Goal: Task Accomplishment & Management: Manage account settings

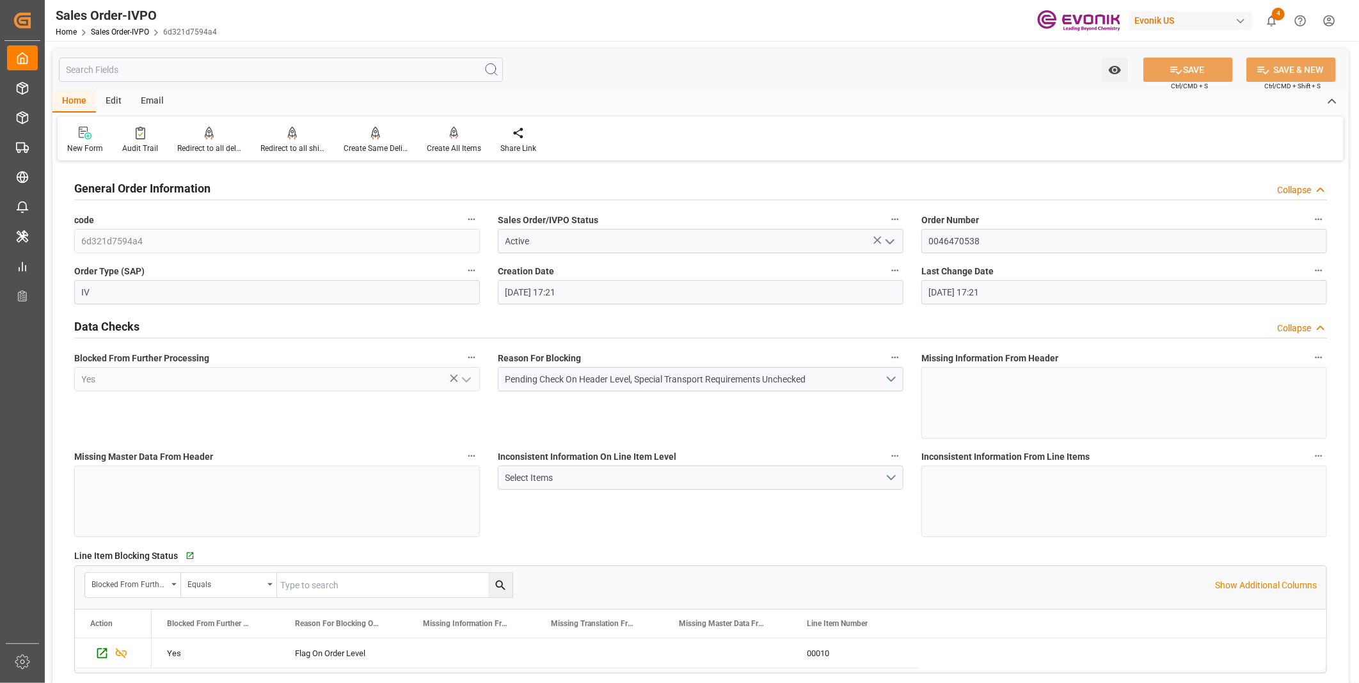
scroll to position [1422, 0]
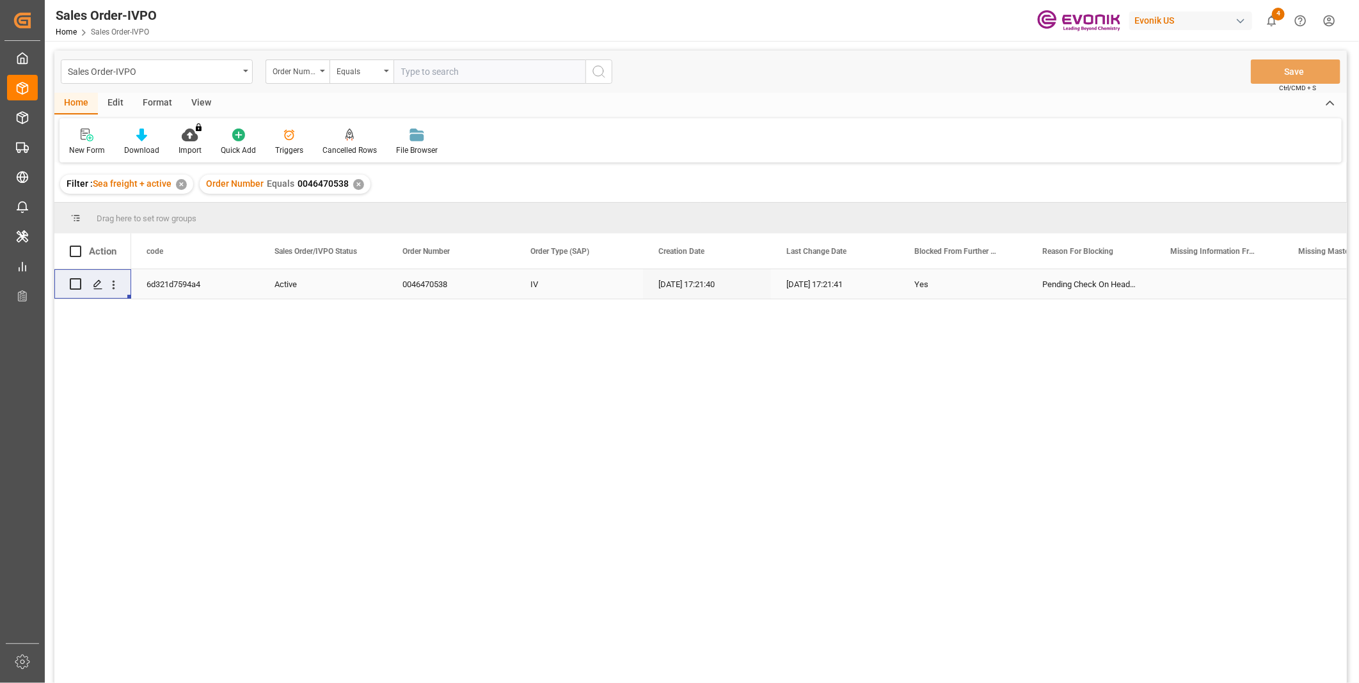
click at [426, 74] on input "text" at bounding box center [489, 71] width 192 height 24
paste input "0046465058"
type input "0046465058"
click at [605, 78] on icon "search button" at bounding box center [598, 71] width 15 height 15
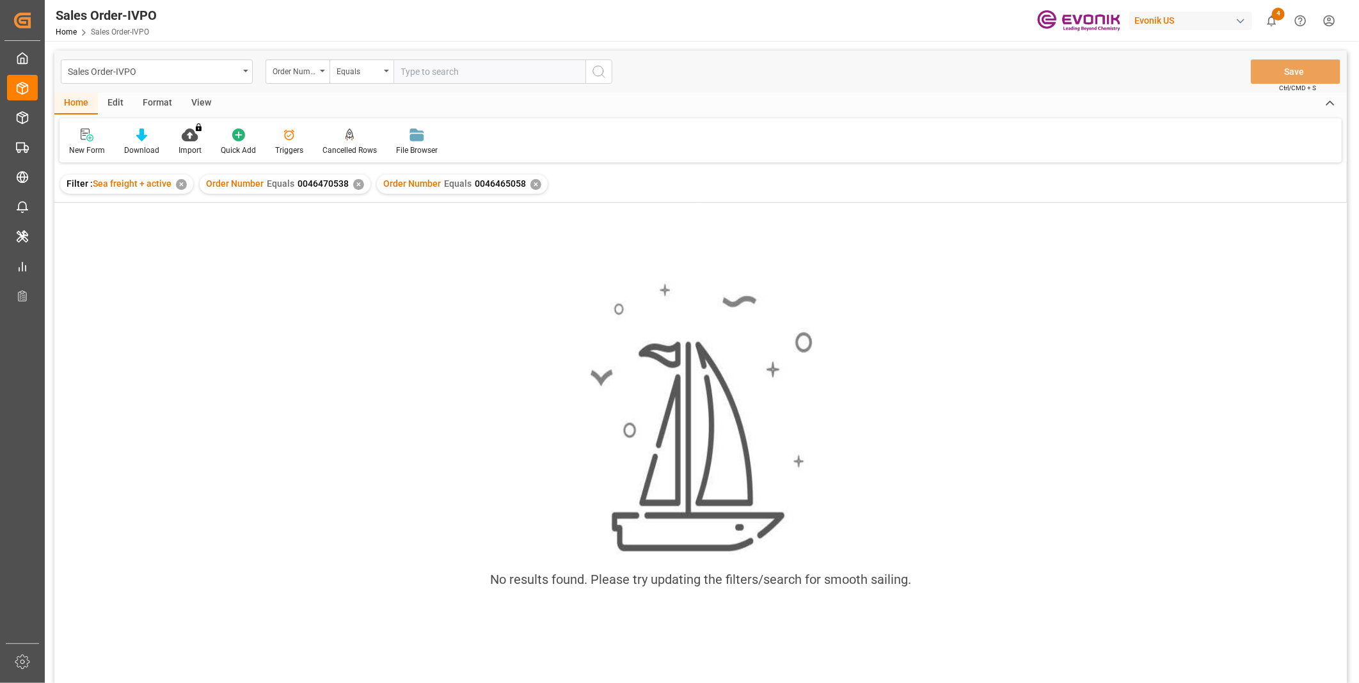
click at [354, 186] on div "✕" at bounding box center [358, 184] width 11 height 11
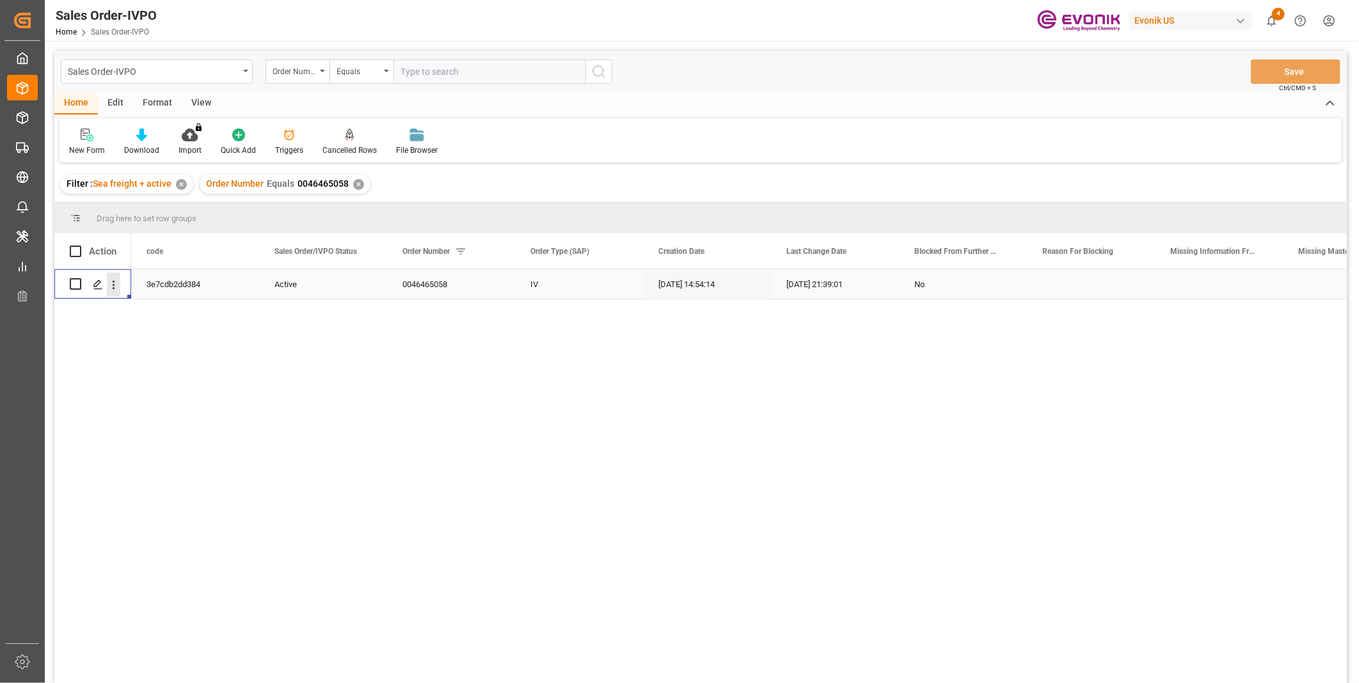
click at [107, 285] on icon "open menu" at bounding box center [113, 284] width 13 height 13
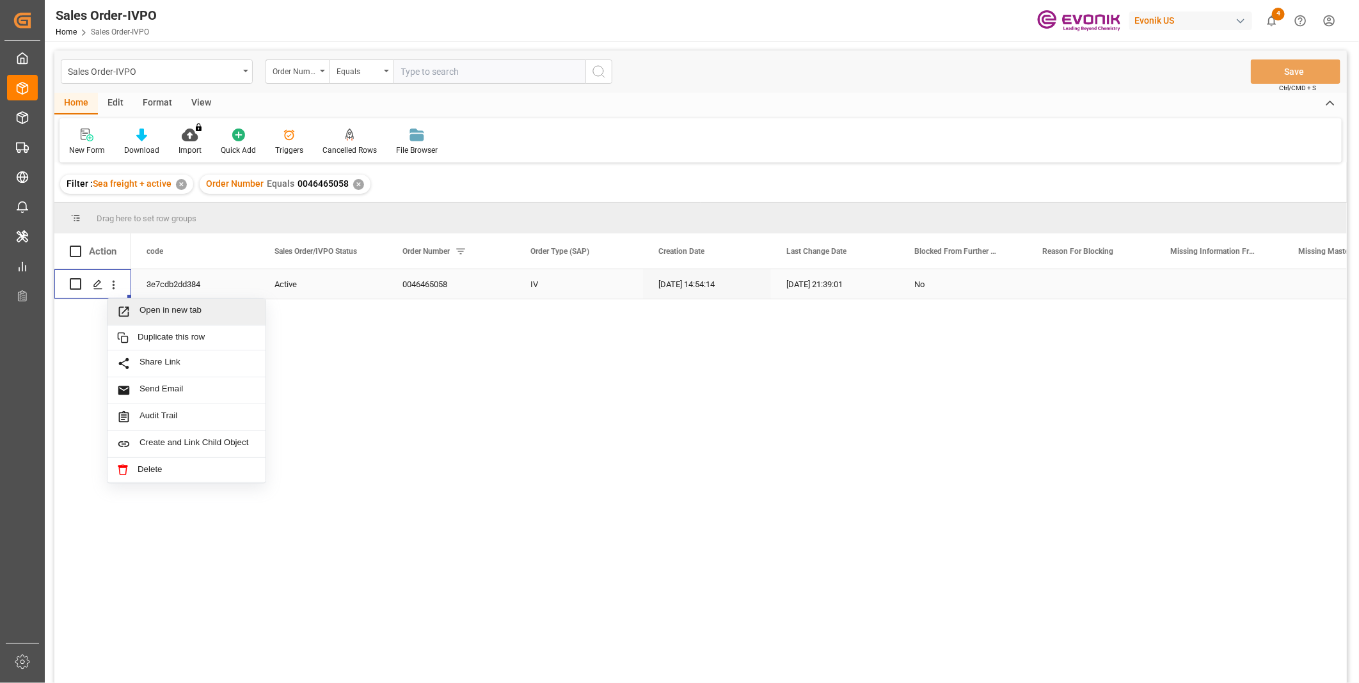
click at [141, 309] on span "Open in new tab" at bounding box center [197, 311] width 116 height 13
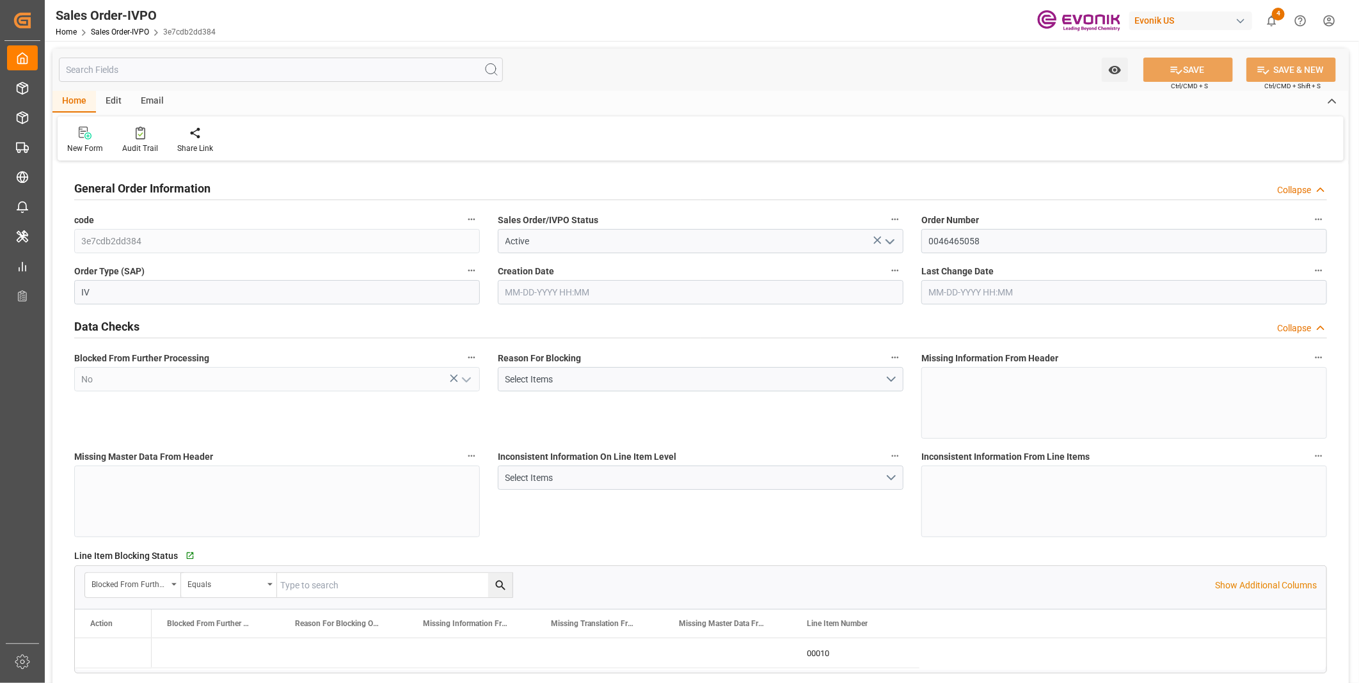
type input "COCTG"
type input "0"
type input "1"
type input "1425.24"
type input "08-14-2025 14:54"
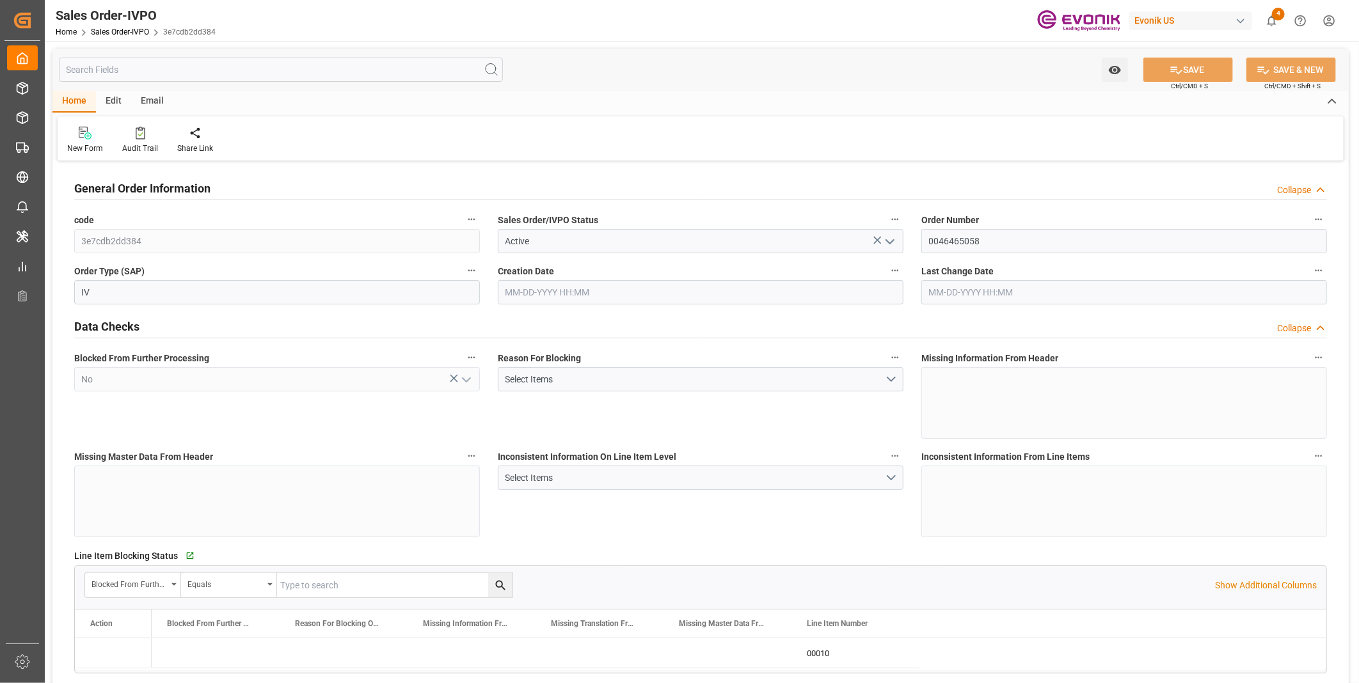
type input "09-04-2025 21:39"
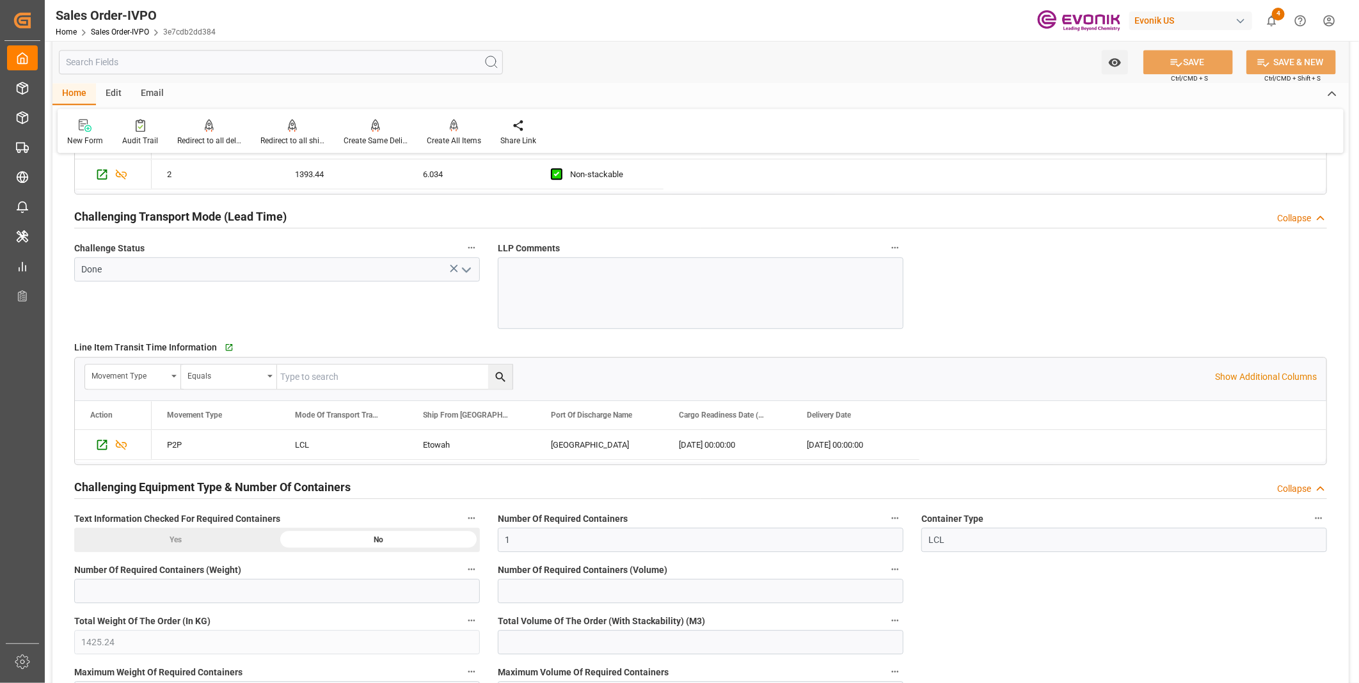
scroll to position [2203, 0]
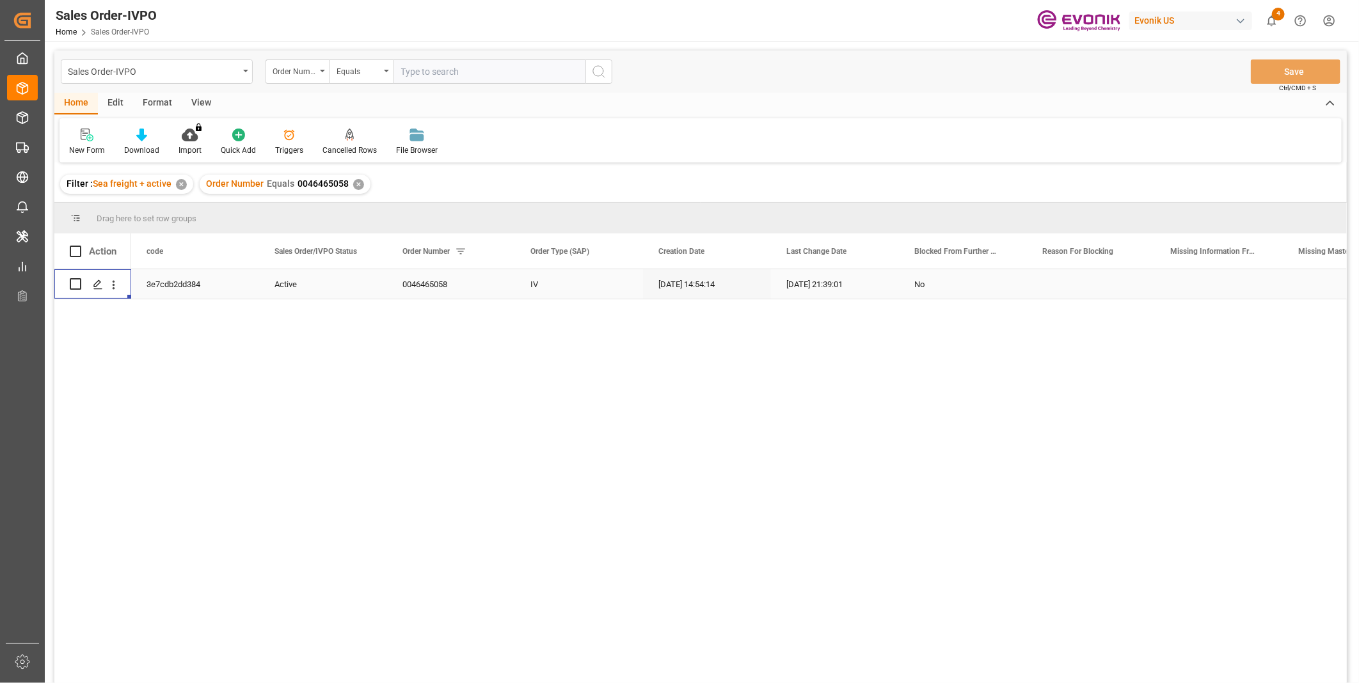
click at [429, 71] on input "text" at bounding box center [489, 71] width 192 height 24
paste input "0046461050"
type input "0046461050"
click at [609, 75] on button "search button" at bounding box center [598, 71] width 27 height 24
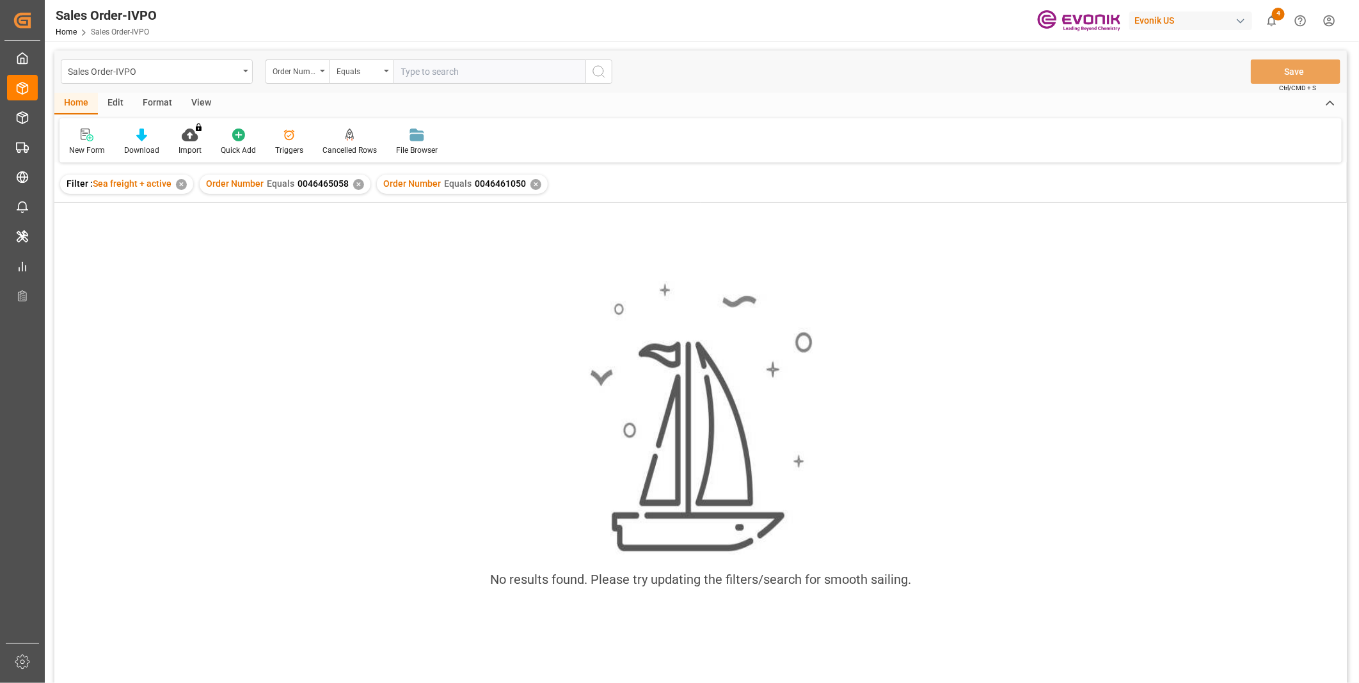
click at [359, 183] on div "✕" at bounding box center [358, 184] width 11 height 11
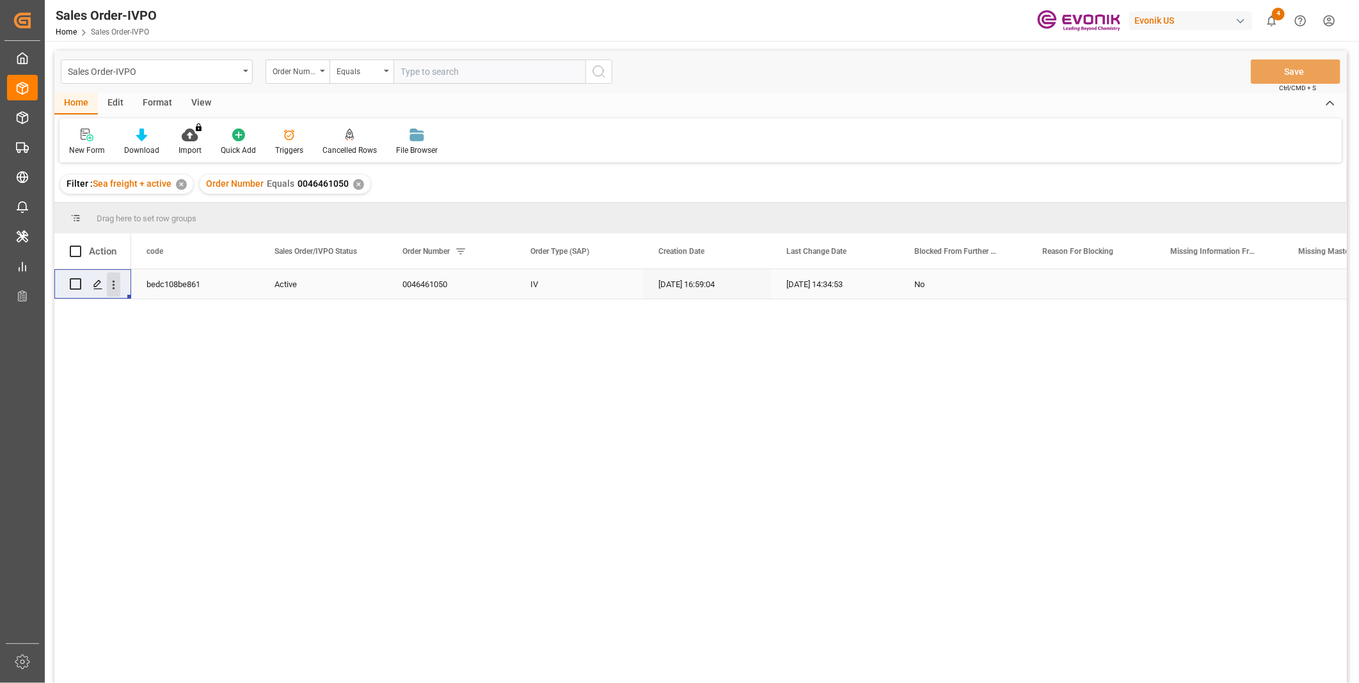
click at [112, 291] on button "open menu" at bounding box center [113, 285] width 13 height 24
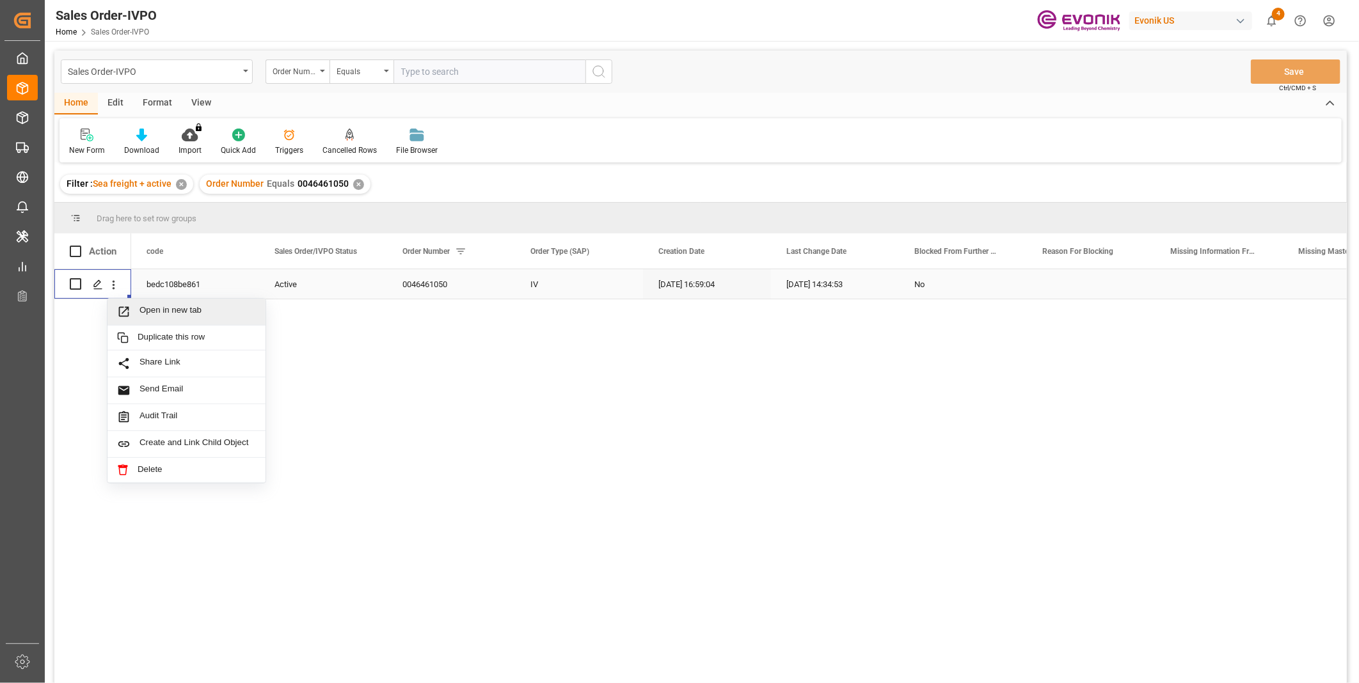
click at [162, 315] on span "Open in new tab" at bounding box center [197, 311] width 116 height 13
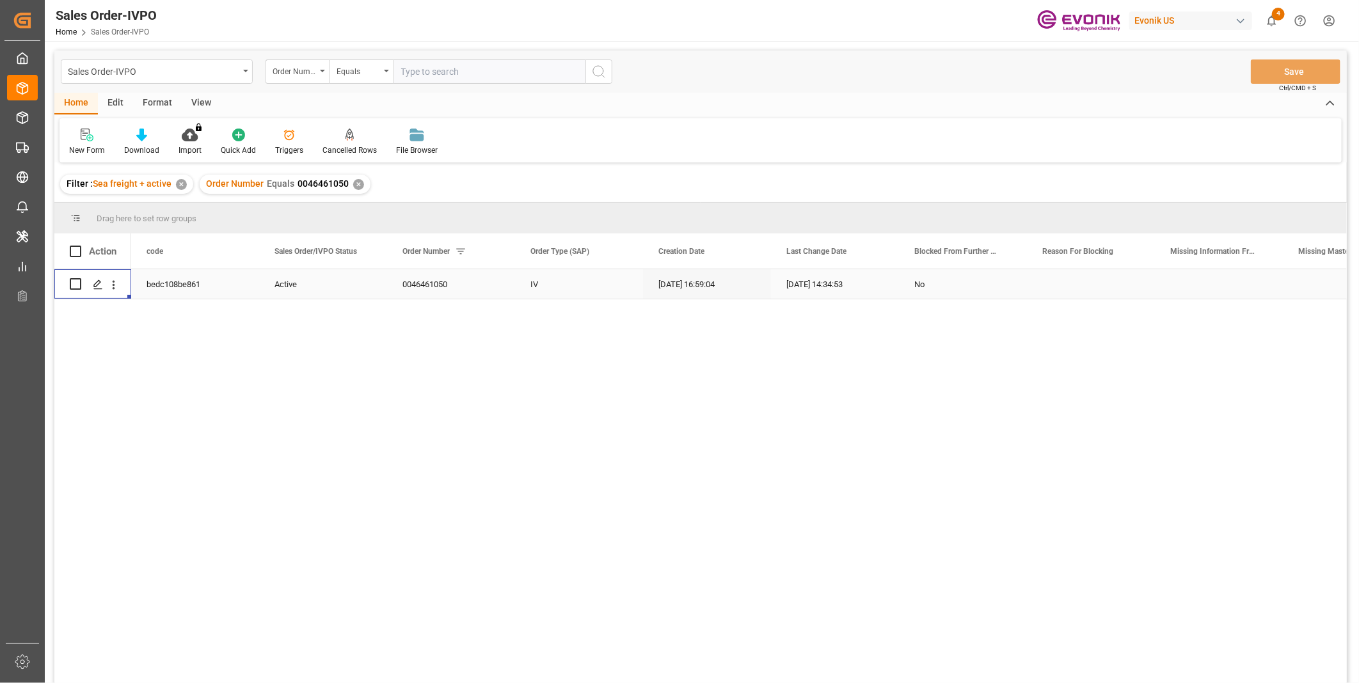
click at [448, 79] on input "text" at bounding box center [489, 71] width 192 height 24
paste input "46468058"
click at [400, 73] on input "46468058" at bounding box center [489, 71] width 192 height 24
type input "0046468058"
click at [603, 70] on icon "search button" at bounding box center [598, 71] width 15 height 15
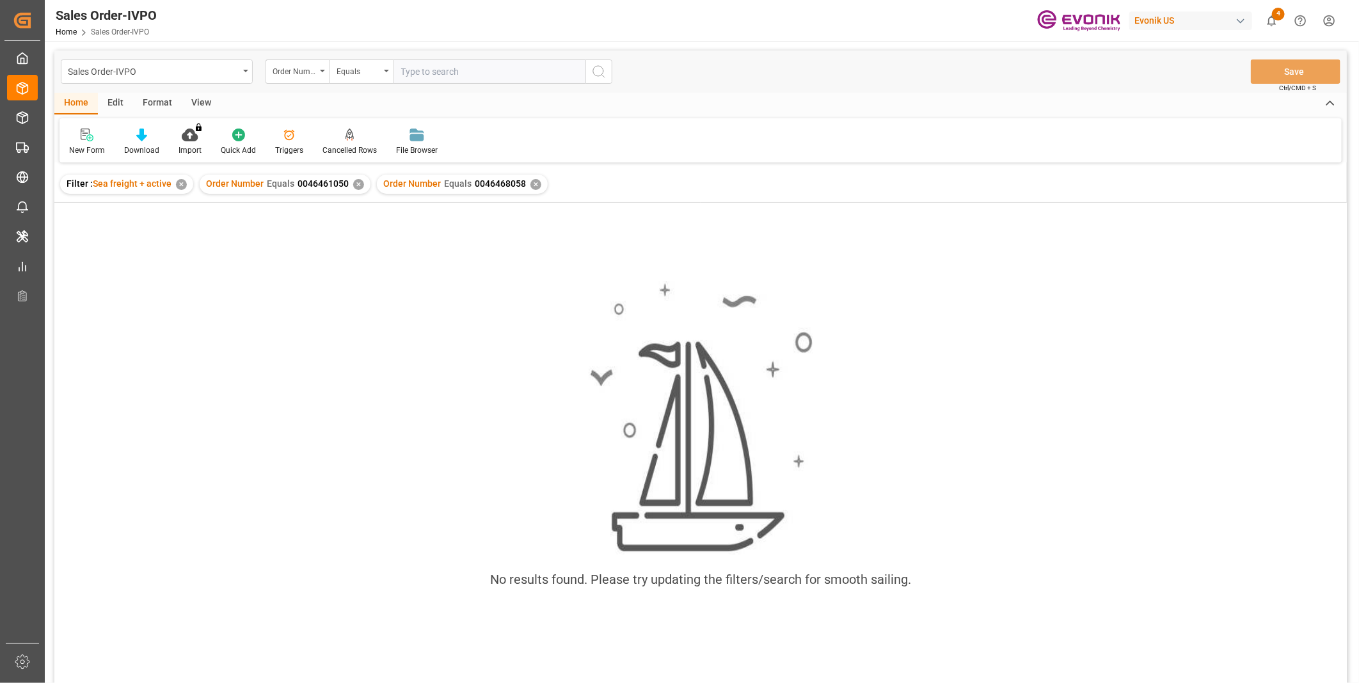
click at [356, 187] on div "✕" at bounding box center [358, 184] width 11 height 11
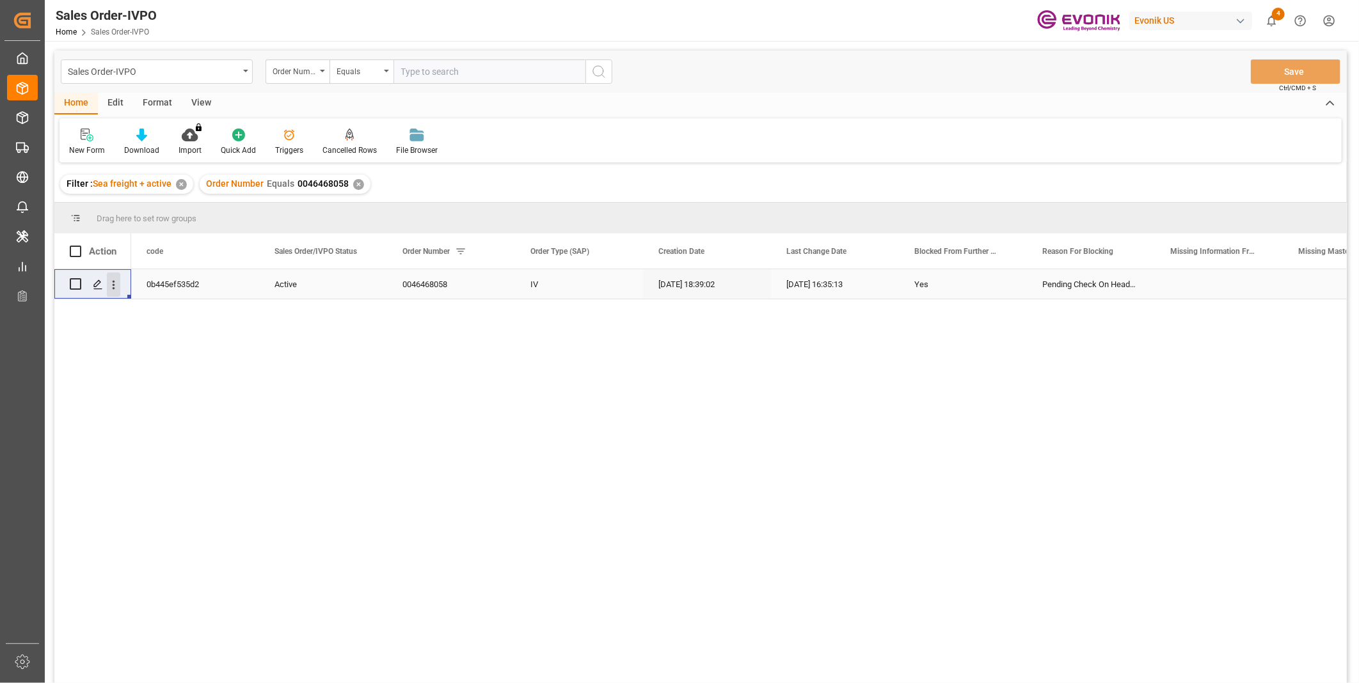
click at [113, 283] on icon "open menu" at bounding box center [113, 284] width 13 height 13
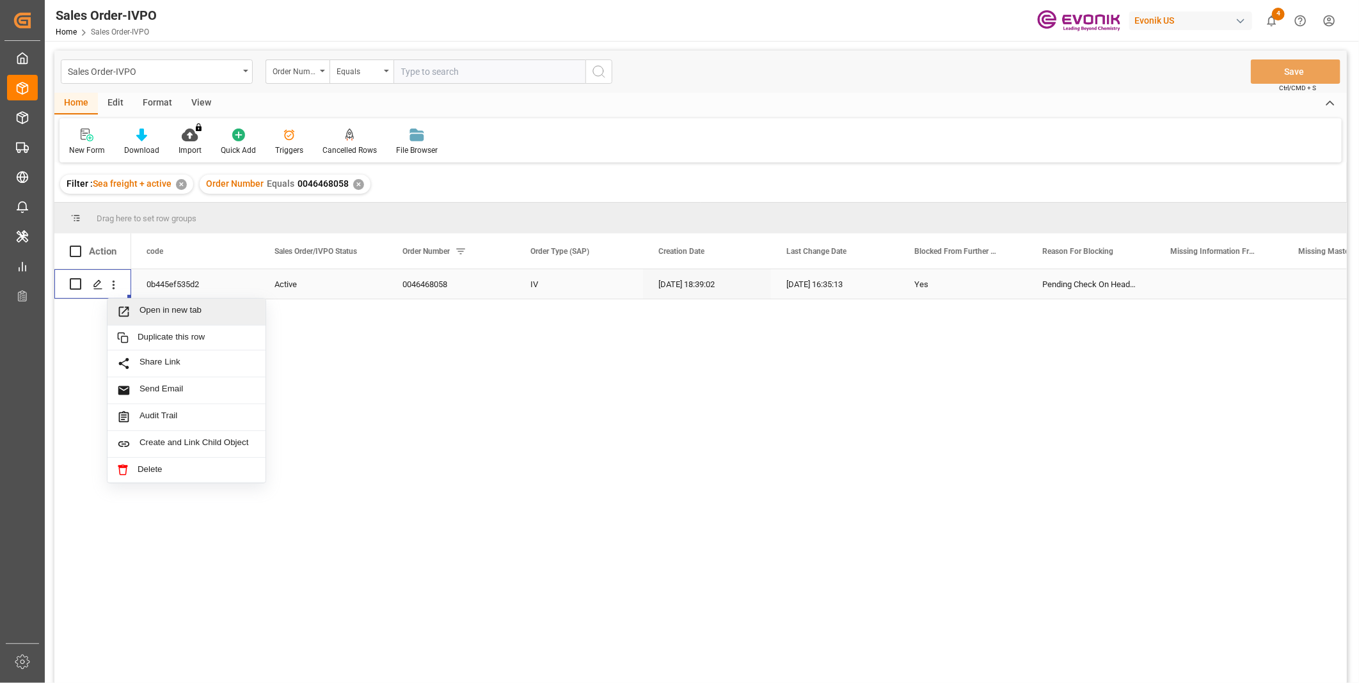
click at [159, 308] on span "Open in new tab" at bounding box center [197, 311] width 116 height 13
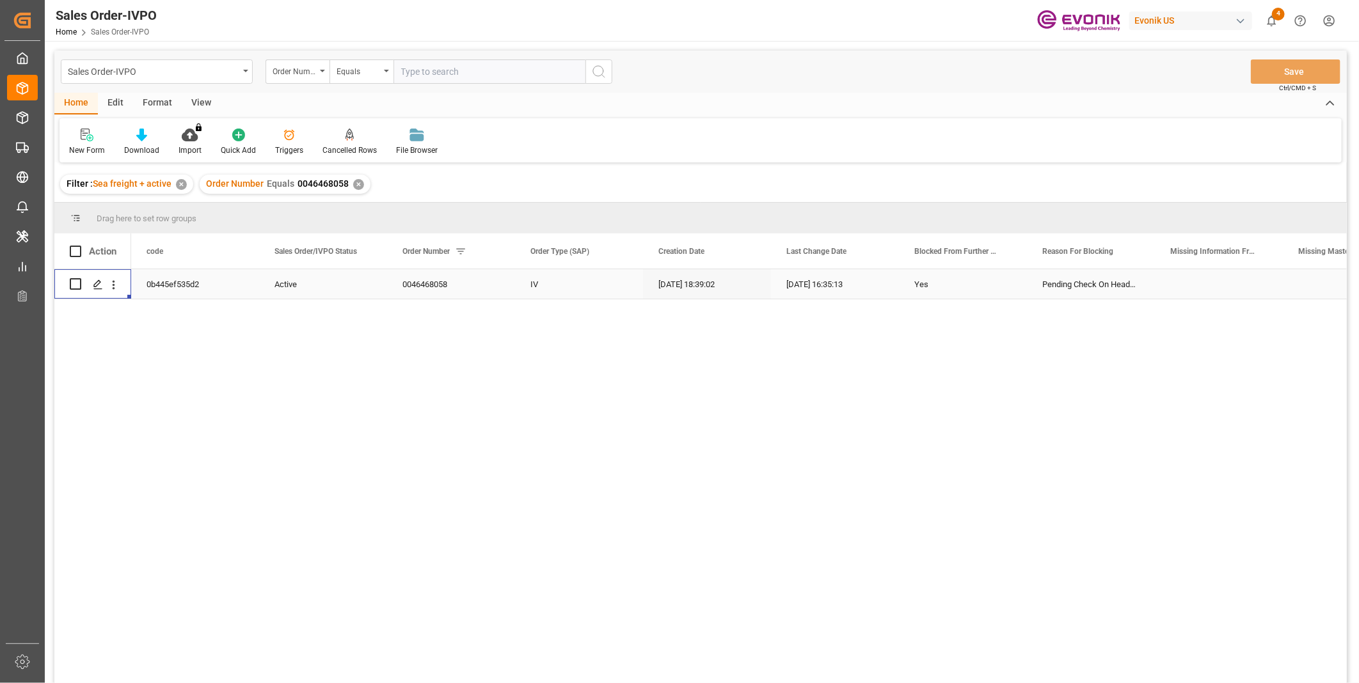
click at [420, 65] on input "text" at bounding box center [489, 71] width 192 height 24
paste input "46472037"
type input "0046472037"
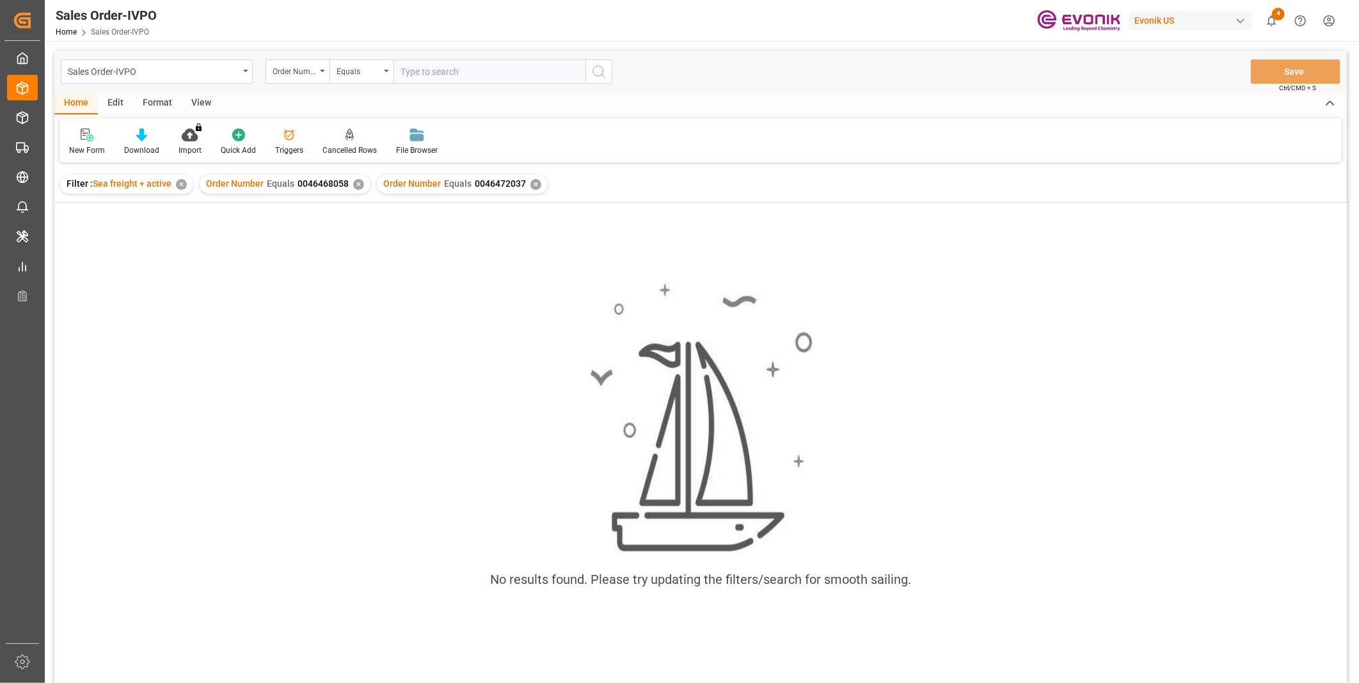
click at [356, 186] on div "✕" at bounding box center [358, 184] width 11 height 11
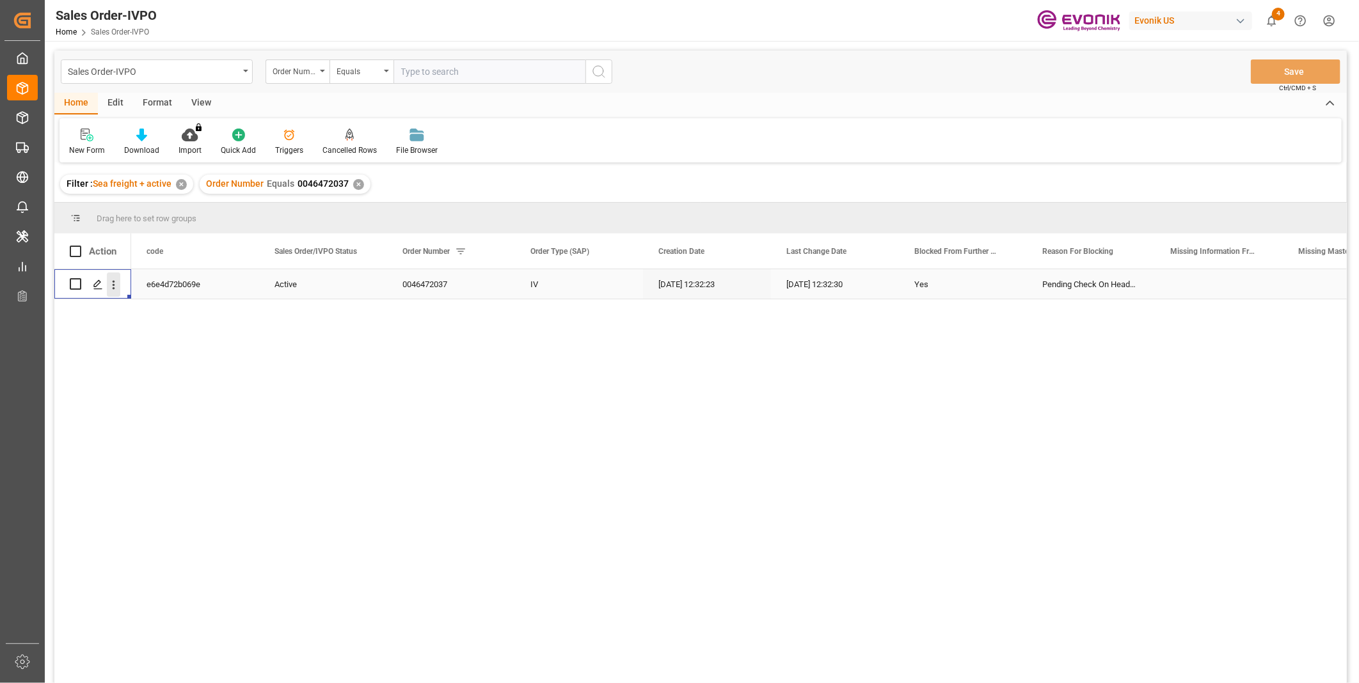
click at [117, 287] on icon "open menu" at bounding box center [113, 284] width 13 height 13
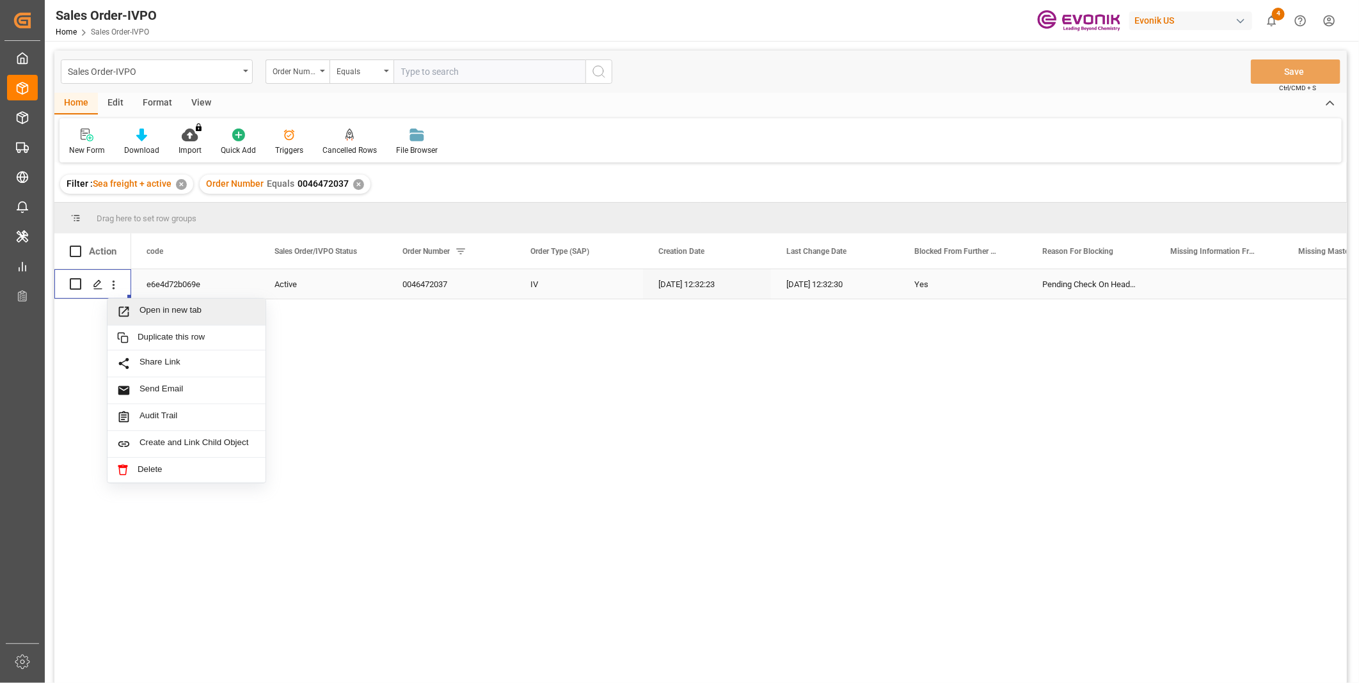
click at [184, 315] on span "Open in new tab" at bounding box center [197, 311] width 116 height 13
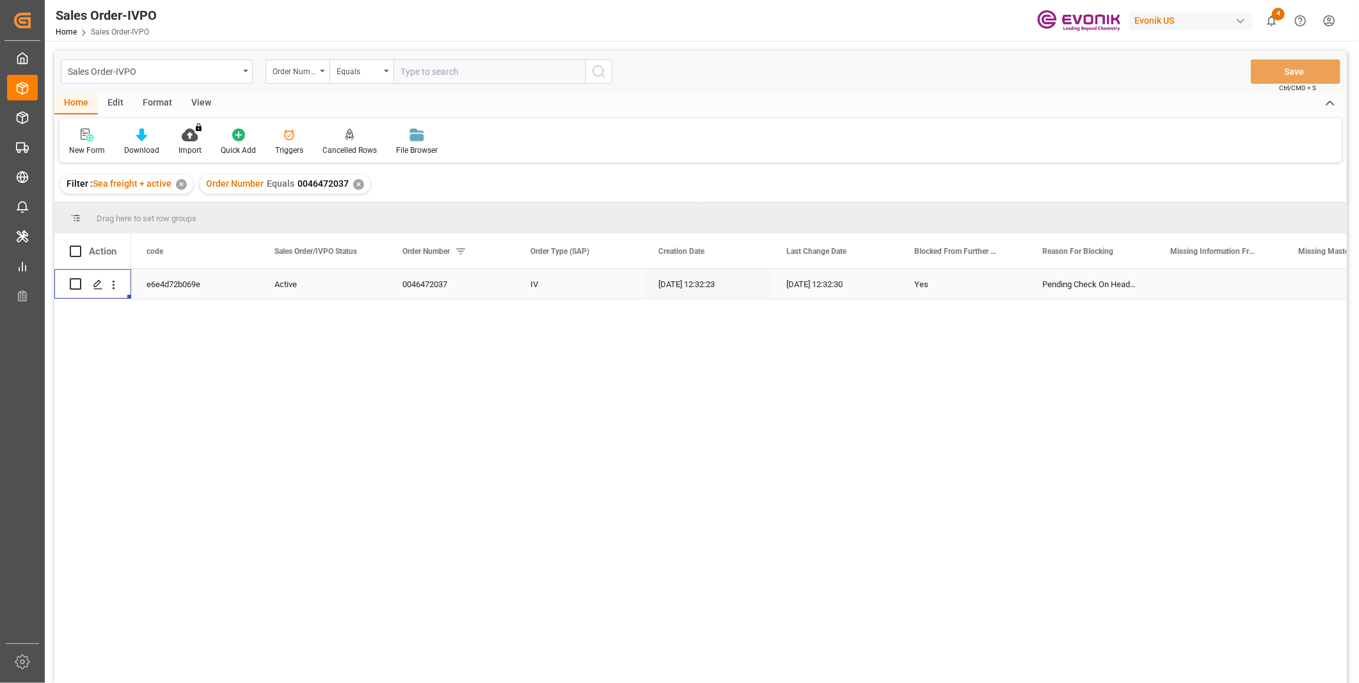
click at [440, 75] on input "text" at bounding box center [489, 71] width 192 height 24
paste input "0046466042"
type input "0046466042"
click at [597, 65] on icon "search button" at bounding box center [598, 71] width 15 height 15
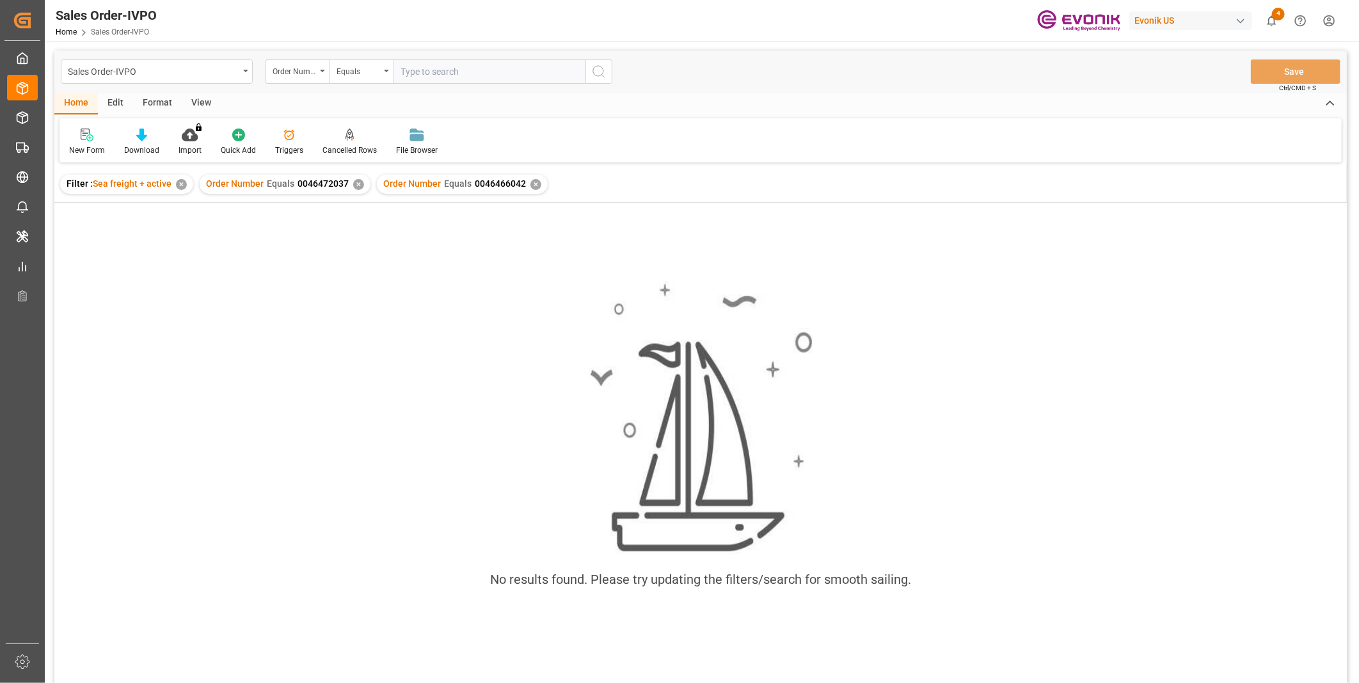
click at [356, 187] on div "✕" at bounding box center [358, 184] width 11 height 11
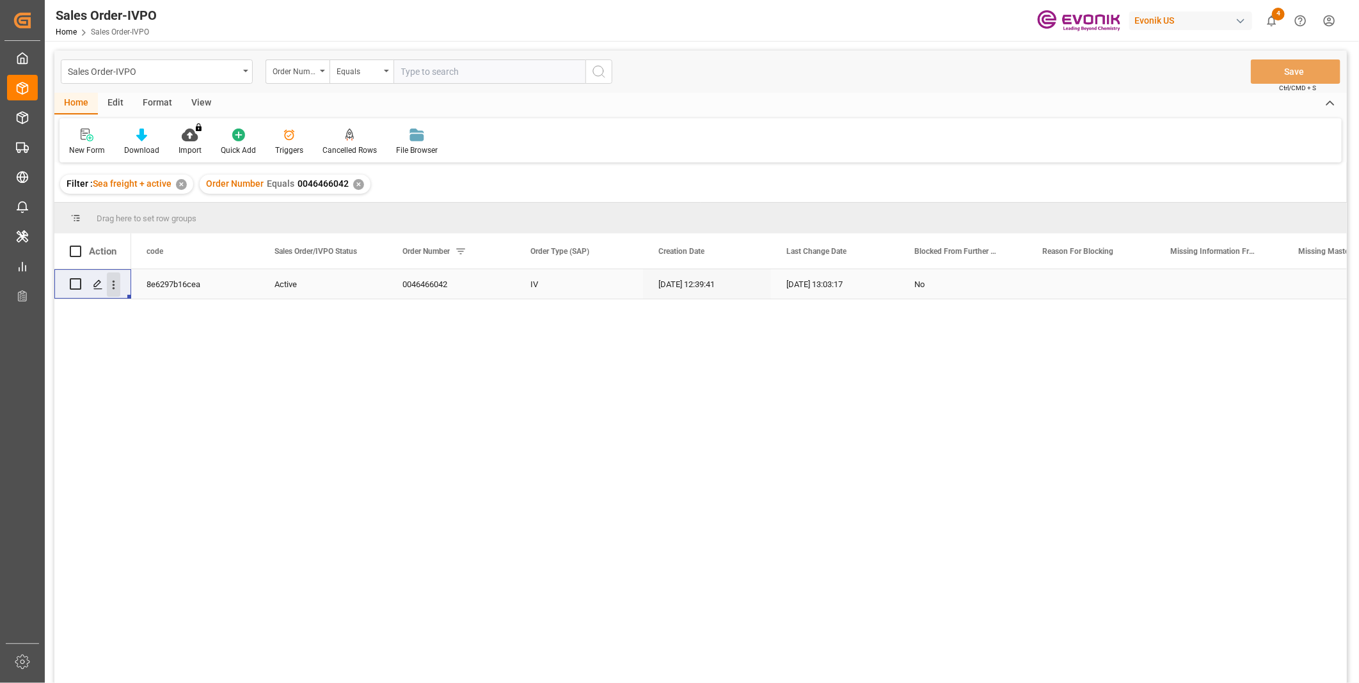
click at [118, 286] on icon "open menu" at bounding box center [113, 284] width 13 height 13
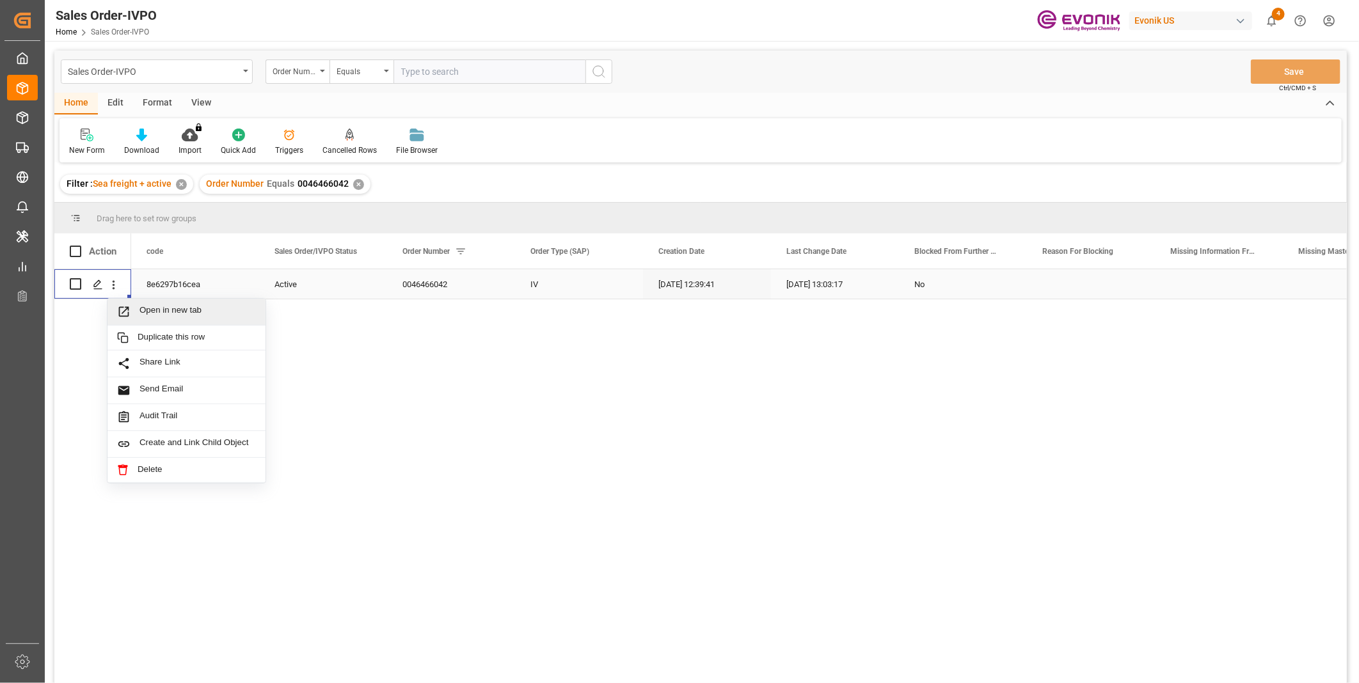
click at [187, 308] on span "Open in new tab" at bounding box center [197, 311] width 116 height 13
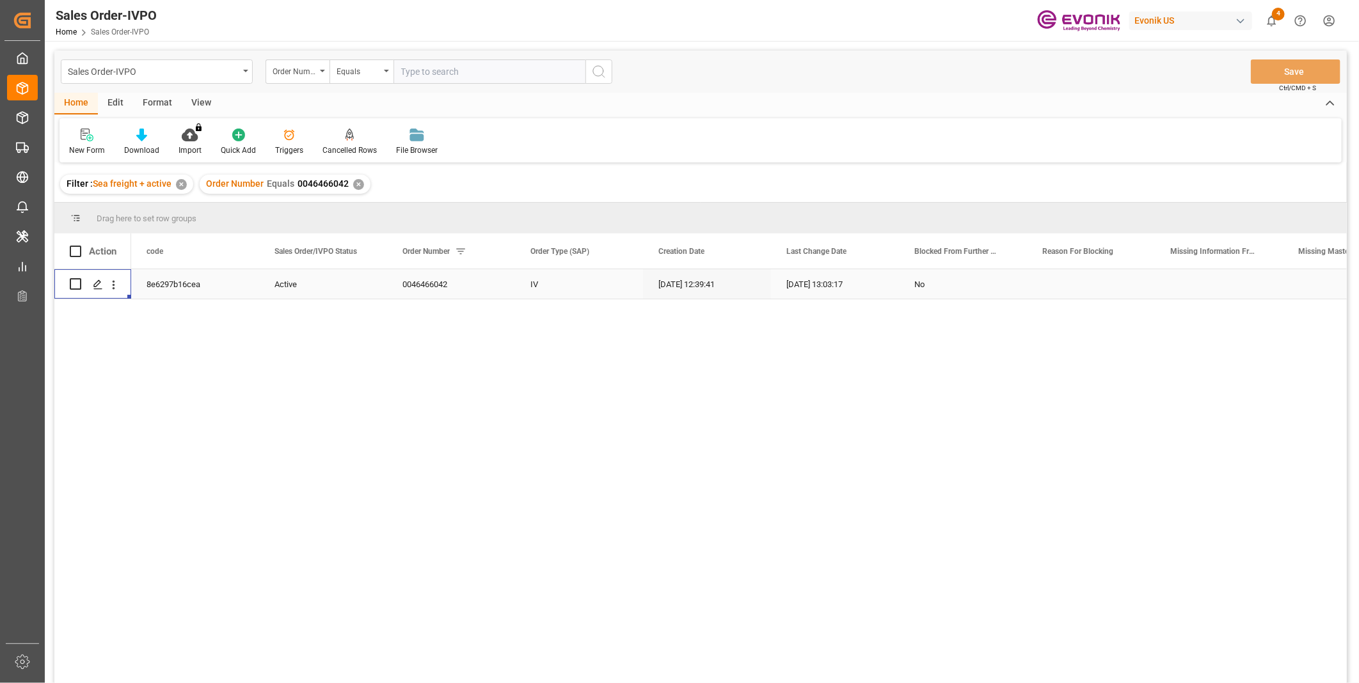
click at [440, 67] on input "text" at bounding box center [489, 71] width 192 height 24
paste input "2007107356"
type input "2007107356"
click at [604, 67] on icon "search button" at bounding box center [598, 71] width 15 height 15
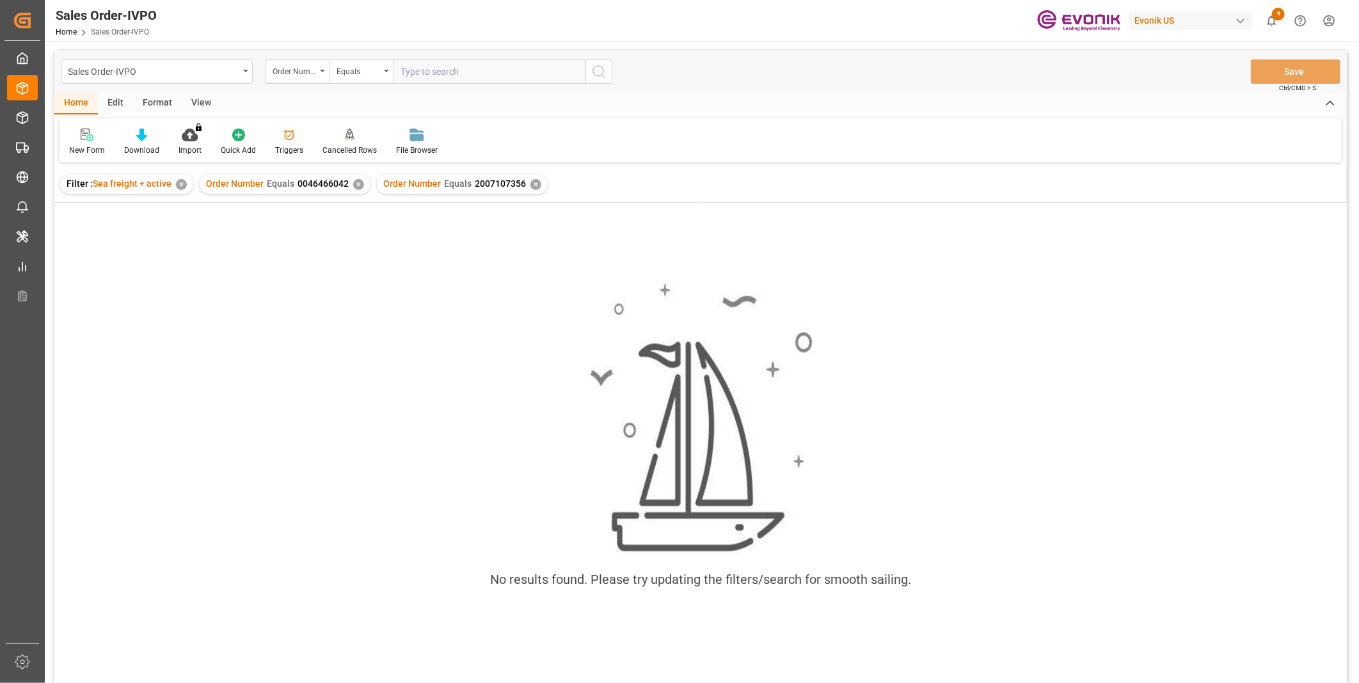
click at [354, 182] on div "✕" at bounding box center [358, 184] width 11 height 11
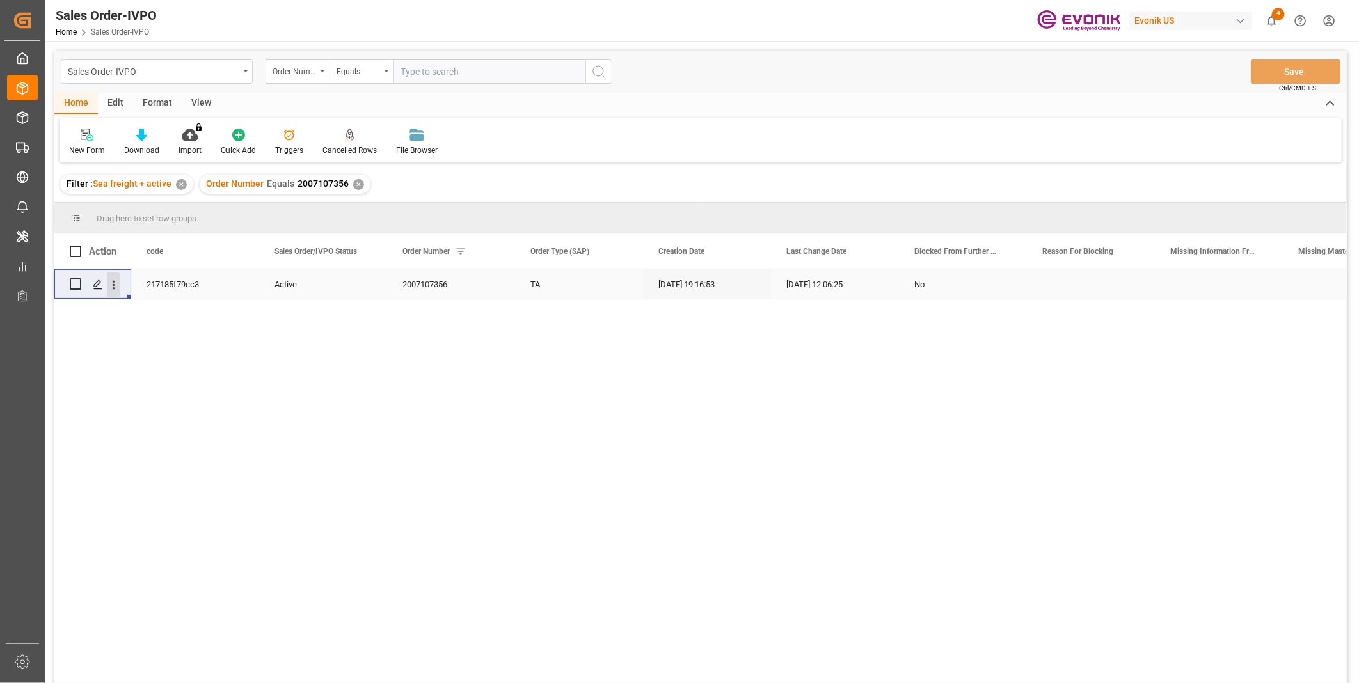
click at [113, 292] on button "open menu" at bounding box center [113, 285] width 13 height 24
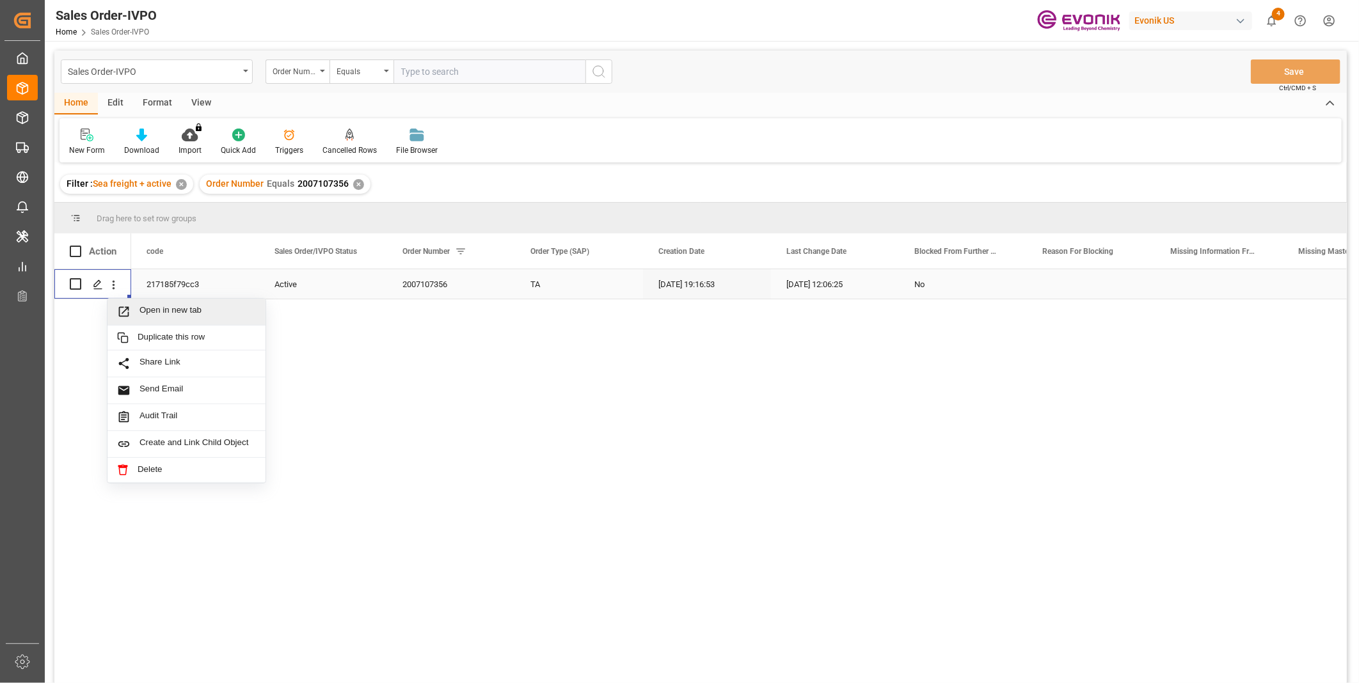
click at [164, 311] on span "Open in new tab" at bounding box center [197, 311] width 116 height 13
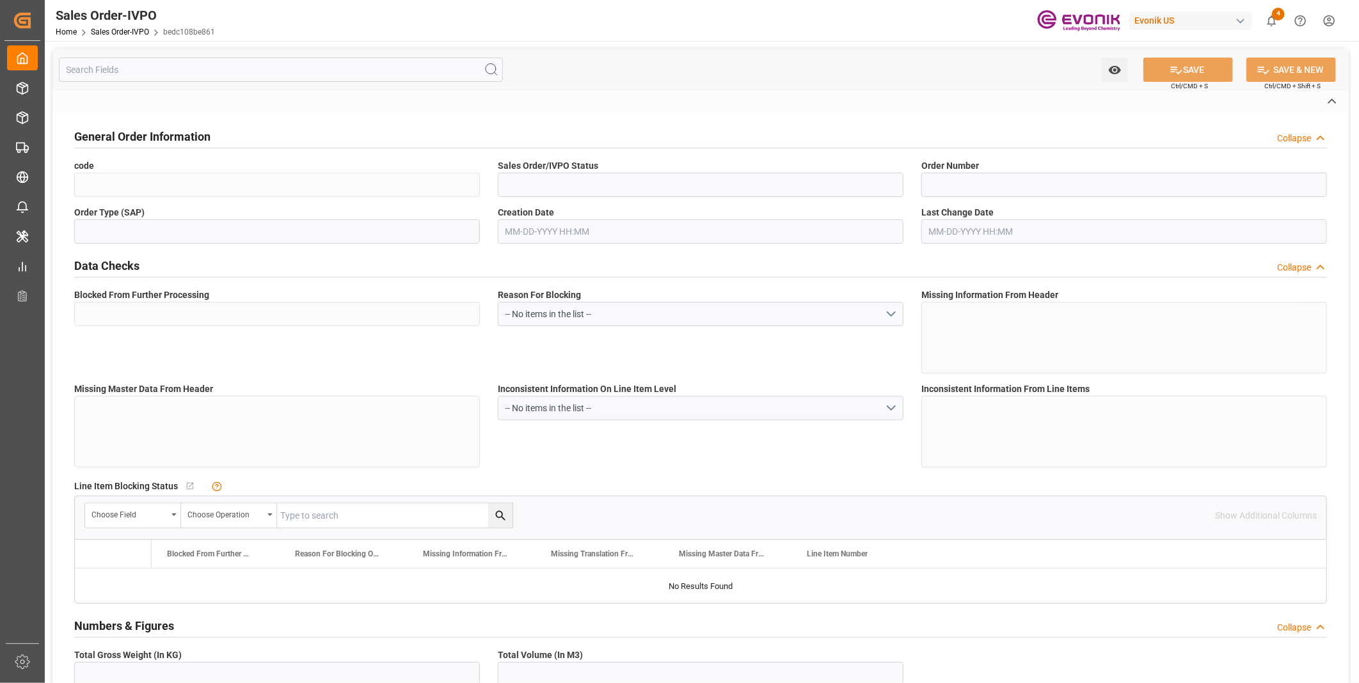
type input "bedc108be861"
type input "Active"
type input "0046461050"
type input "IV"
type input "No"
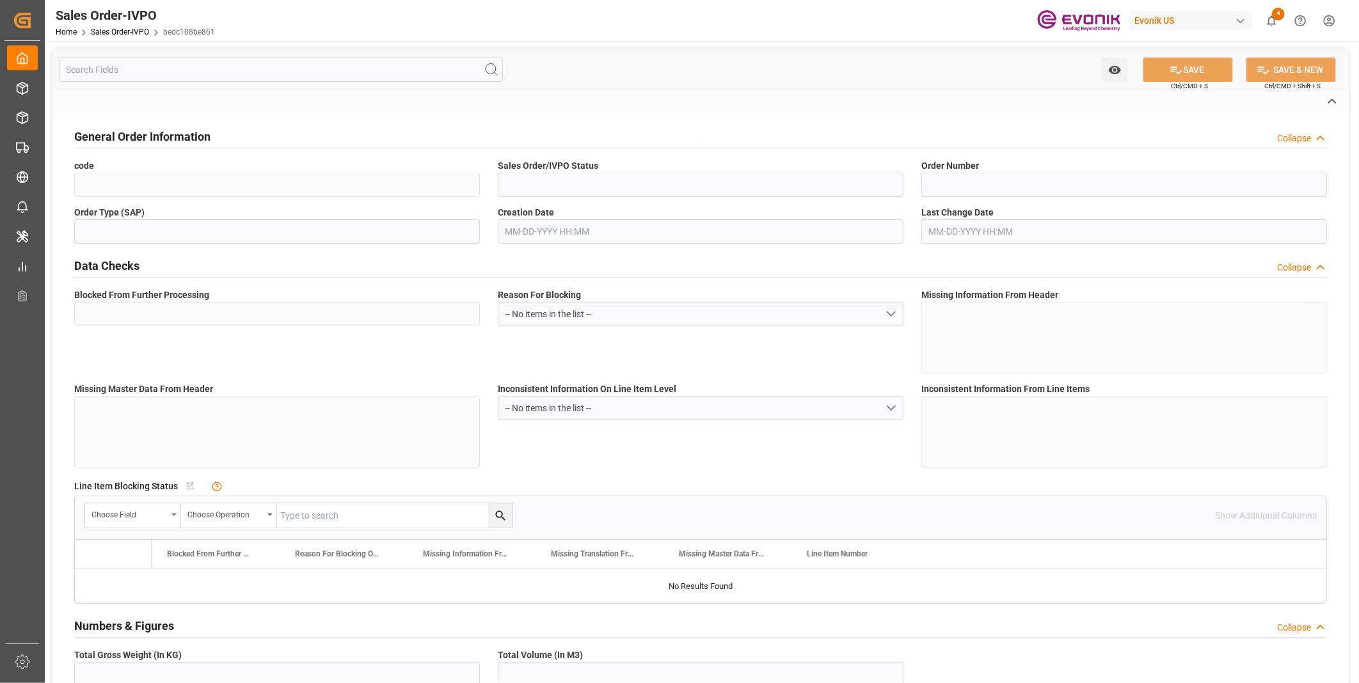
type input "D2P"
type input "45"
type input "FCL"
type input "0009"
type input "40HC"
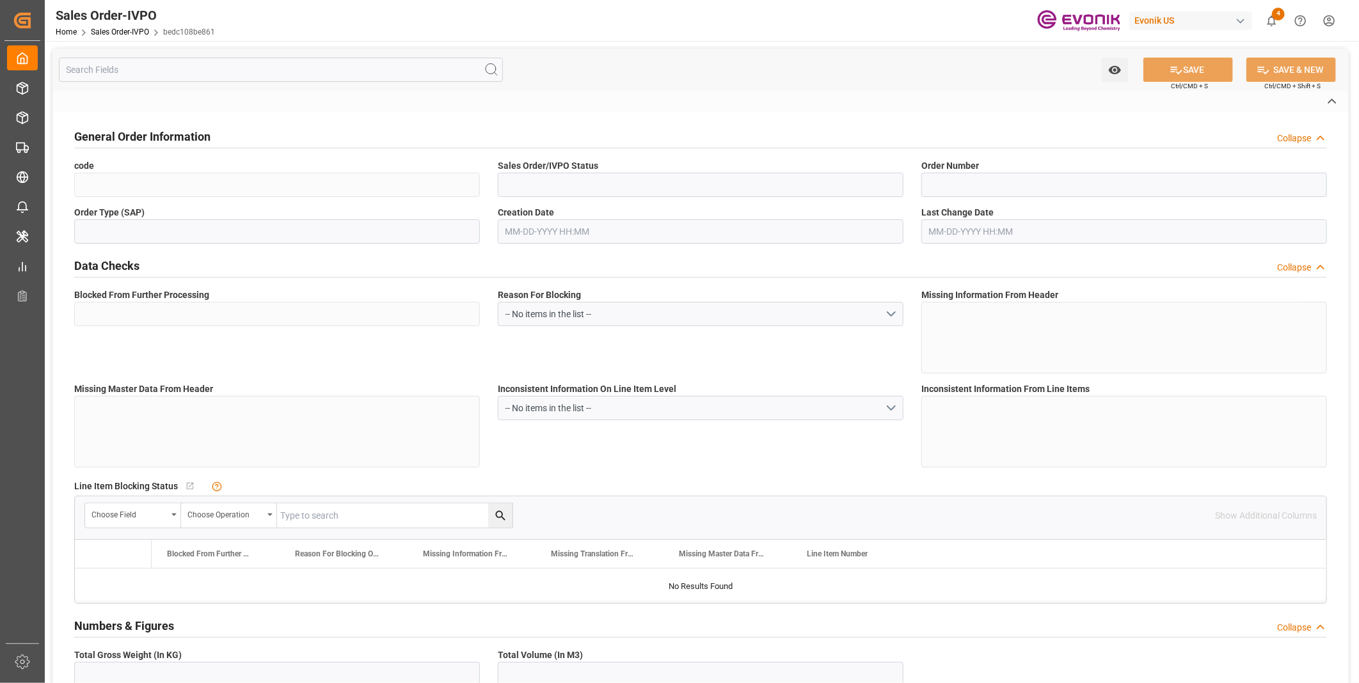
type textarea "No Tank Container"
type input "0046461050"
type input "I2"
type input "SM I2 Silica"
type input "Smart Materials"
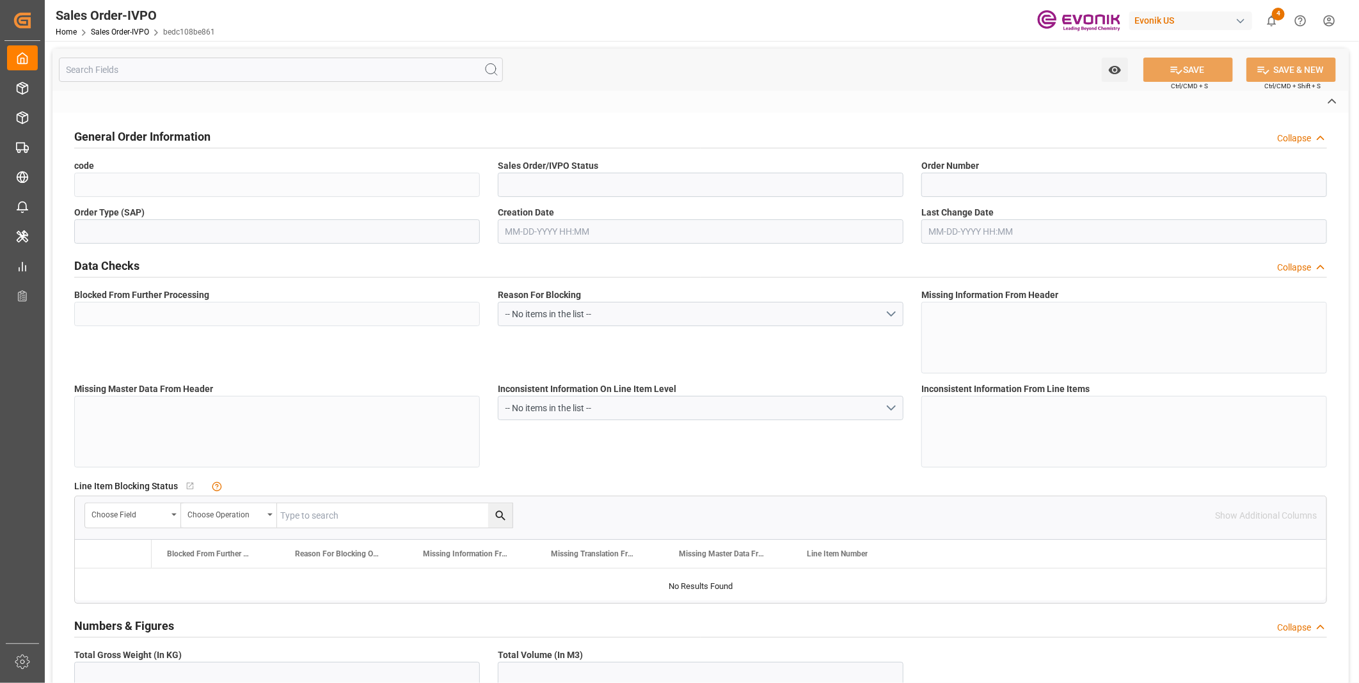
type input "CFR"
type input "Santos"
type textarea "Not required"
type textarea ""RESELLER""
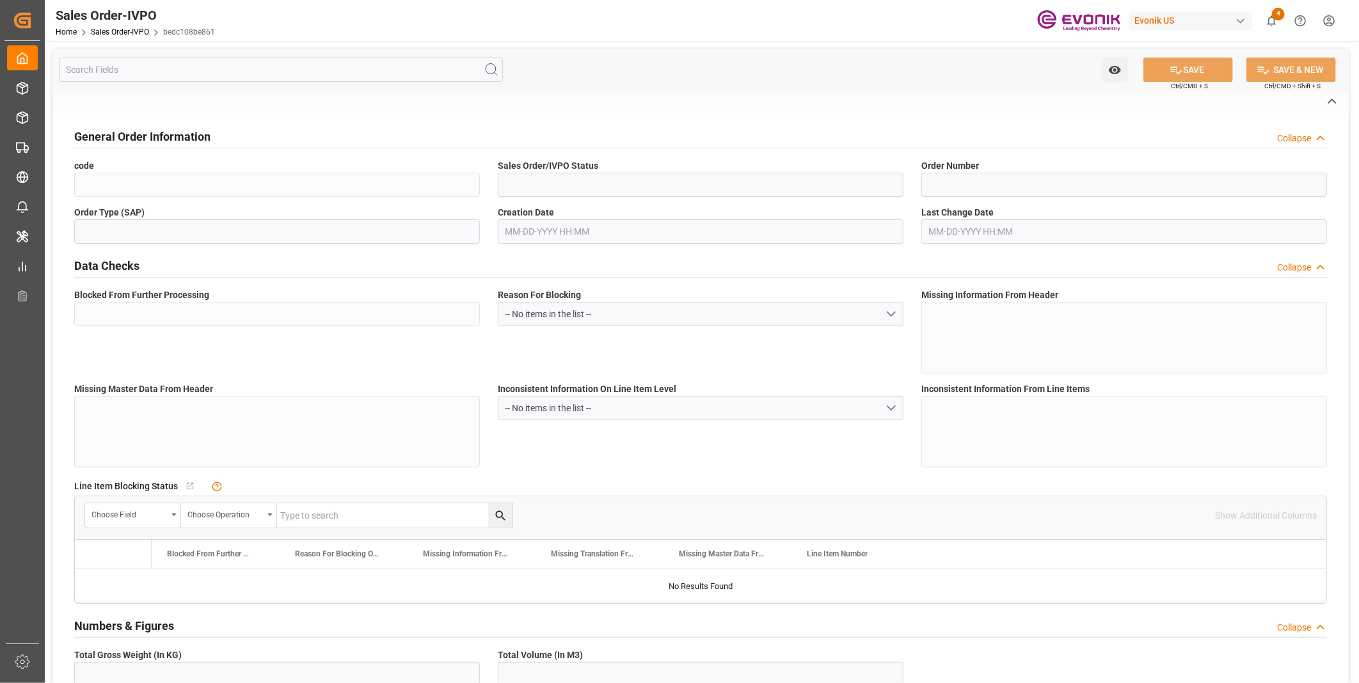
type textarea "Original BOL released at destination. Please add the below statement to the B/L…"
type input "BR"
type input "Done"
type input "40HC"
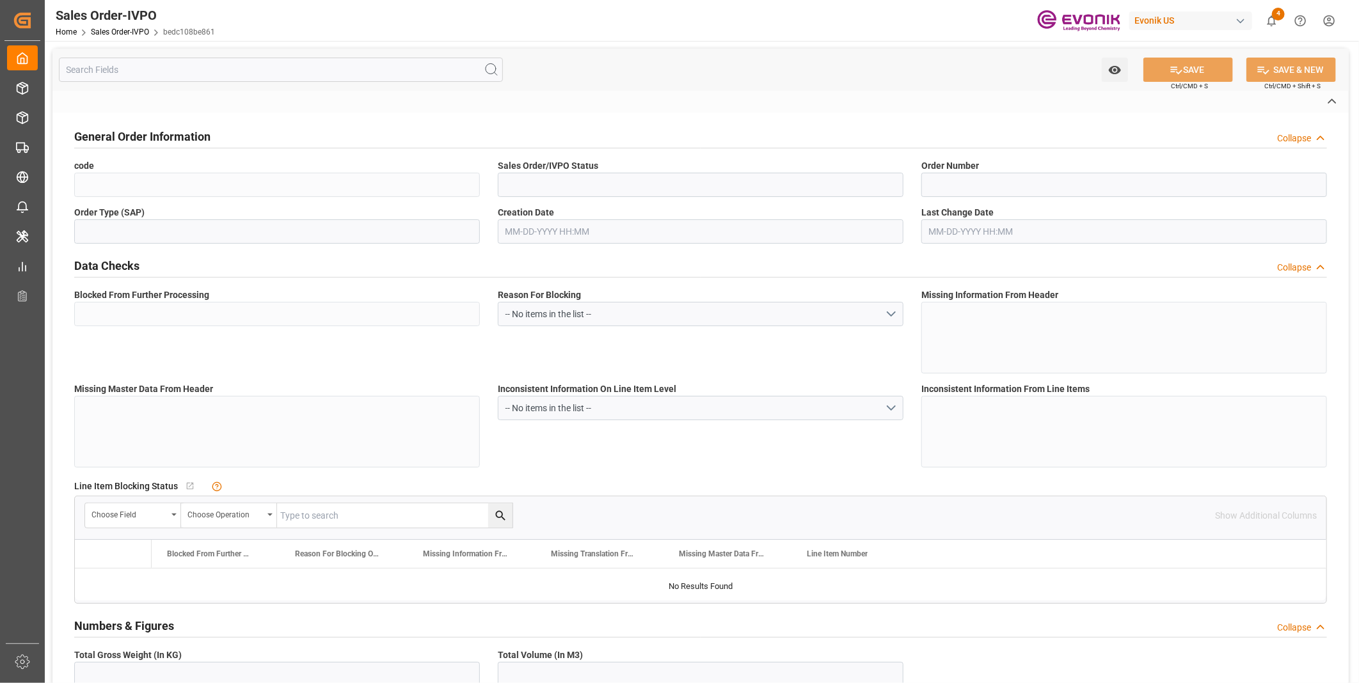
type input "Done"
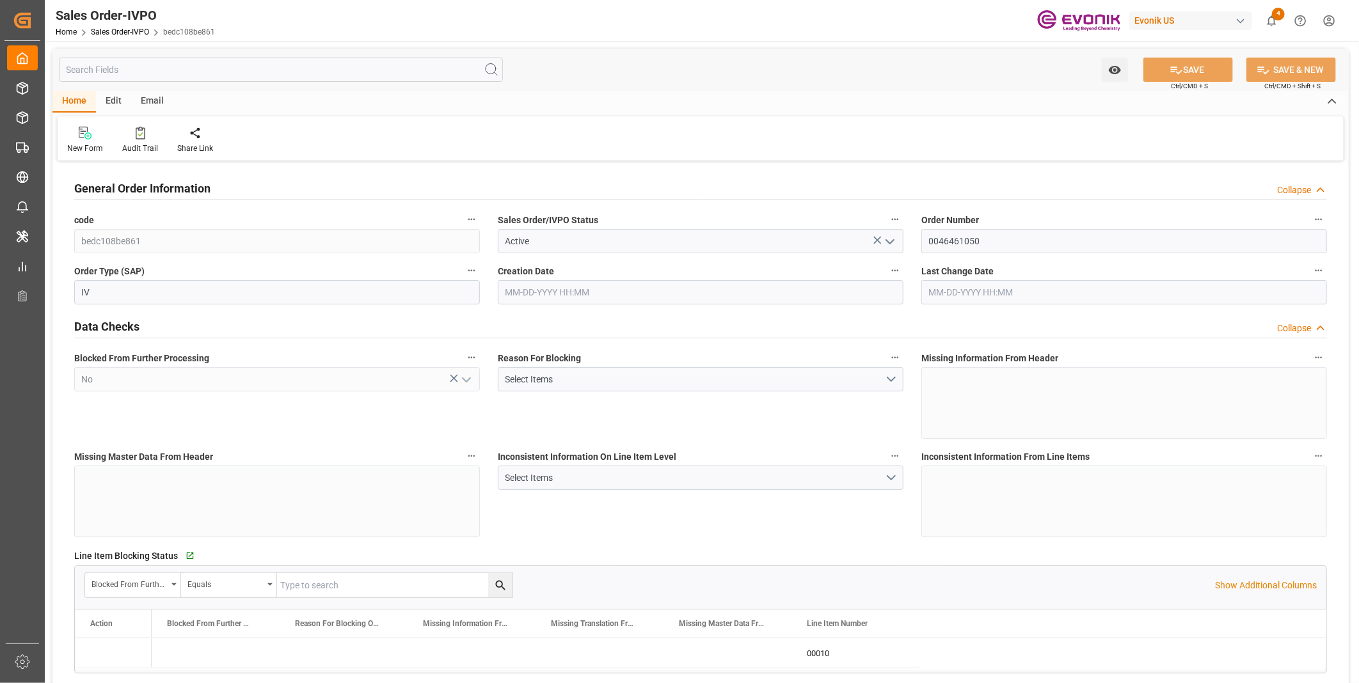
type input "BRSSZ"
type input "0"
type input "1"
type input "2"
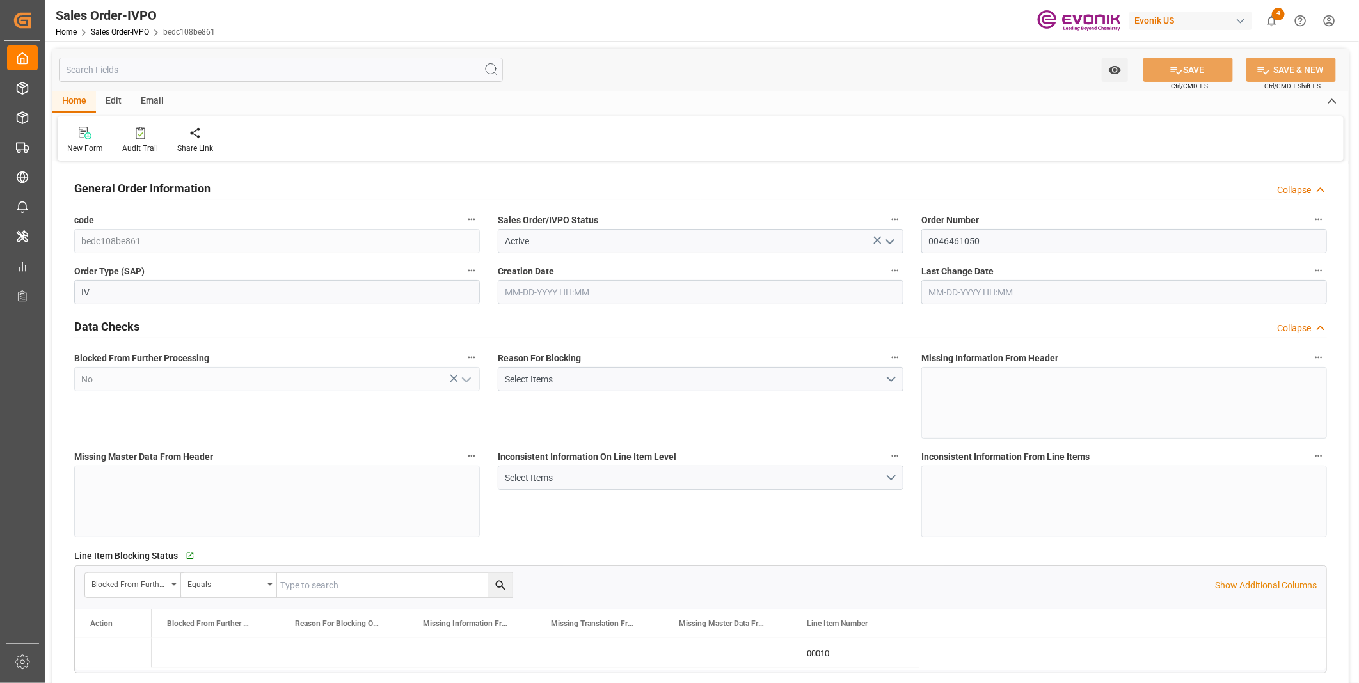
type input "19340"
type input "118.9954"
type input "19000"
type input "60"
type input "07-08-2025 16:59"
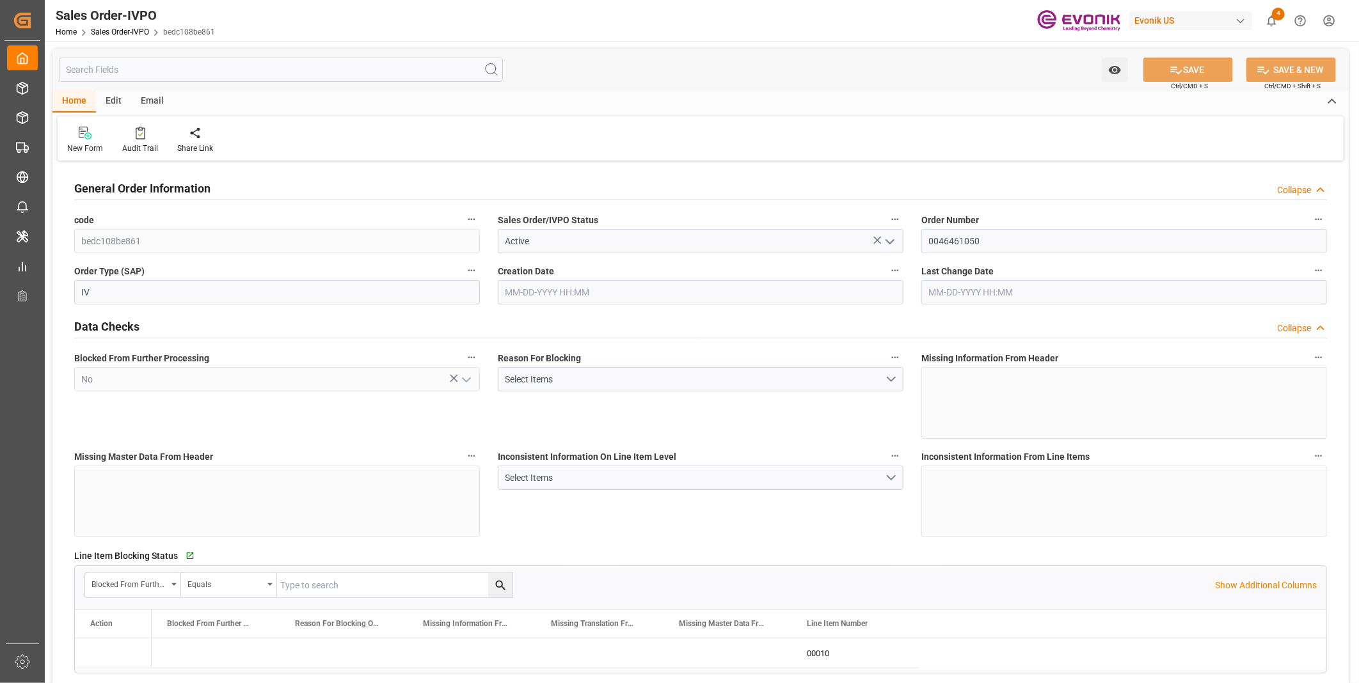
type input "08-22-2025 14:34"
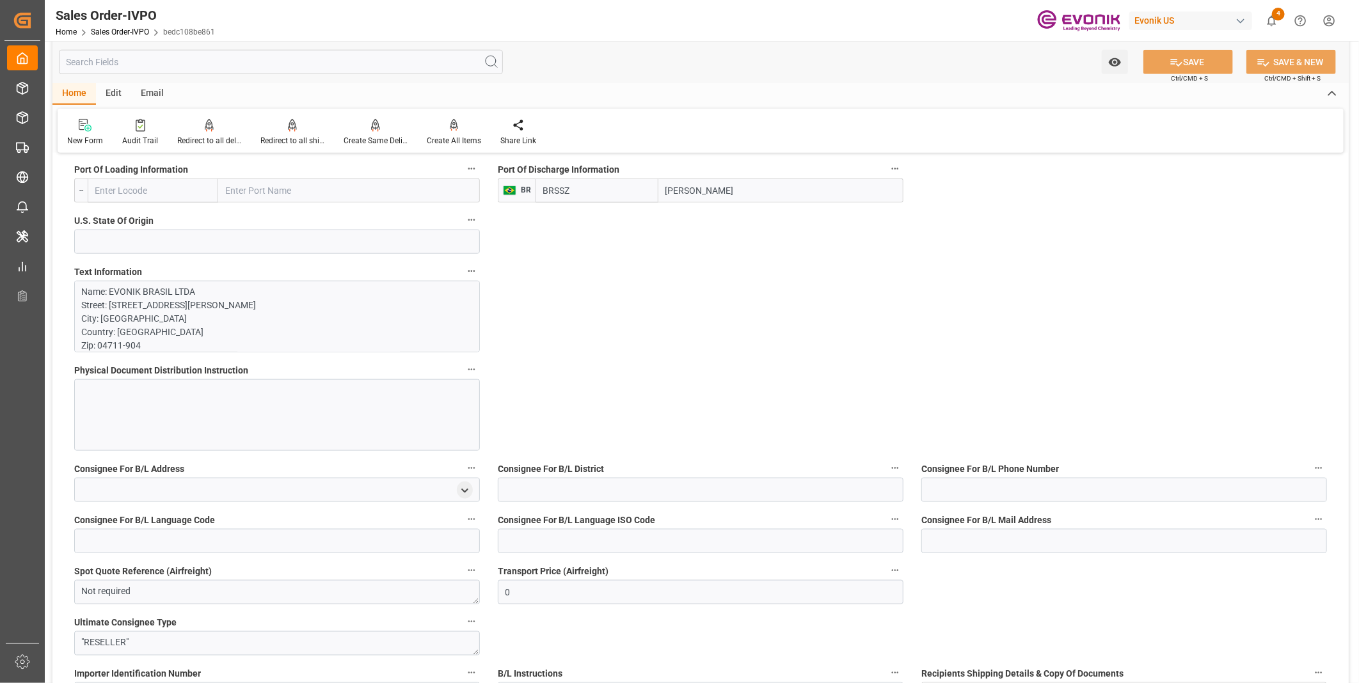
scroll to position [708, 0]
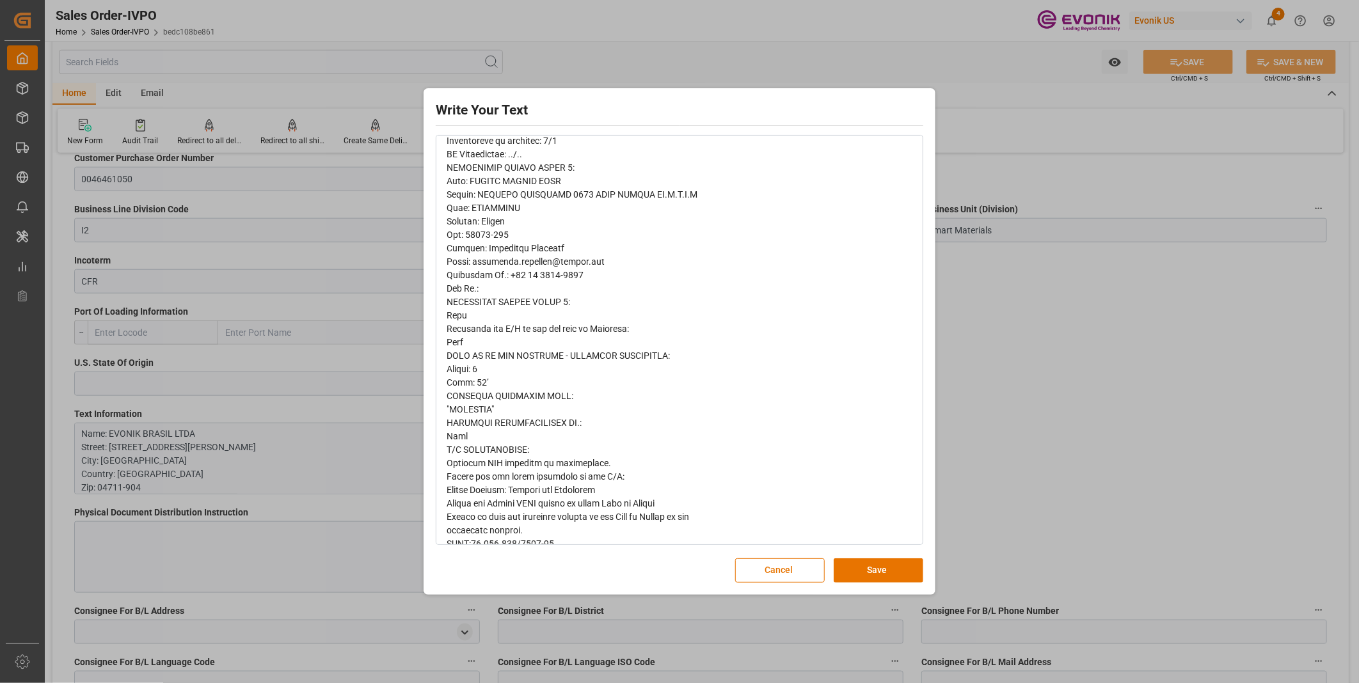
scroll to position [65, 0]
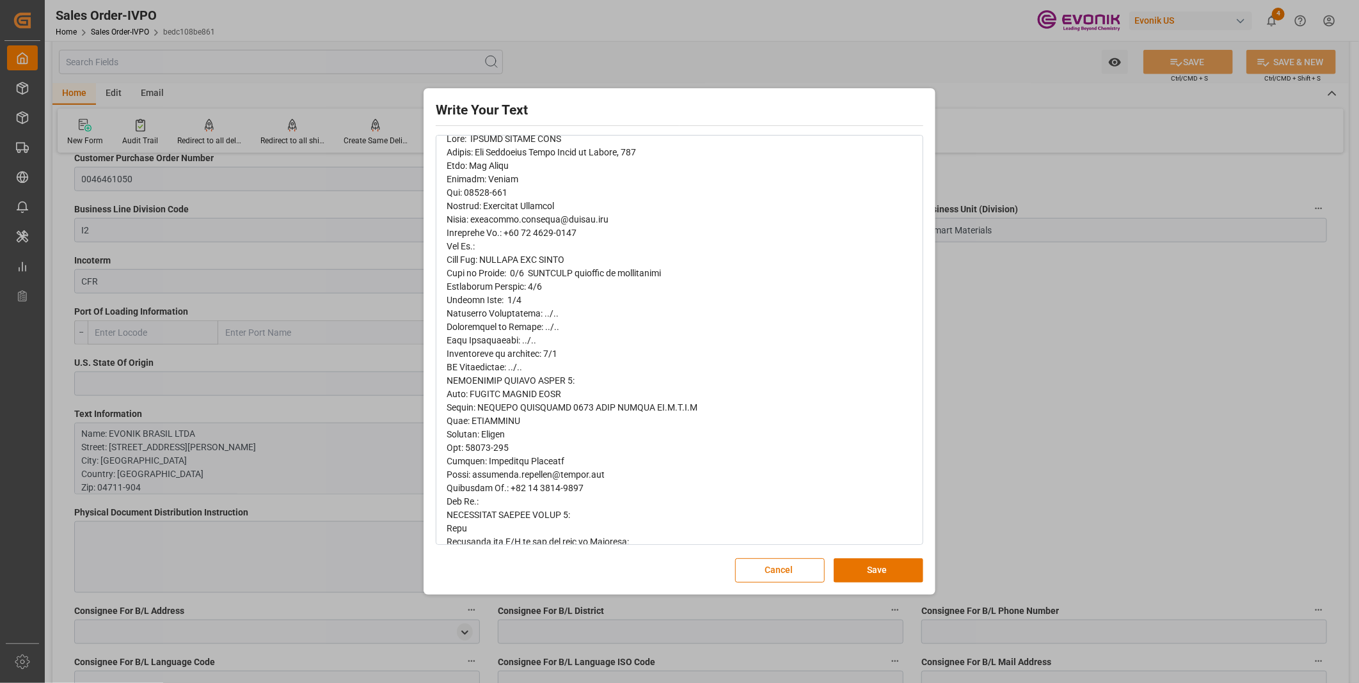
click at [1109, 333] on div "Write Your Text Normal 14 Font Cancel Save" at bounding box center [679, 341] width 1359 height 683
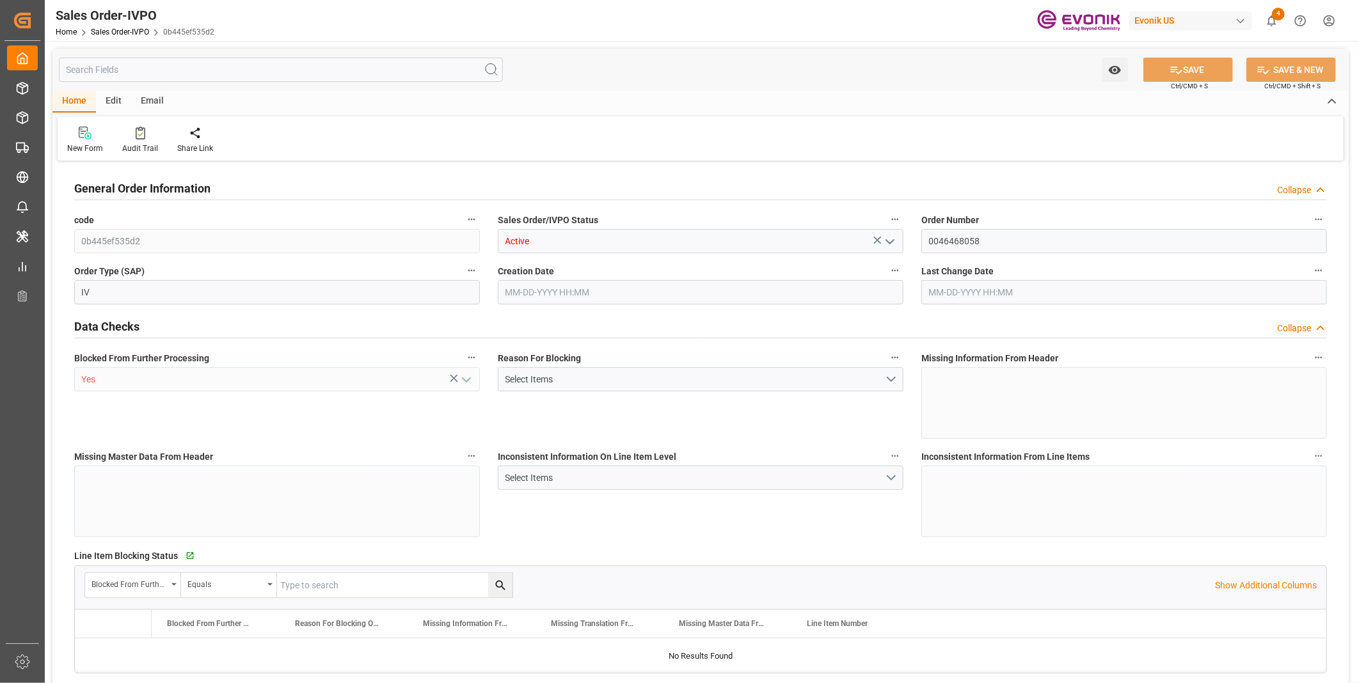
type input "BEANR"
type input "0"
type input "1"
type input "20000"
type input "0"
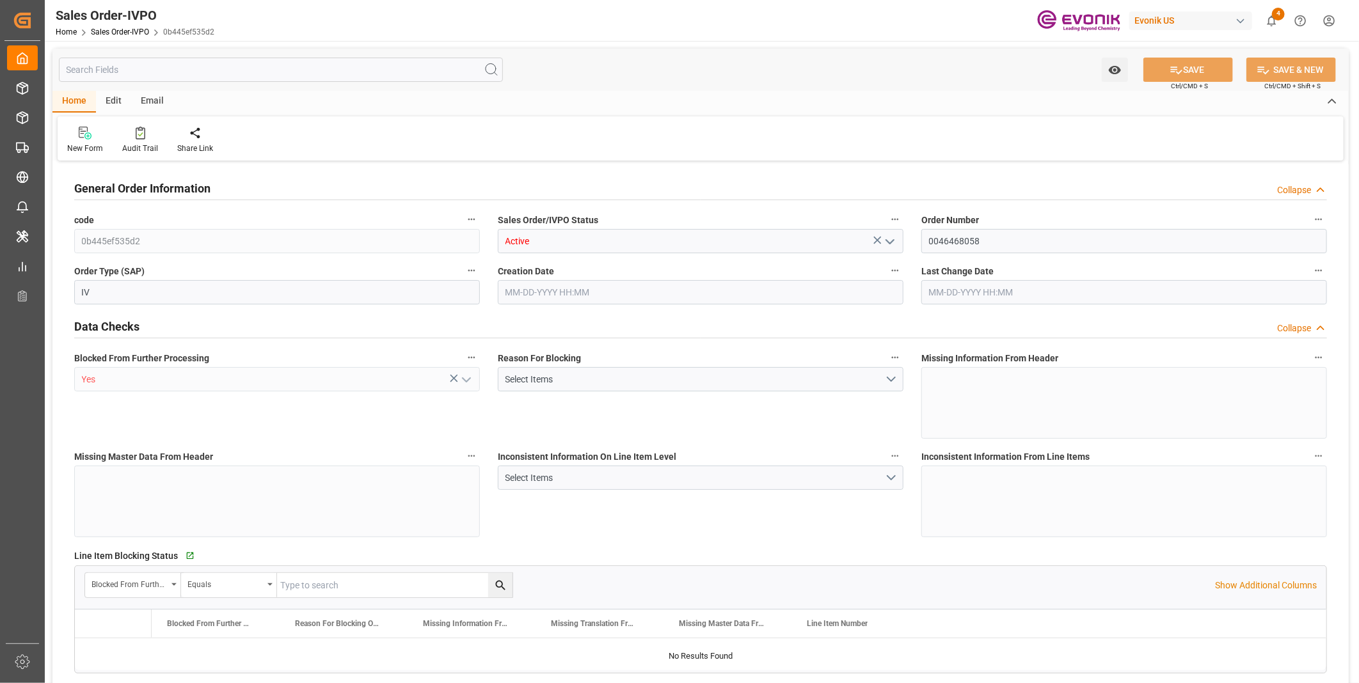
type input "0"
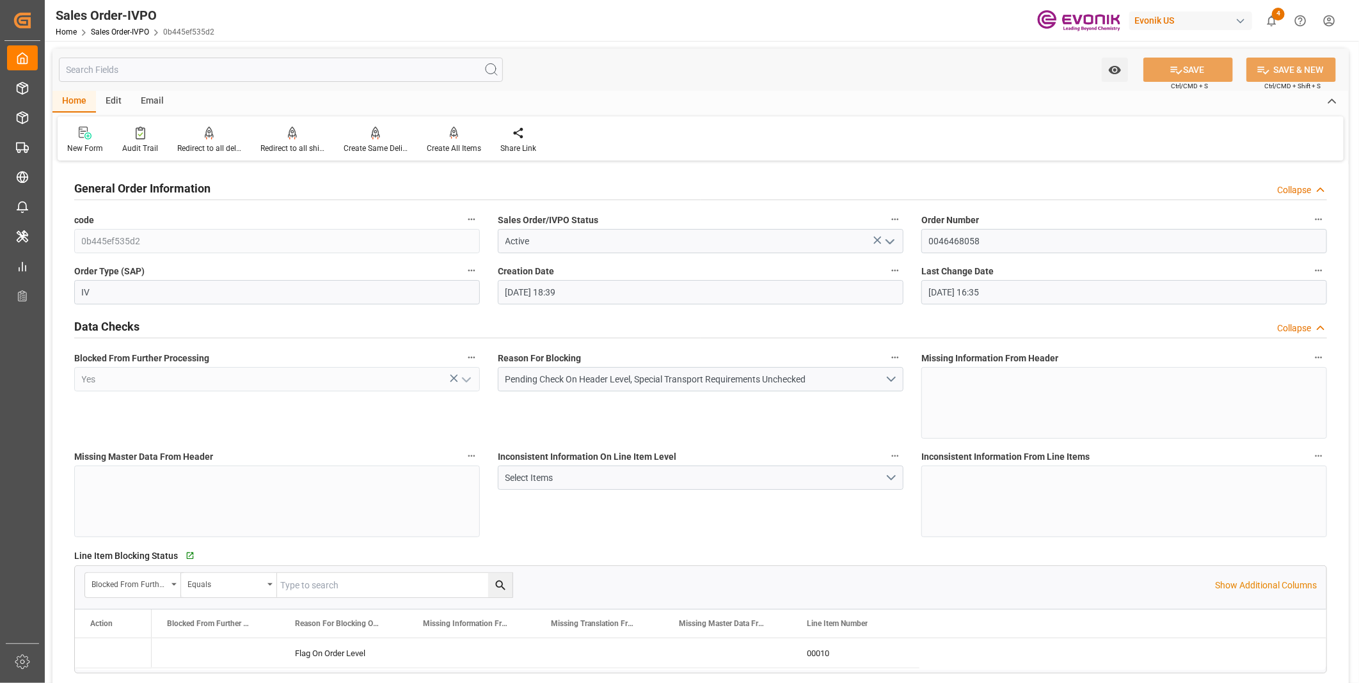
type input "08-21-2025 18:39"
type input "09-05-2025 16:35"
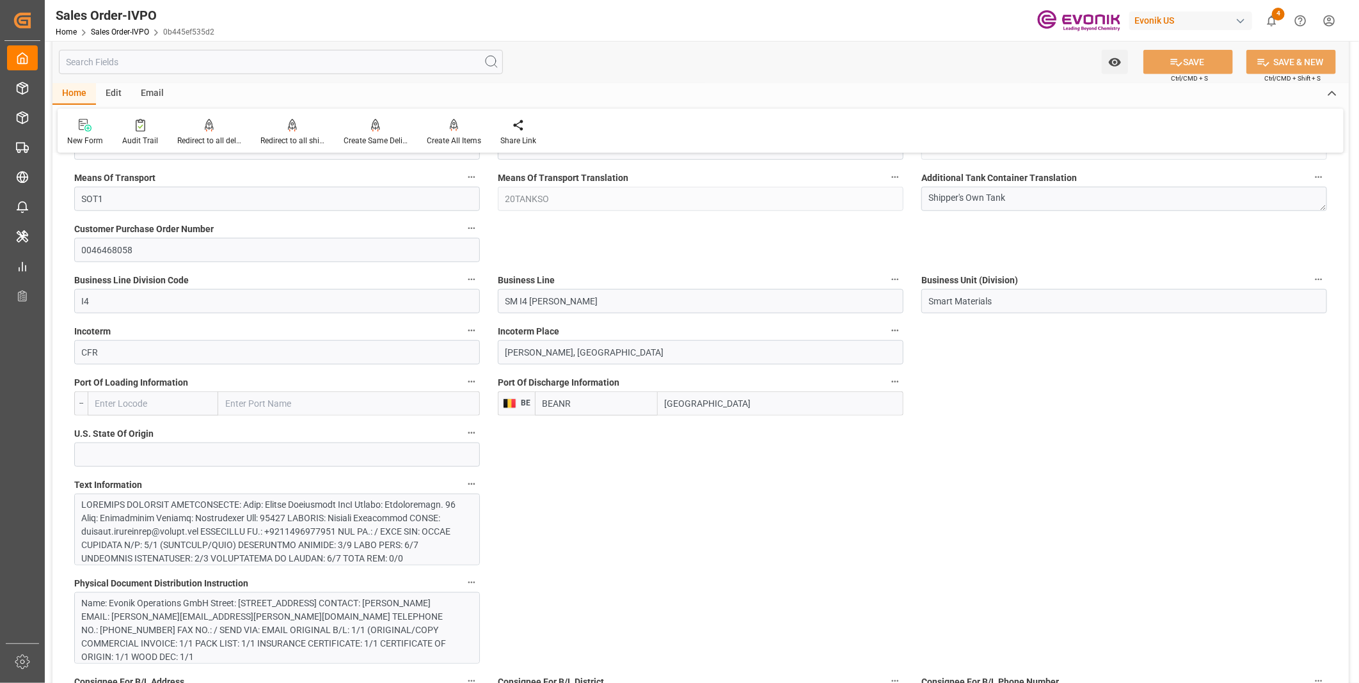
scroll to position [566, 0]
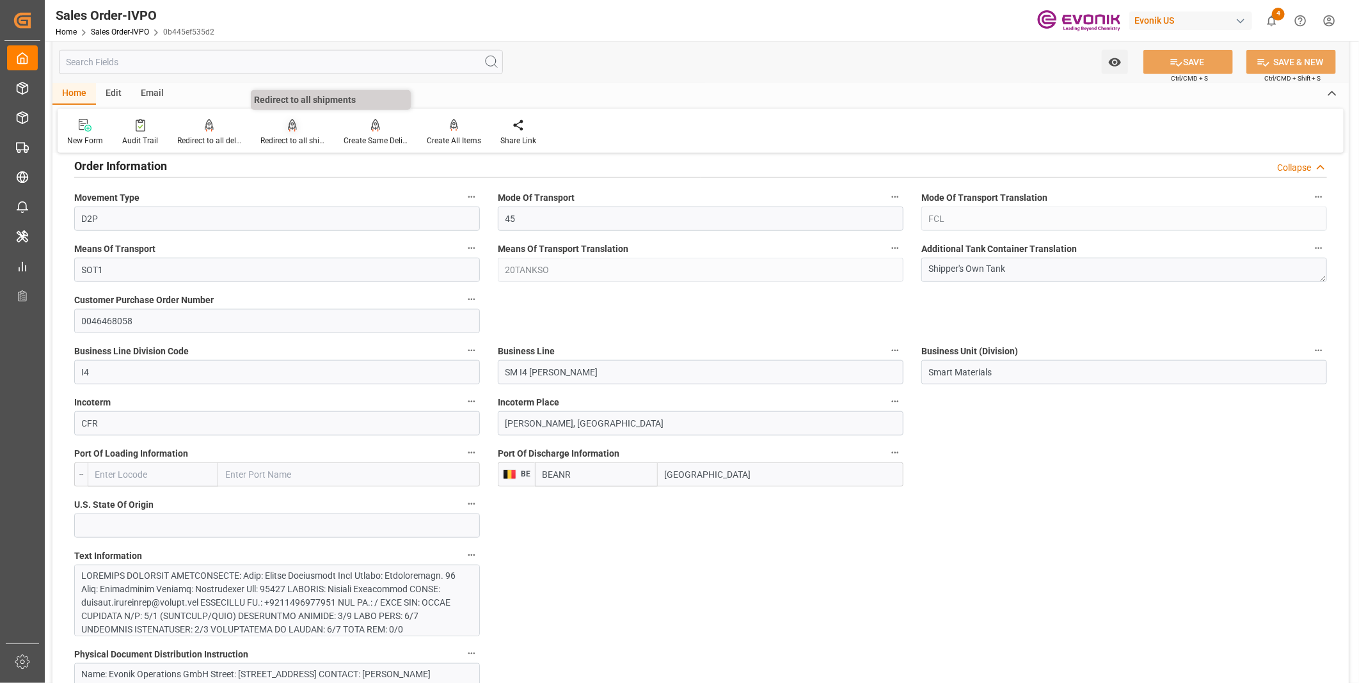
click at [269, 141] on div "Redirect to all shipments" at bounding box center [292, 141] width 64 height 12
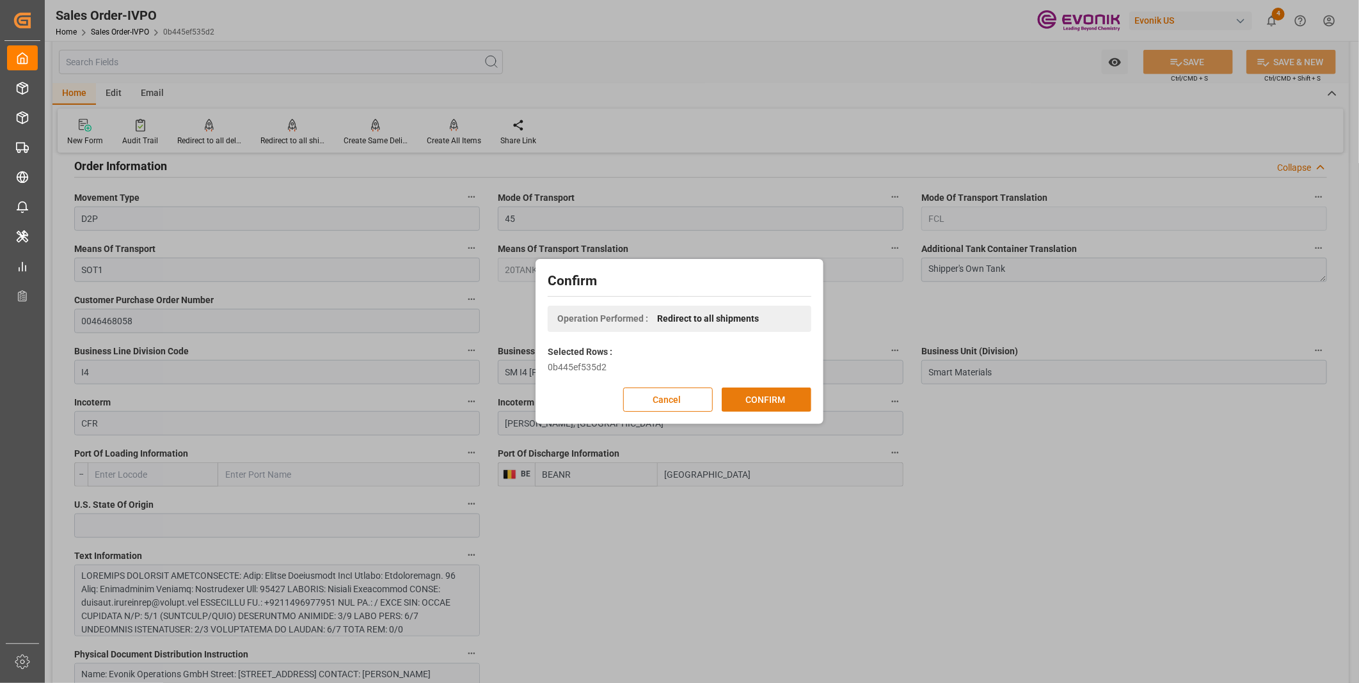
click at [740, 393] on button "CONFIRM" at bounding box center [767, 400] width 90 height 24
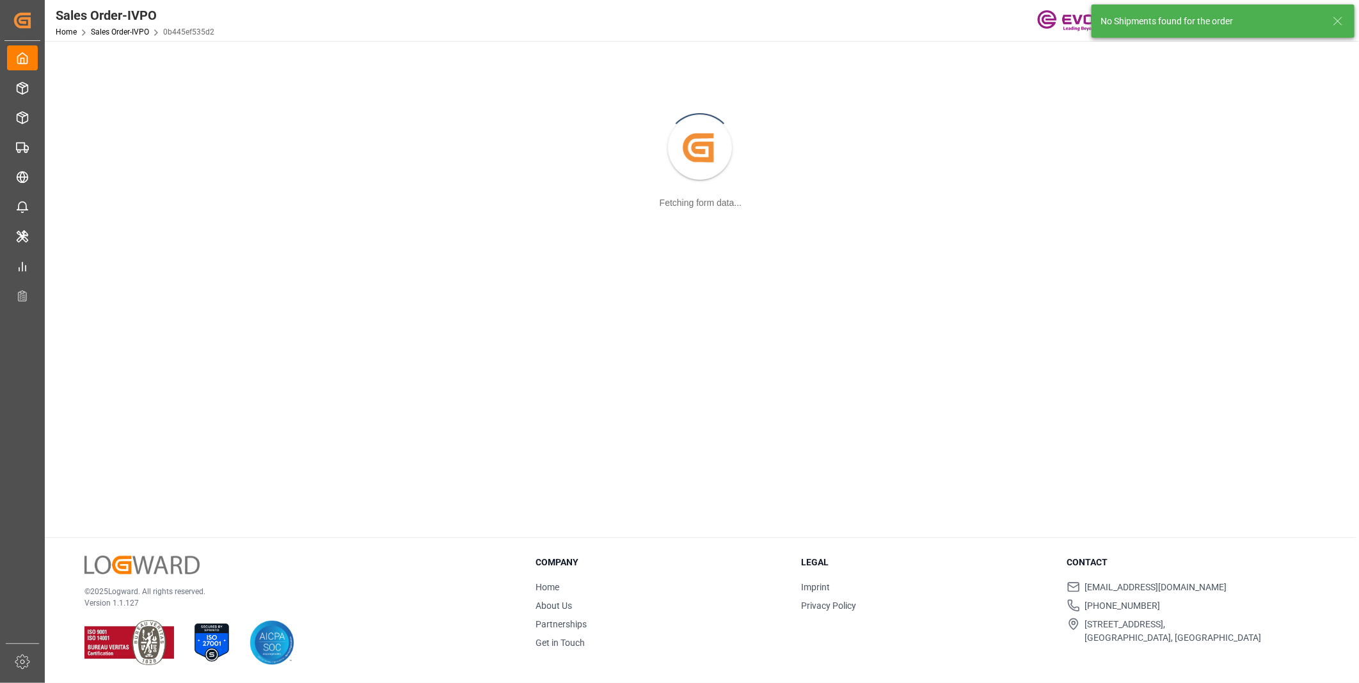
scroll to position [138, 0]
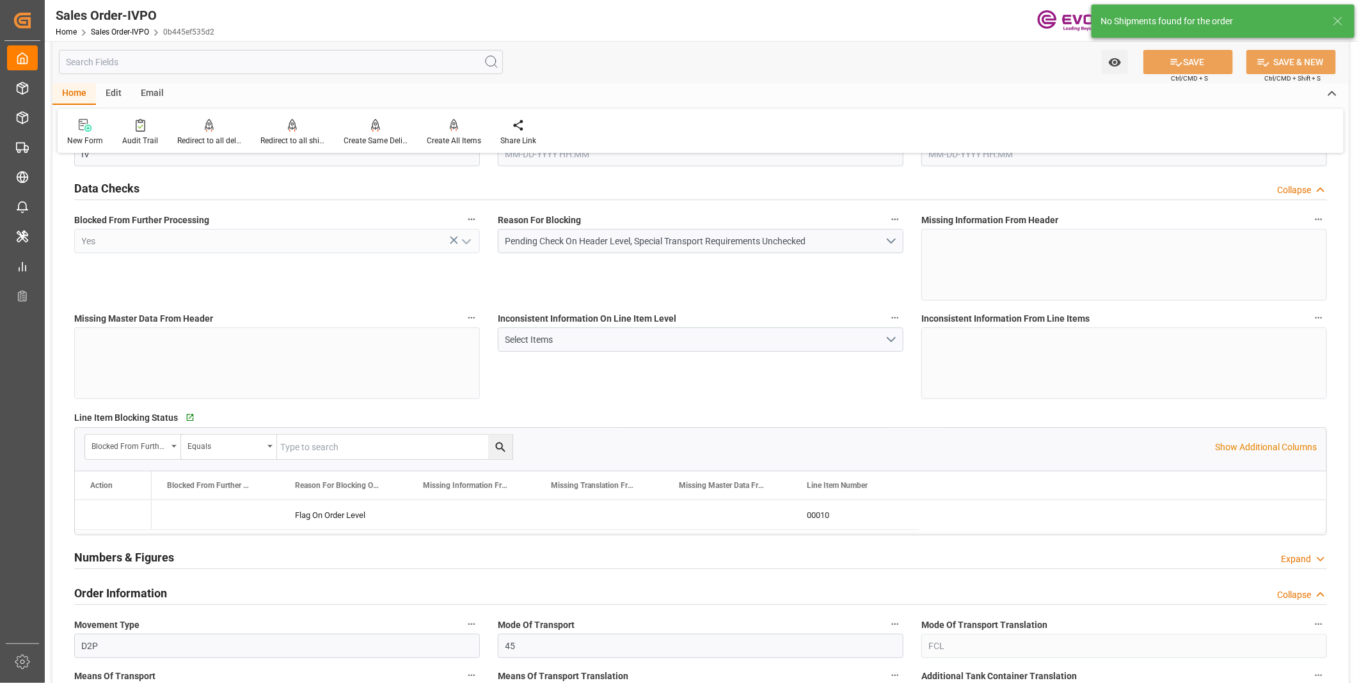
type input "BEANR"
type input "0"
type input "1"
type input "20000"
type input "0"
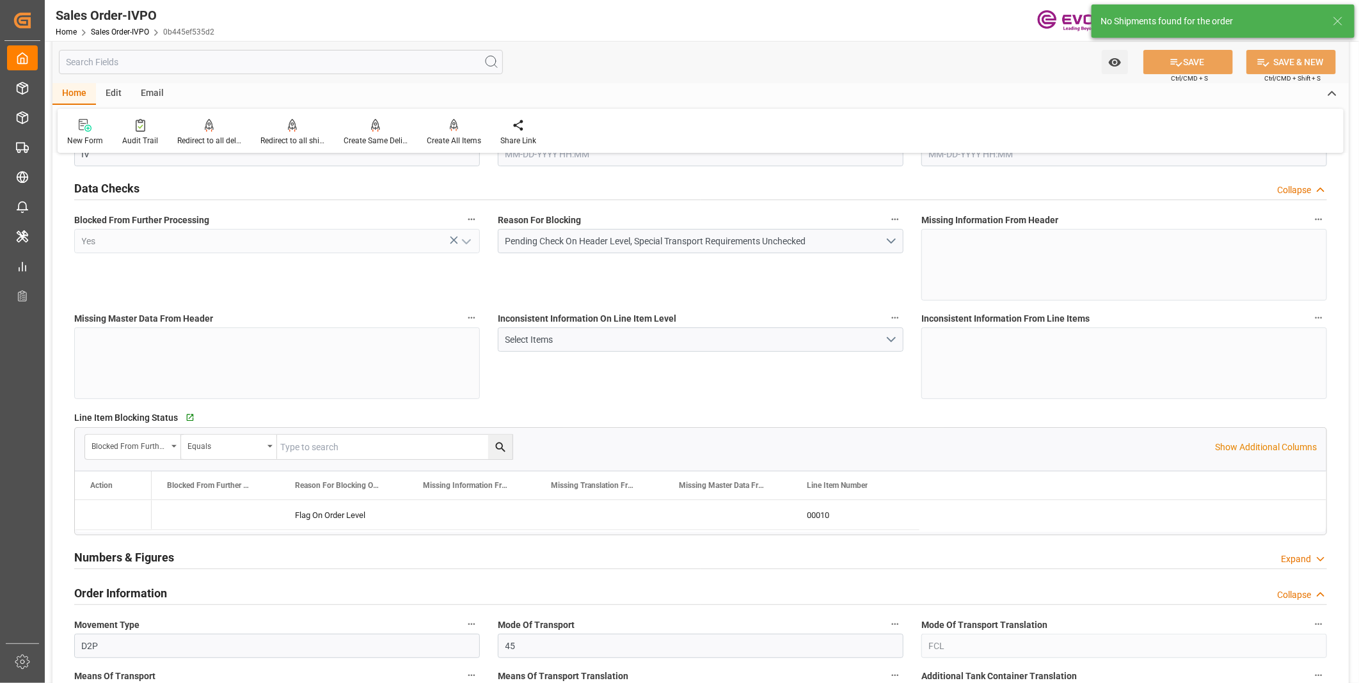
type input "0"
type input "08-21-2025 18:39"
type input "09-05-2025 16:35"
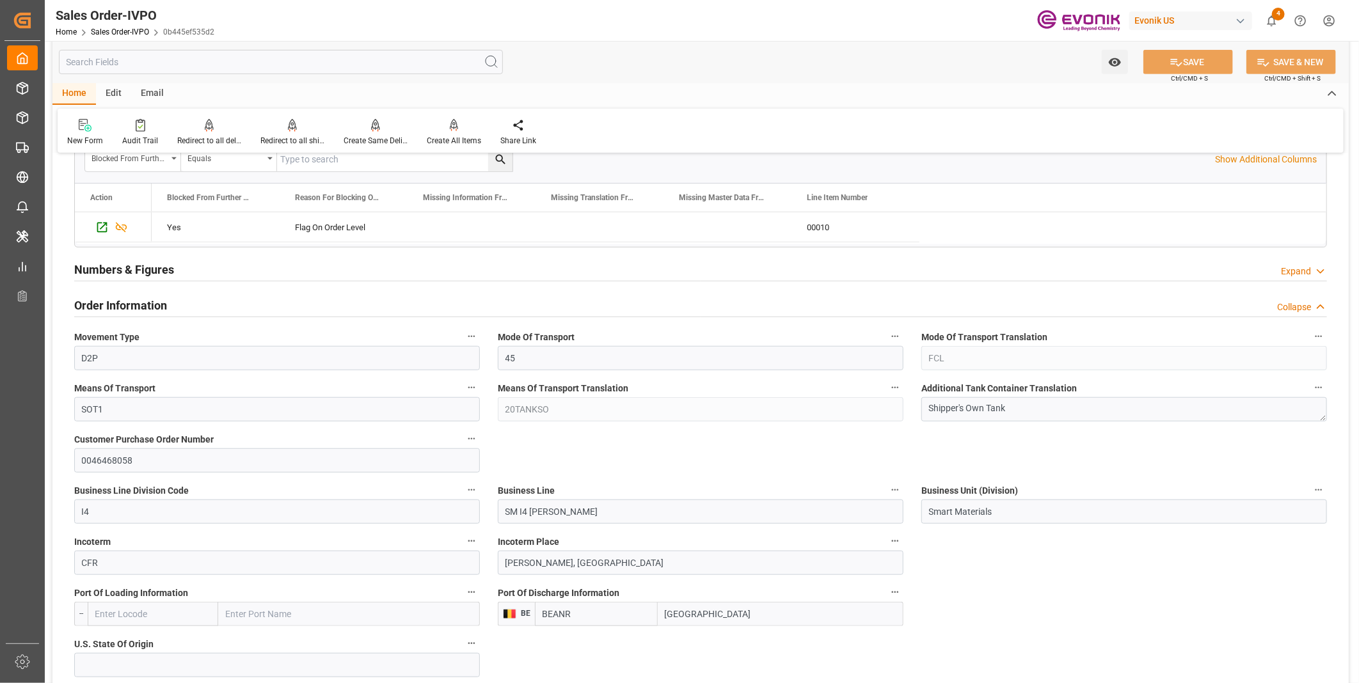
scroll to position [497, 0]
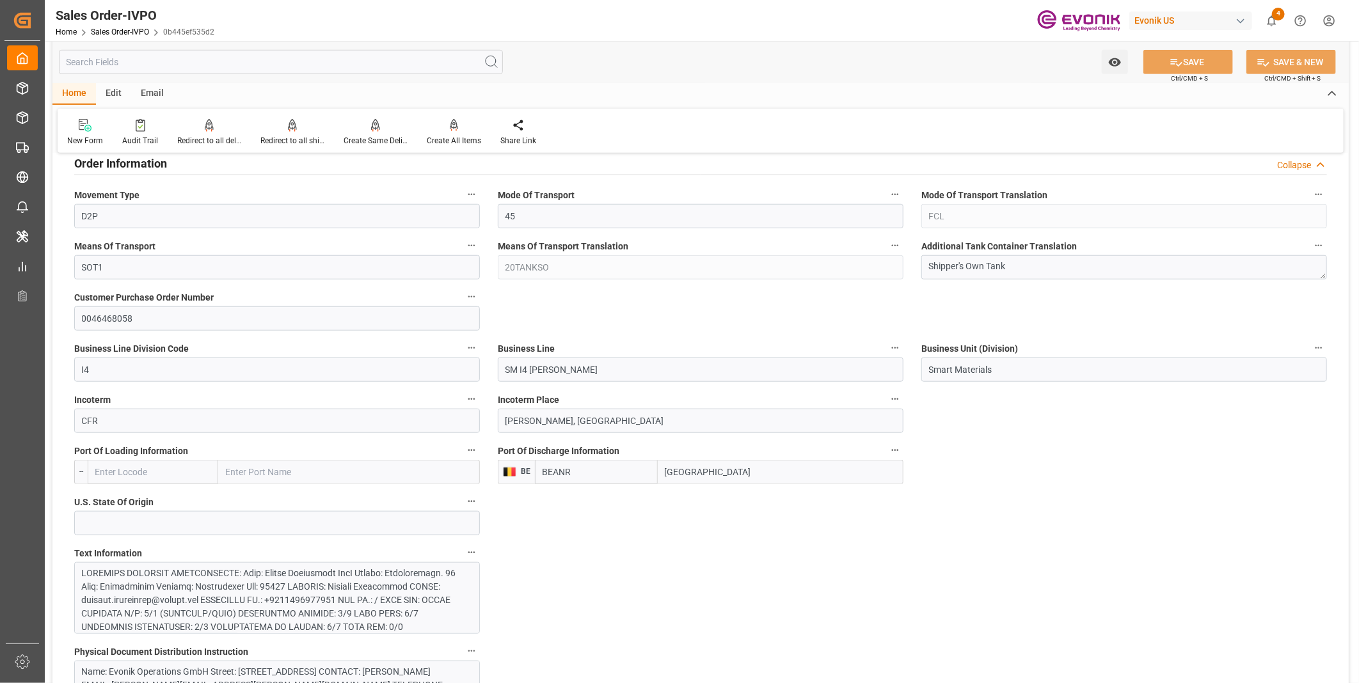
scroll to position [782, 0]
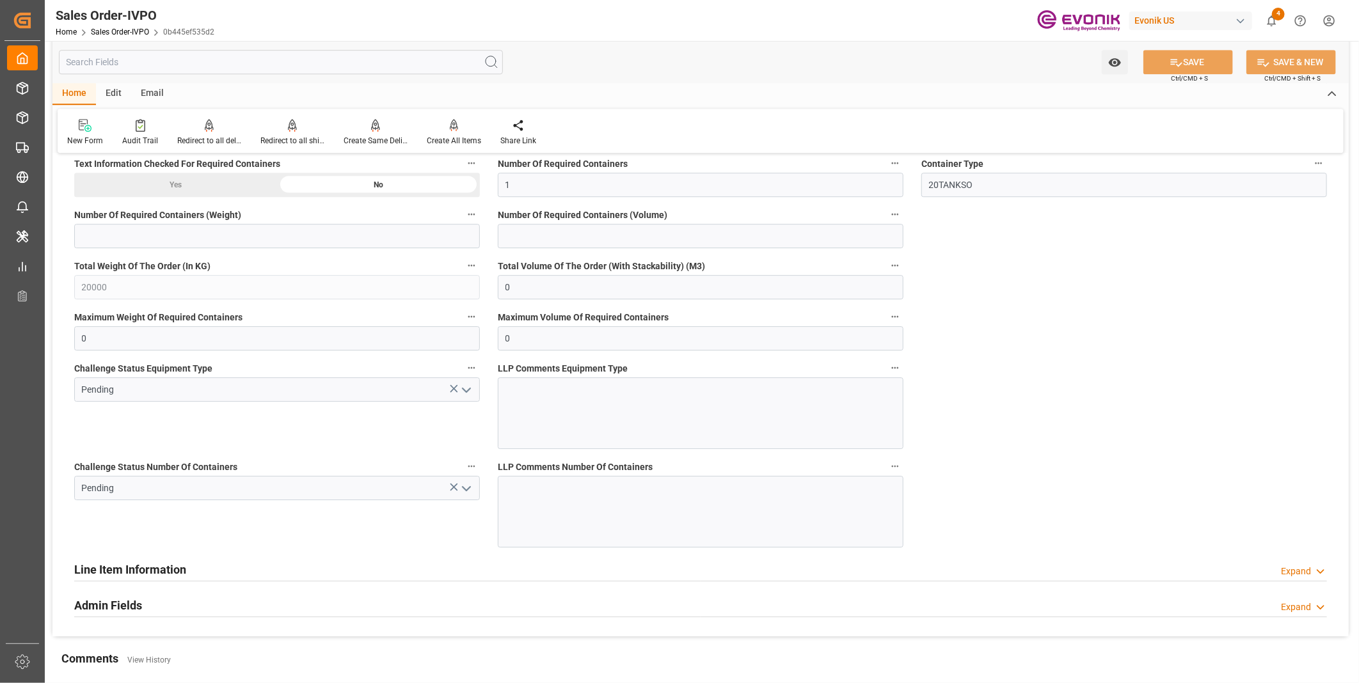
scroll to position [2416, 0]
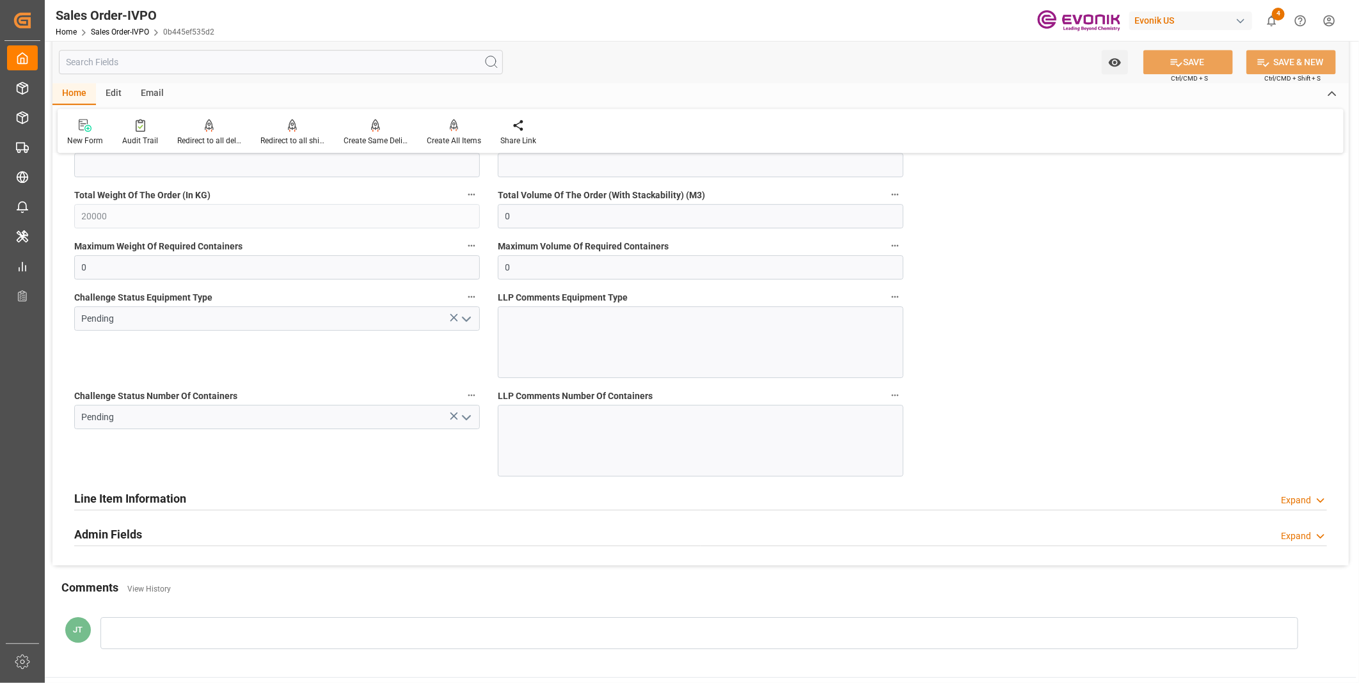
click at [466, 416] on icon "open menu" at bounding box center [466, 417] width 15 height 15
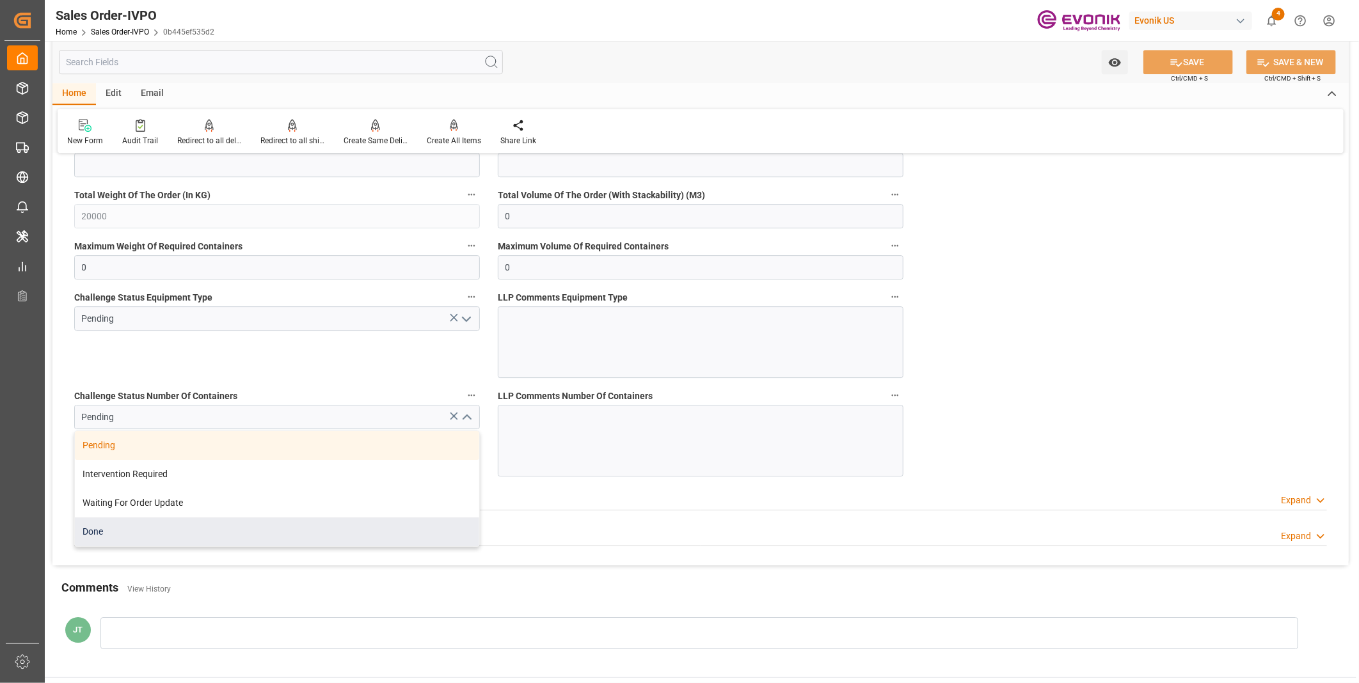
click at [264, 535] on div "Done" at bounding box center [277, 532] width 404 height 29
type input "Done"
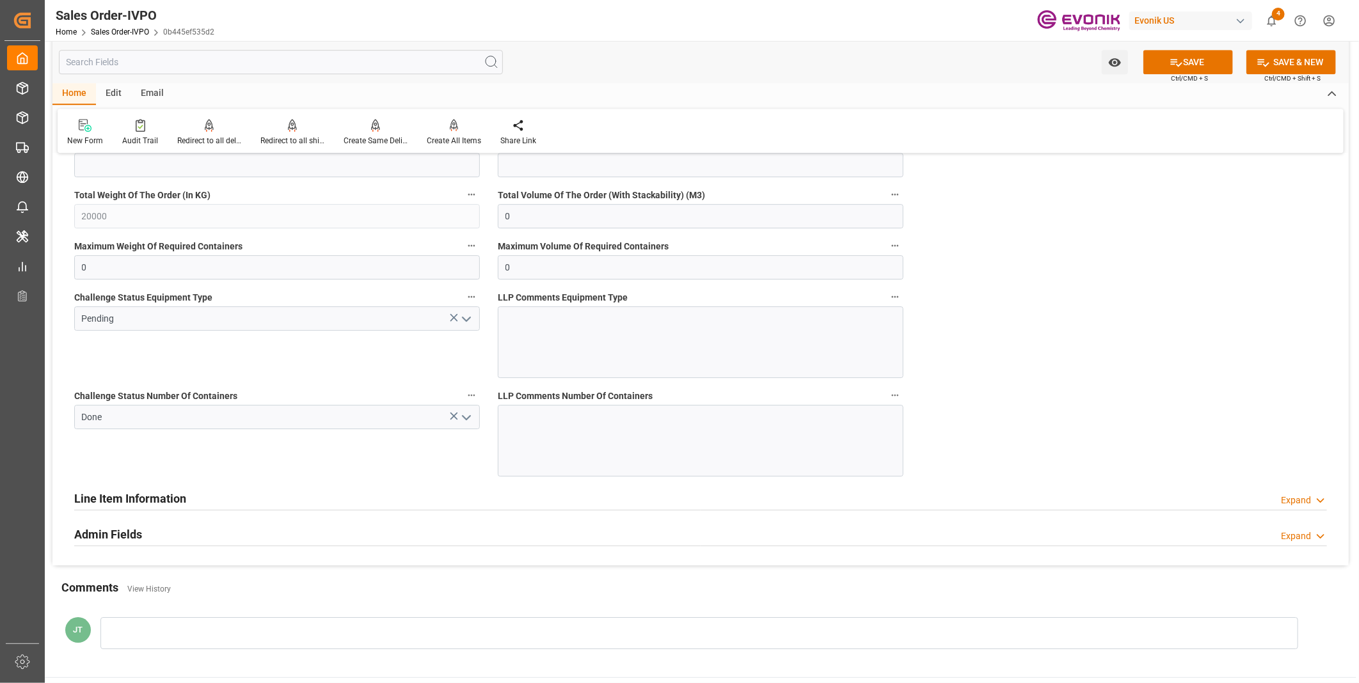
click at [463, 320] on icon "open menu" at bounding box center [466, 319] width 15 height 15
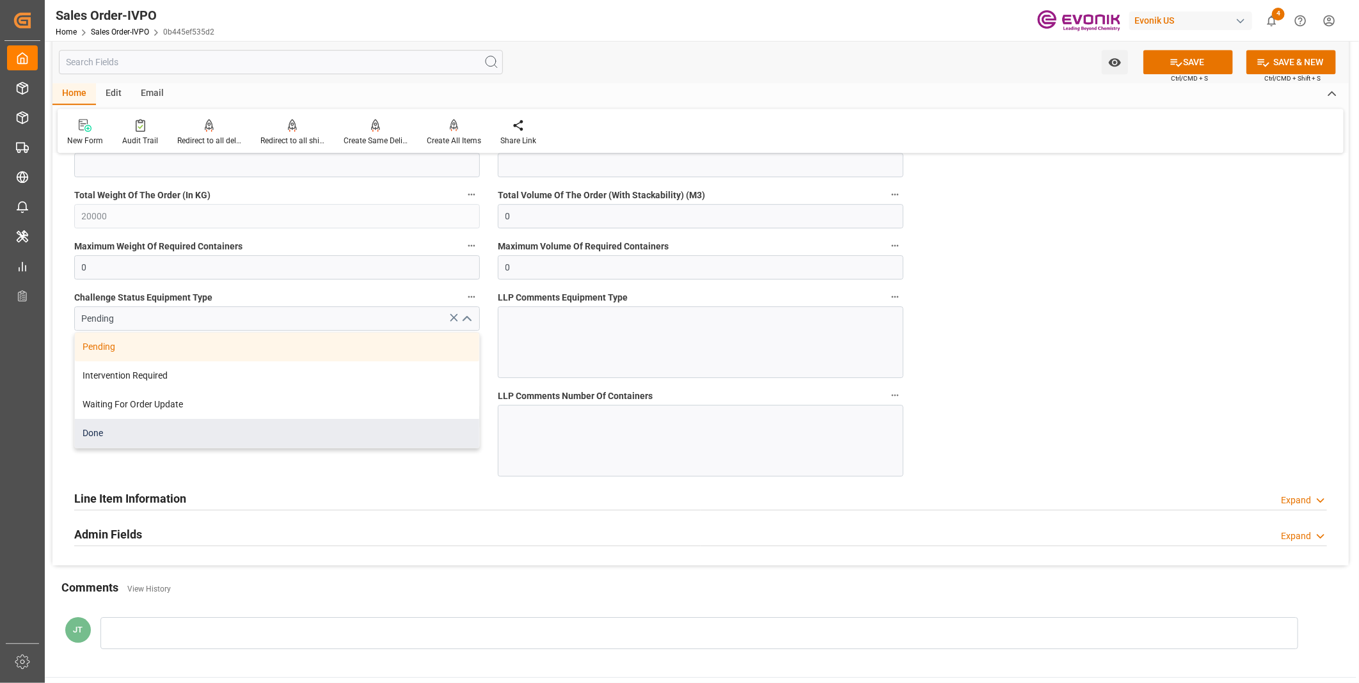
click at [227, 440] on div "Done" at bounding box center [277, 433] width 404 height 29
type input "Done"
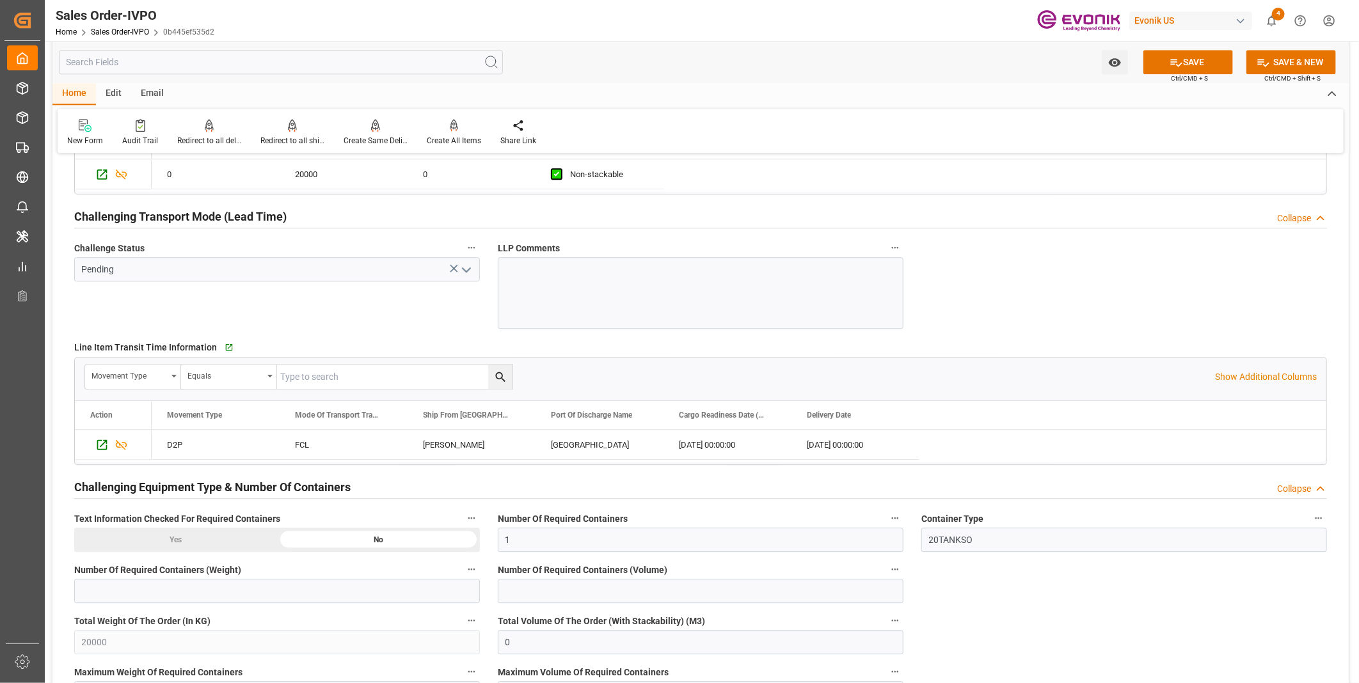
scroll to position [1919, 0]
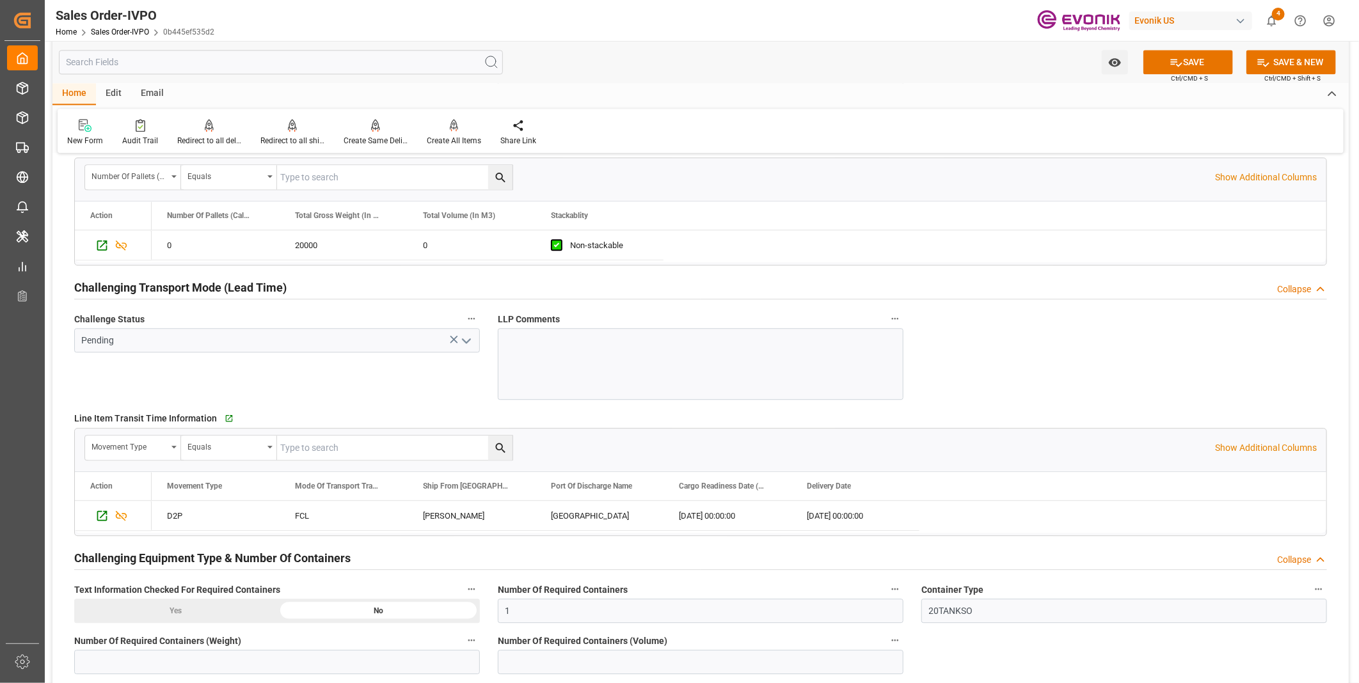
click at [464, 342] on polyline "open menu" at bounding box center [467, 341] width 8 height 4
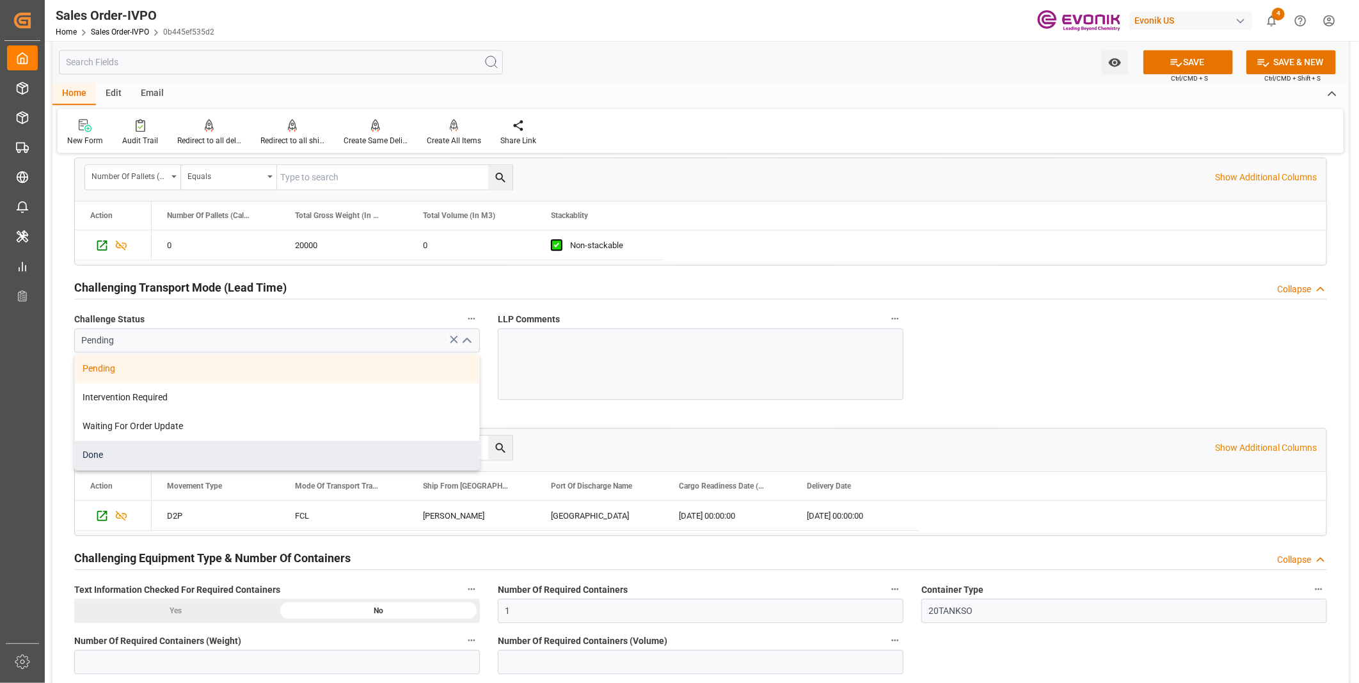
click at [145, 459] on div "Done" at bounding box center [277, 455] width 404 height 29
type input "Done"
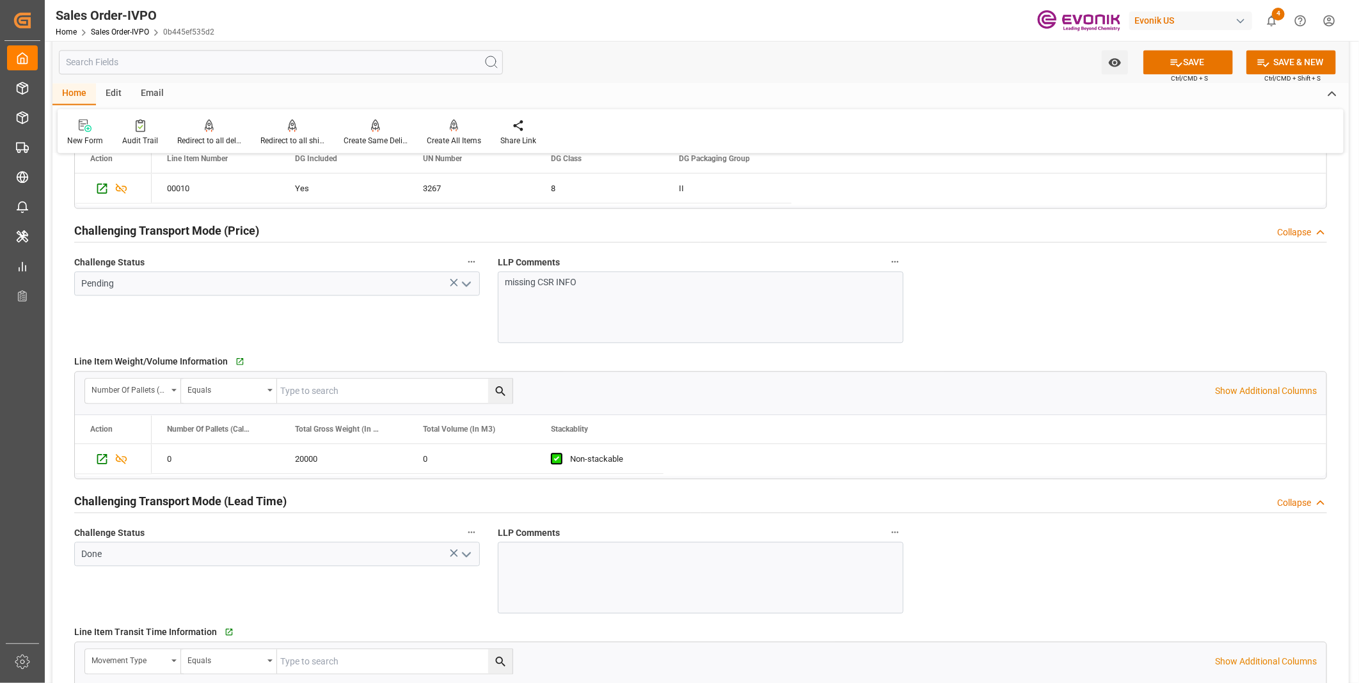
scroll to position [1564, 0]
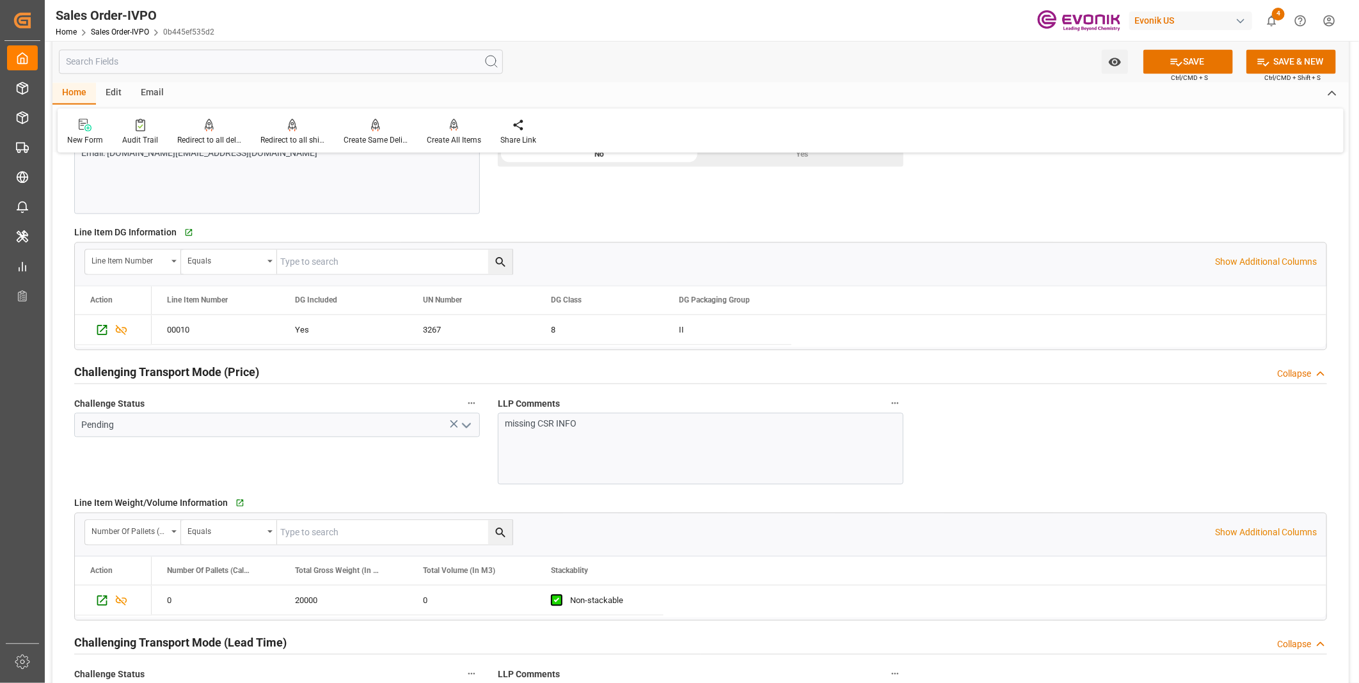
click at [465, 427] on icon "open menu" at bounding box center [466, 425] width 15 height 15
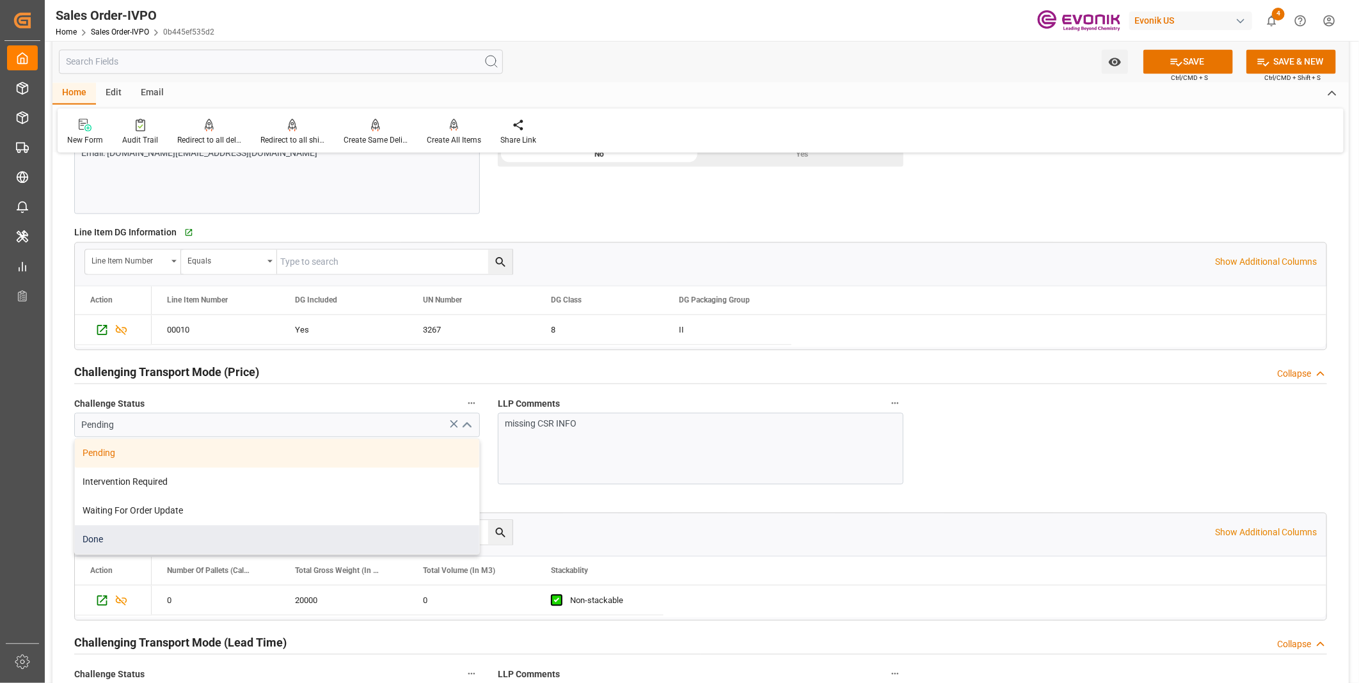
click at [90, 537] on div "Done" at bounding box center [277, 540] width 404 height 29
type input "Done"
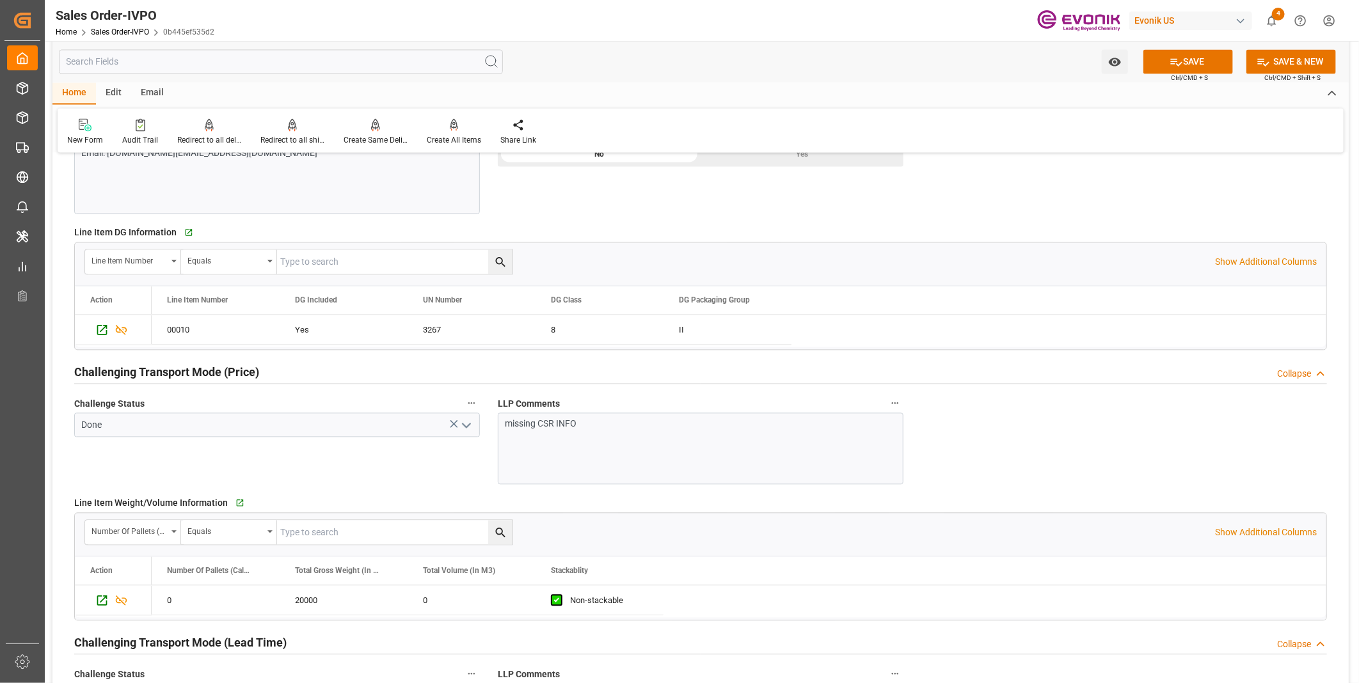
click at [598, 427] on p "missing CSR INFO" at bounding box center [694, 424] width 379 height 13
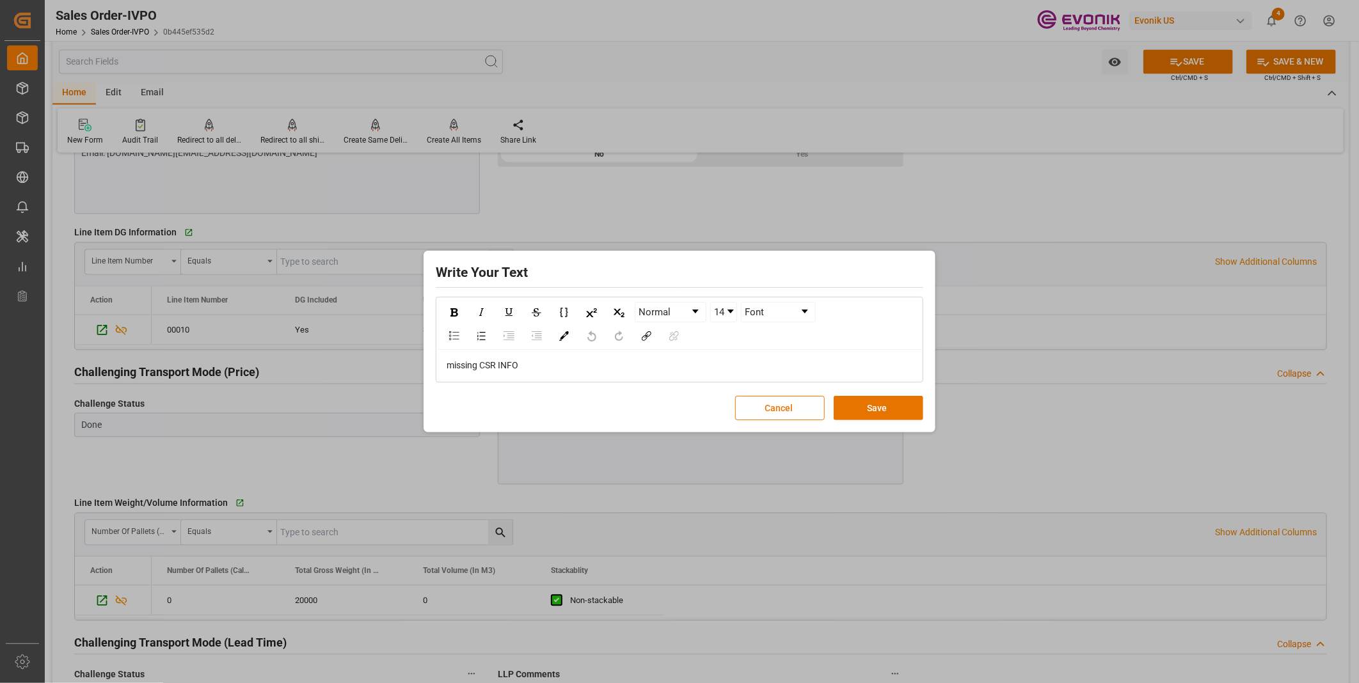
drag, startPoint x: 615, startPoint y: 420, endPoint x: 489, endPoint y: 406, distance: 126.2
click at [489, 406] on div "Cancel Save" at bounding box center [679, 408] width 487 height 24
click at [549, 374] on div "missing CSR INFO" at bounding box center [679, 365] width 485 height 31
drag, startPoint x: 564, startPoint y: 362, endPoint x: 417, endPoint y: 348, distance: 147.2
click at [417, 348] on div "Write Your Text Normal 14 Font missing CSR INFO Cancel Save" at bounding box center [679, 341] width 1359 height 683
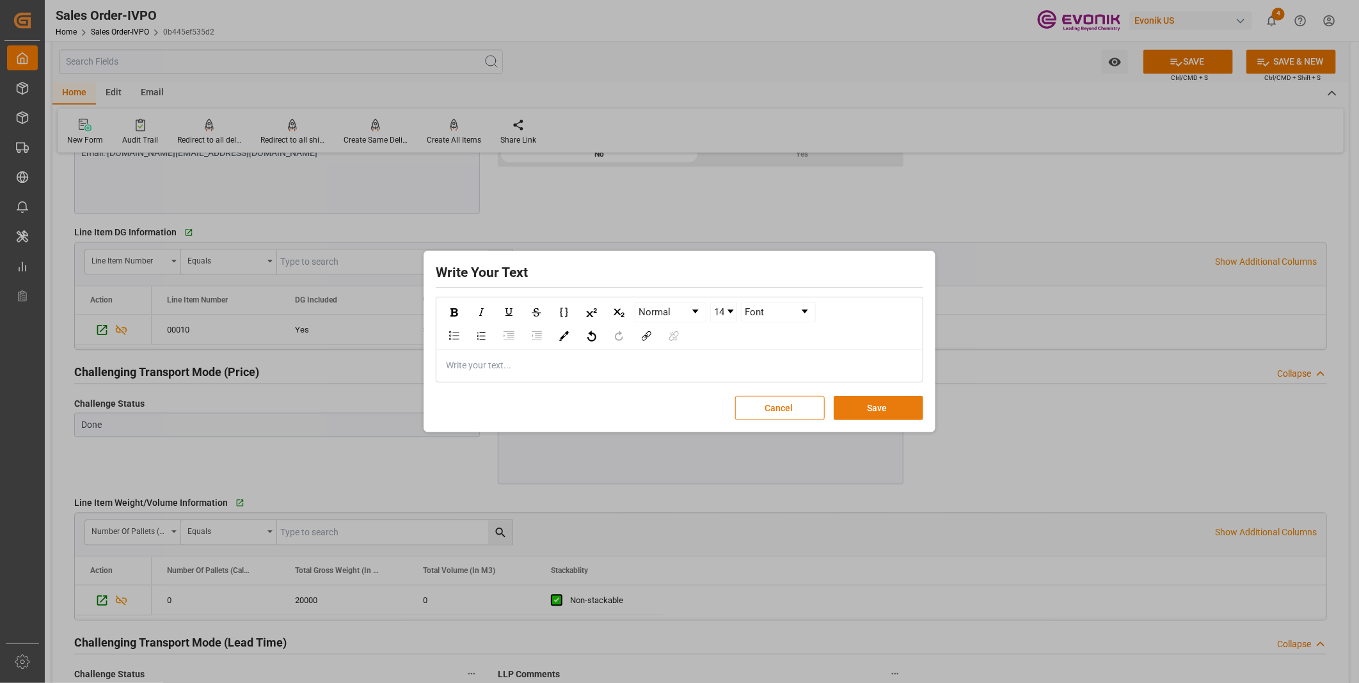
click at [897, 405] on button "Save" at bounding box center [879, 408] width 90 height 24
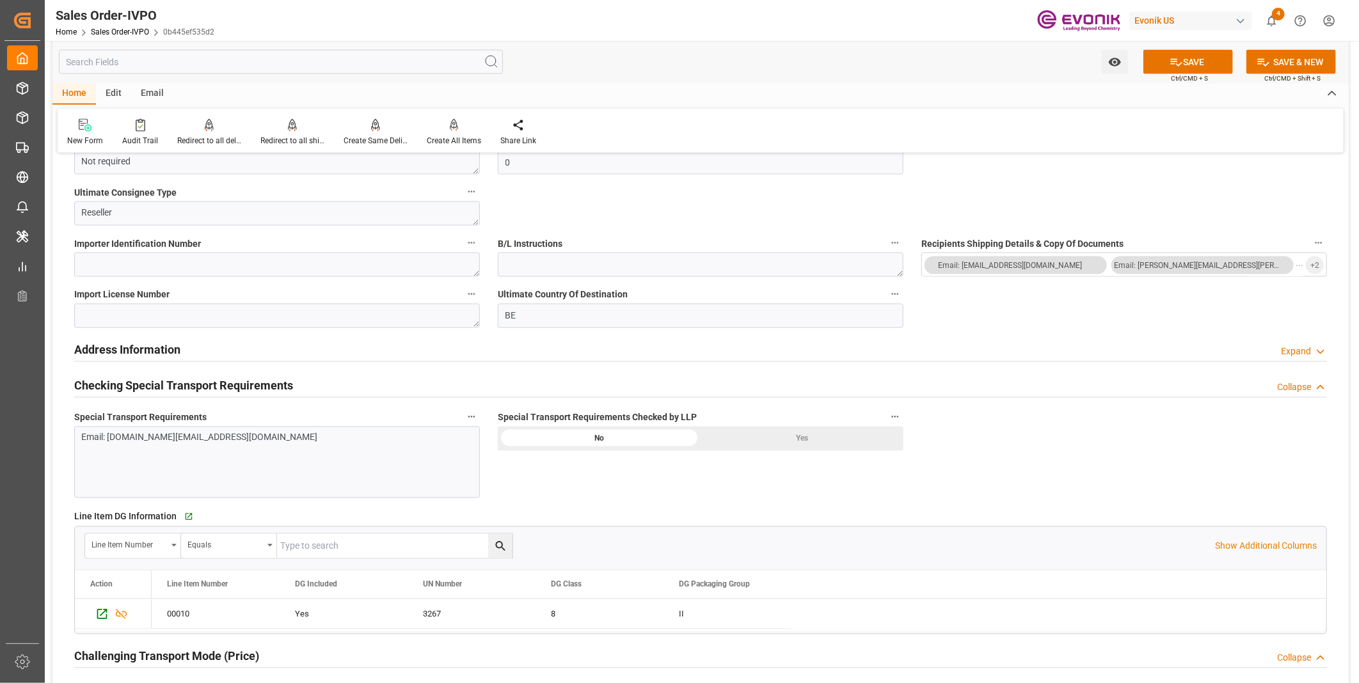
scroll to position [1208, 0]
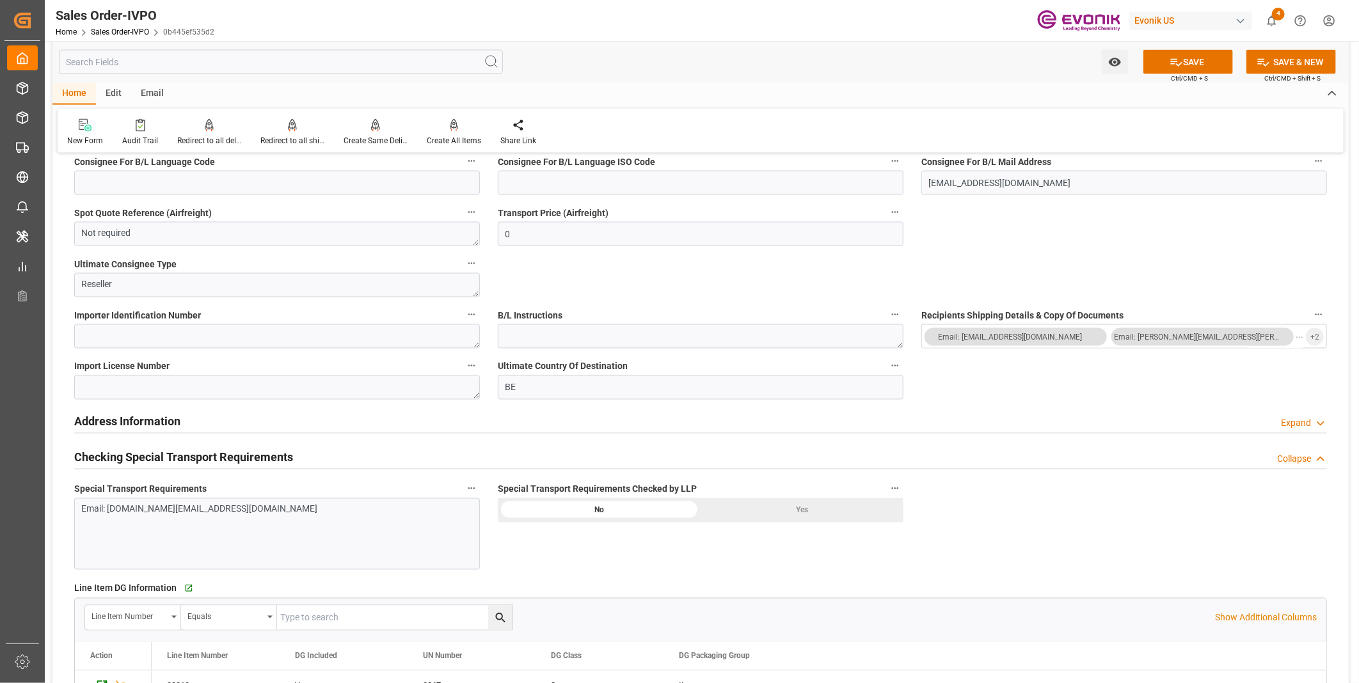
click at [759, 505] on div "Yes" at bounding box center [802, 510] width 203 height 24
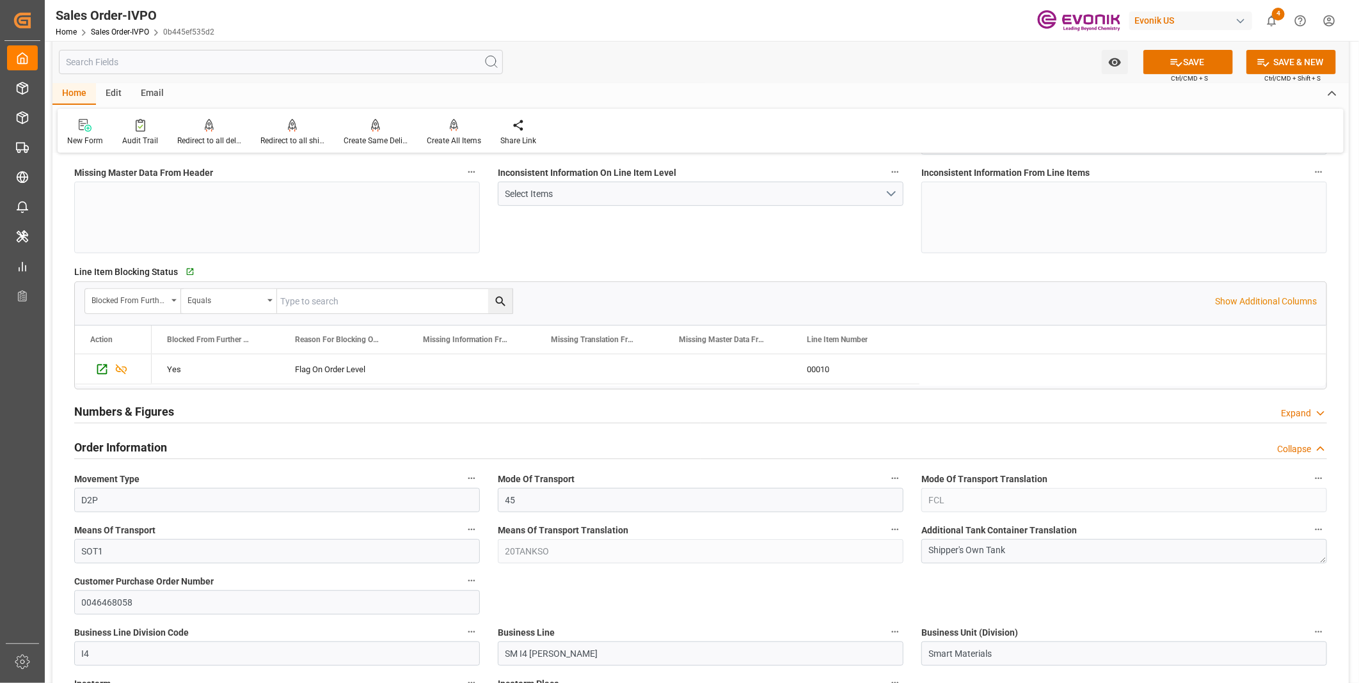
scroll to position [142, 0]
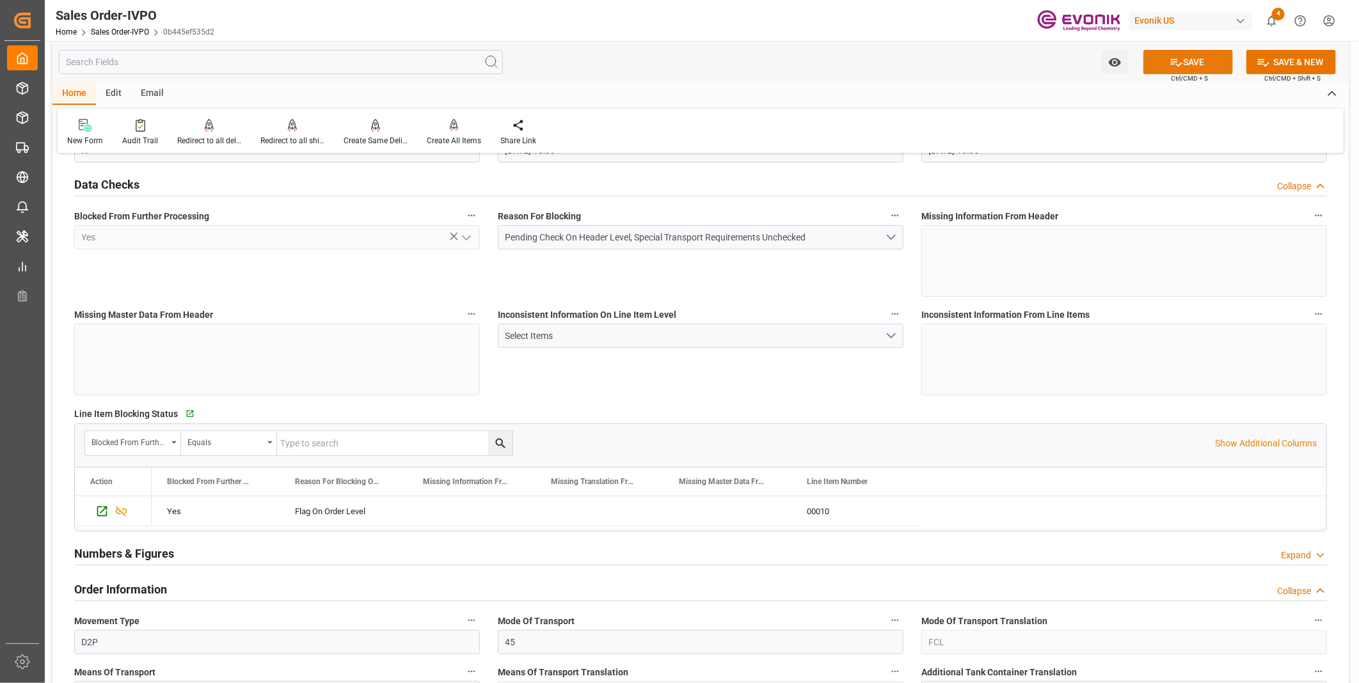
click at [1178, 67] on icon at bounding box center [1175, 62] width 13 height 13
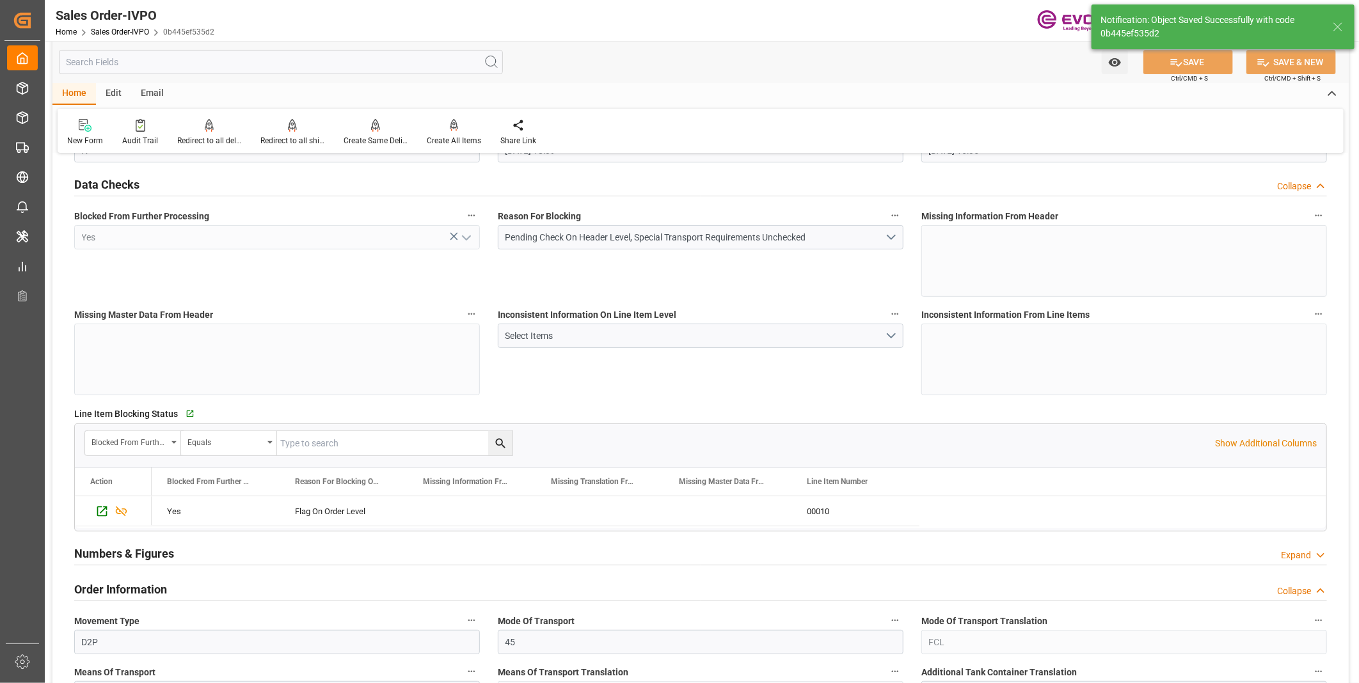
type input "No"
type input "[DATE] 14:53"
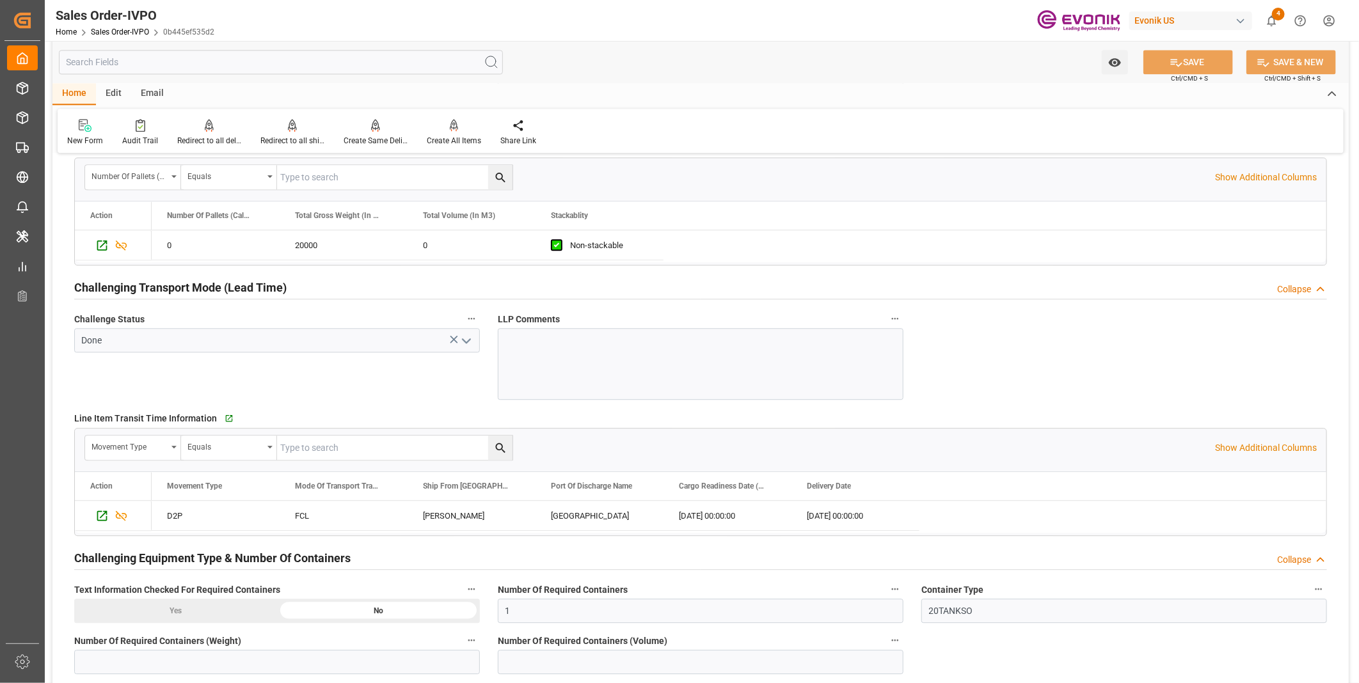
scroll to position [1990, 0]
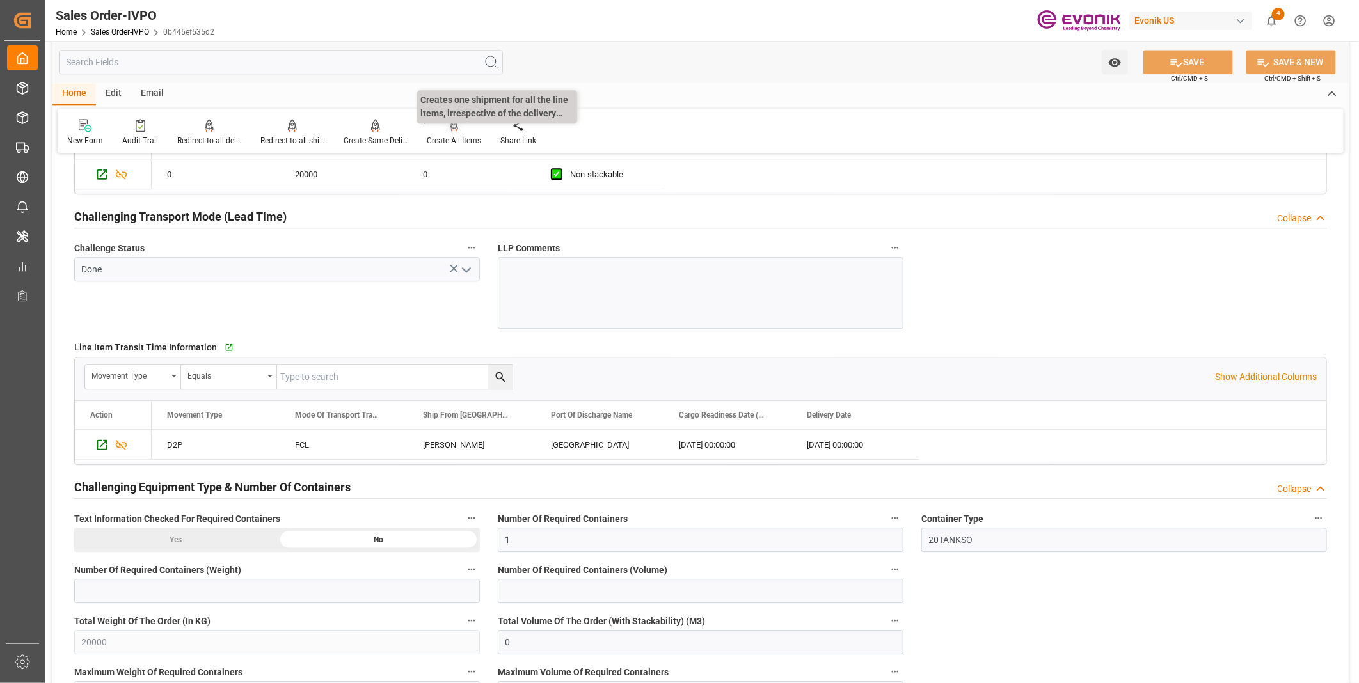
click at [455, 143] on div "Create All Items" at bounding box center [454, 141] width 54 height 12
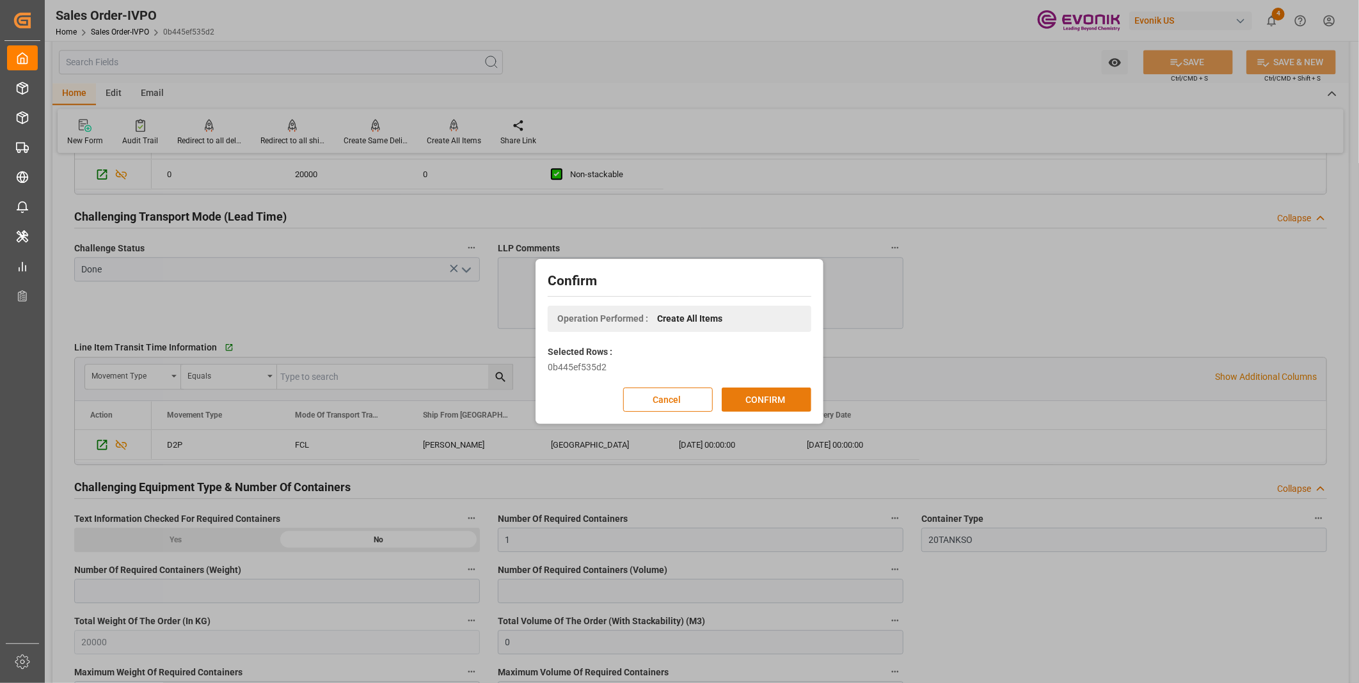
click at [759, 397] on button "CONFIRM" at bounding box center [767, 400] width 90 height 24
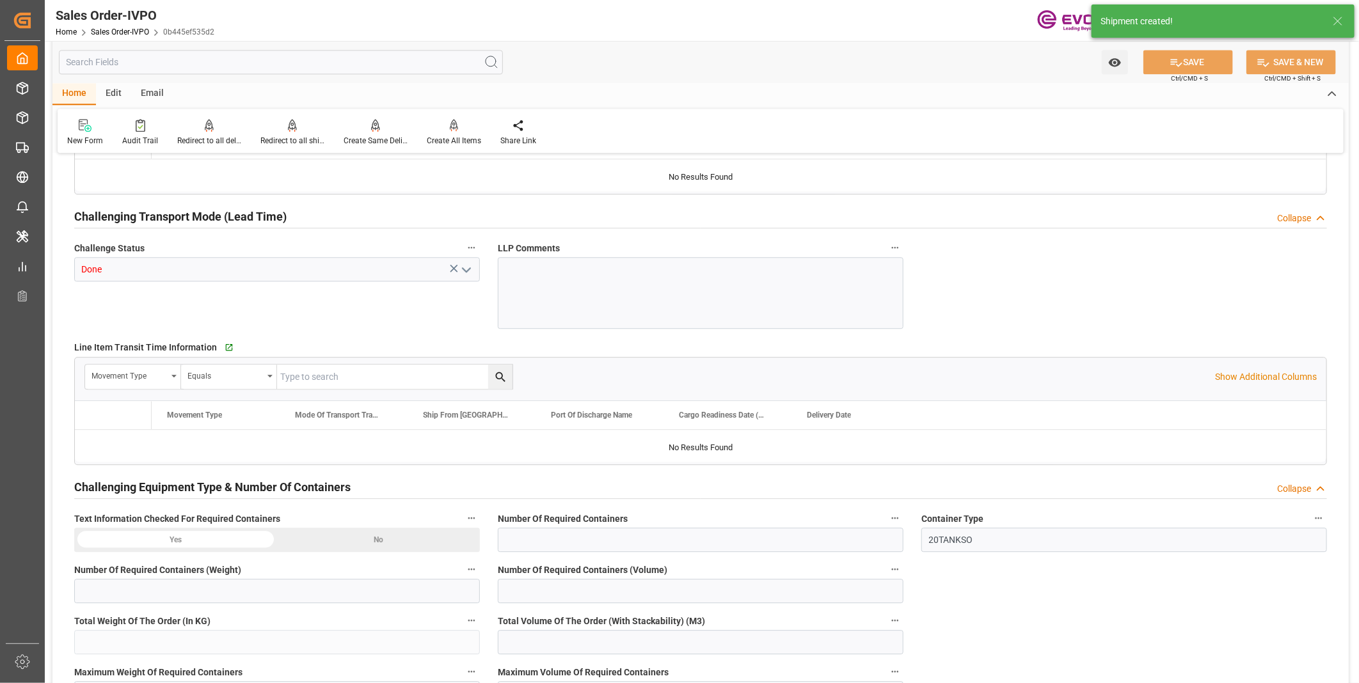
type input "BEANR"
type input "0"
type input "1"
type input "20000"
type input "0"
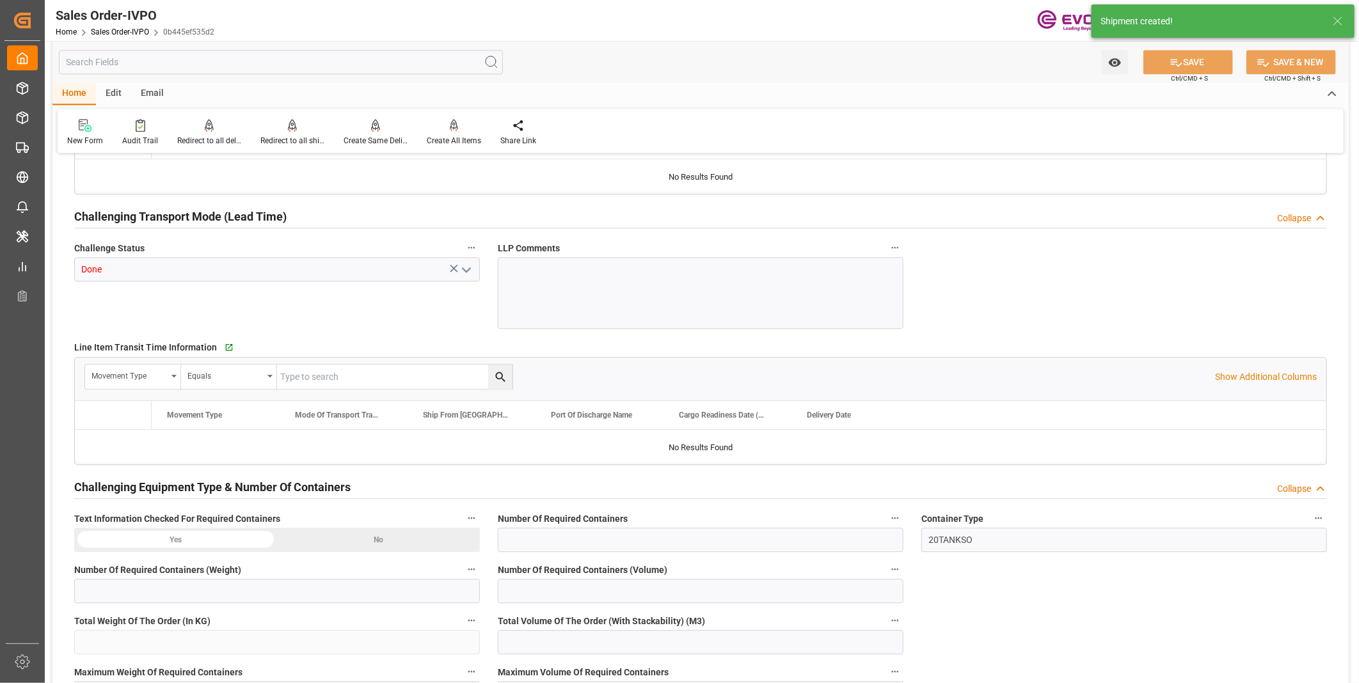
type input "0"
type input "08-21-2025 18:39"
type input "[DATE] 14:53"
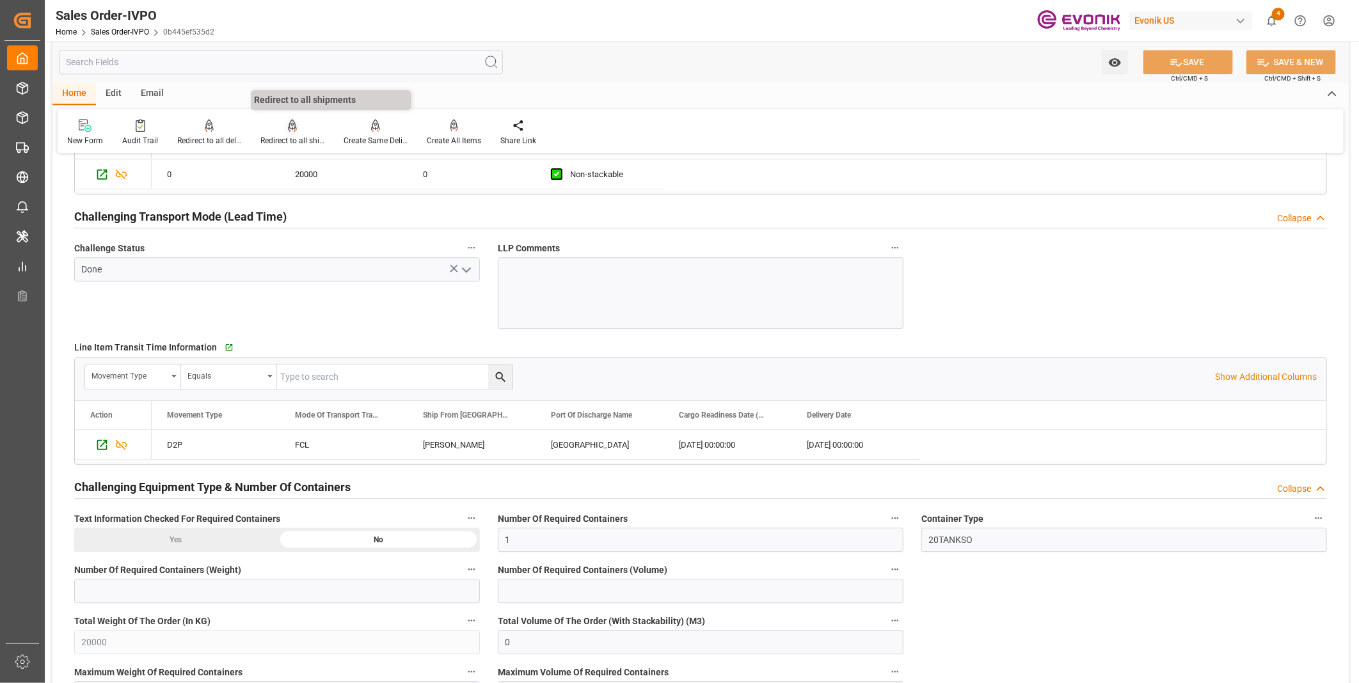
click at [301, 138] on div "Redirect to all shipments" at bounding box center [292, 141] width 64 height 12
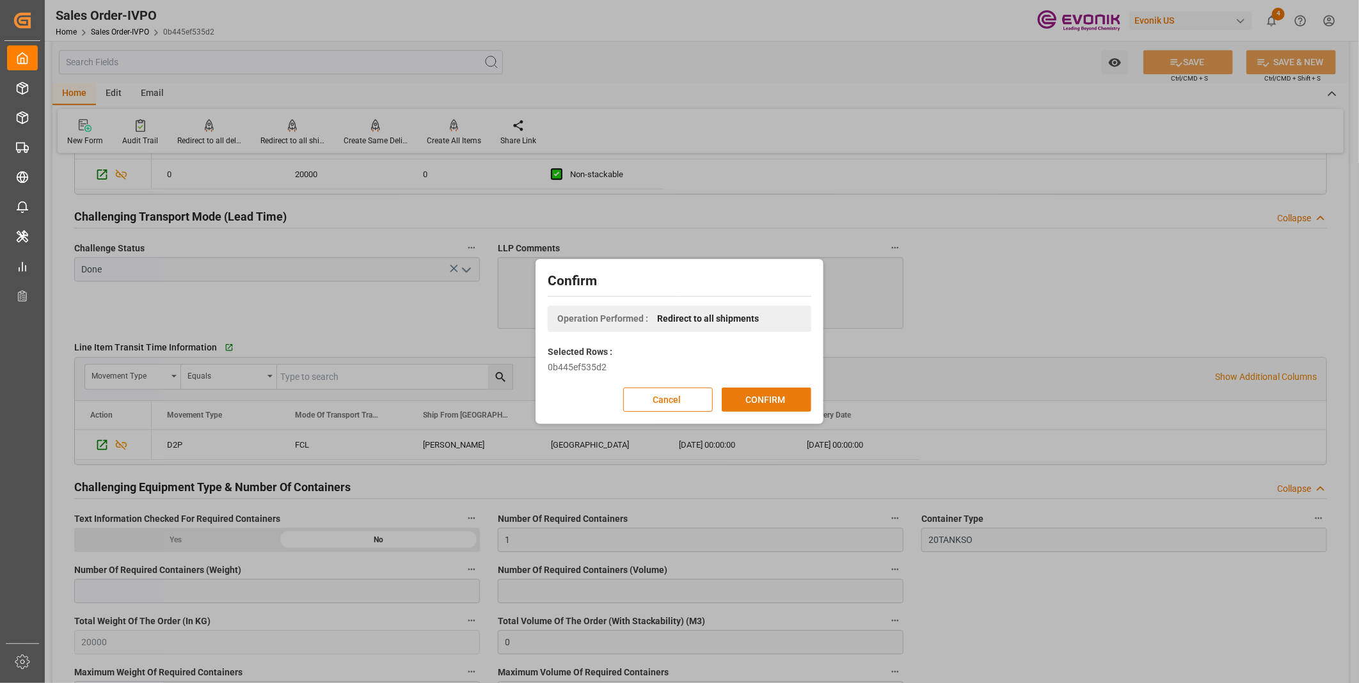
click at [743, 401] on button "CONFIRM" at bounding box center [767, 400] width 90 height 24
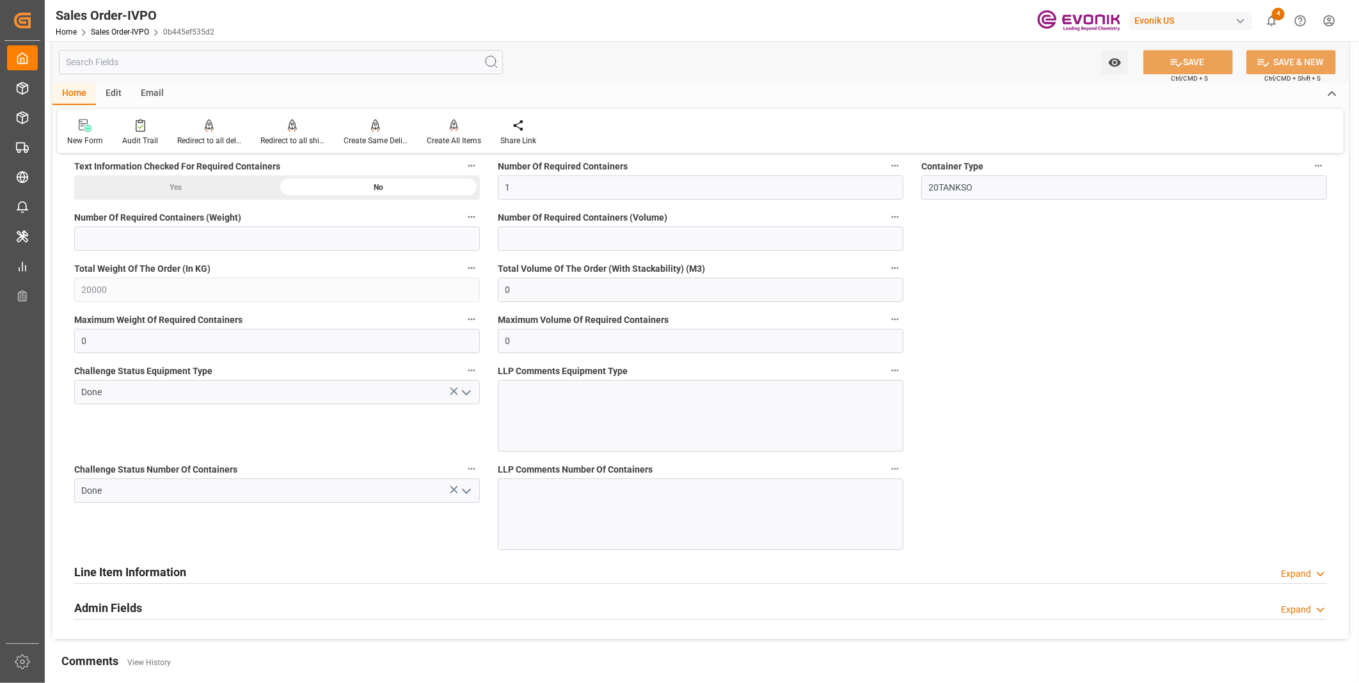
scroll to position [2556, 0]
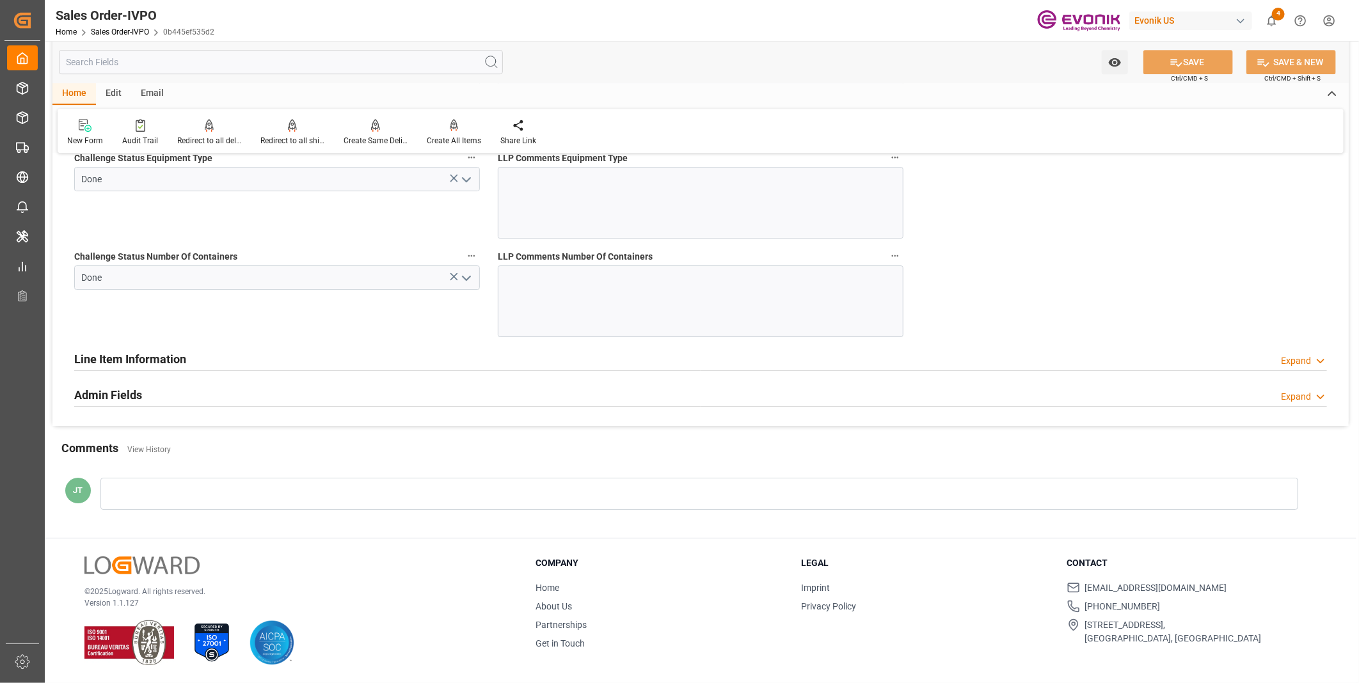
click at [92, 363] on h2 "Line Item Information" at bounding box center [130, 359] width 112 height 17
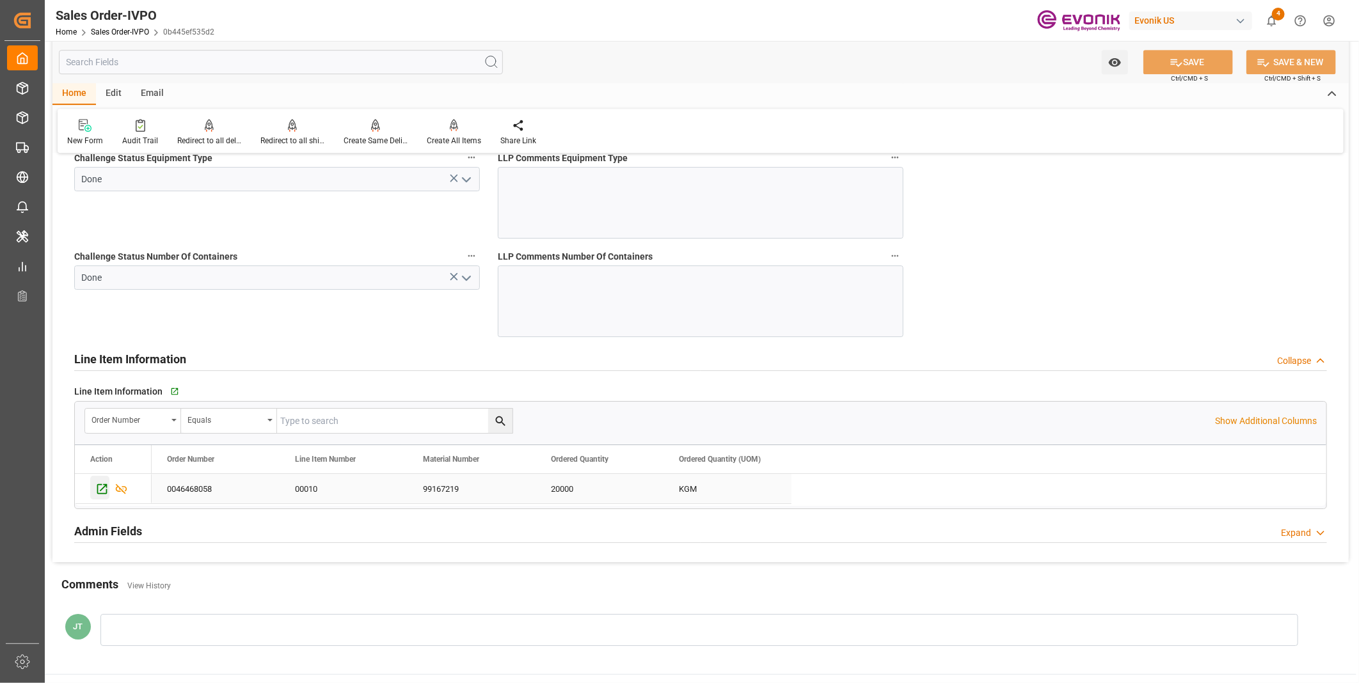
click at [104, 490] on icon "Press SPACE to select this row." at bounding box center [101, 488] width 13 height 13
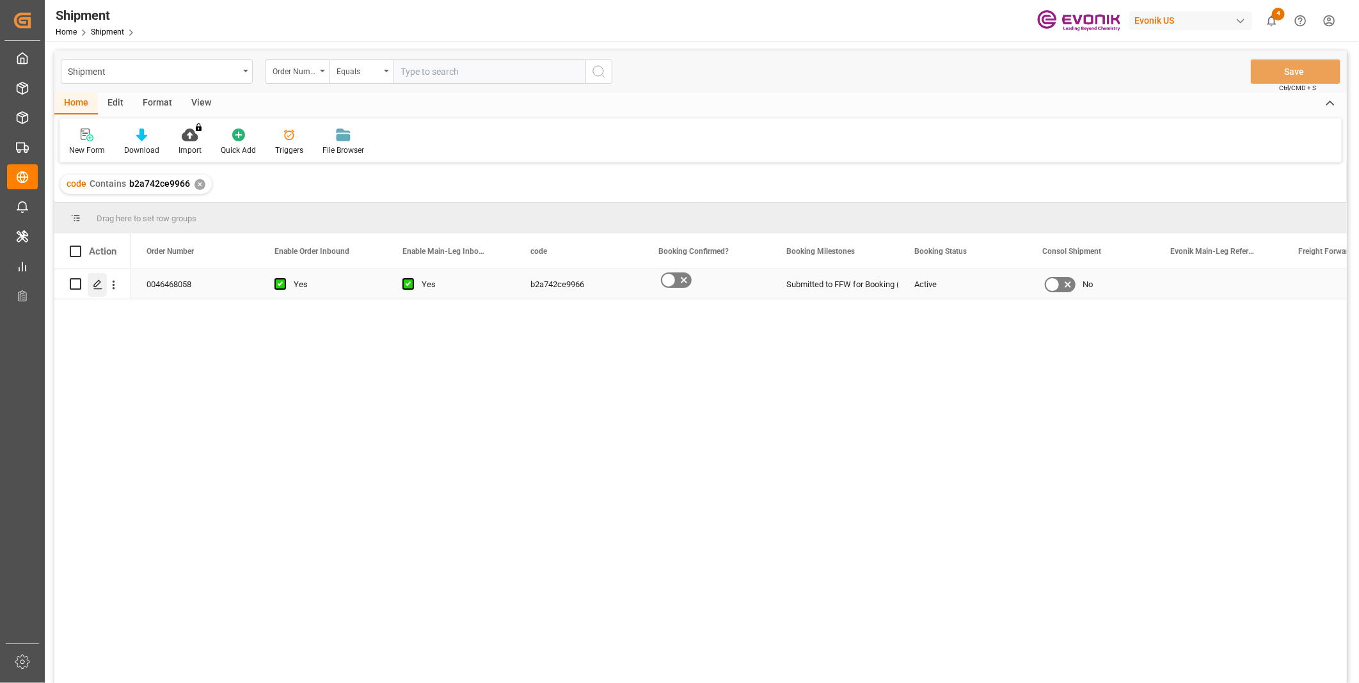
click at [93, 289] on icon "Press SPACE to select this row." at bounding box center [98, 285] width 10 height 10
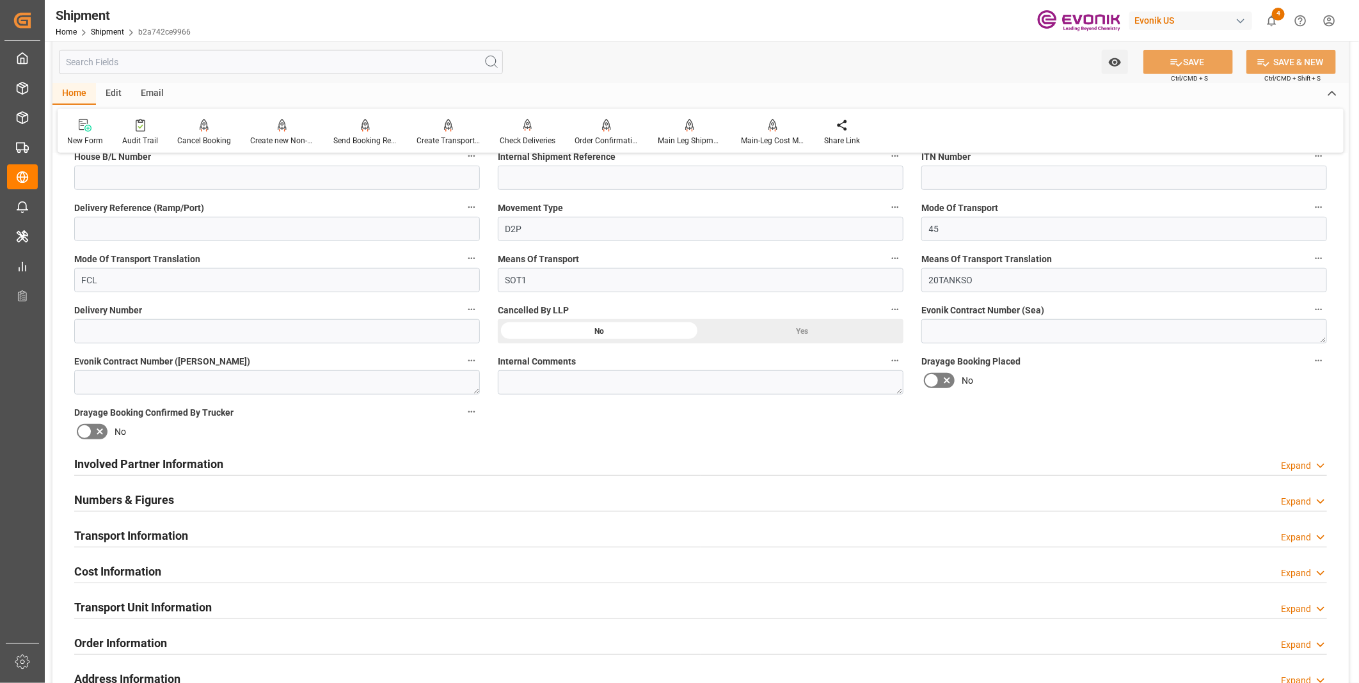
scroll to position [568, 0]
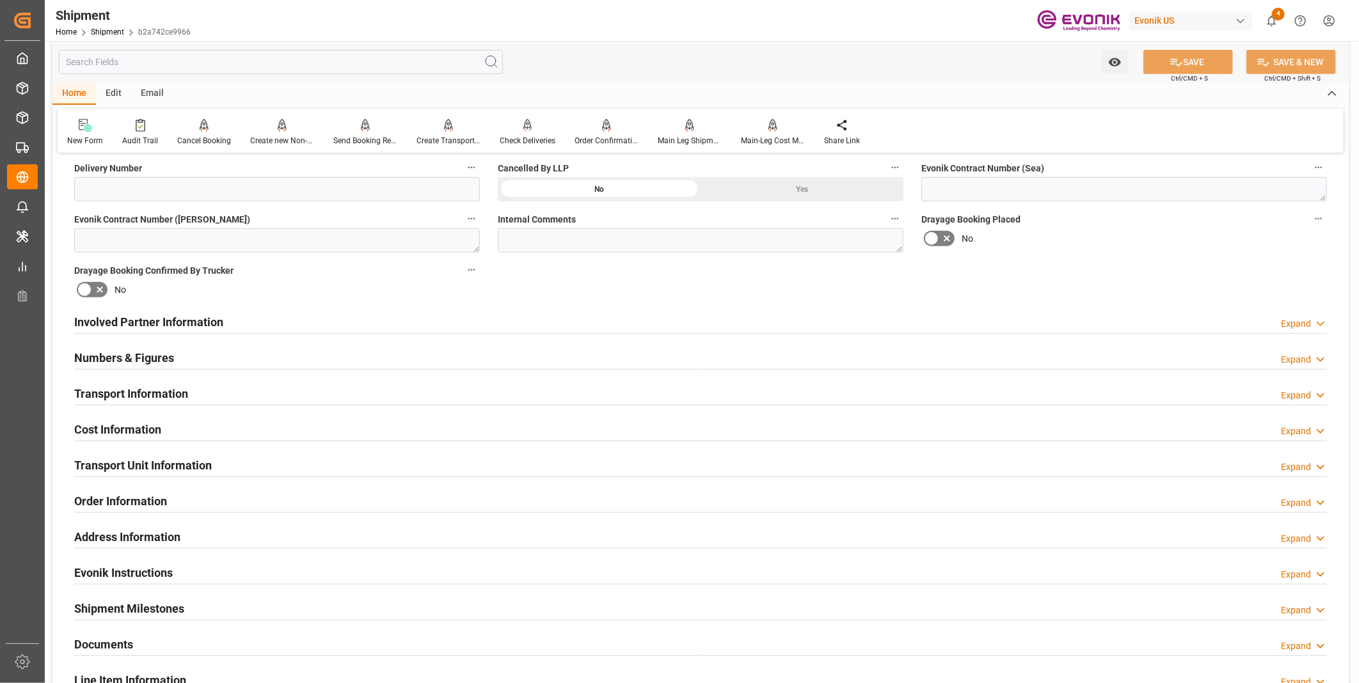
click at [273, 316] on div "Involved Partner Information Expand" at bounding box center [700, 321] width 1253 height 24
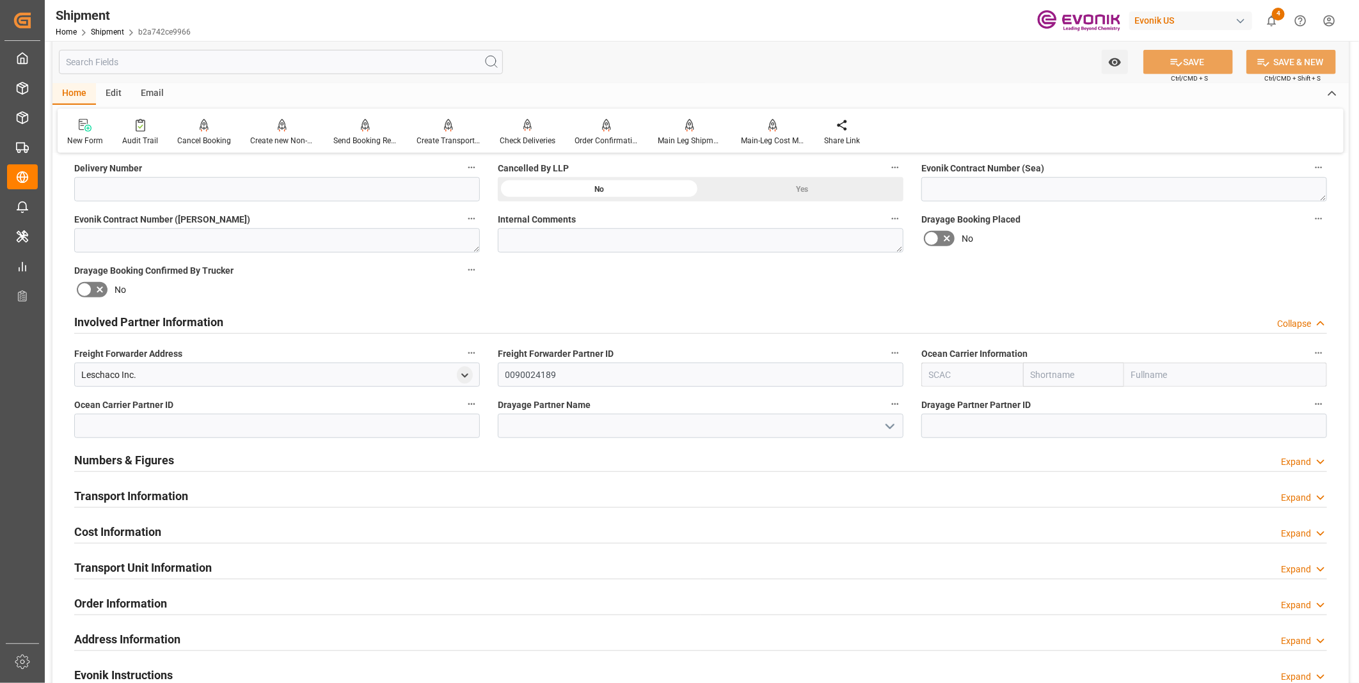
scroll to position [426, 0]
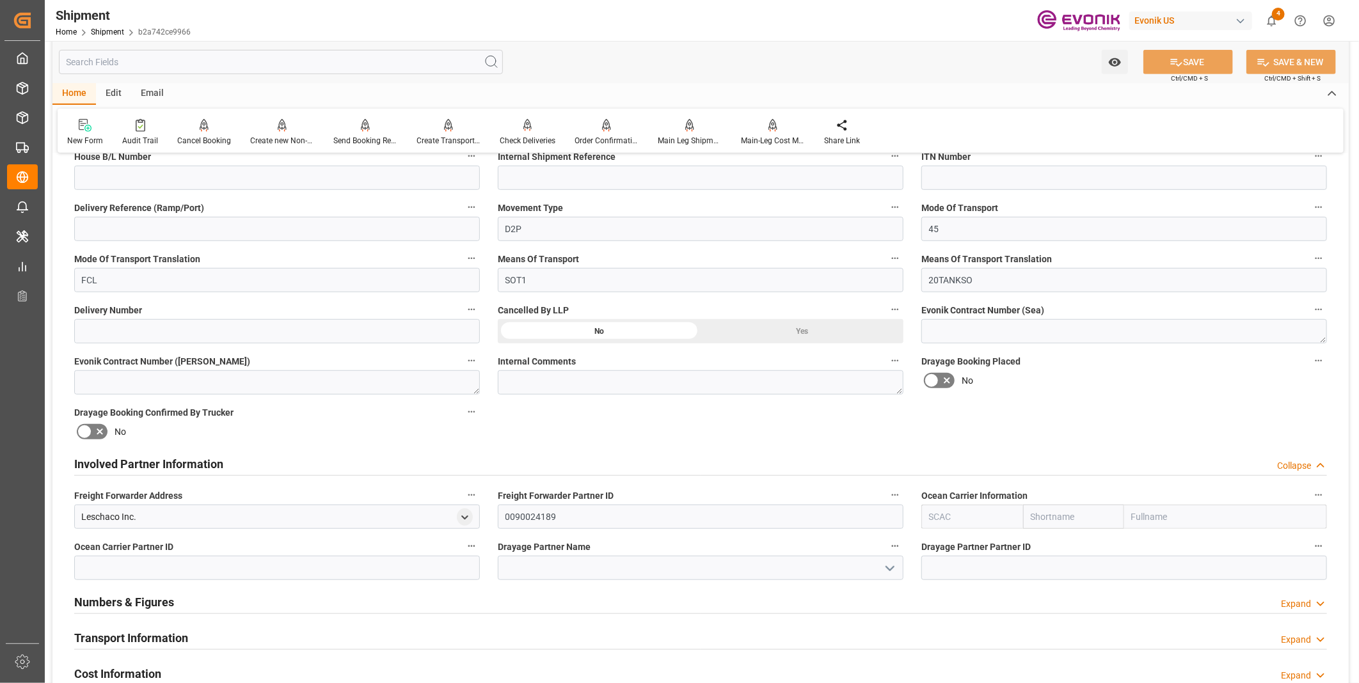
click at [971, 515] on input "text" at bounding box center [972, 517] width 102 height 24
type input "a"
click at [935, 545] on b "LEHO" at bounding box center [941, 545] width 23 height 10
type input "LEHO"
type input "Leschaco"
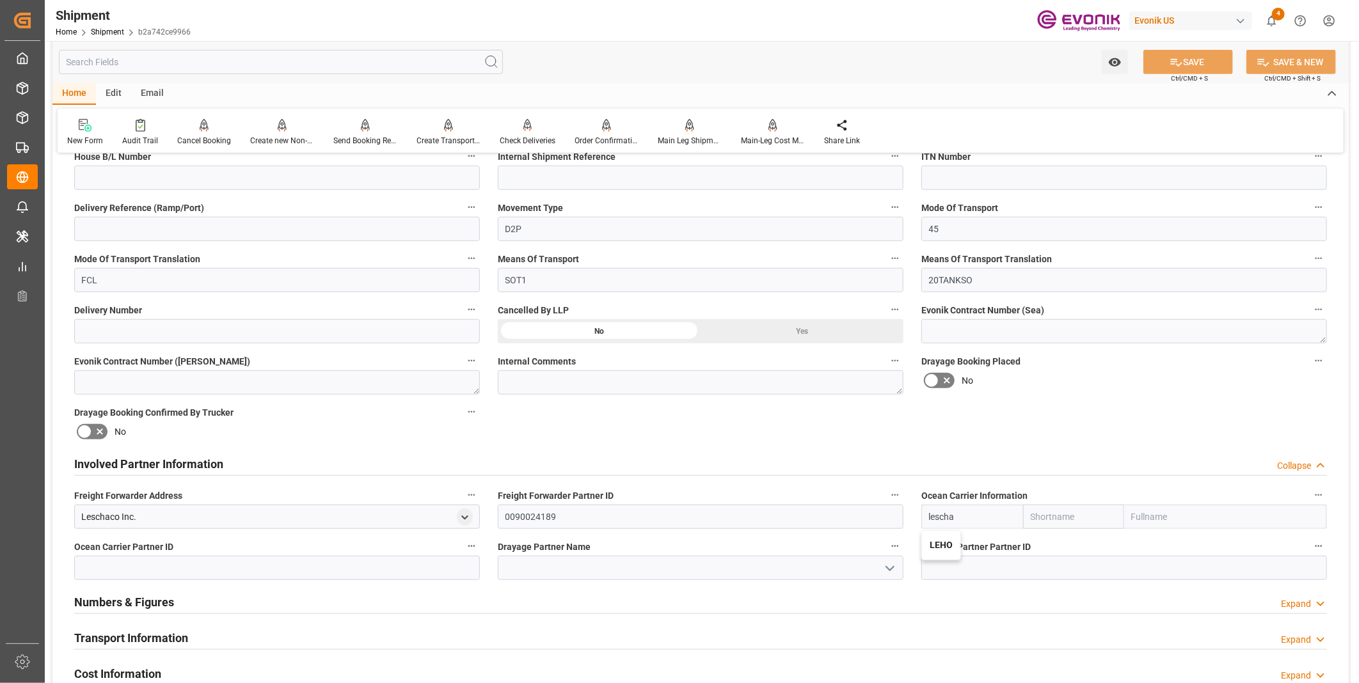
type input "Leschaco Gmbh"
type input "LEHO"
click at [637, 573] on input at bounding box center [701, 568] width 406 height 24
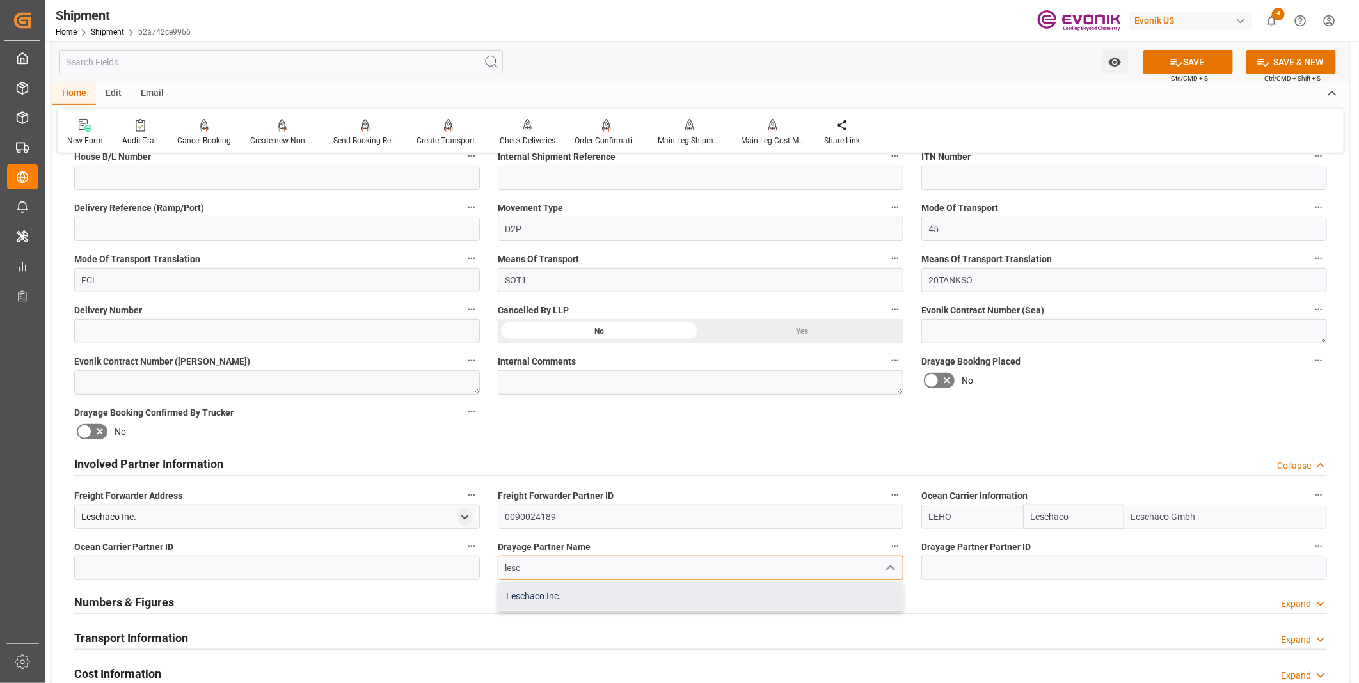
click at [555, 598] on div "Leschaco Inc." at bounding box center [700, 596] width 404 height 29
type input "Leschaco Inc."
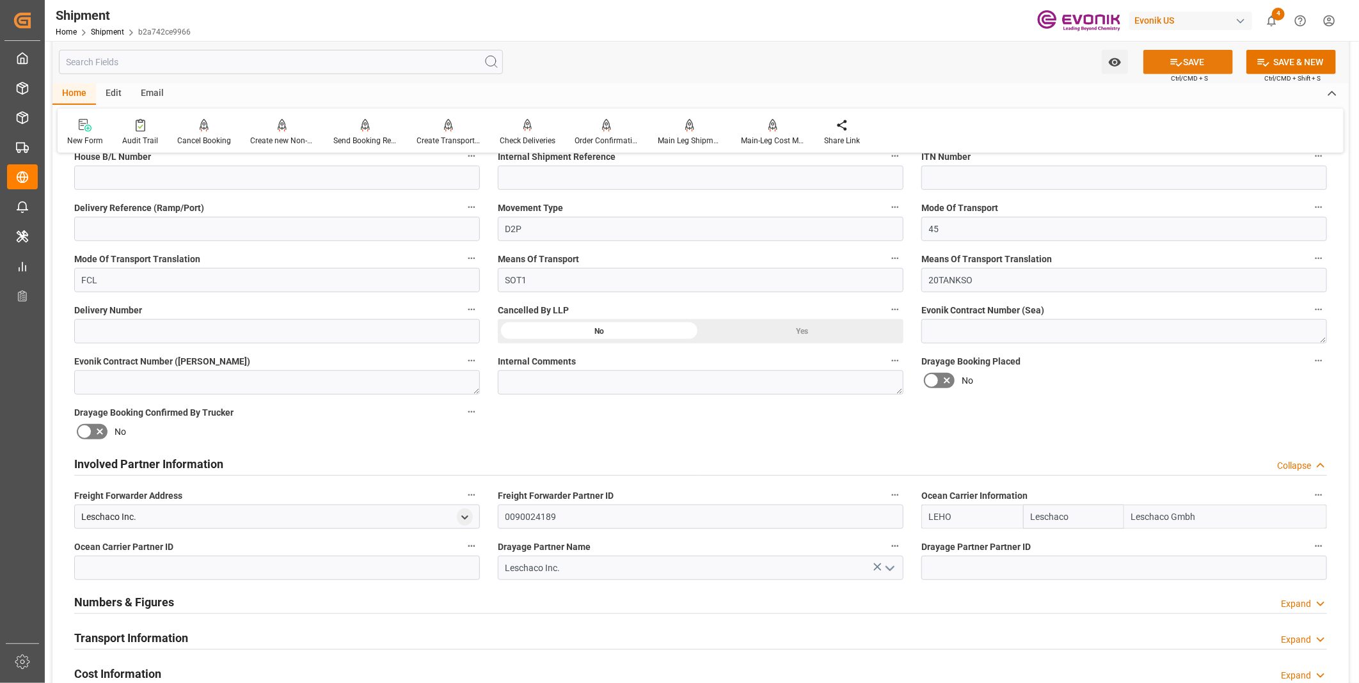
click at [1188, 61] on button "SAVE" at bounding box center [1188, 62] width 90 height 24
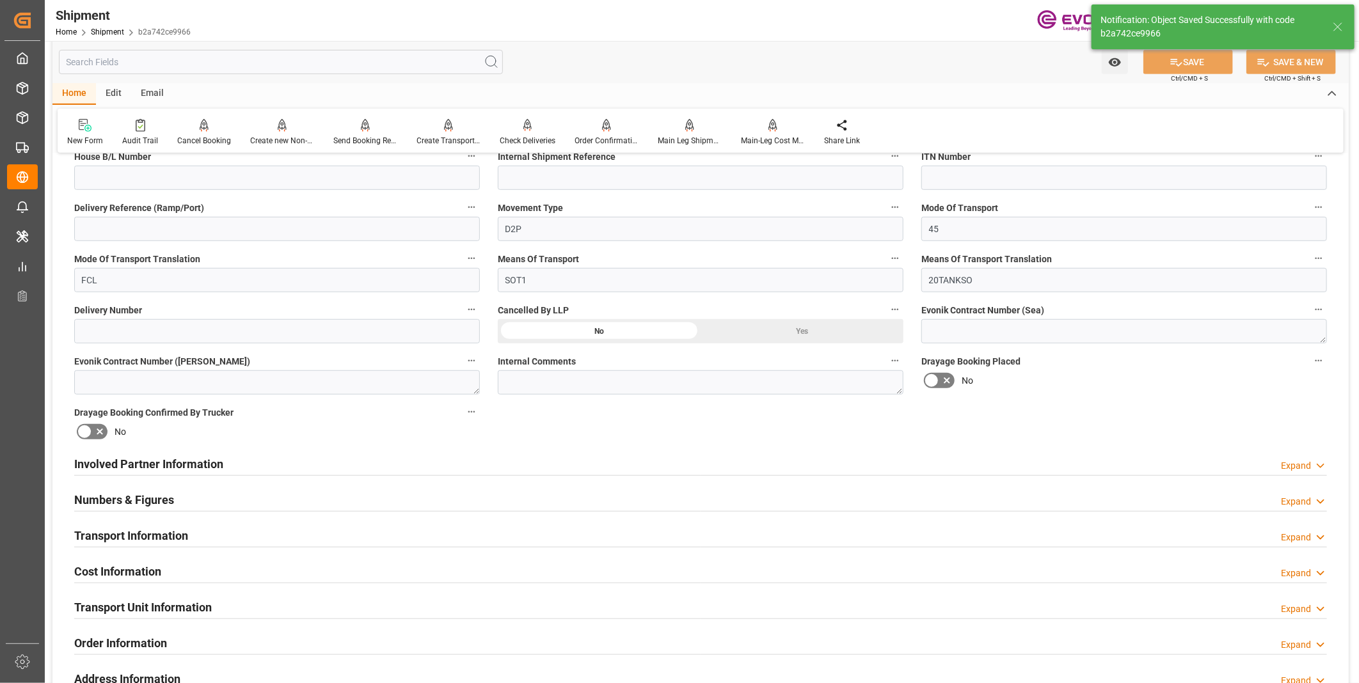
click at [500, 455] on div "Involved Partner Information Expand" at bounding box center [700, 463] width 1253 height 24
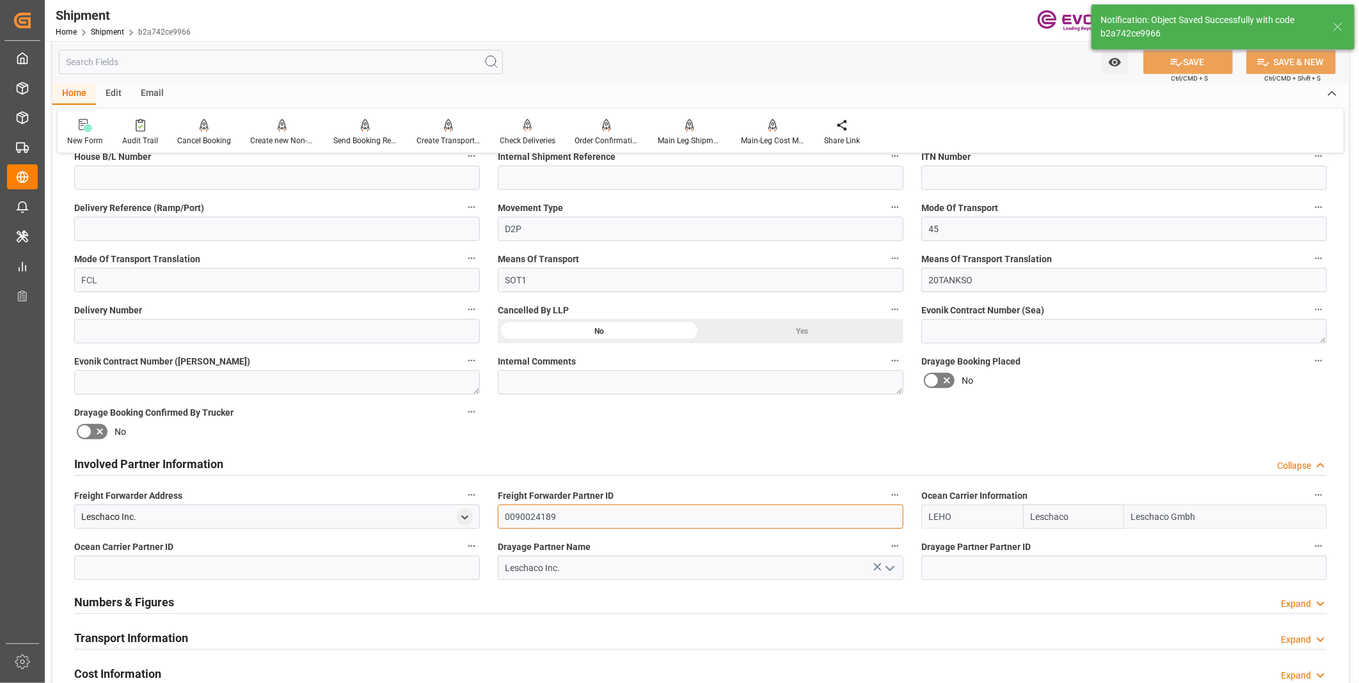
drag, startPoint x: 570, startPoint y: 512, endPoint x: 456, endPoint y: 512, distance: 113.9
click at [456, 512] on div "Booking Confirmation Milestone Bar Collapse Submitted to FFW for Booking (Pendi…" at bounding box center [700, 450] width 1296 height 1425
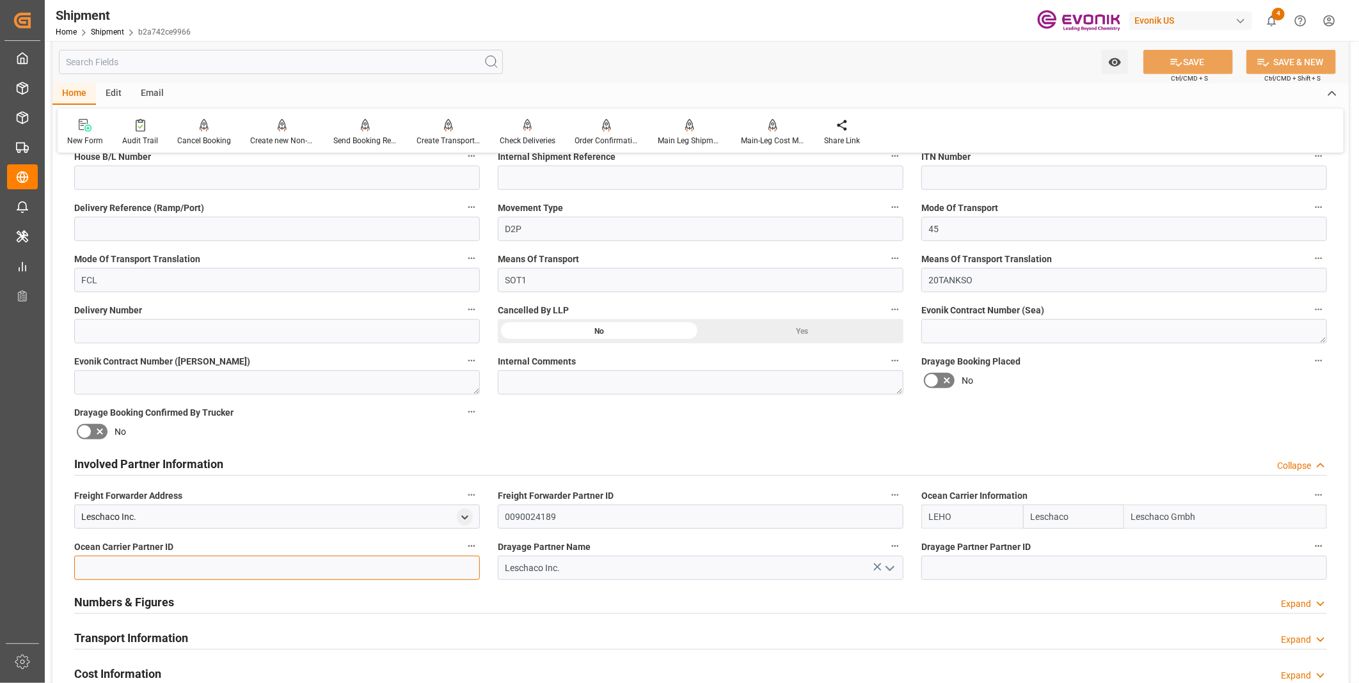
click at [261, 565] on input at bounding box center [277, 568] width 406 height 24
paste input "0090024189"
type input "0090024189"
click at [944, 564] on input at bounding box center [1124, 568] width 406 height 24
paste input "0090024189"
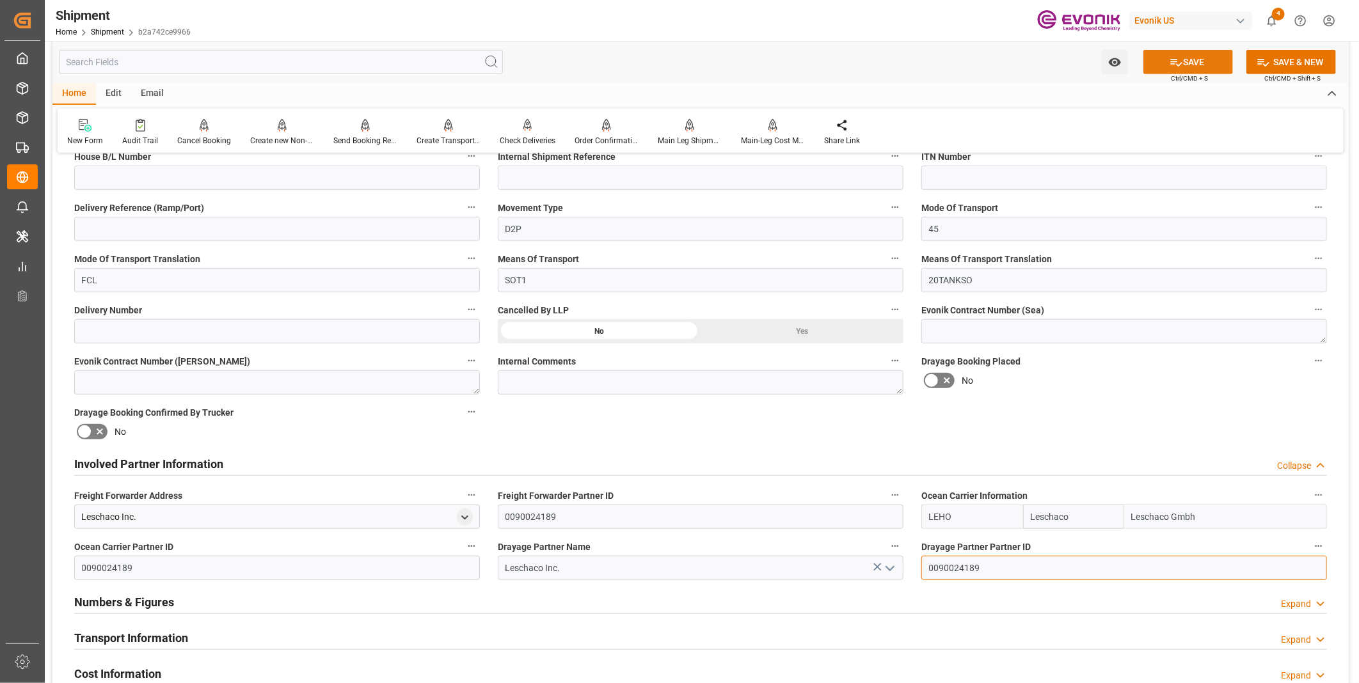
type input "0090024189"
click at [1192, 65] on button "SAVE" at bounding box center [1188, 62] width 90 height 24
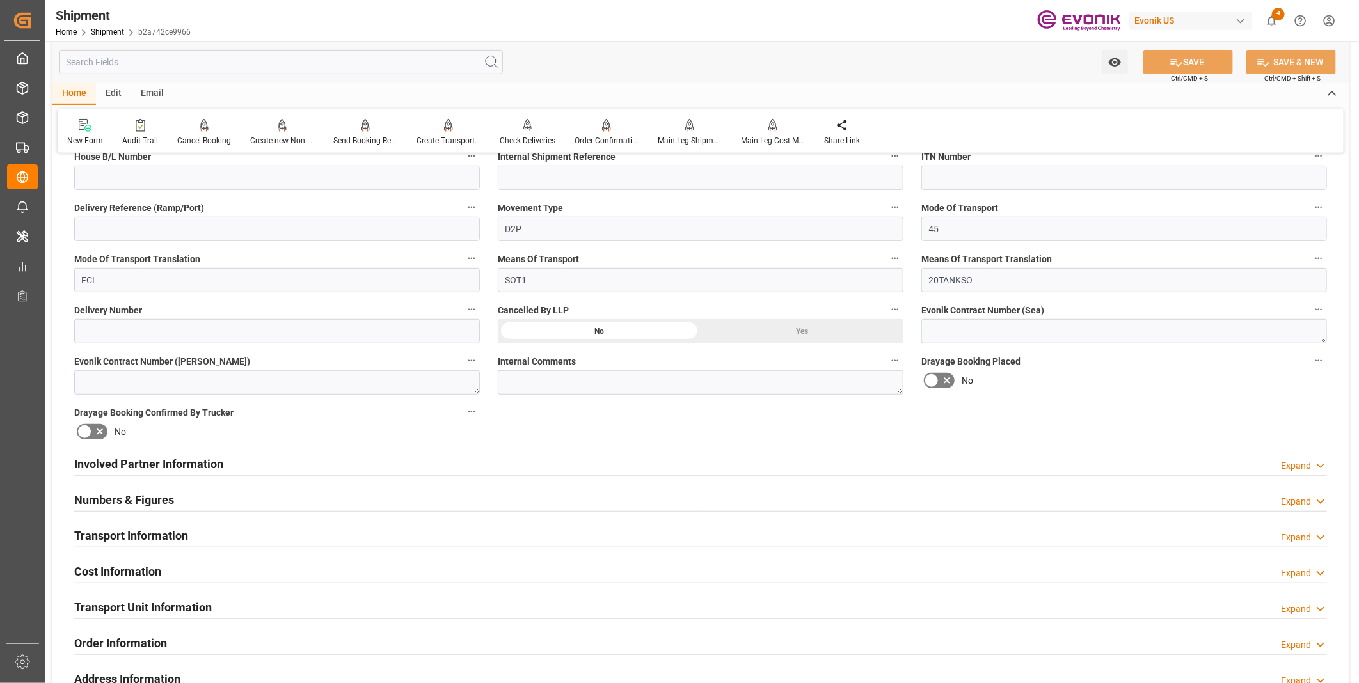
click at [434, 464] on div "Involved Partner Information Expand" at bounding box center [700, 463] width 1253 height 24
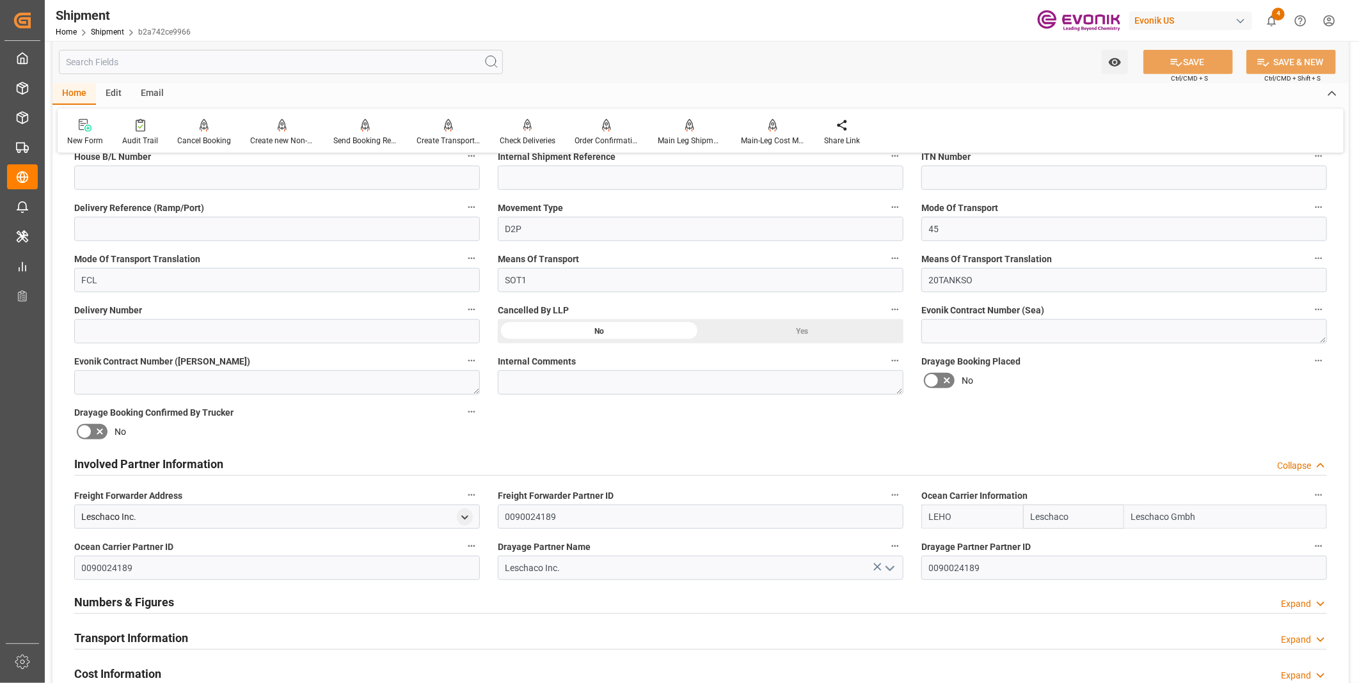
click at [381, 630] on div "Transport Information Expand" at bounding box center [700, 637] width 1253 height 24
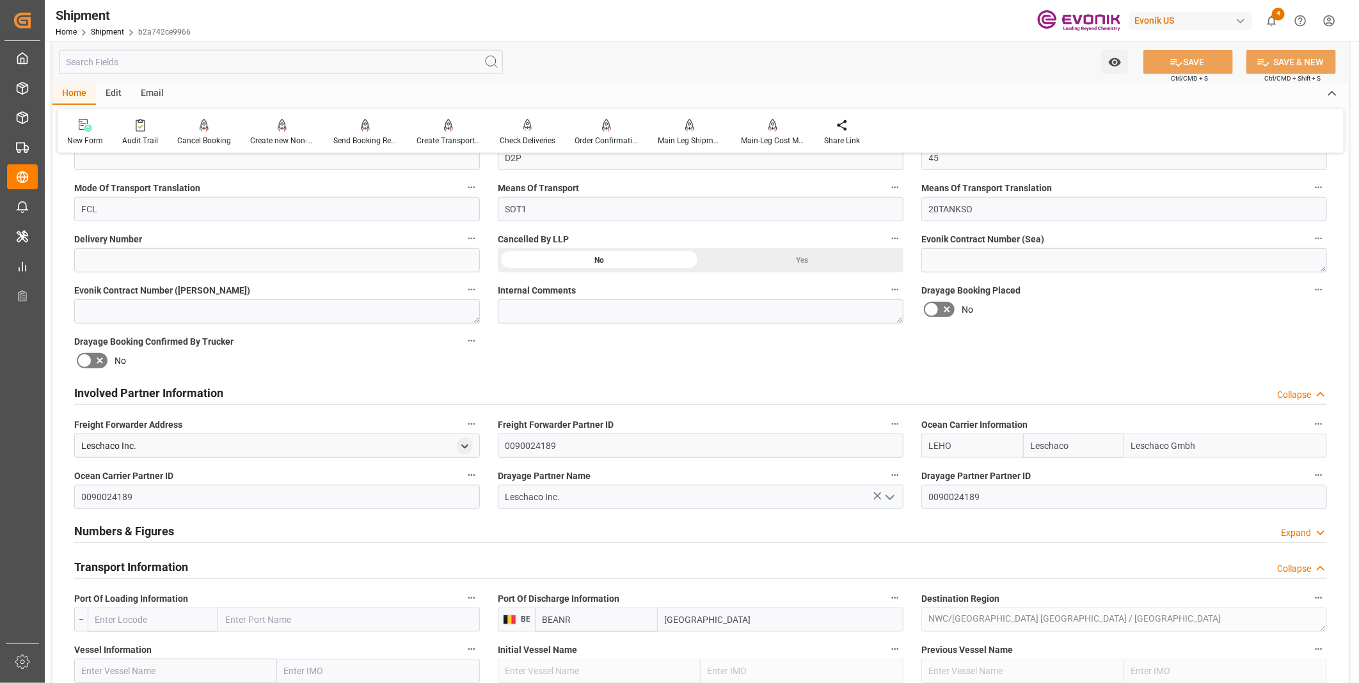
scroll to position [568, 0]
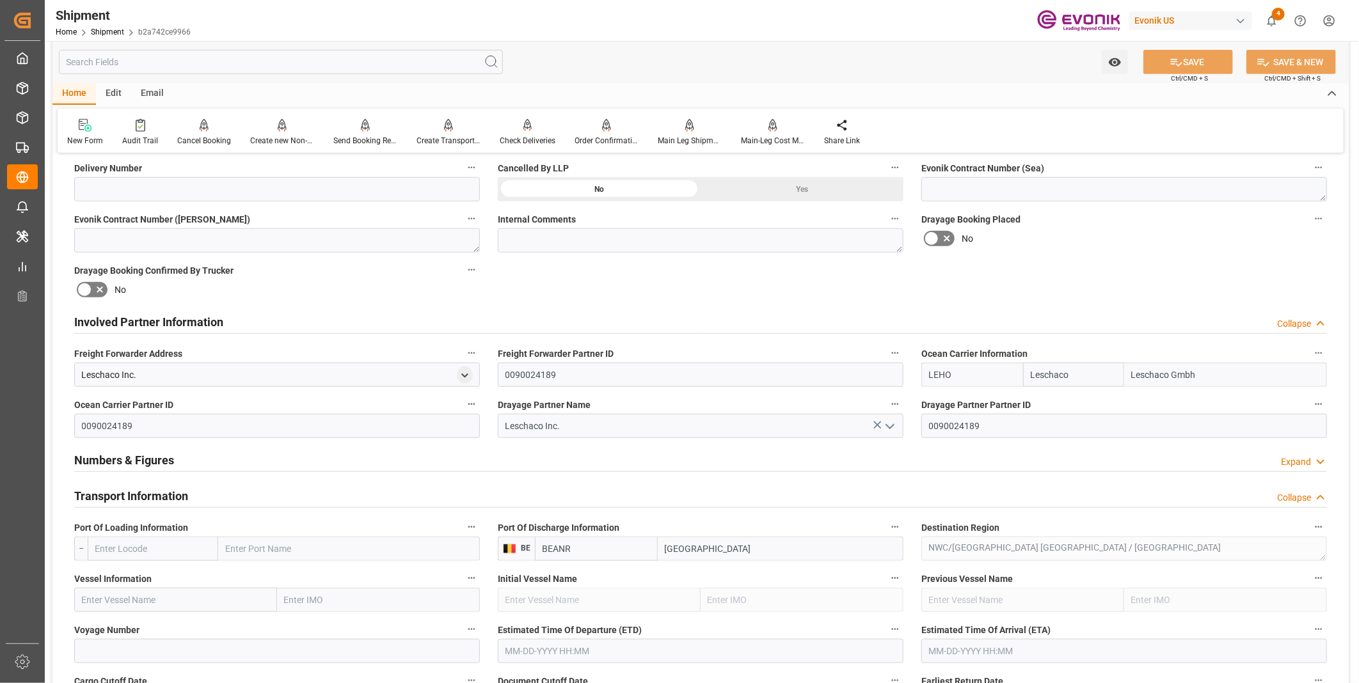
click at [122, 544] on input "text" at bounding box center [153, 549] width 131 height 24
click at [112, 582] on div "USMOB - Mobile" at bounding box center [125, 577] width 75 height 29
type input "USMOB"
type input "Mobile"
type input "USMOB"
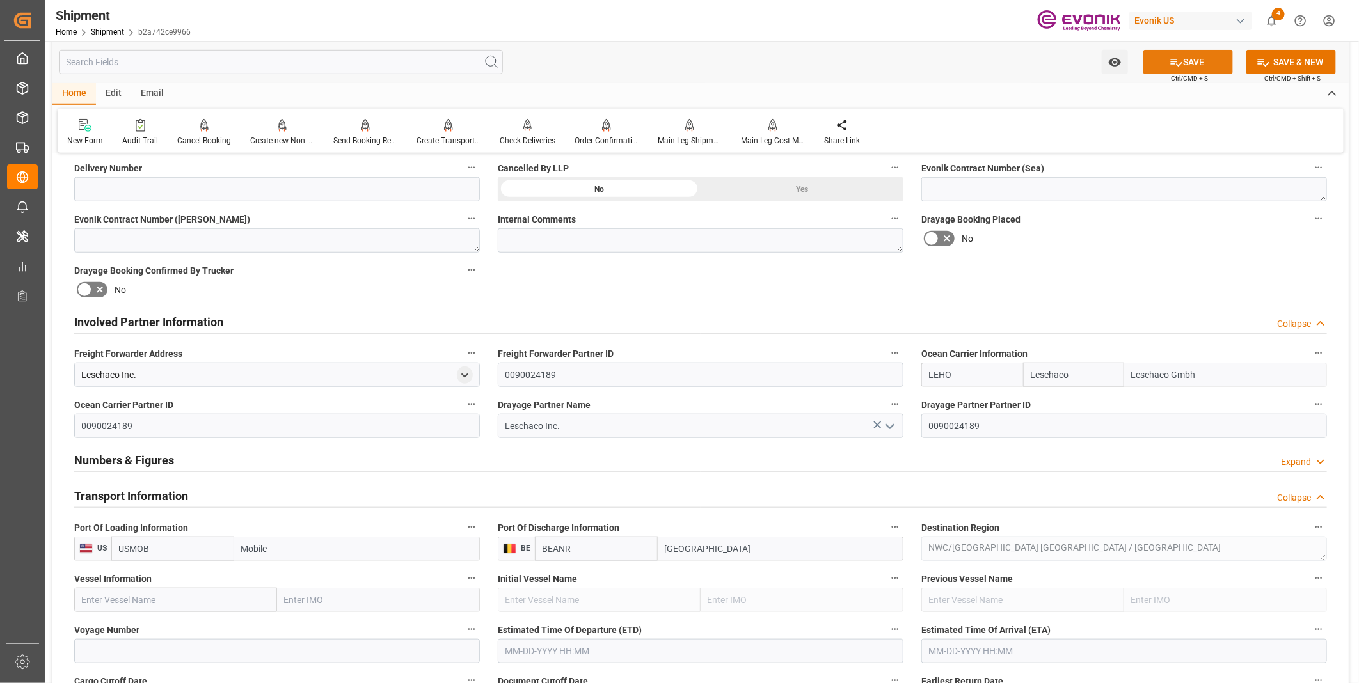
click at [1185, 55] on button "SAVE" at bounding box center [1188, 62] width 90 height 24
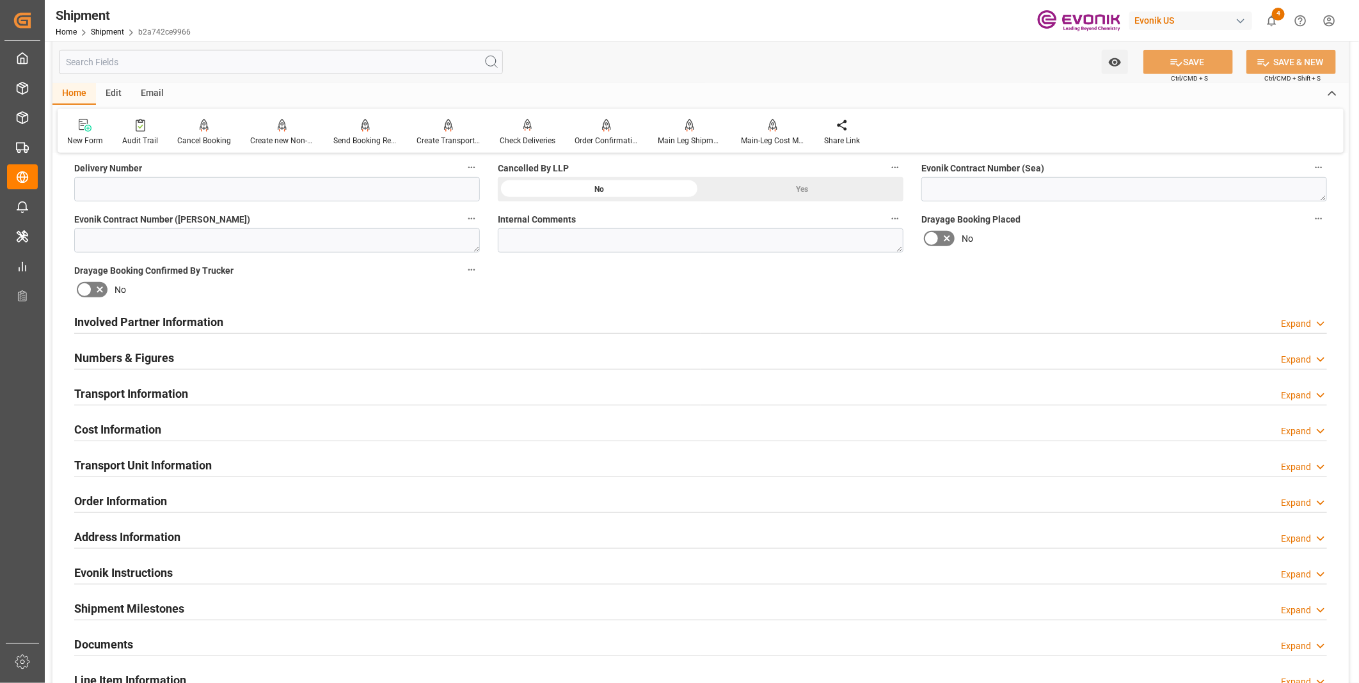
click at [220, 322] on h2 "Involved Partner Information" at bounding box center [148, 321] width 149 height 17
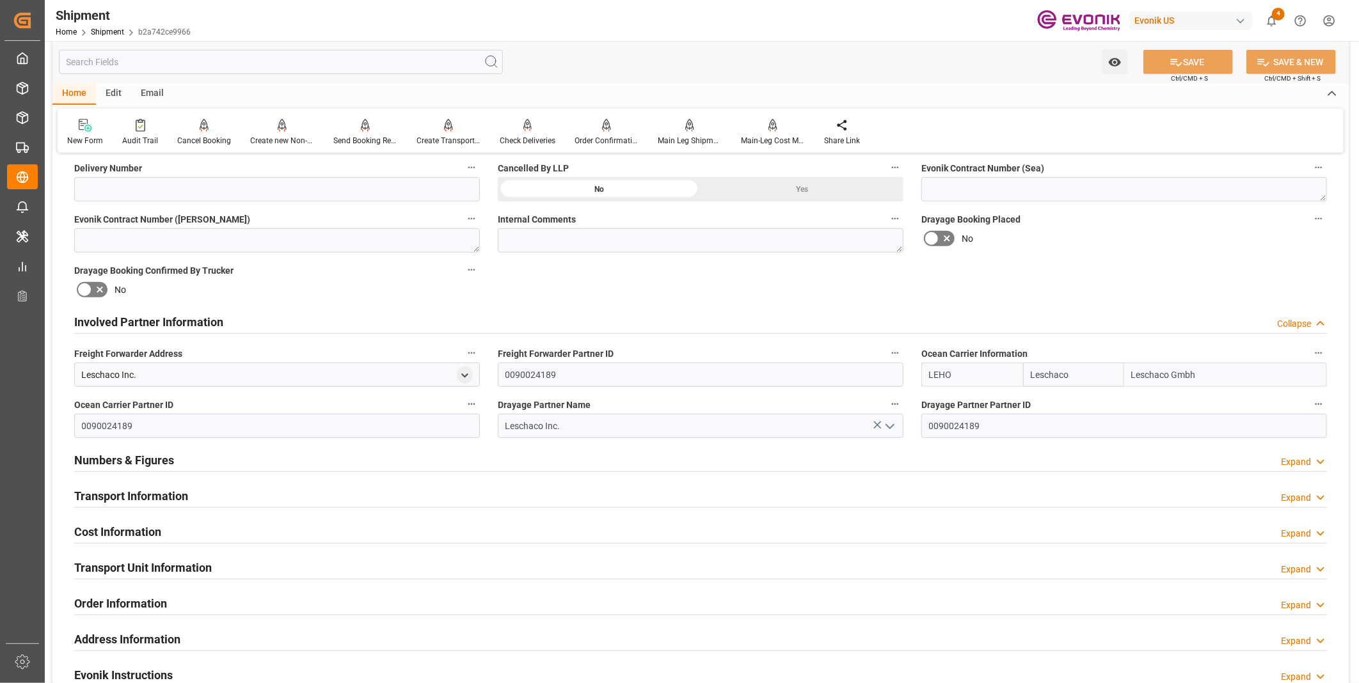
click at [184, 462] on div "Numbers & Figures Expand" at bounding box center [700, 459] width 1253 height 24
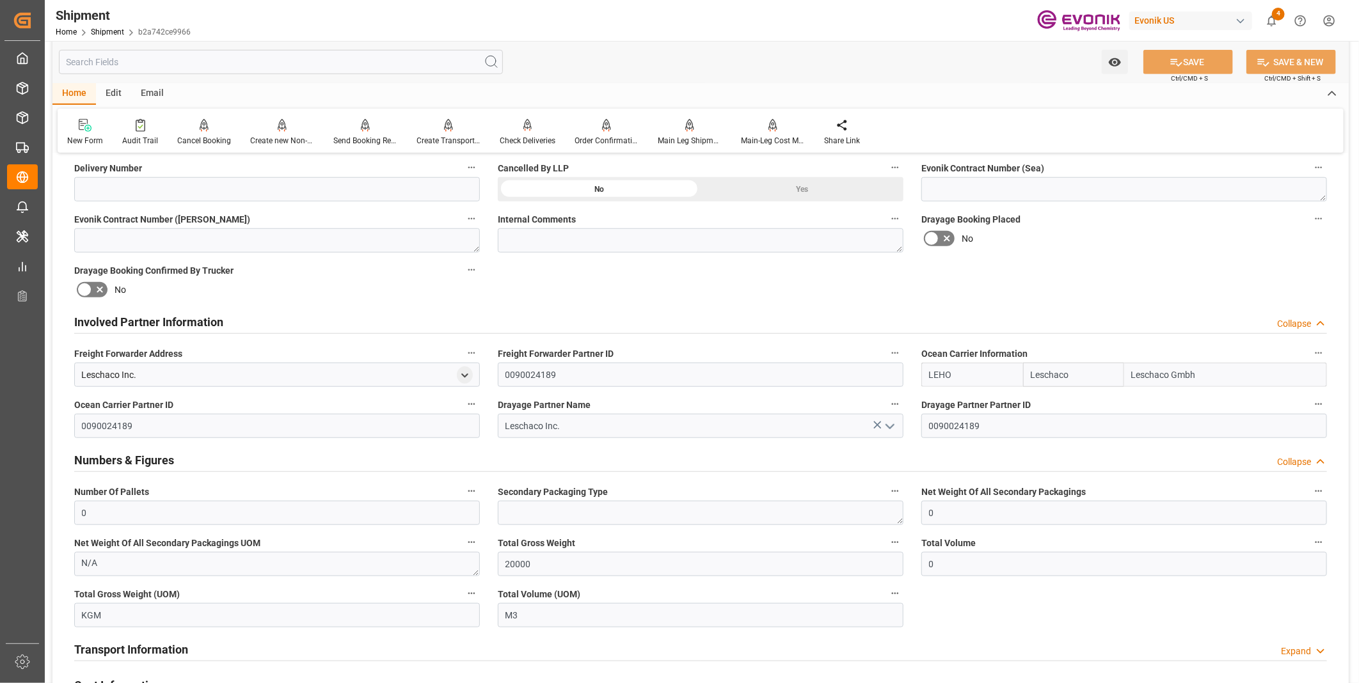
click at [184, 462] on div "Numbers & Figures Collapse" at bounding box center [700, 459] width 1253 height 24
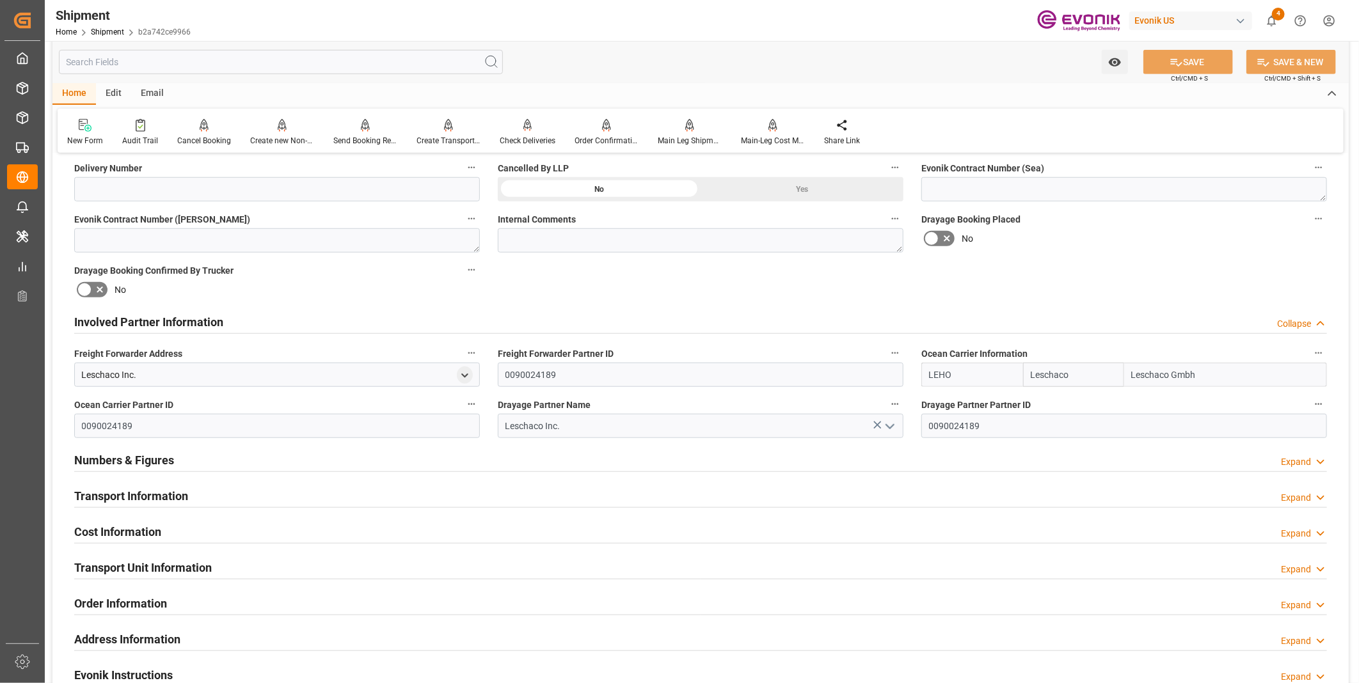
click at [173, 489] on h2 "Transport Information" at bounding box center [131, 495] width 114 height 17
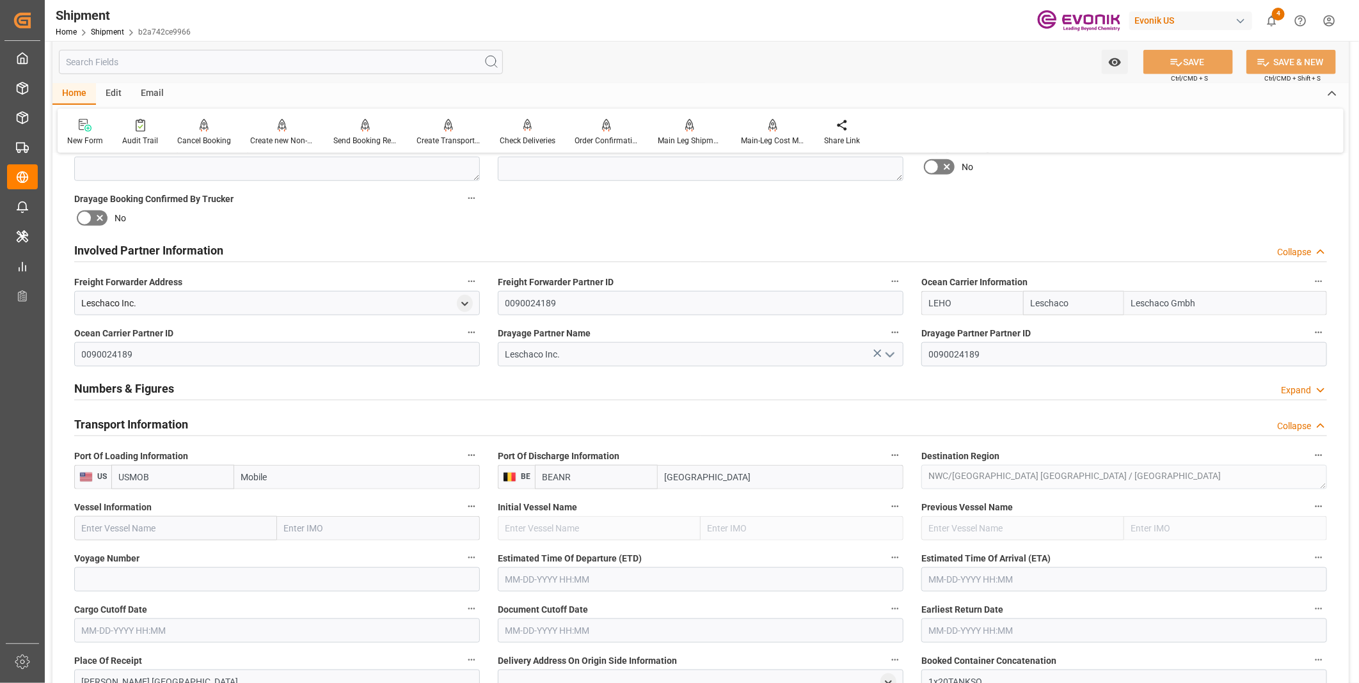
scroll to position [711, 0]
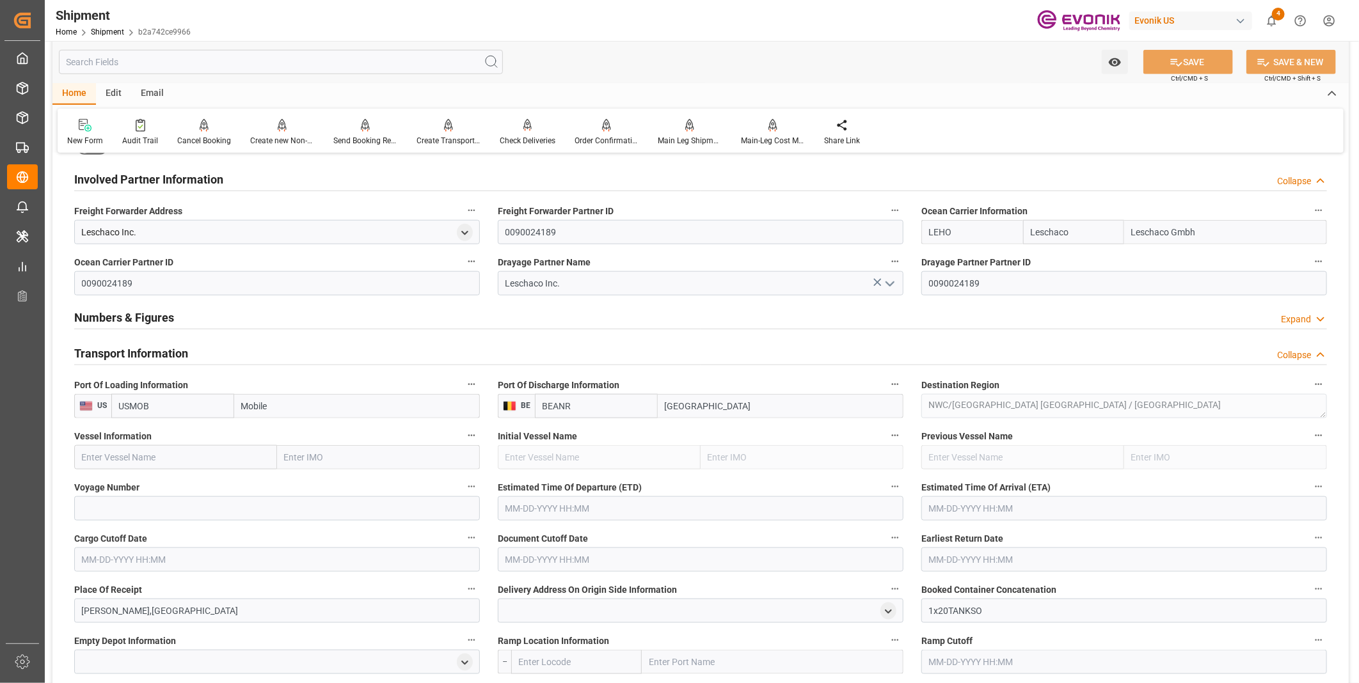
click at [209, 453] on input "text" at bounding box center [175, 457] width 203 height 24
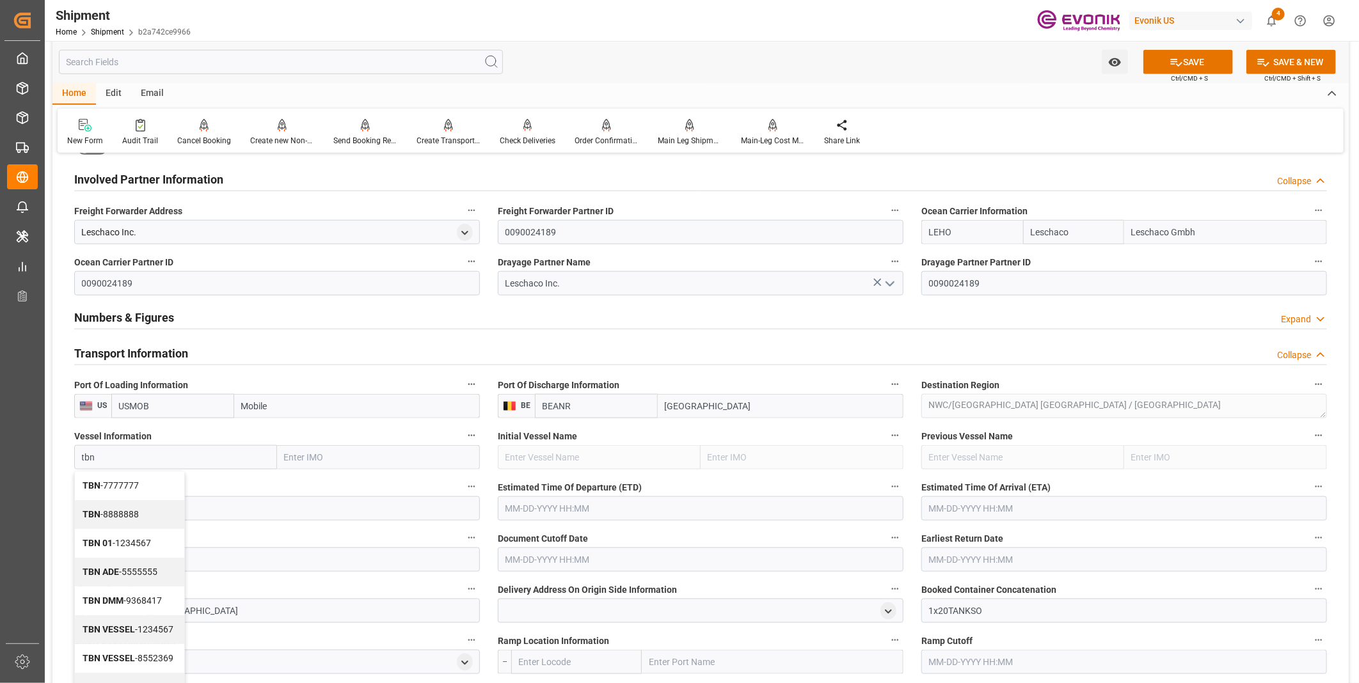
click at [122, 482] on span "TBN - 7777777" at bounding box center [111, 485] width 56 height 10
type input "TBN"
type input "7777777"
type input "TBN"
click at [1193, 65] on button "SAVE" at bounding box center [1188, 62] width 90 height 24
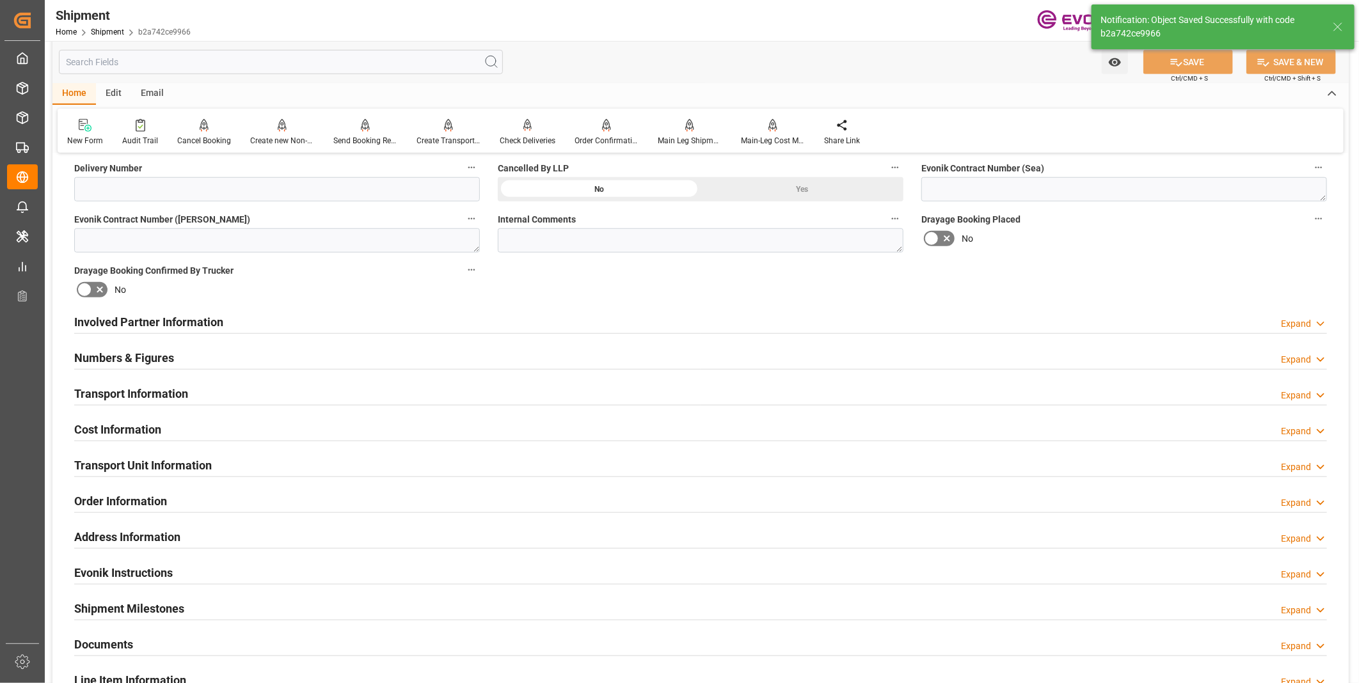
scroll to position [497, 0]
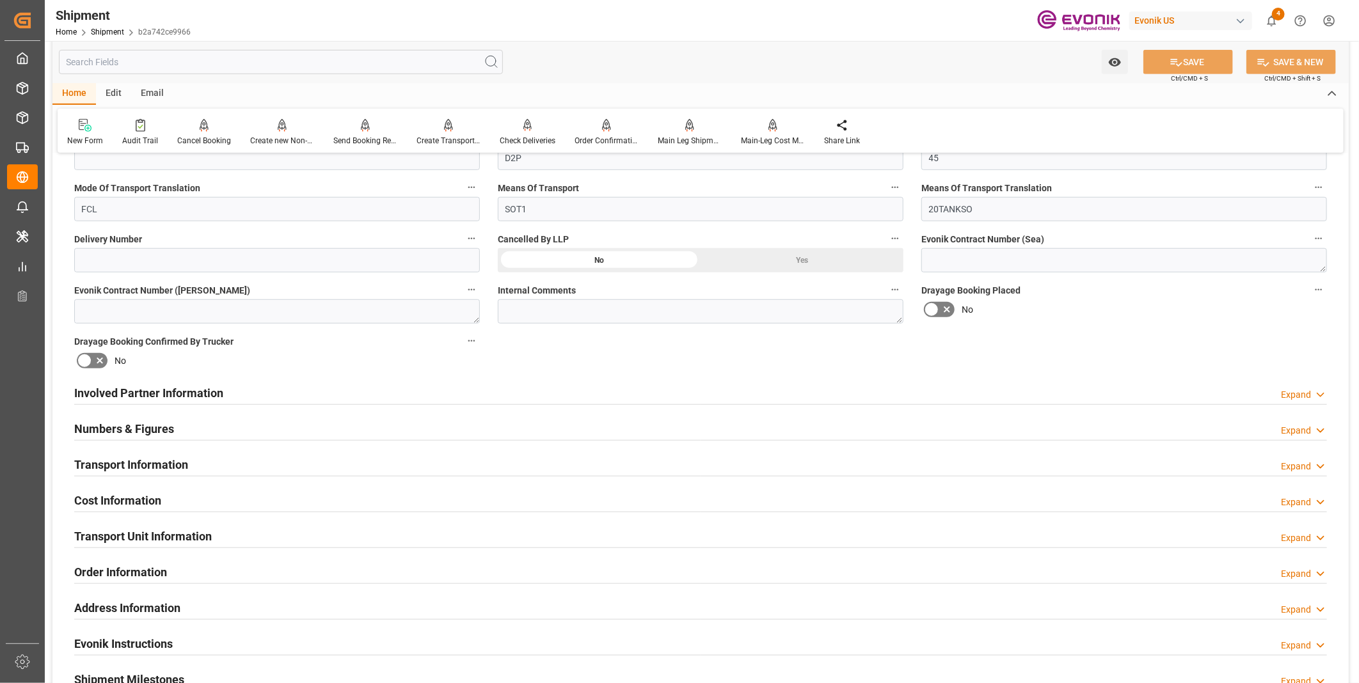
click at [617, 393] on div "Involved Partner Information Expand" at bounding box center [700, 392] width 1253 height 24
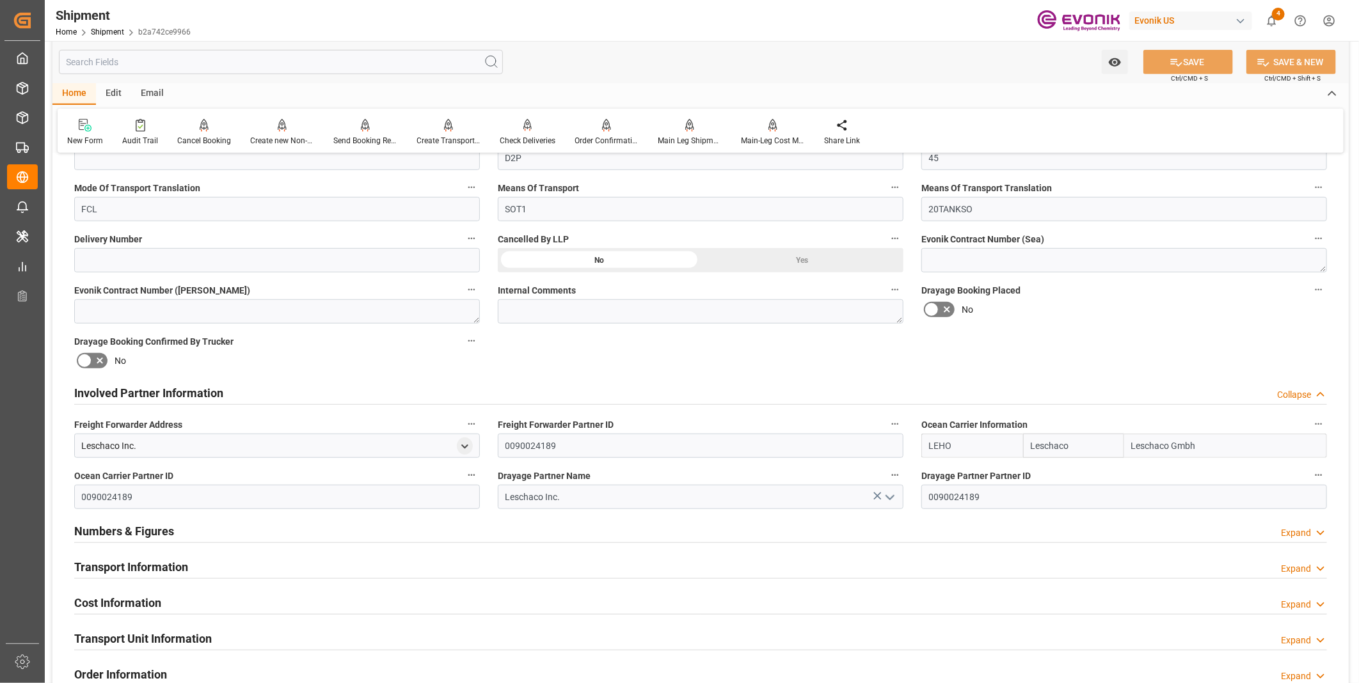
click at [446, 560] on div "Transport Information Expand" at bounding box center [700, 566] width 1253 height 24
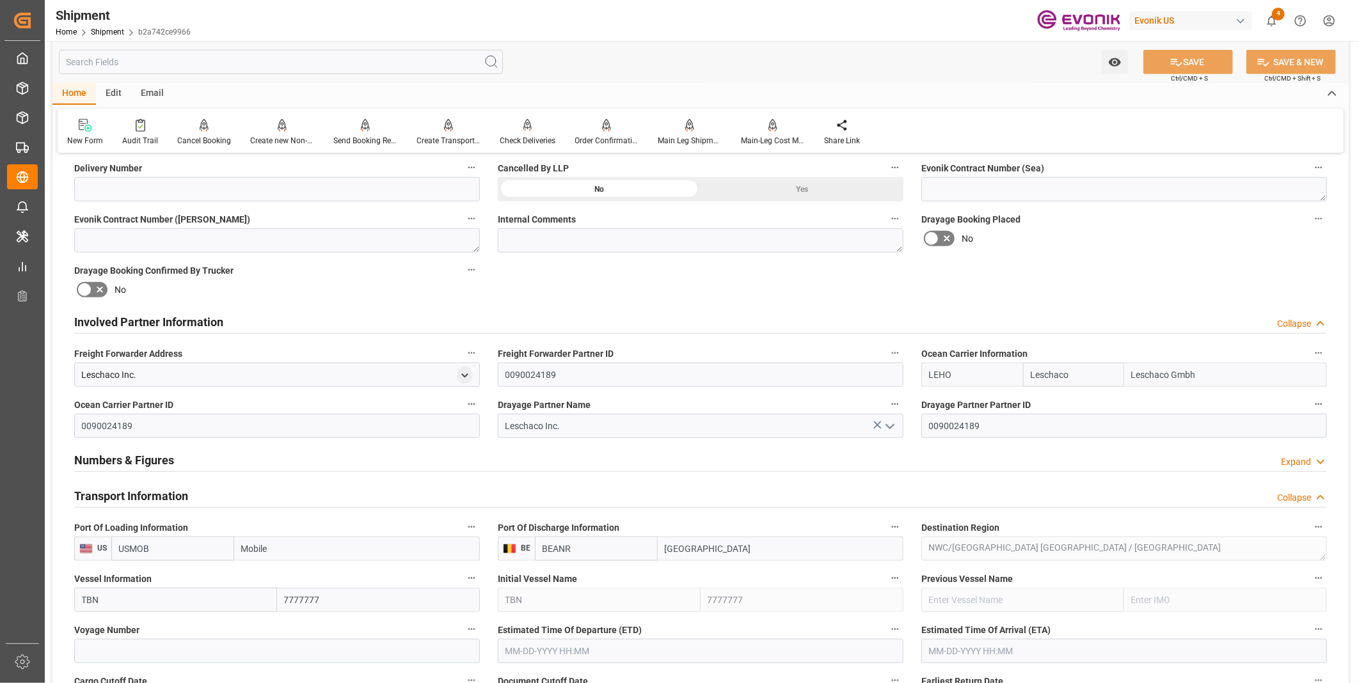
scroll to position [640, 0]
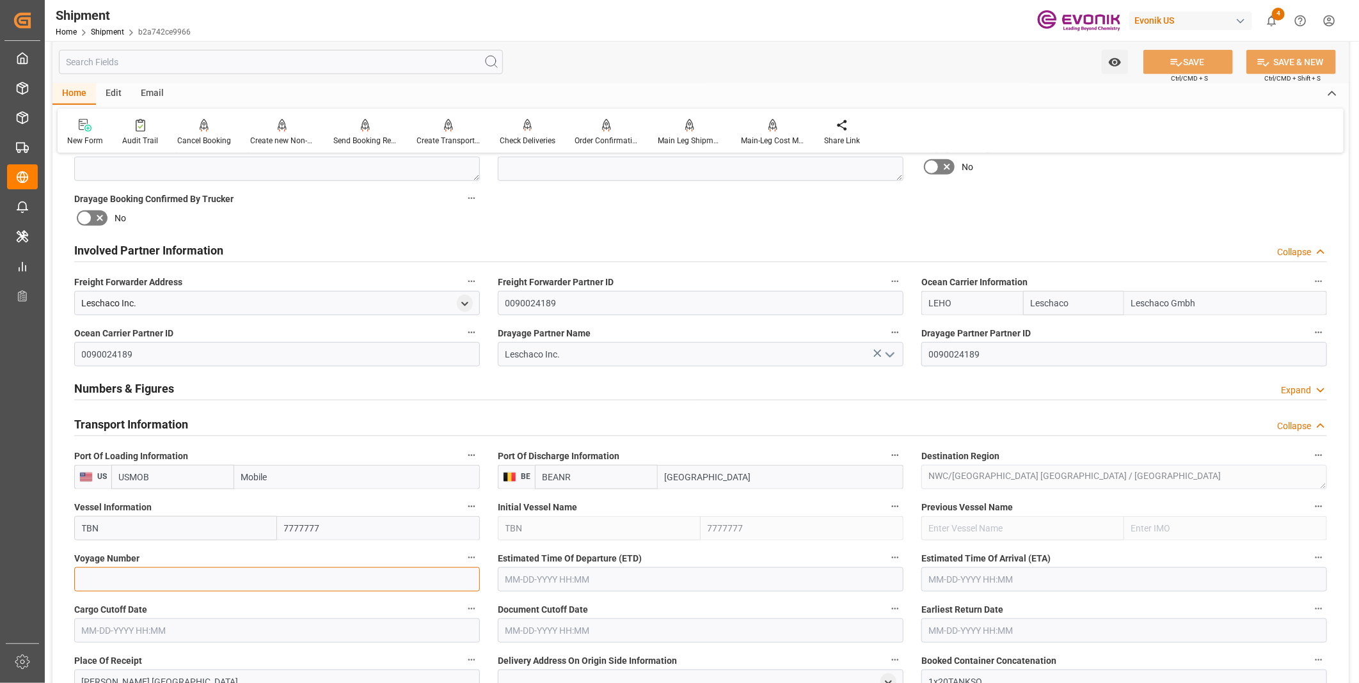
click at [265, 577] on input at bounding box center [277, 579] width 406 height 24
type input "00000"
click at [1185, 55] on button "SAVE" at bounding box center [1188, 62] width 90 height 24
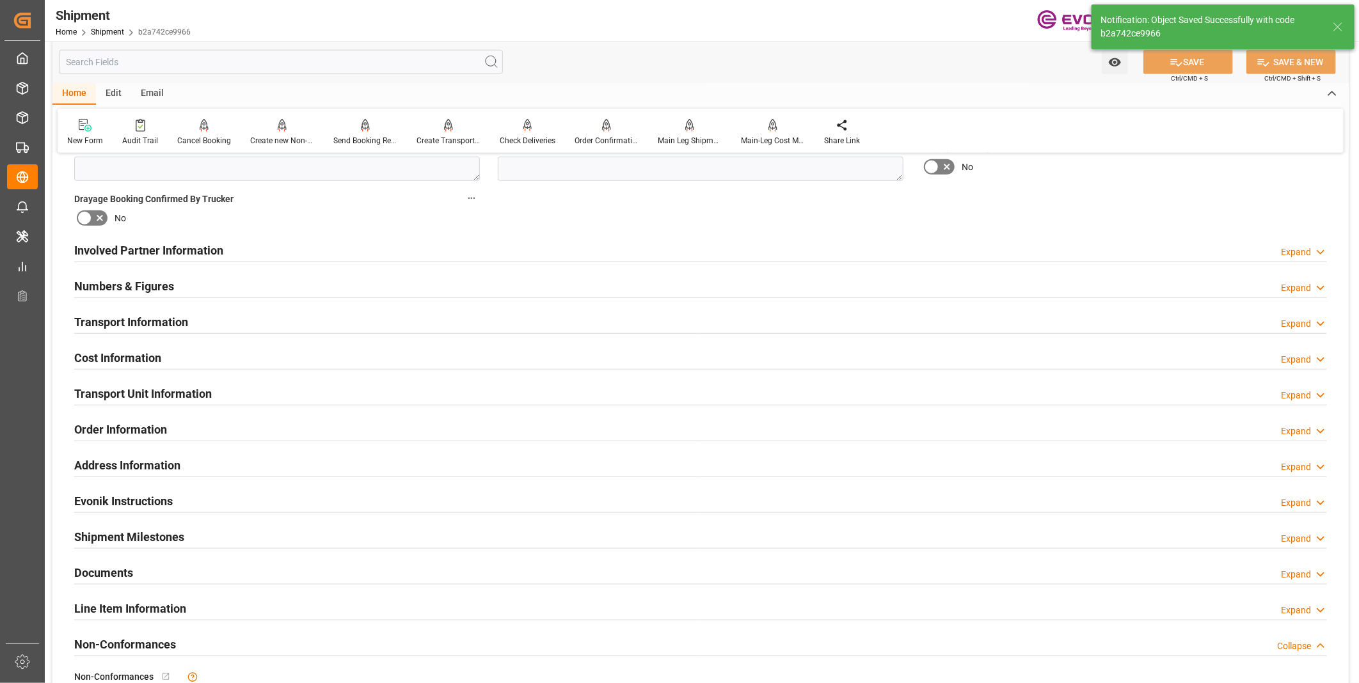
click at [280, 392] on div "Transport Unit Information Expand" at bounding box center [700, 393] width 1253 height 24
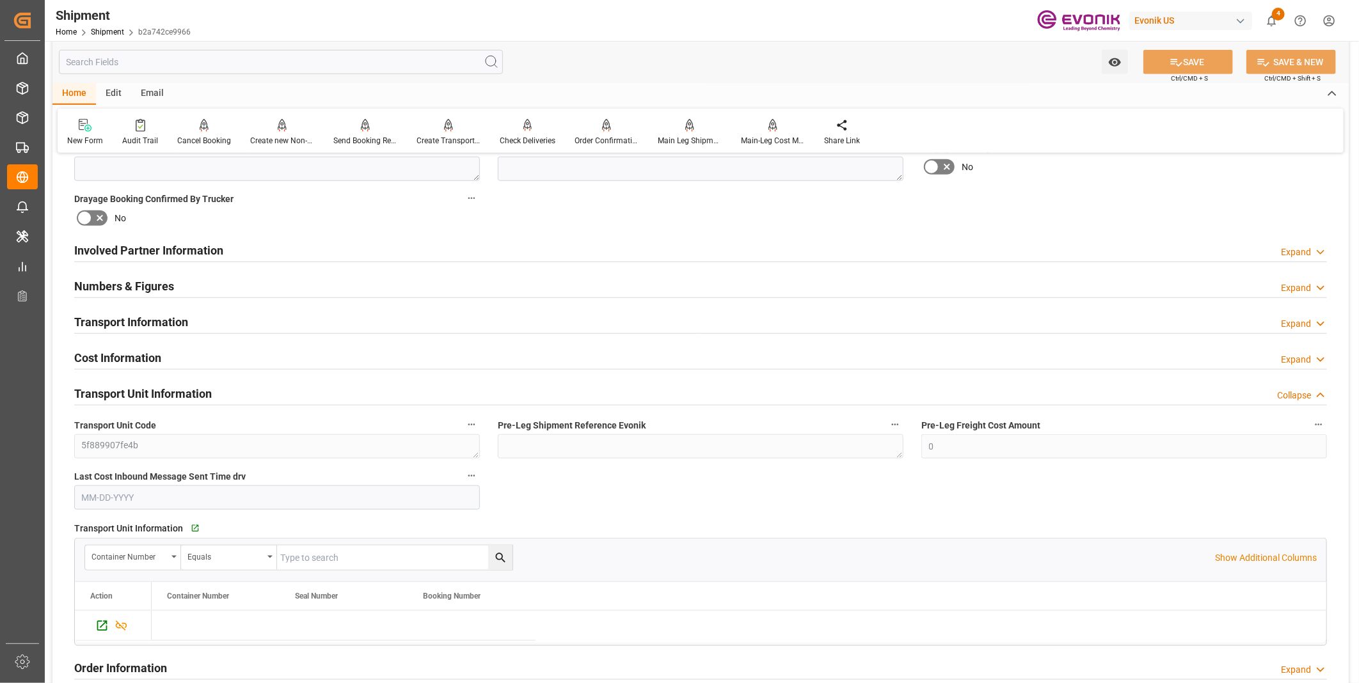
click at [274, 324] on div "Transport Information Expand" at bounding box center [700, 321] width 1253 height 24
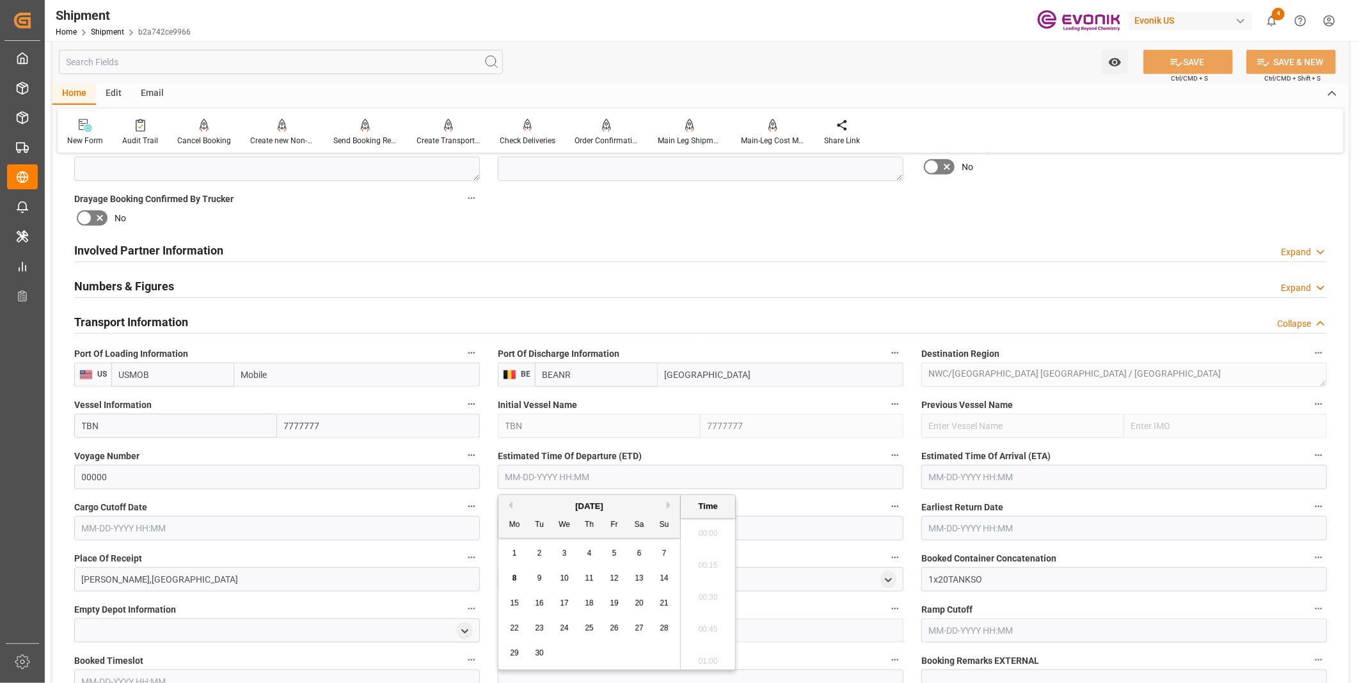
click at [537, 474] on input "text" at bounding box center [701, 477] width 406 height 24
click at [521, 475] on input "text" at bounding box center [701, 477] width 406 height 24
click at [514, 479] on input "text" at bounding box center [701, 477] width 406 height 24
click at [519, 473] on input "text" at bounding box center [701, 477] width 406 height 24
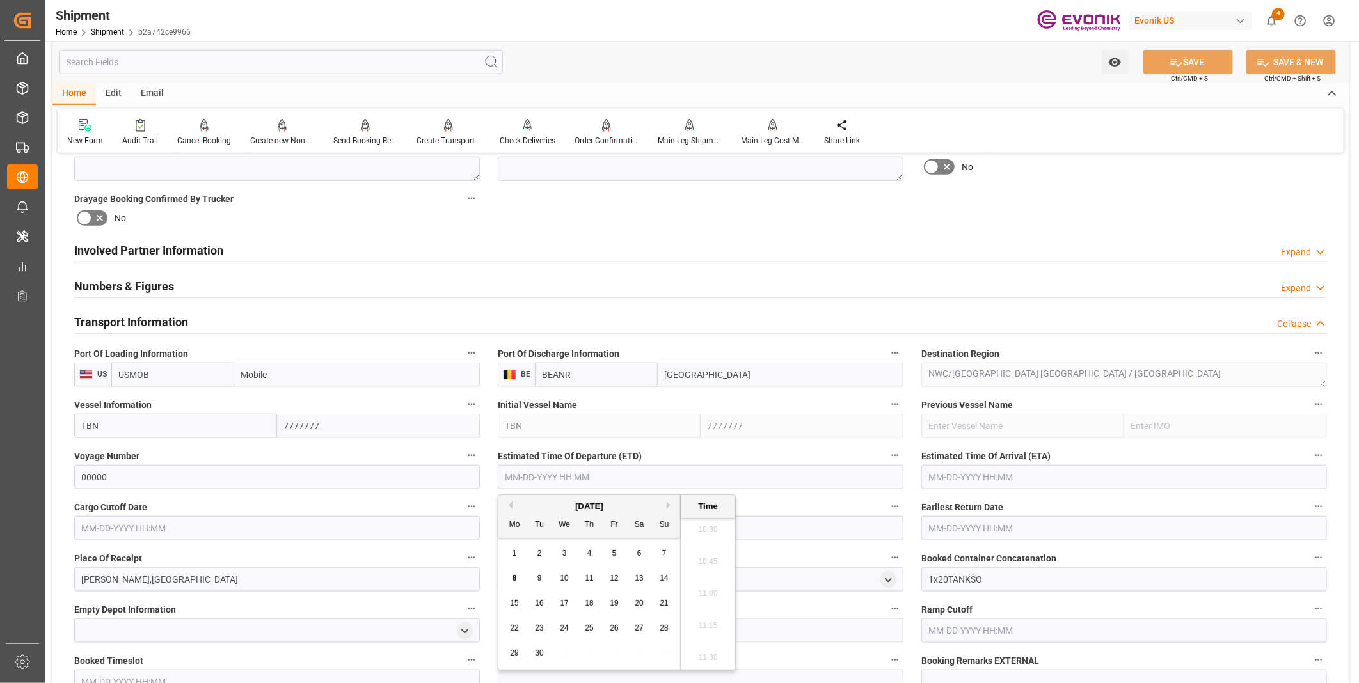
click at [517, 473] on input "text" at bounding box center [701, 477] width 406 height 24
click at [679, 476] on input "text" at bounding box center [701, 477] width 406 height 24
click at [619, 474] on input "text" at bounding box center [701, 477] width 406 height 24
click at [512, 477] on input "text" at bounding box center [701, 477] width 406 height 24
click at [834, 476] on input "text" at bounding box center [701, 477] width 406 height 24
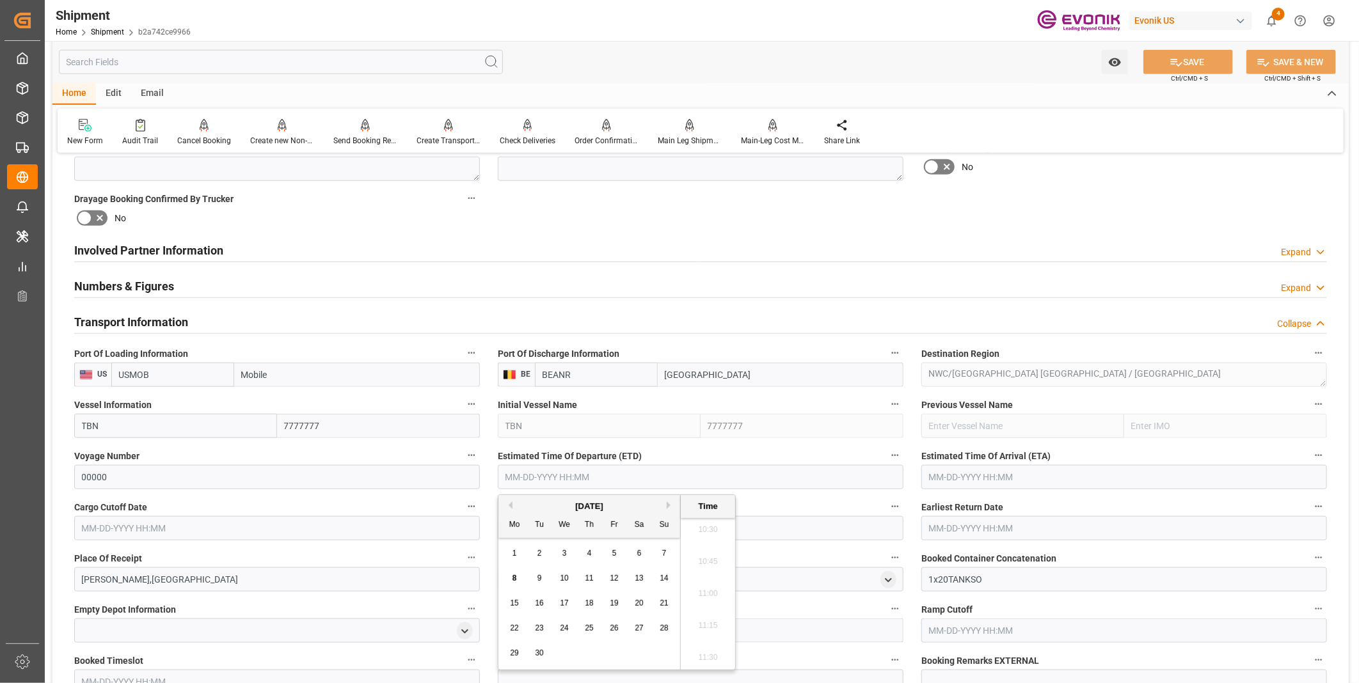
click at [532, 472] on input "text" at bounding box center [701, 477] width 406 height 24
click at [530, 474] on input "text" at bounding box center [701, 477] width 406 height 24
click at [545, 475] on input "text" at bounding box center [701, 477] width 406 height 24
click at [573, 470] on input "text" at bounding box center [701, 477] width 406 height 24
click at [568, 471] on input "text" at bounding box center [701, 477] width 406 height 24
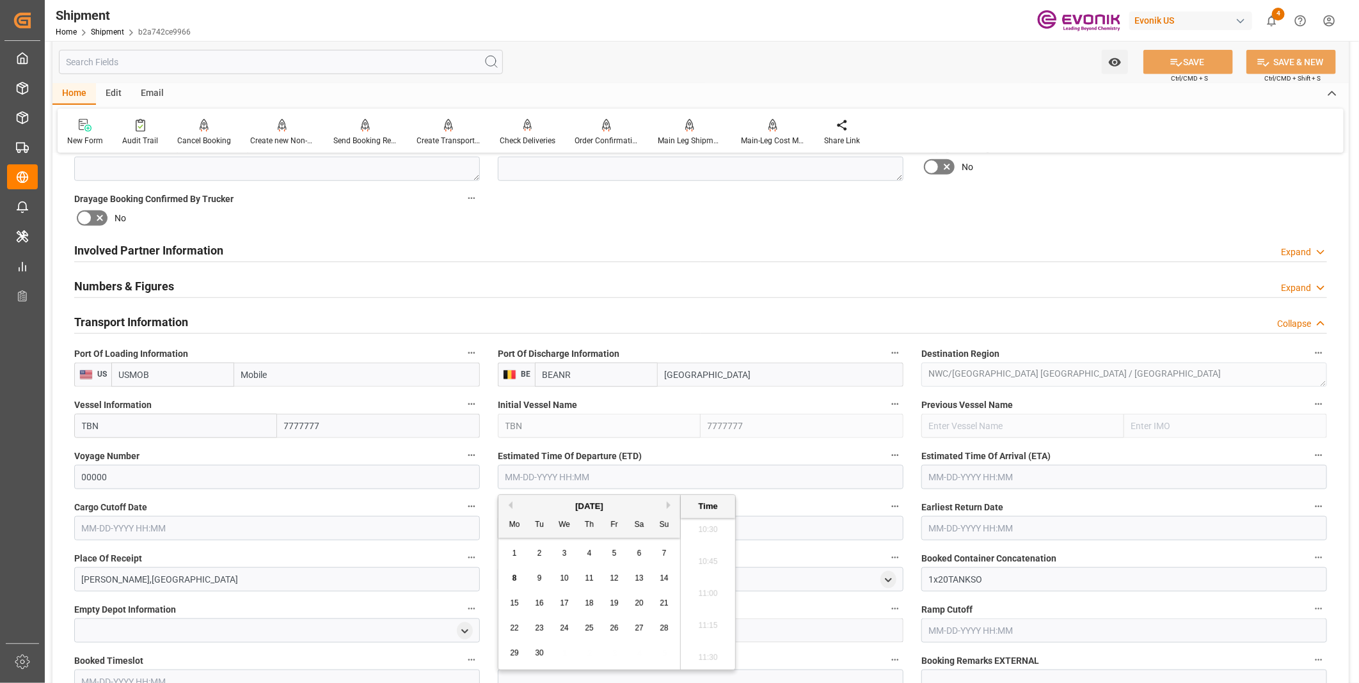
click at [617, 605] on span "19" at bounding box center [614, 603] width 8 height 9
click at [706, 589] on li "11:00" at bounding box center [708, 594] width 54 height 32
type input "09-19-2025 11:00"
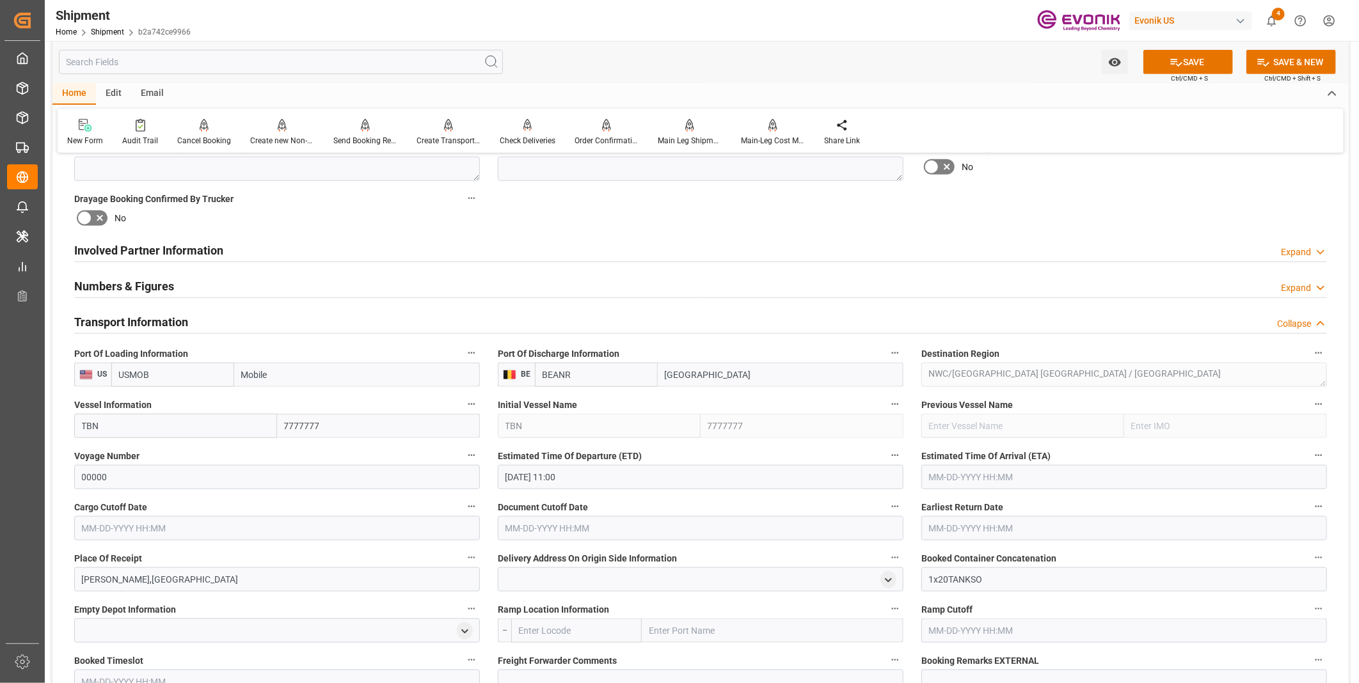
click at [939, 470] on input "text" at bounding box center [1124, 477] width 406 height 24
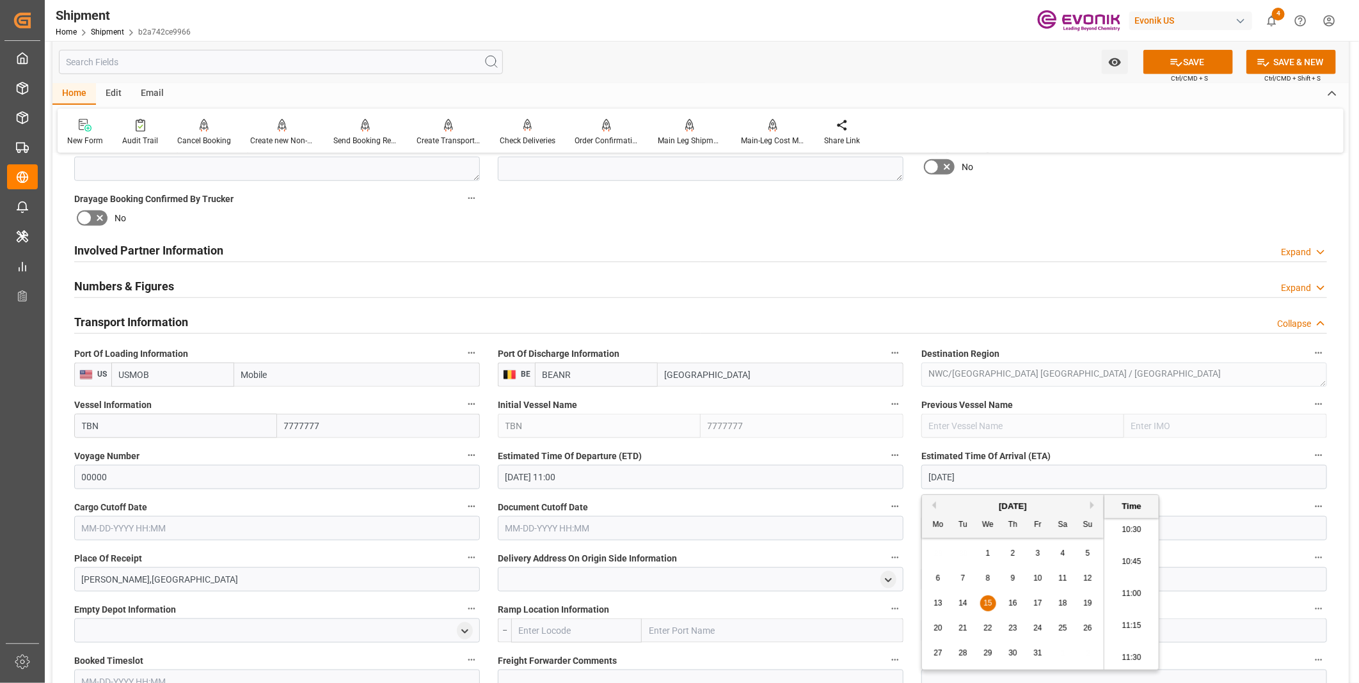
click at [1123, 596] on li "11:00" at bounding box center [1131, 594] width 54 height 32
type input "10-15-2025 11:00"
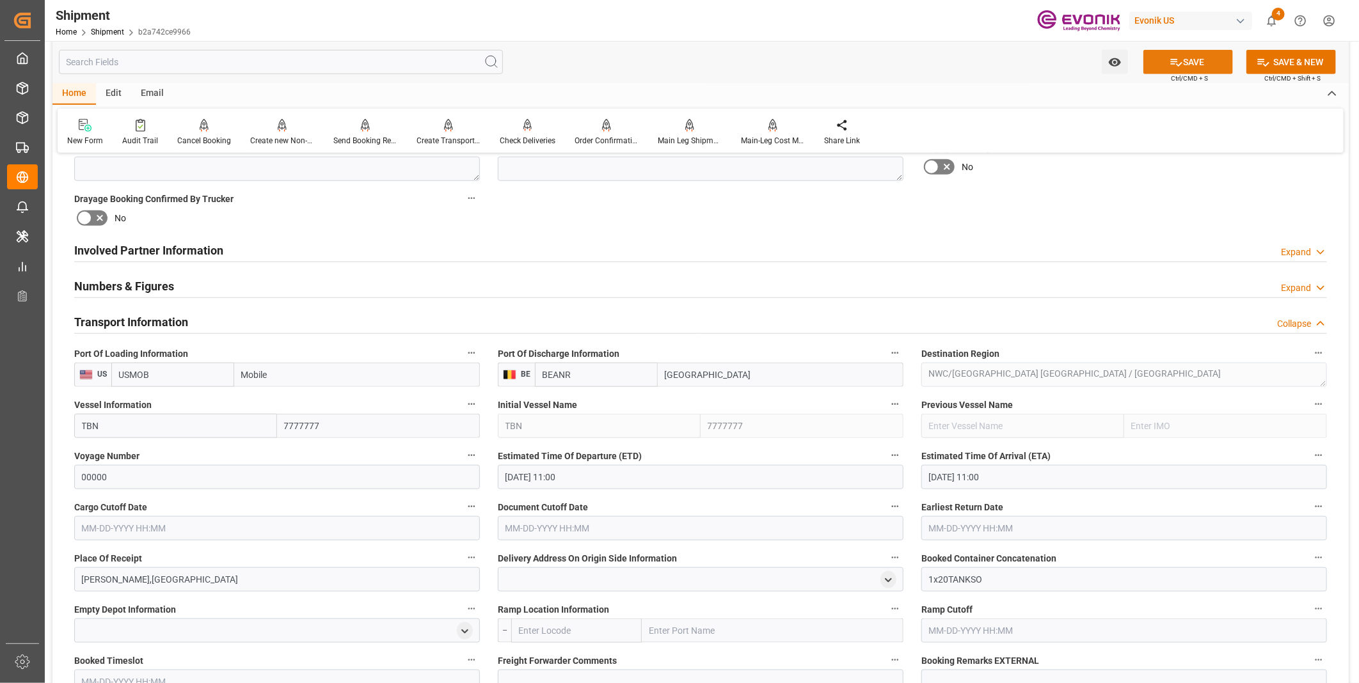
click at [1192, 66] on button "SAVE" at bounding box center [1188, 62] width 90 height 24
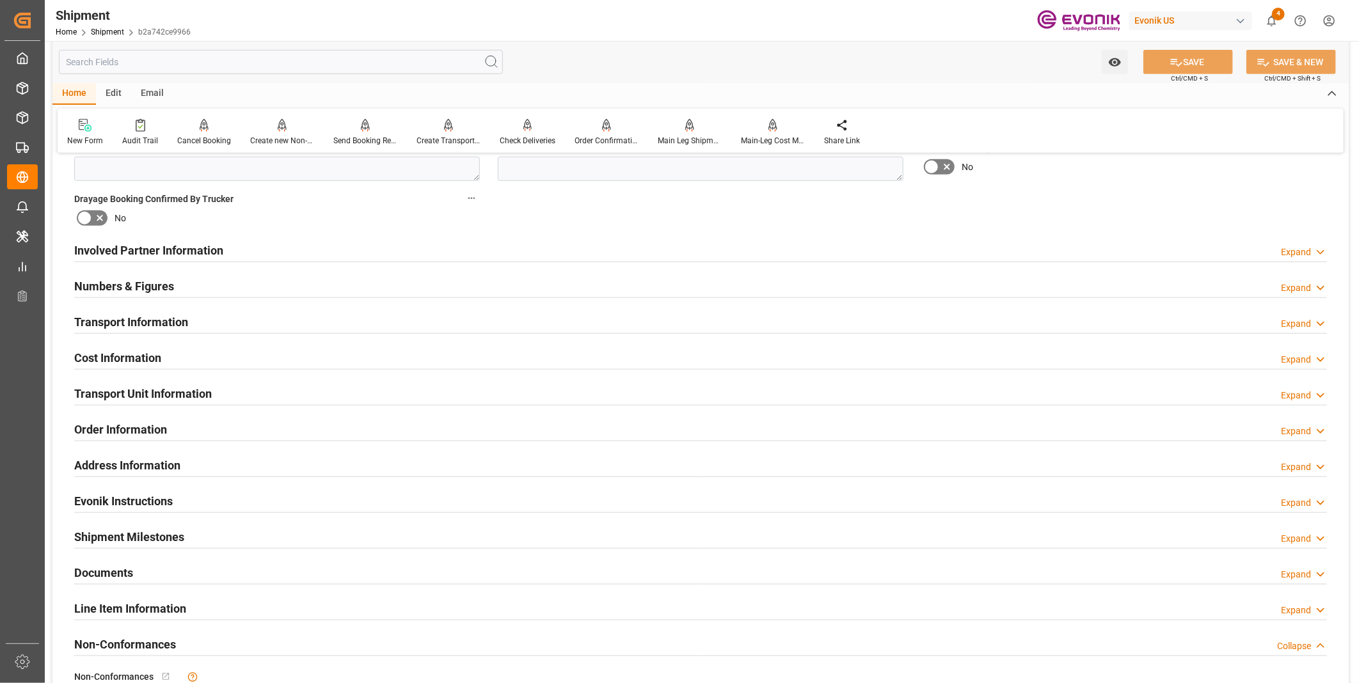
click at [198, 319] on div "Transport Information Expand" at bounding box center [700, 321] width 1253 height 24
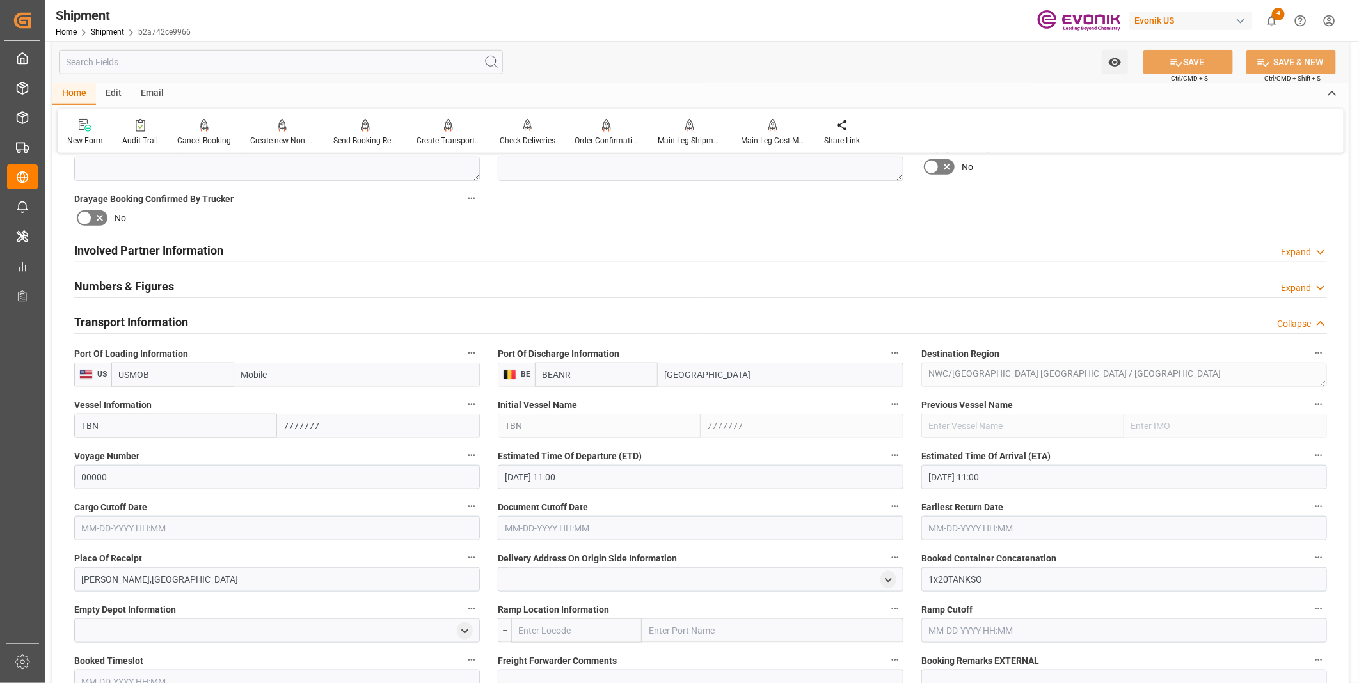
click at [184, 519] on input "text" at bounding box center [277, 528] width 406 height 24
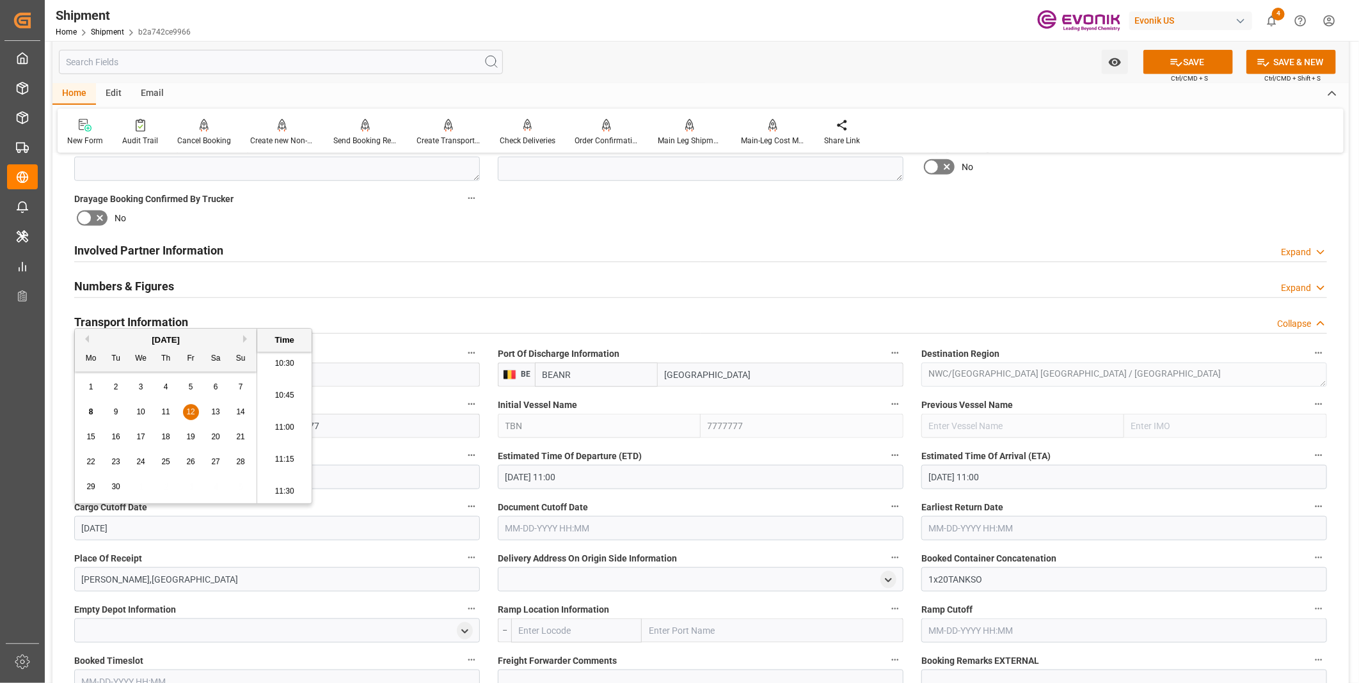
click at [276, 423] on li "11:00" at bounding box center [284, 428] width 54 height 32
type input "09-12-2025 11:00"
drag, startPoint x: 175, startPoint y: 531, endPoint x: 51, endPoint y: 532, distance: 123.5
click at [51, 532] on div "Watch Option SAVE Ctrl/CMD + S SAVE & NEW Ctrl/CMD + Shift + S Home Edit Email …" at bounding box center [701, 383] width 1312 height 1964
click at [560, 519] on input "text" at bounding box center [701, 528] width 406 height 24
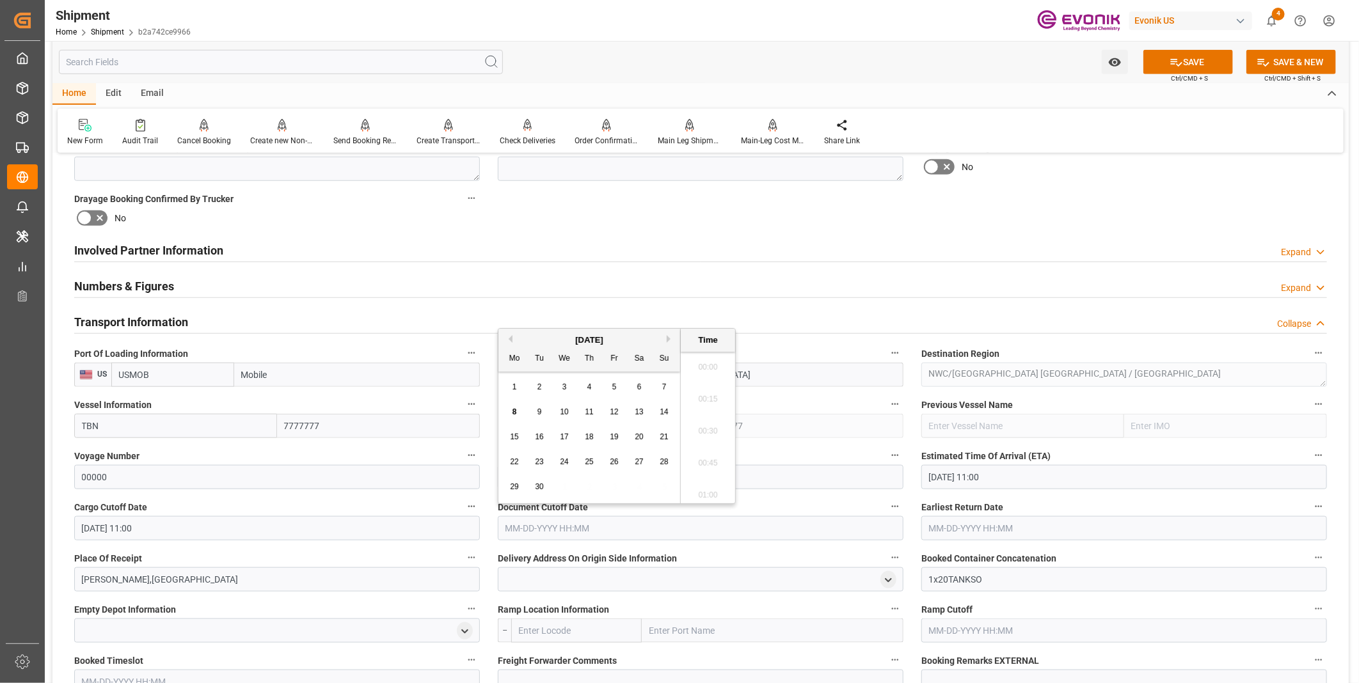
paste input "09-12-2025 11:00"
type input "09-12-2025 11:00"
click at [955, 530] on input "text" at bounding box center [1124, 528] width 406 height 24
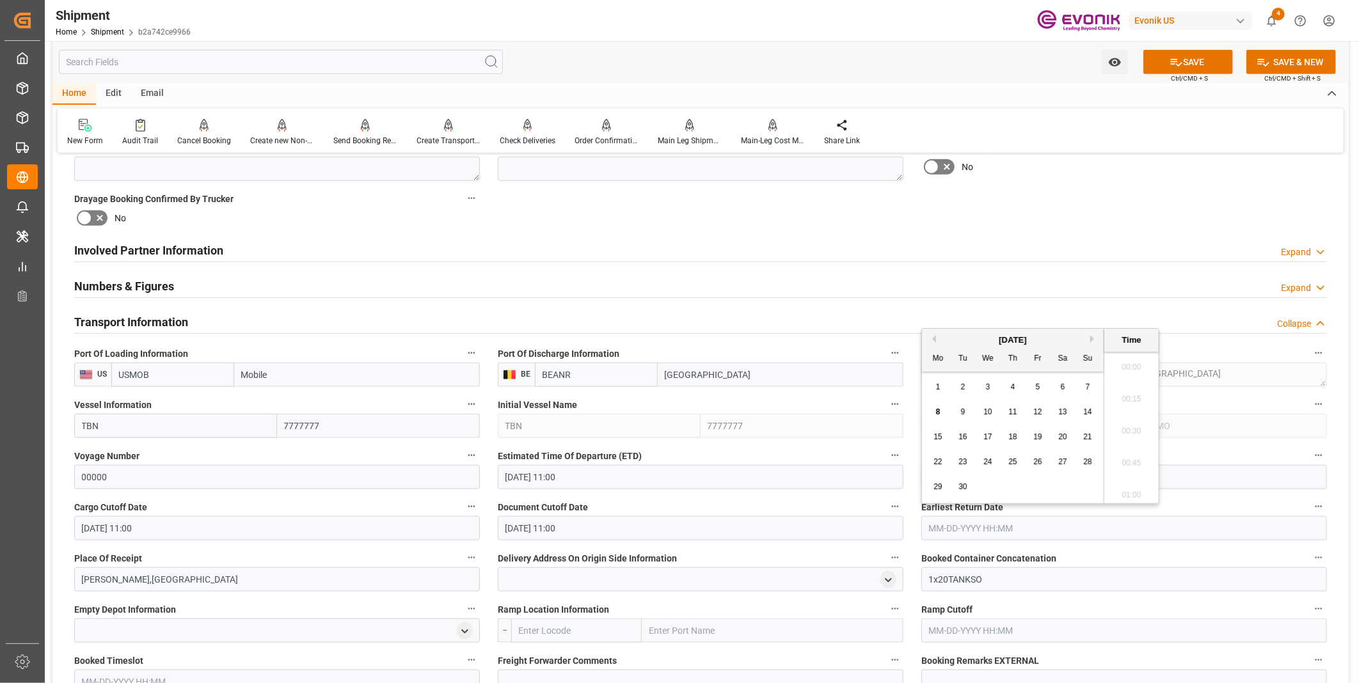
paste input "09-12-2025 11:00"
type input "09-12-2025 11:00"
click at [1126, 424] on li "11:00" at bounding box center [1131, 428] width 54 height 32
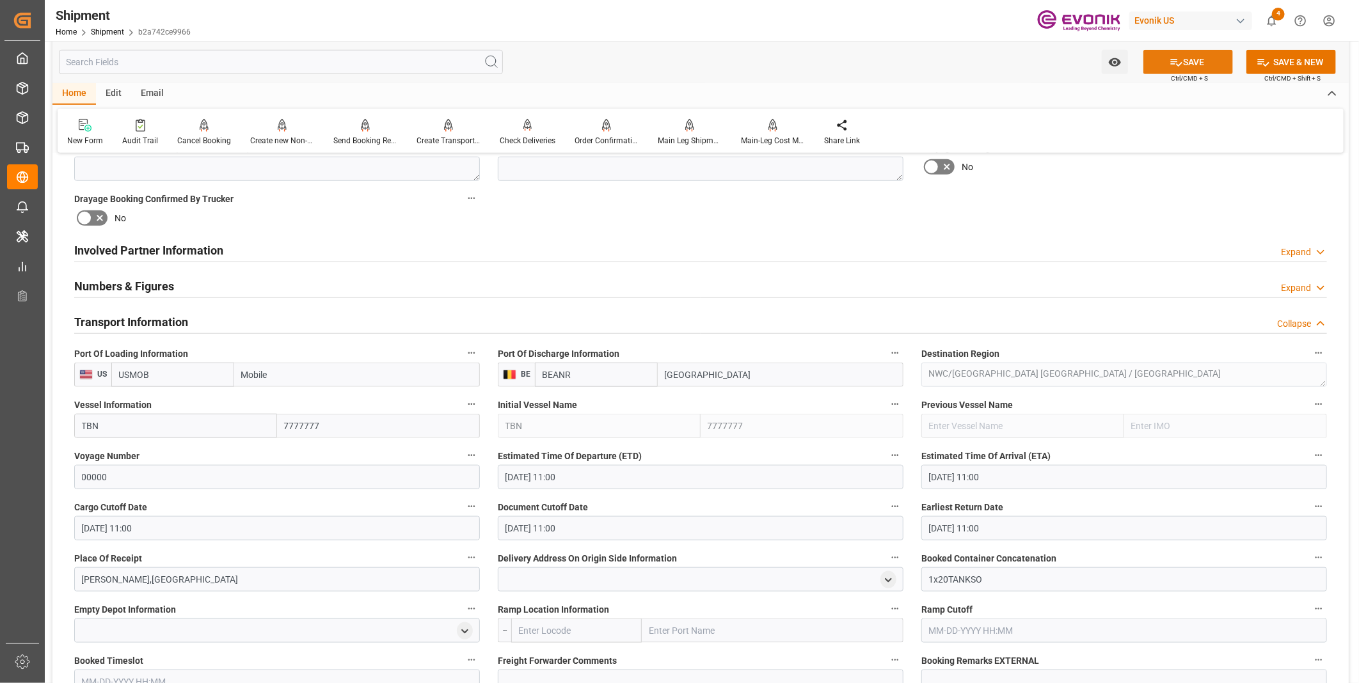
click at [1182, 64] on button "SAVE" at bounding box center [1188, 62] width 90 height 24
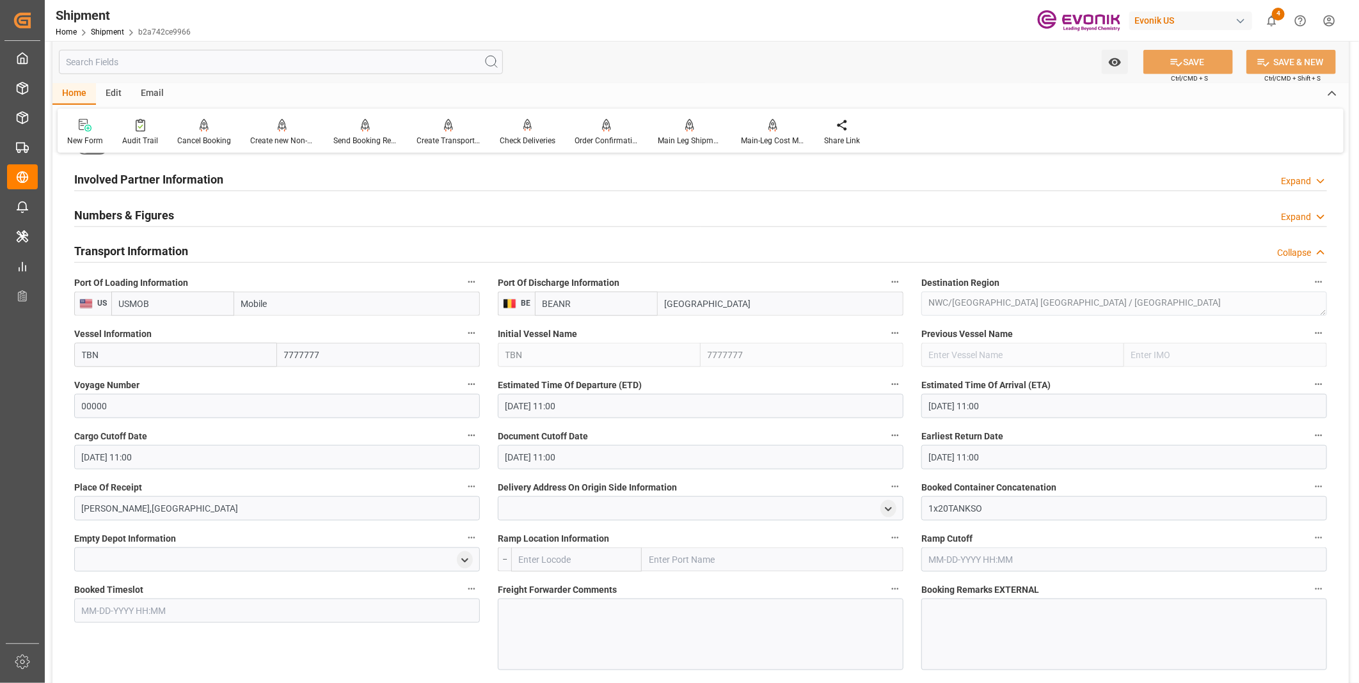
scroll to position [782, 0]
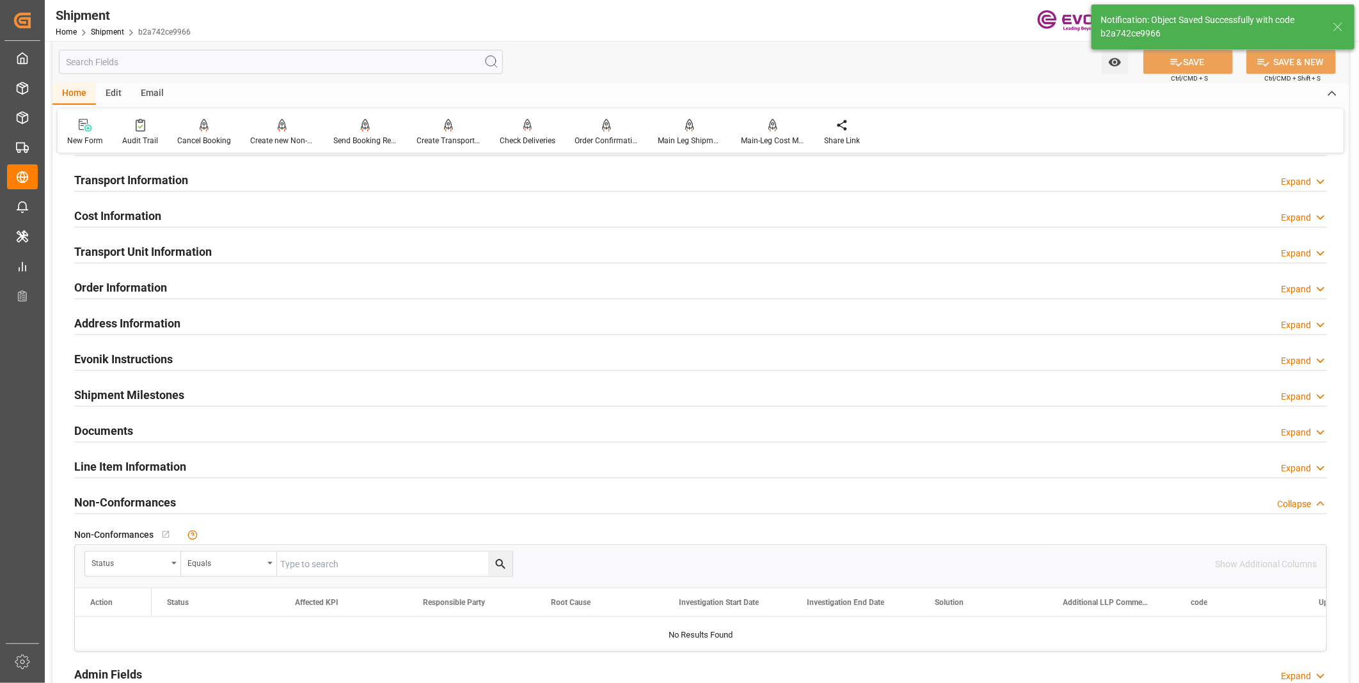
click at [585, 555] on div "Status Equals" at bounding box center [649, 564] width 1130 height 26
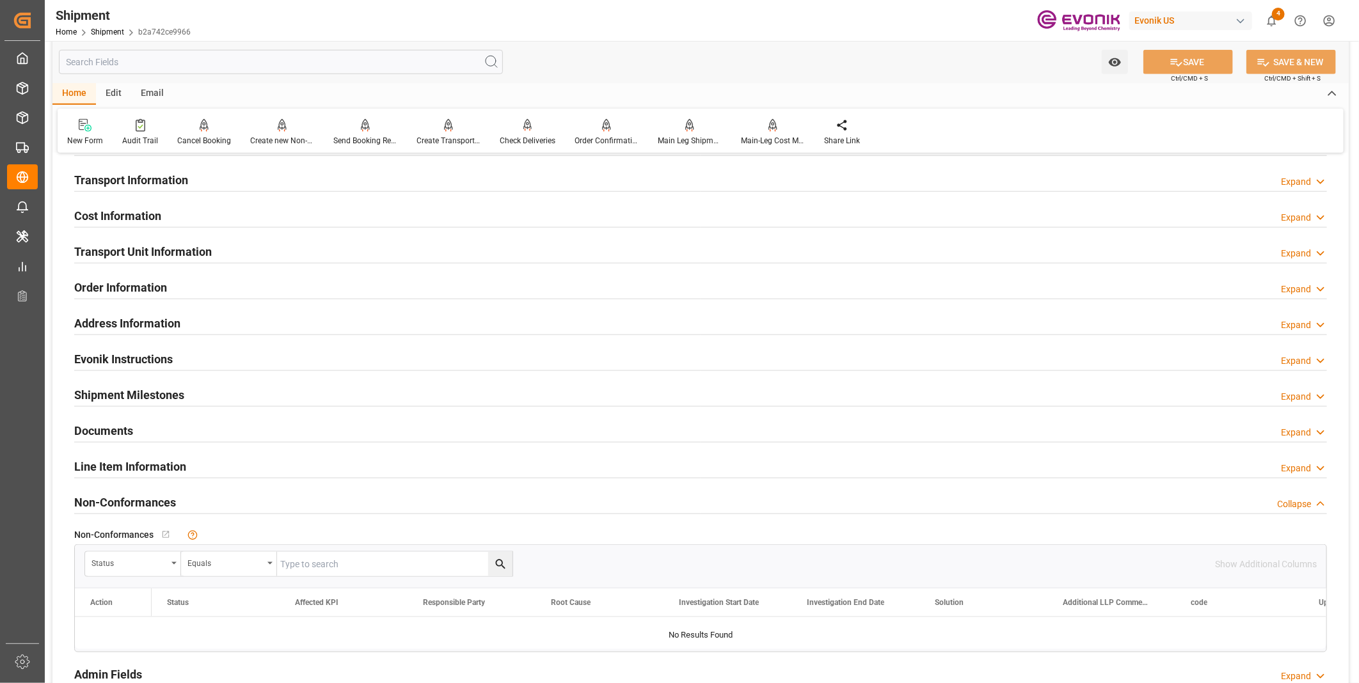
scroll to position [711, 0]
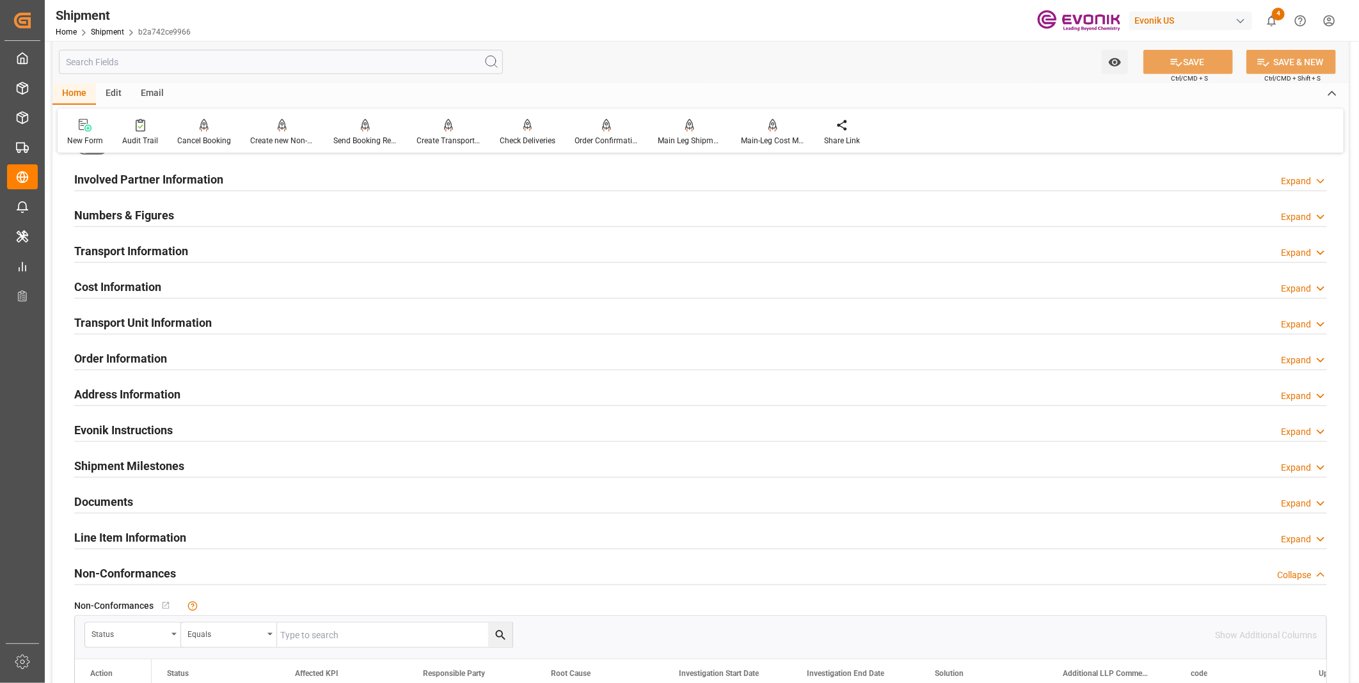
click at [402, 322] on div "Transport Unit Information Expand" at bounding box center [700, 322] width 1253 height 24
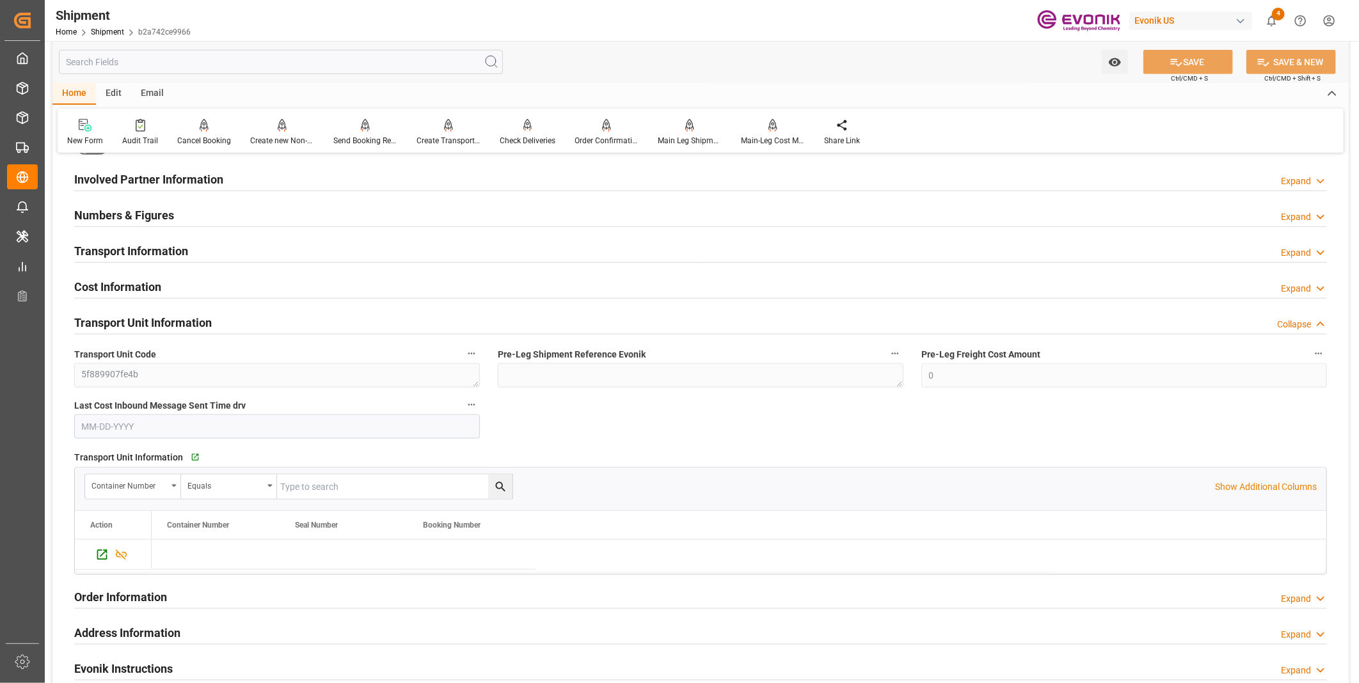
click at [446, 329] on div "Transport Unit Information Collapse" at bounding box center [700, 322] width 1253 height 24
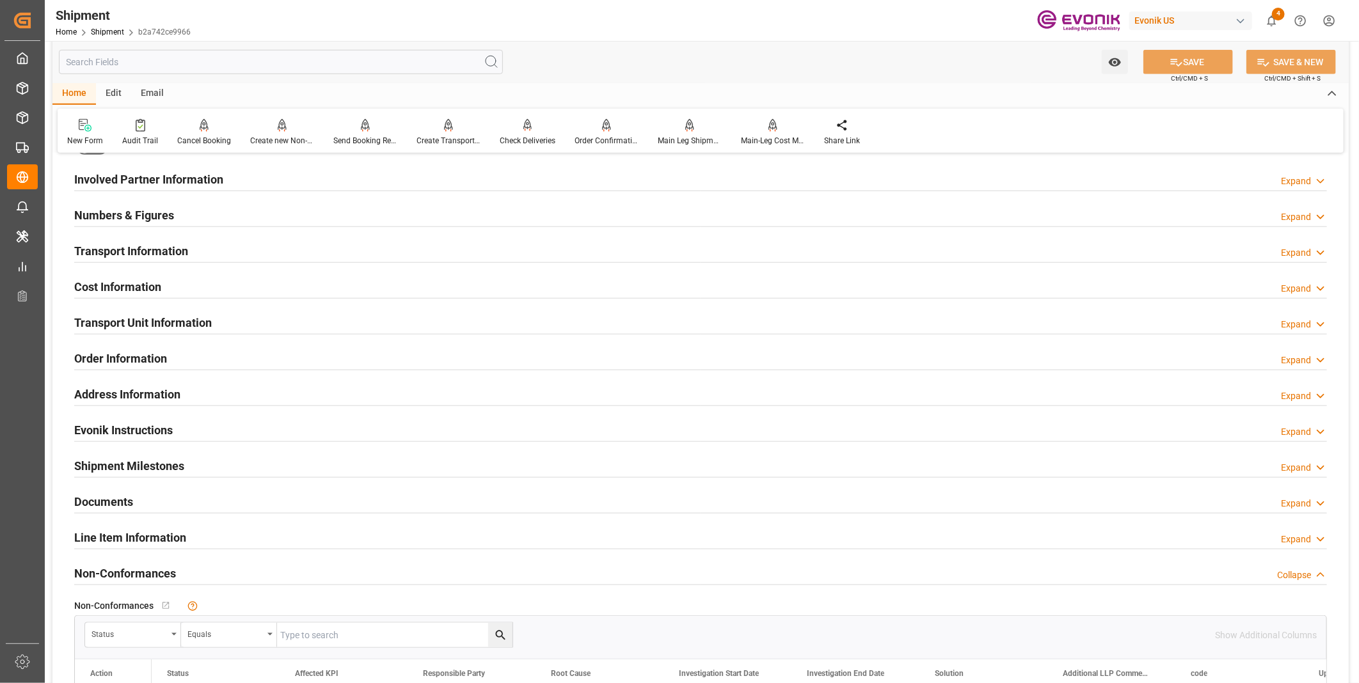
click at [410, 258] on div "Transport Information Expand" at bounding box center [700, 250] width 1253 height 24
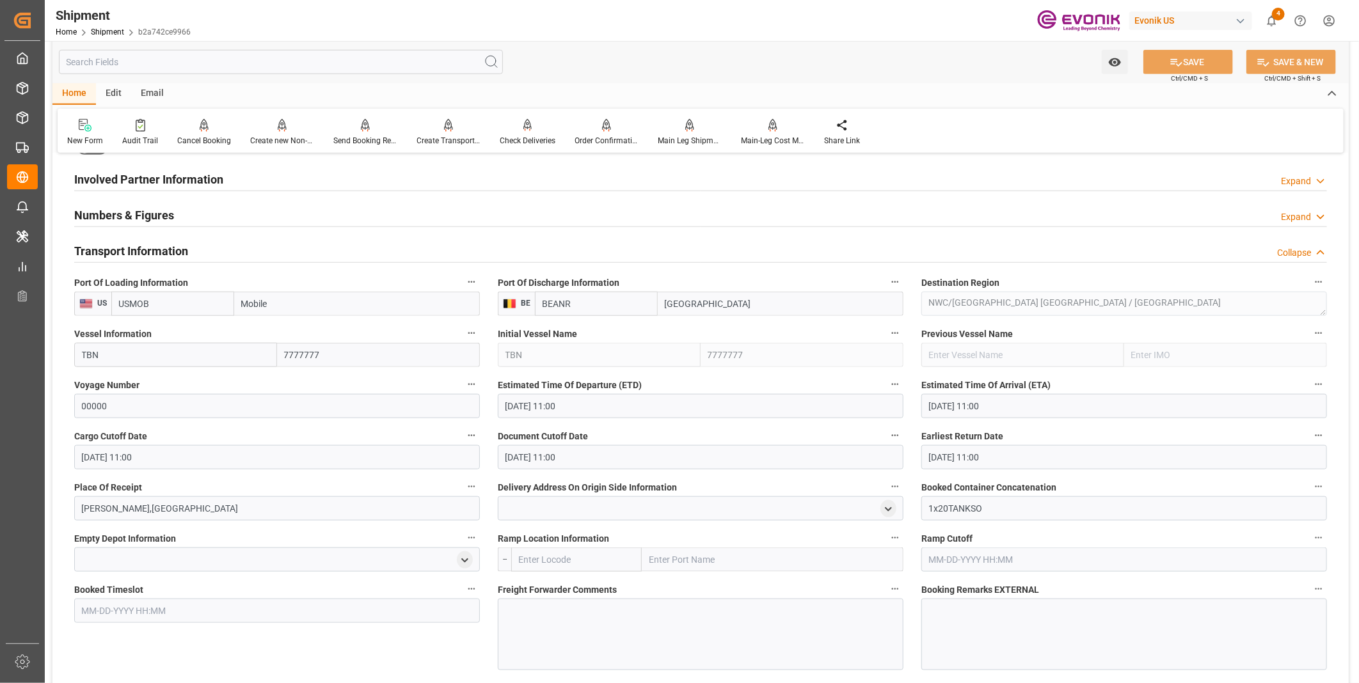
click at [576, 603] on div at bounding box center [701, 635] width 406 height 72
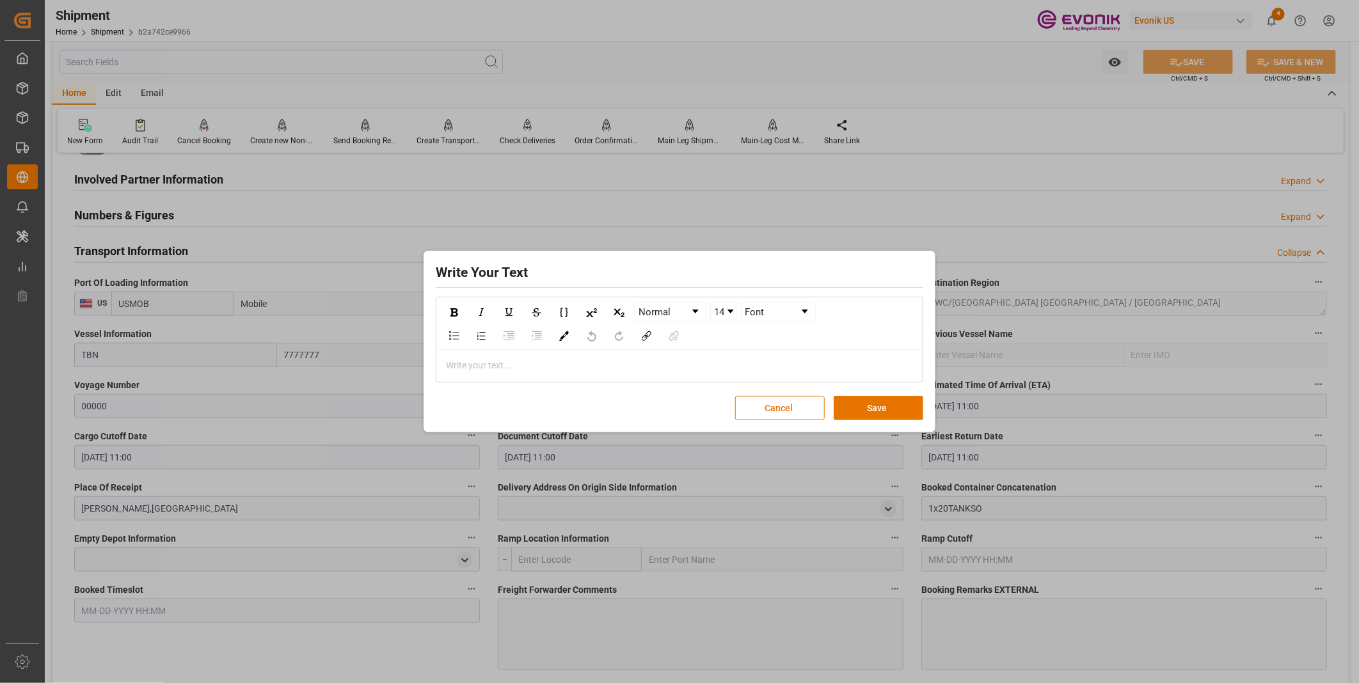
click at [508, 365] on div "rdw-editor" at bounding box center [680, 365] width 466 height 13
click at [871, 409] on button "Save" at bounding box center [879, 408] width 90 height 24
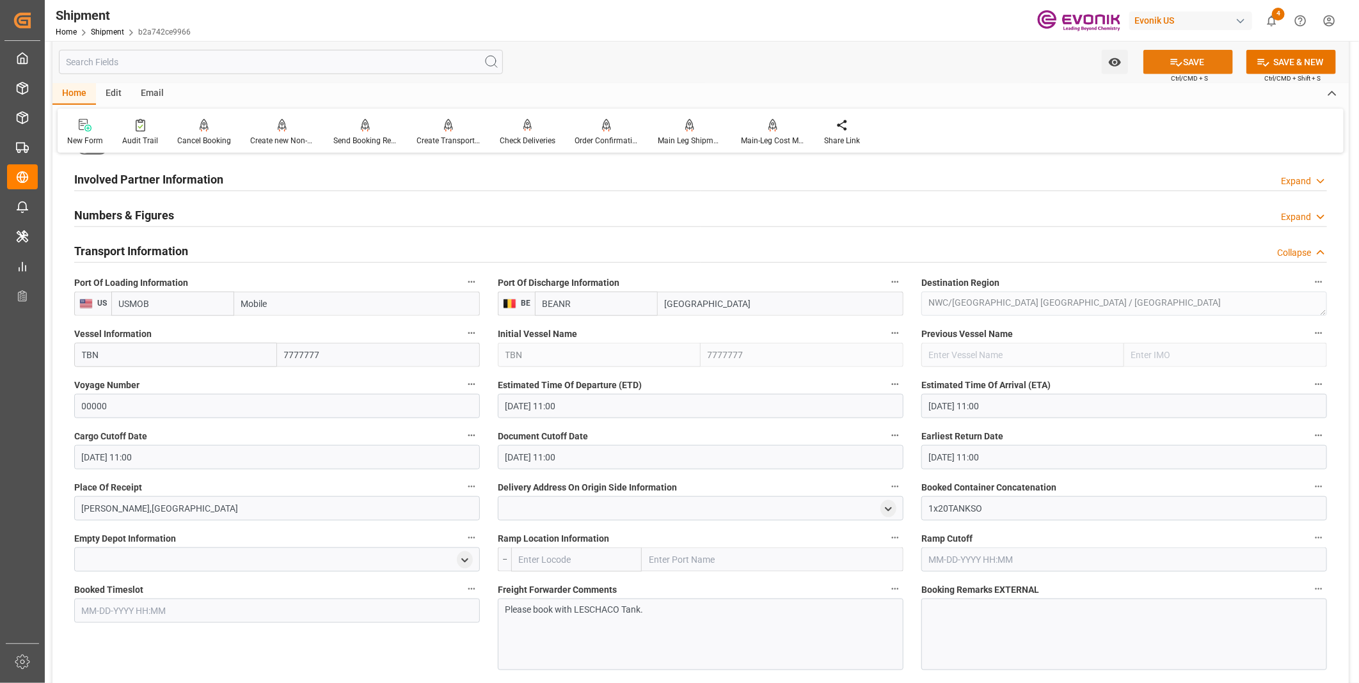
click at [1193, 52] on button "SAVE" at bounding box center [1188, 62] width 90 height 24
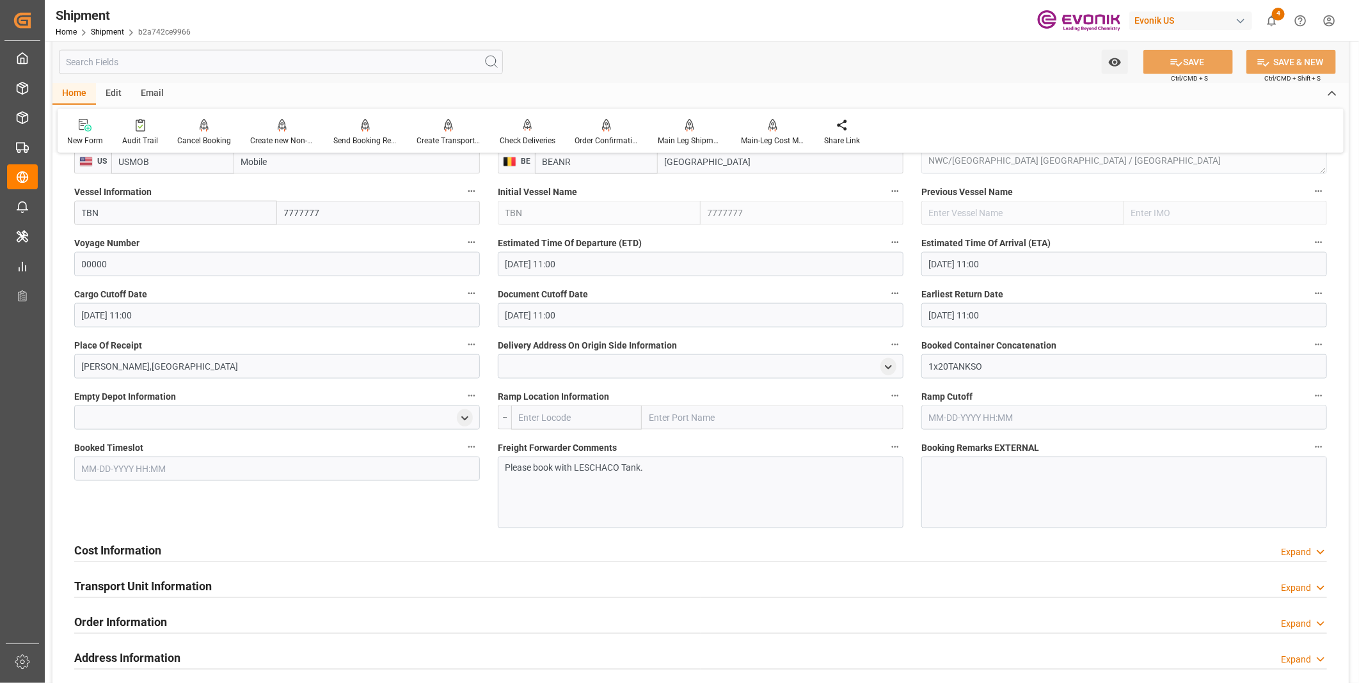
scroll to position [924, 0]
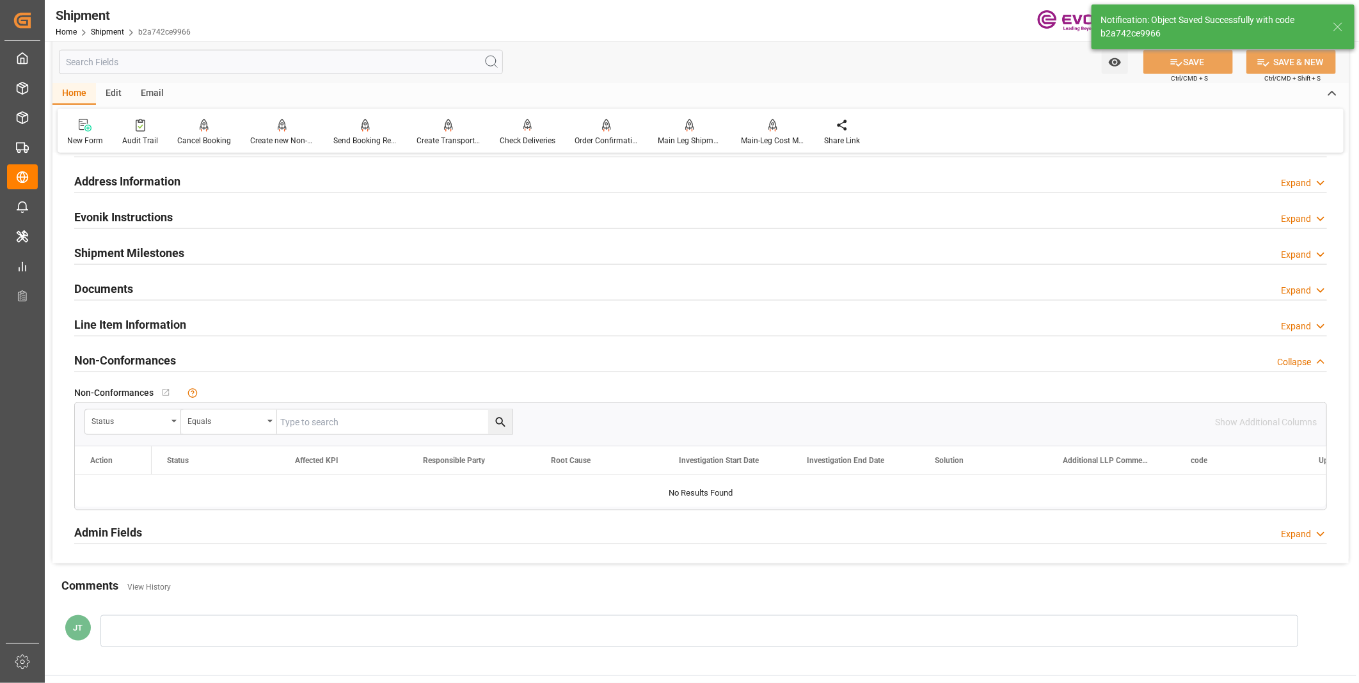
click at [357, 481] on div at bounding box center [700, 491] width 1251 height 32
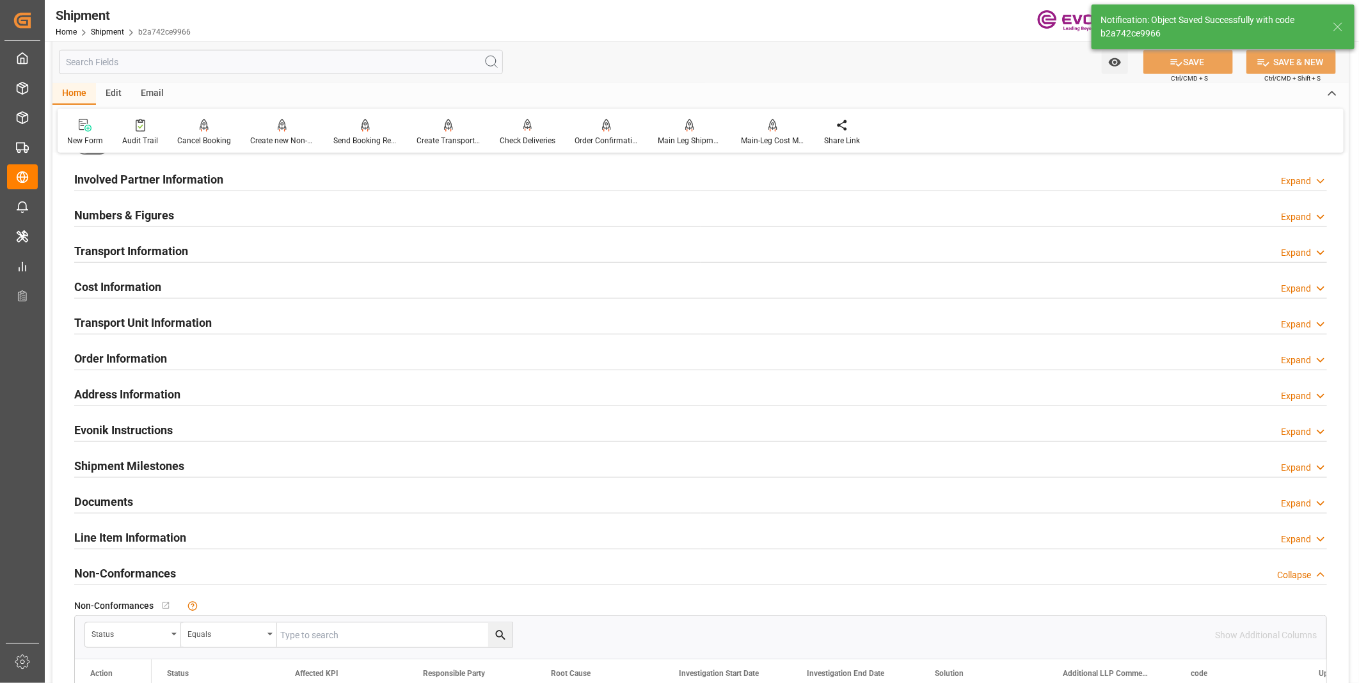
scroll to position [640, 0]
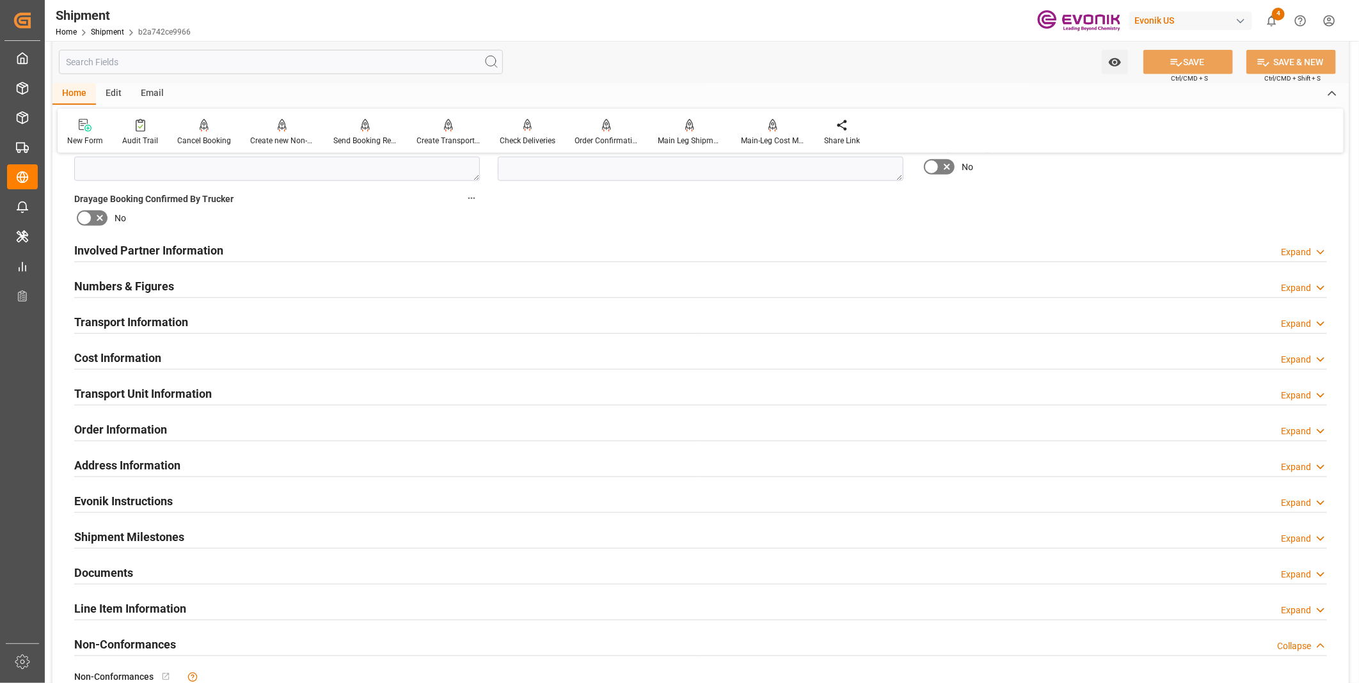
click at [344, 321] on div "Transport Information Expand" at bounding box center [700, 321] width 1253 height 24
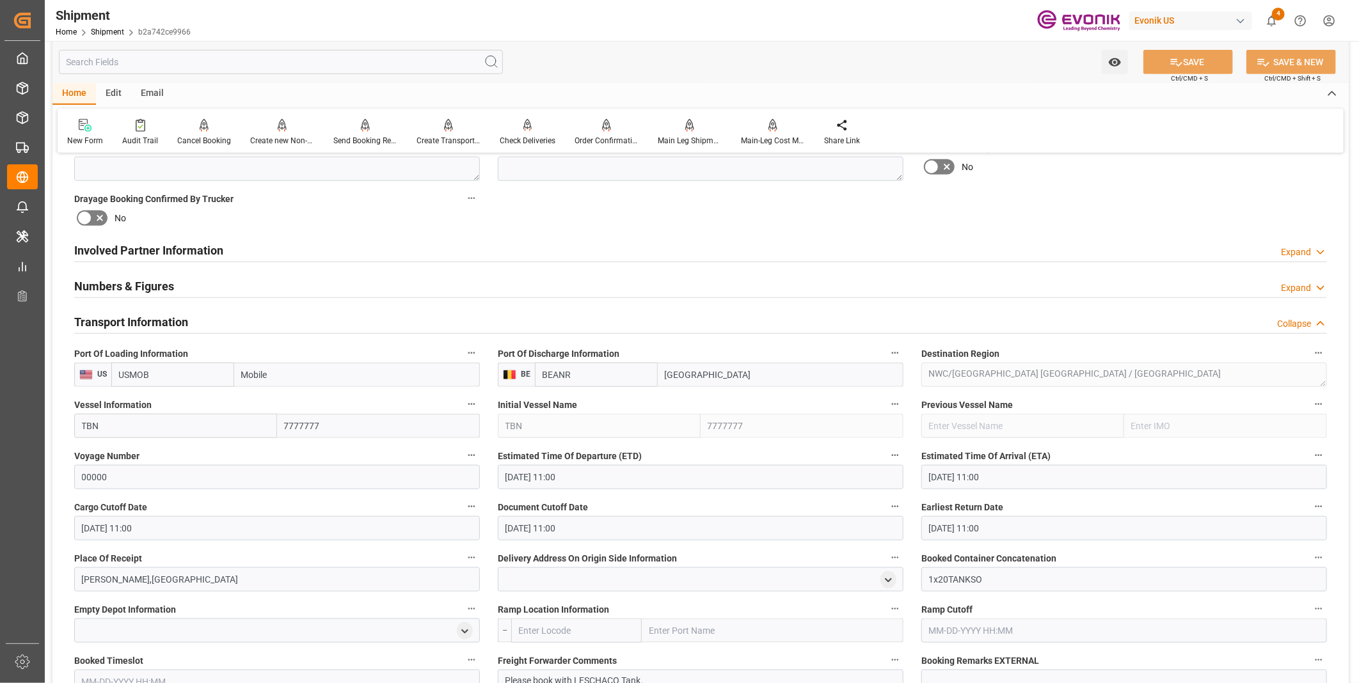
scroll to position [782, 0]
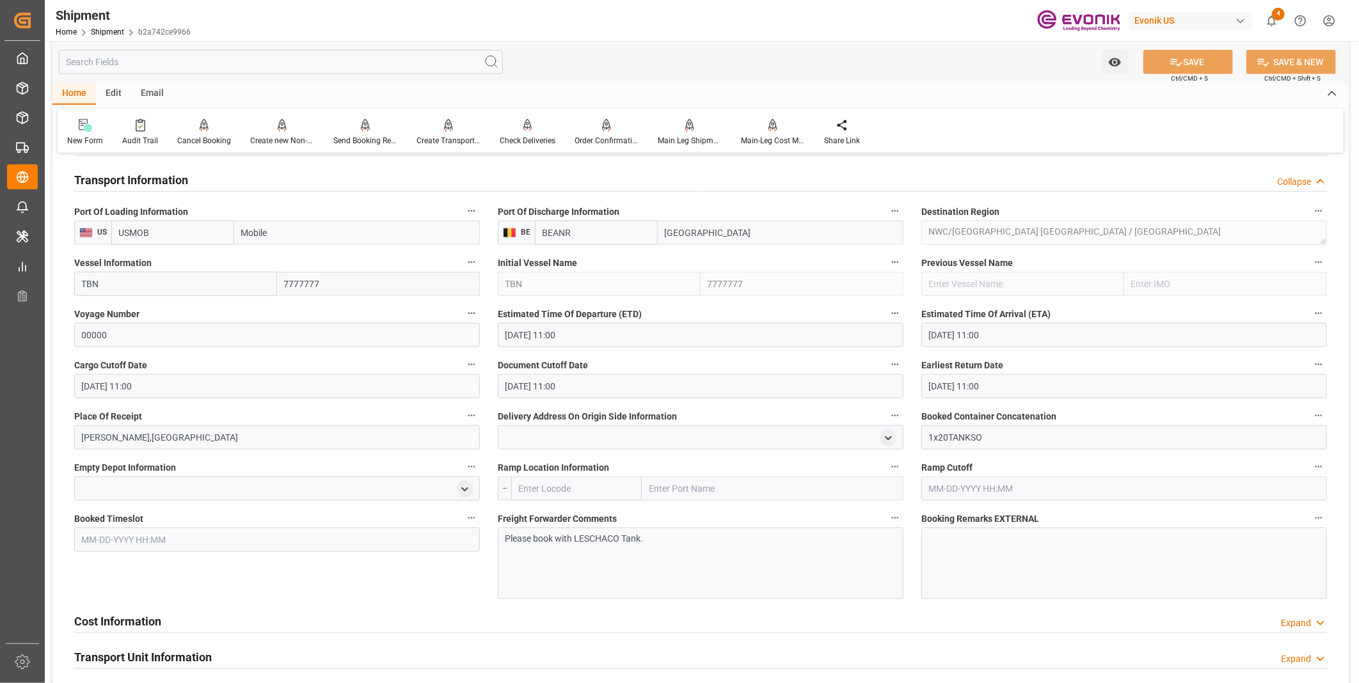
click at [331, 624] on div "Cost Information Expand" at bounding box center [700, 620] width 1253 height 24
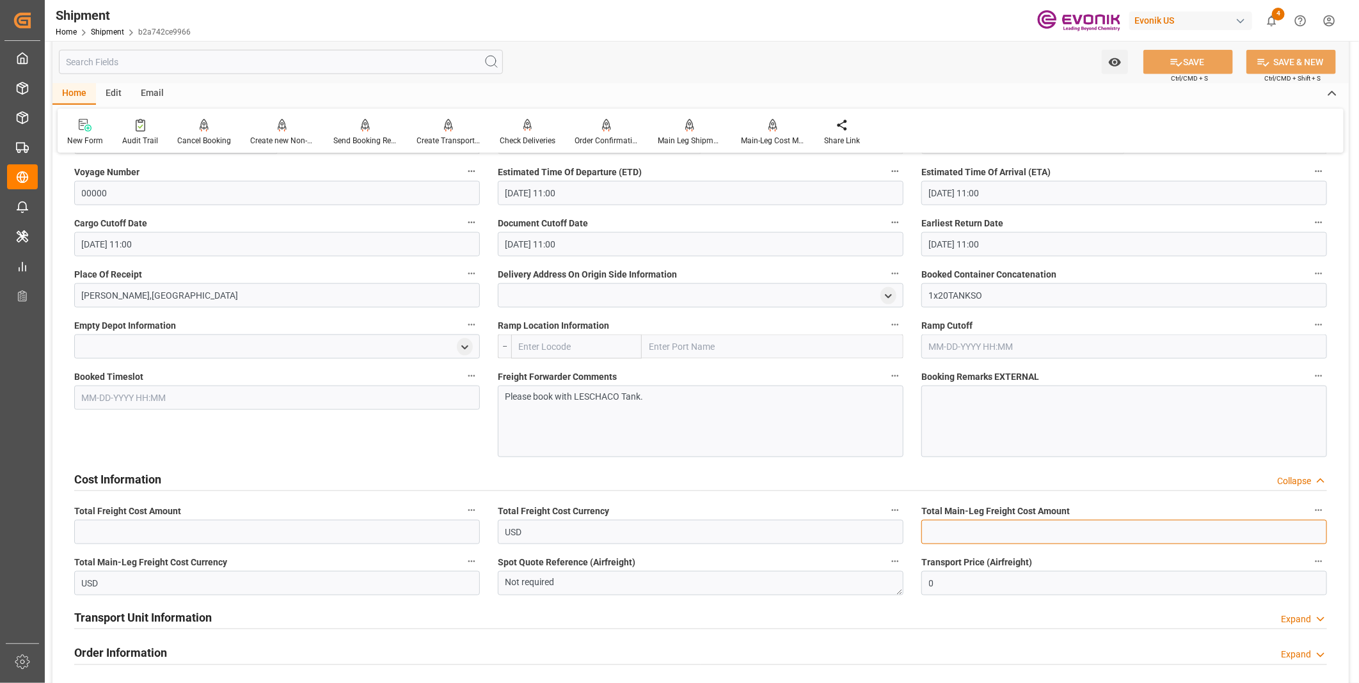
click at [948, 529] on input "text" at bounding box center [1124, 532] width 406 height 24
click at [980, 528] on input "text" at bounding box center [1124, 532] width 406 height 24
type input "1"
type input "0"
type input "2550"
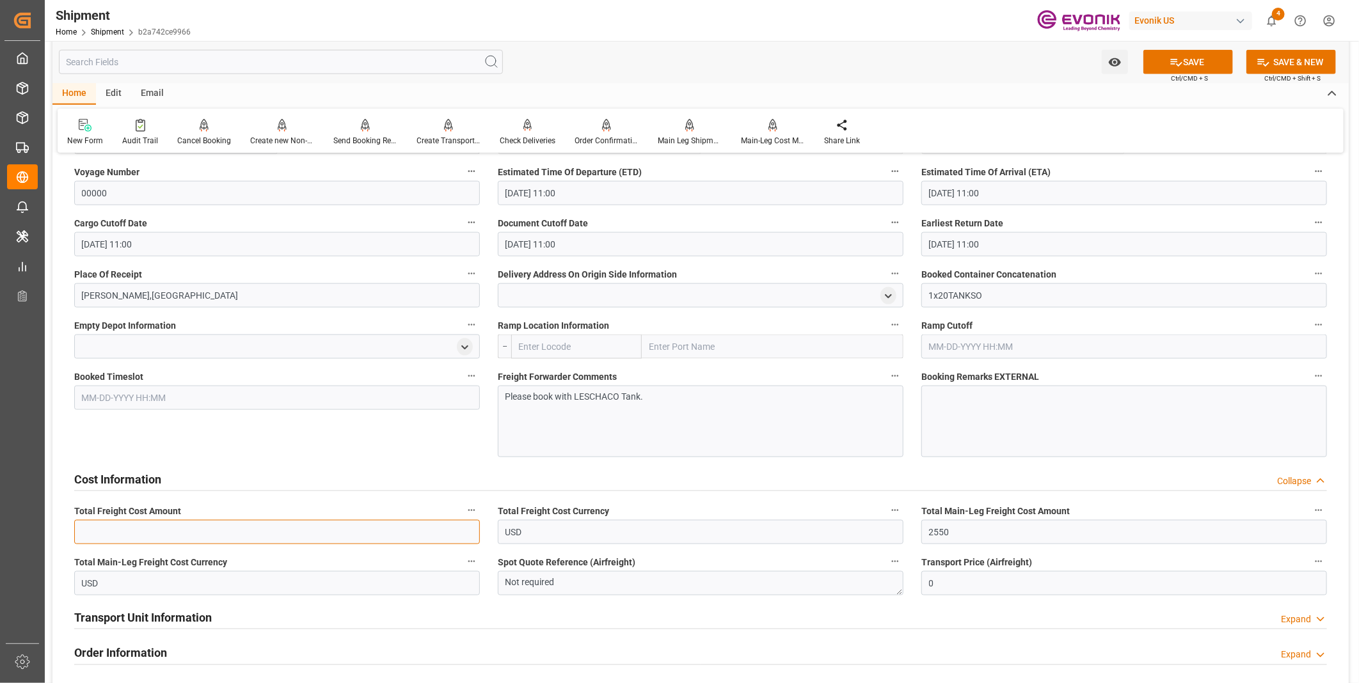
click at [346, 529] on input "text" at bounding box center [277, 532] width 406 height 24
type input "2550"
click at [1205, 63] on button "SAVE" at bounding box center [1188, 62] width 90 height 24
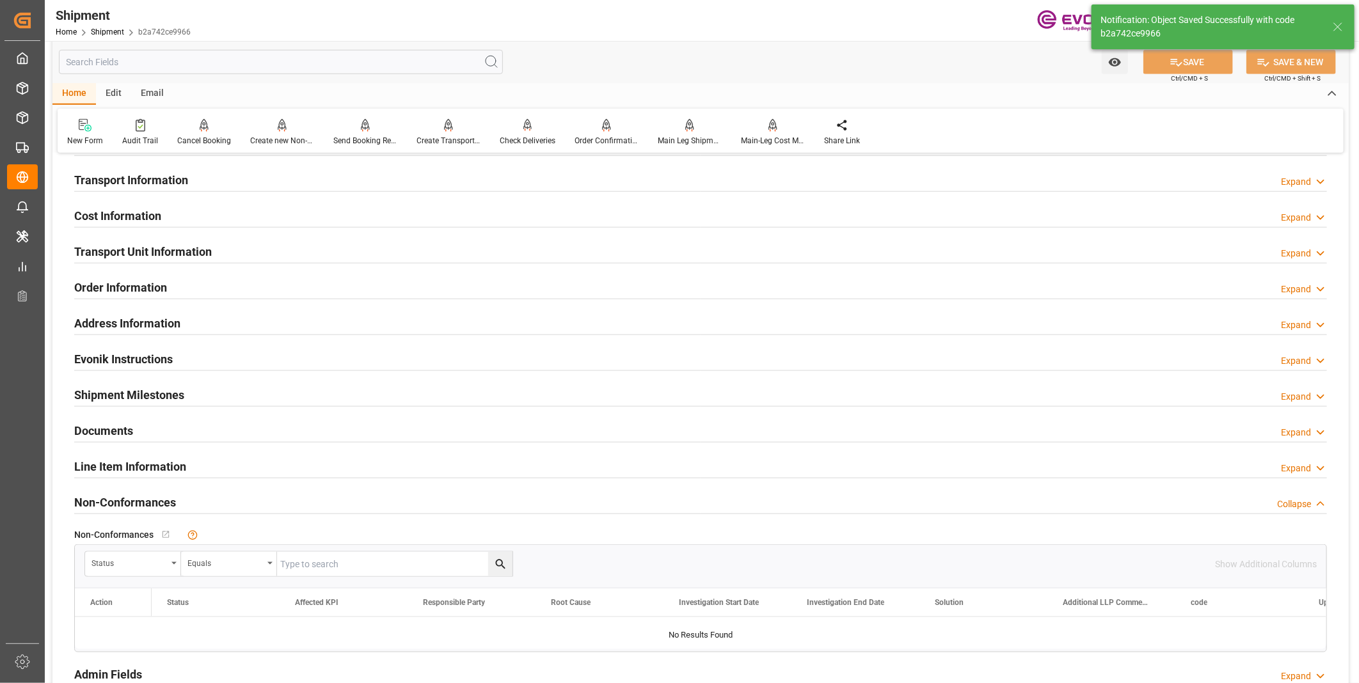
scroll to position [640, 0]
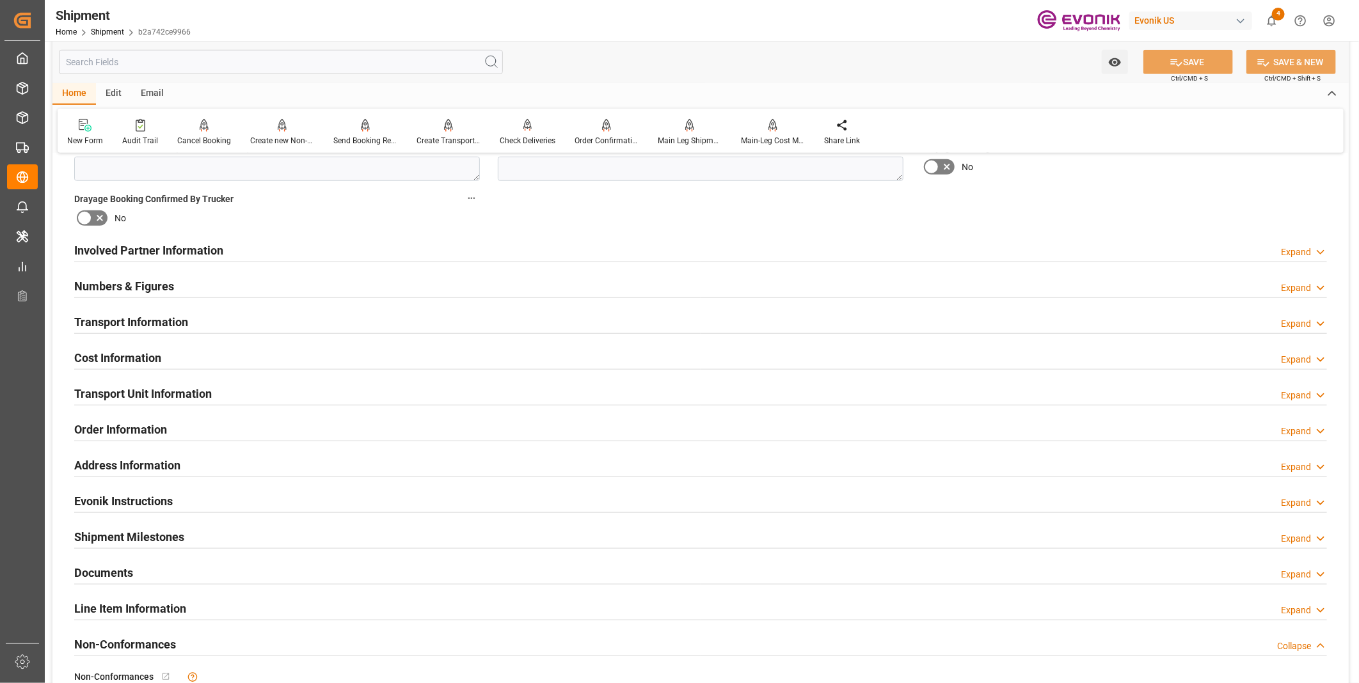
click at [276, 361] on div "Cost Information Expand" at bounding box center [700, 357] width 1253 height 24
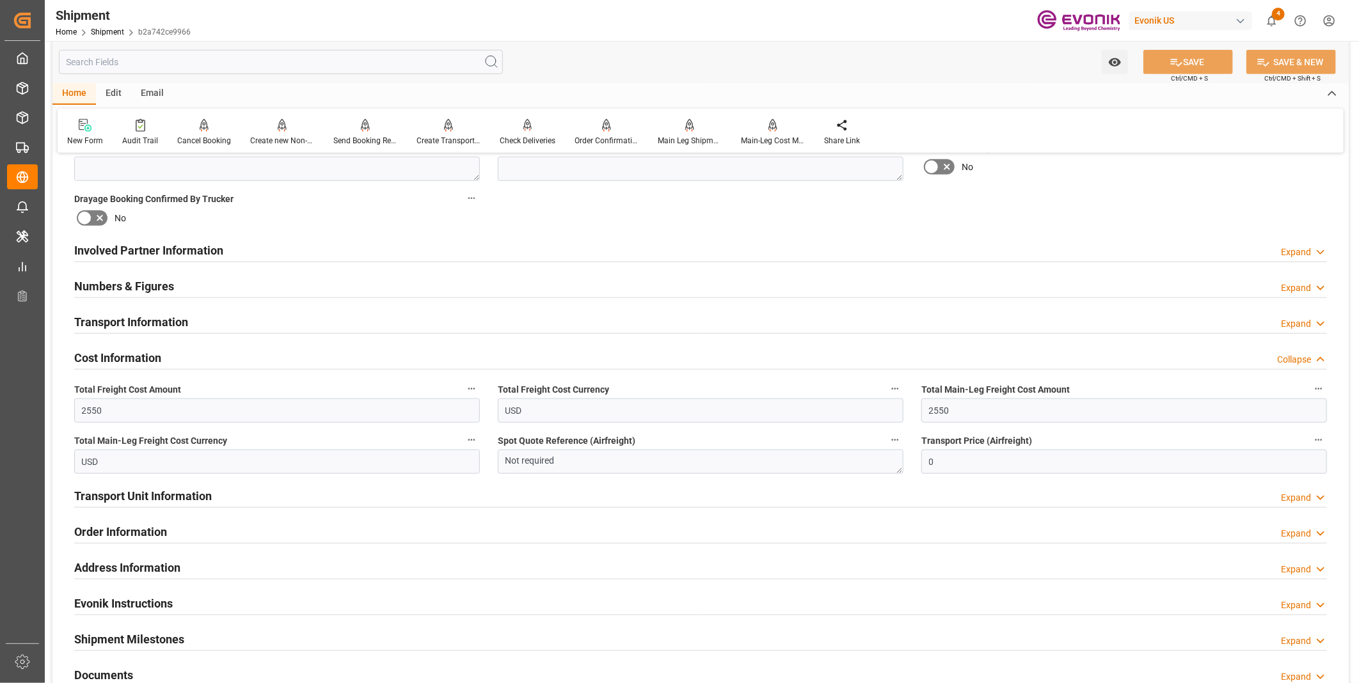
click at [276, 361] on div "Cost Information Collapse" at bounding box center [700, 357] width 1253 height 24
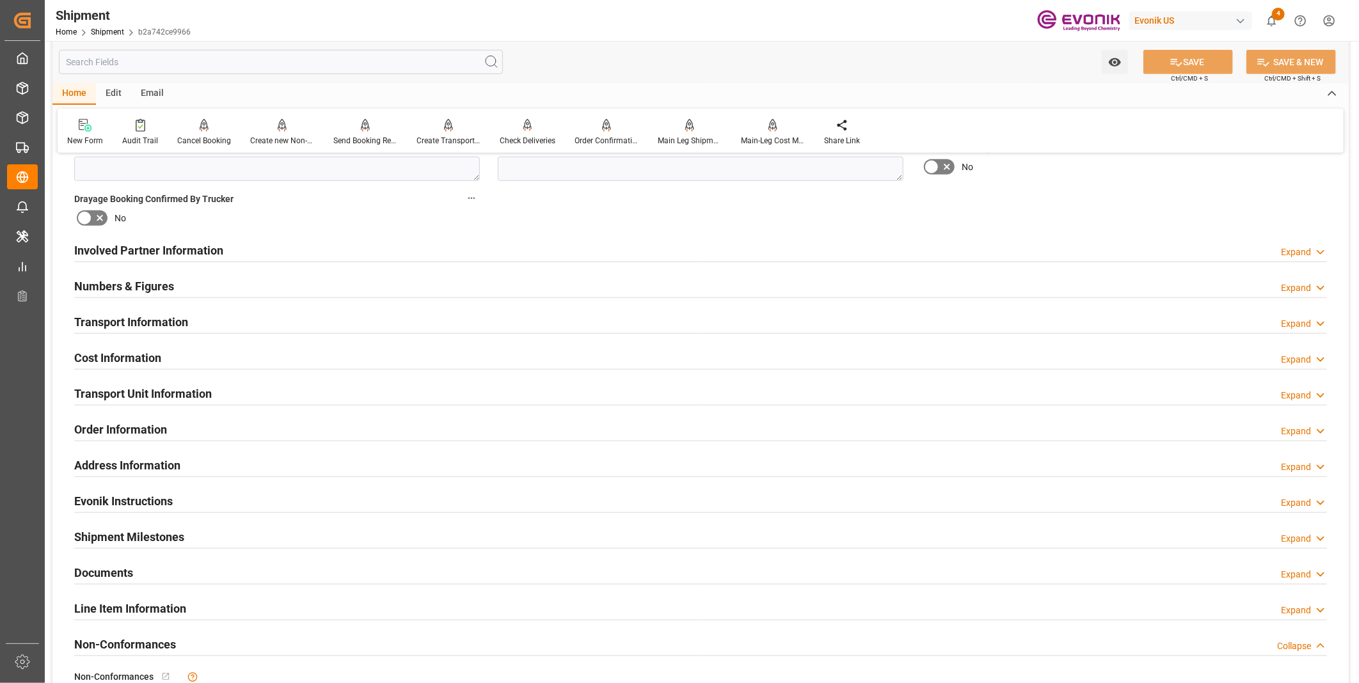
click at [253, 392] on div "Transport Unit Information Expand" at bounding box center [700, 393] width 1253 height 24
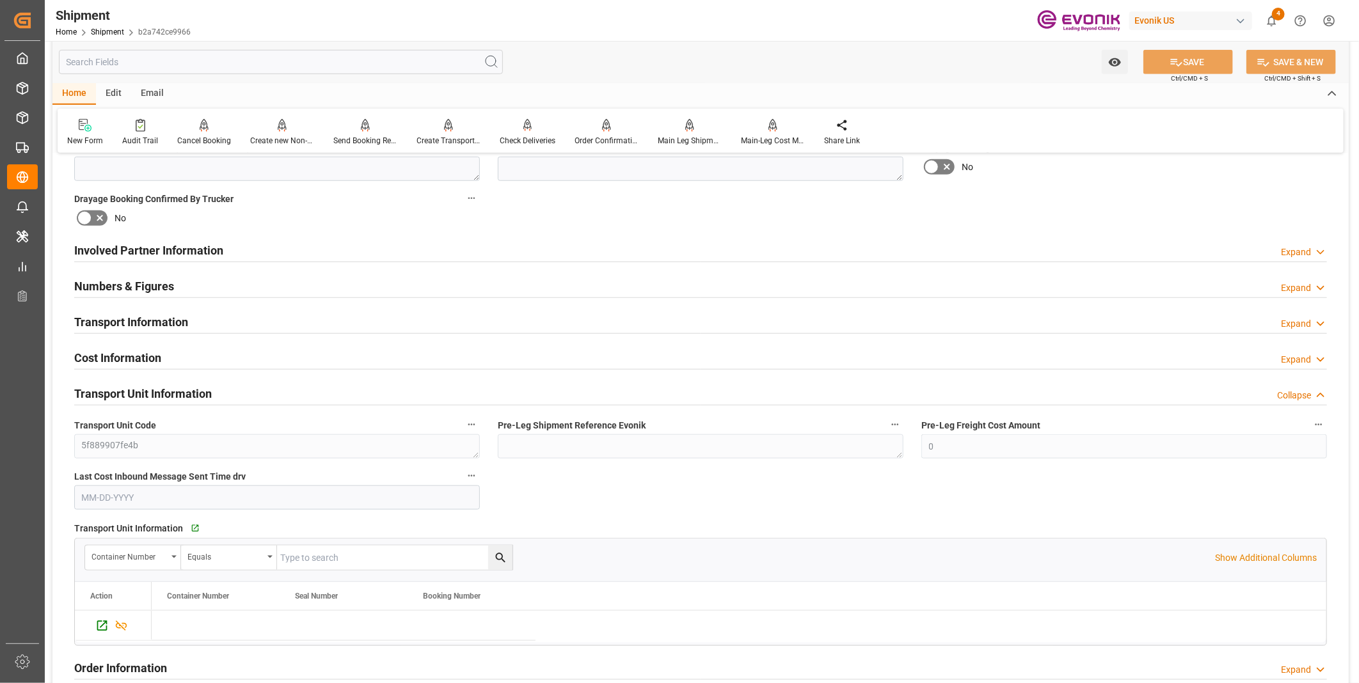
click at [278, 393] on div "Transport Unit Information Collapse" at bounding box center [700, 393] width 1253 height 24
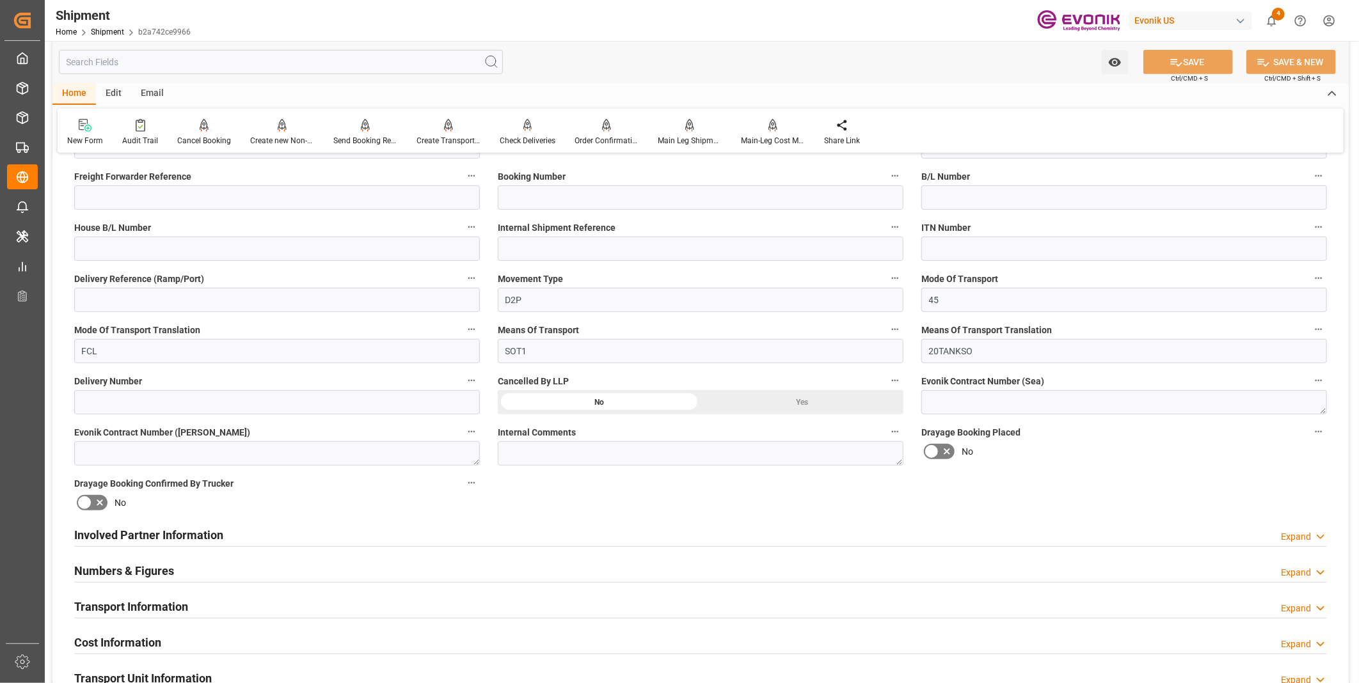
scroll to position [0, 0]
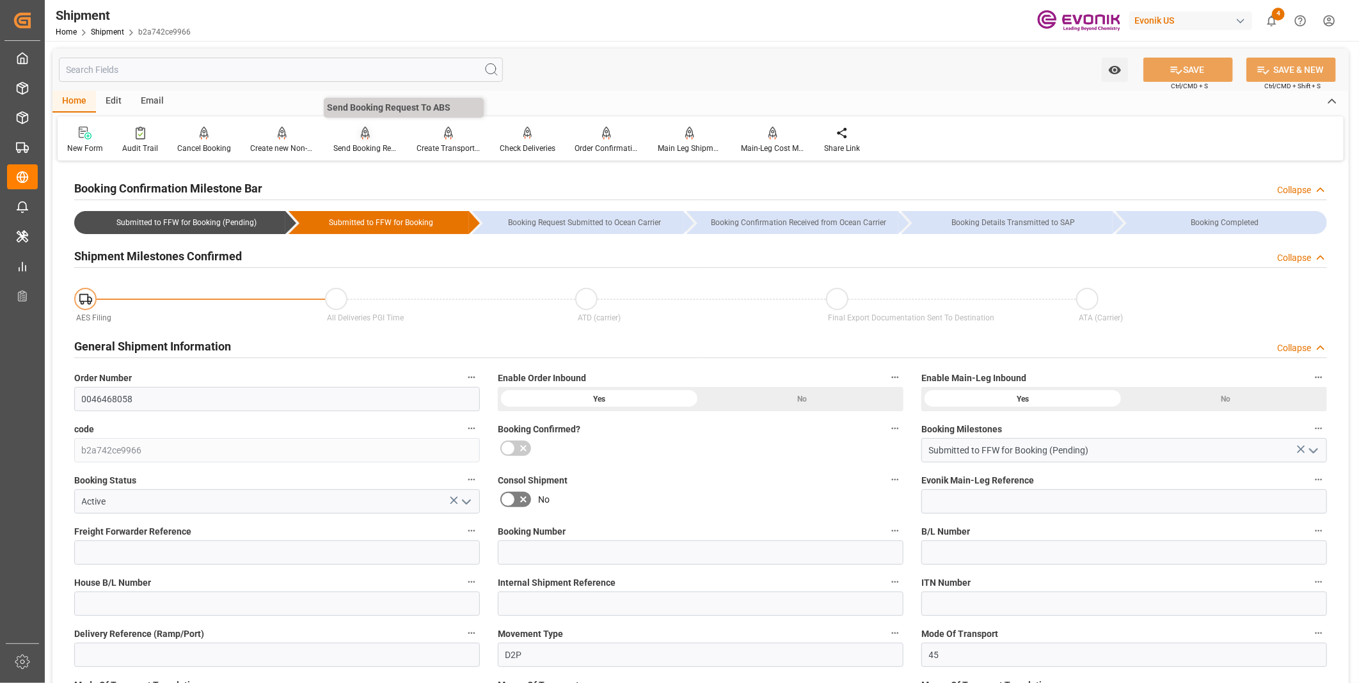
click at [365, 146] on div "Send Booking Request To ABS" at bounding box center [365, 149] width 64 height 12
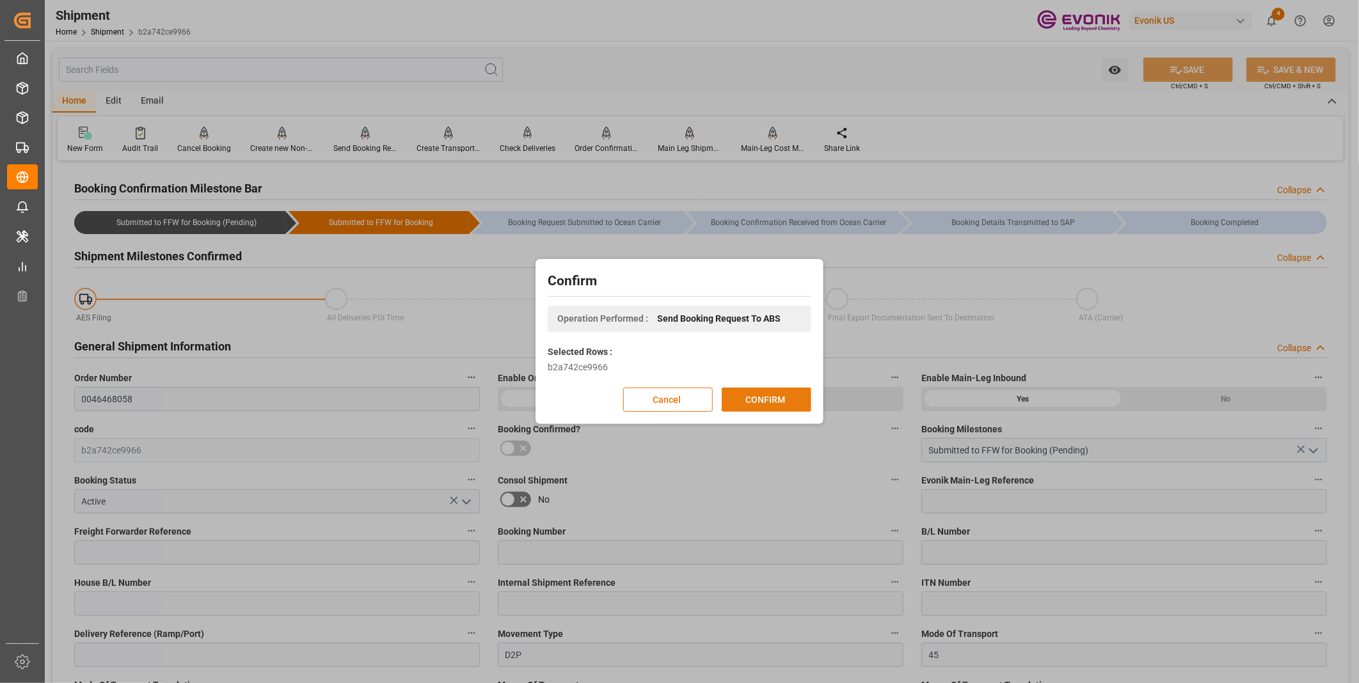
click at [760, 400] on button "CONFIRM" at bounding box center [767, 400] width 90 height 24
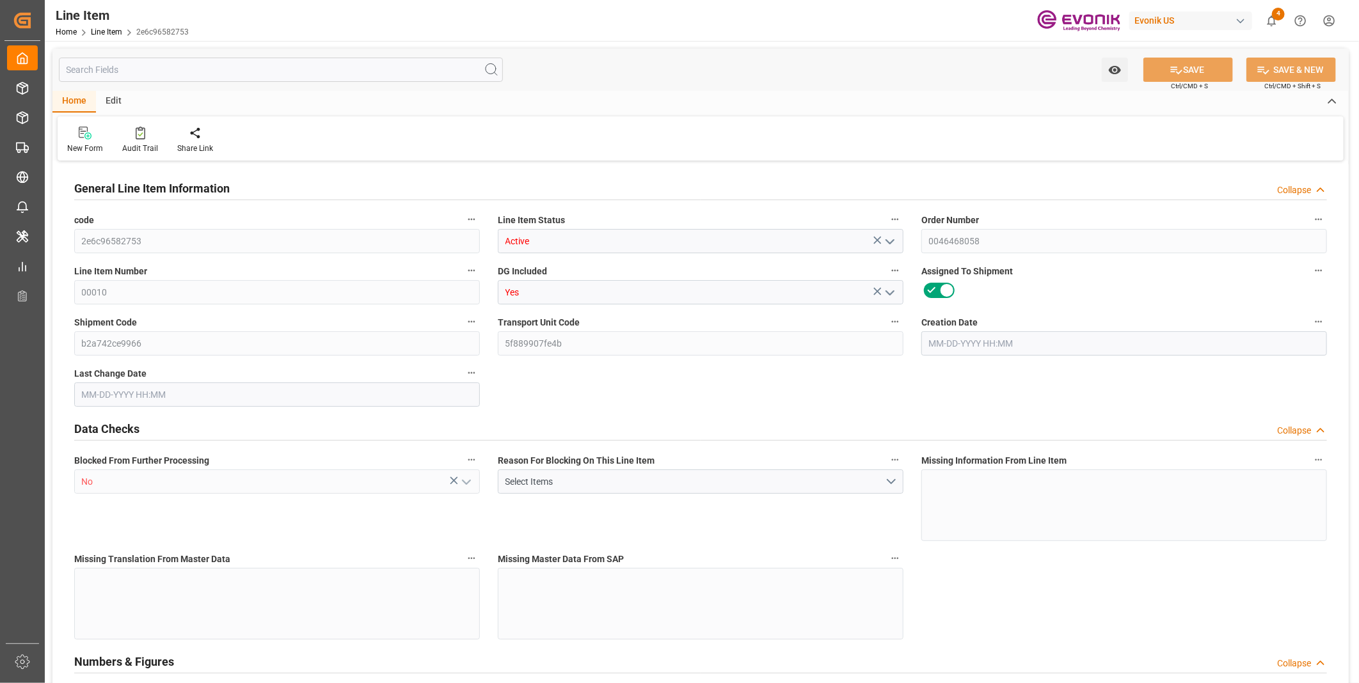
type input "0"
type input "20000"
type input "0"
type input "20000"
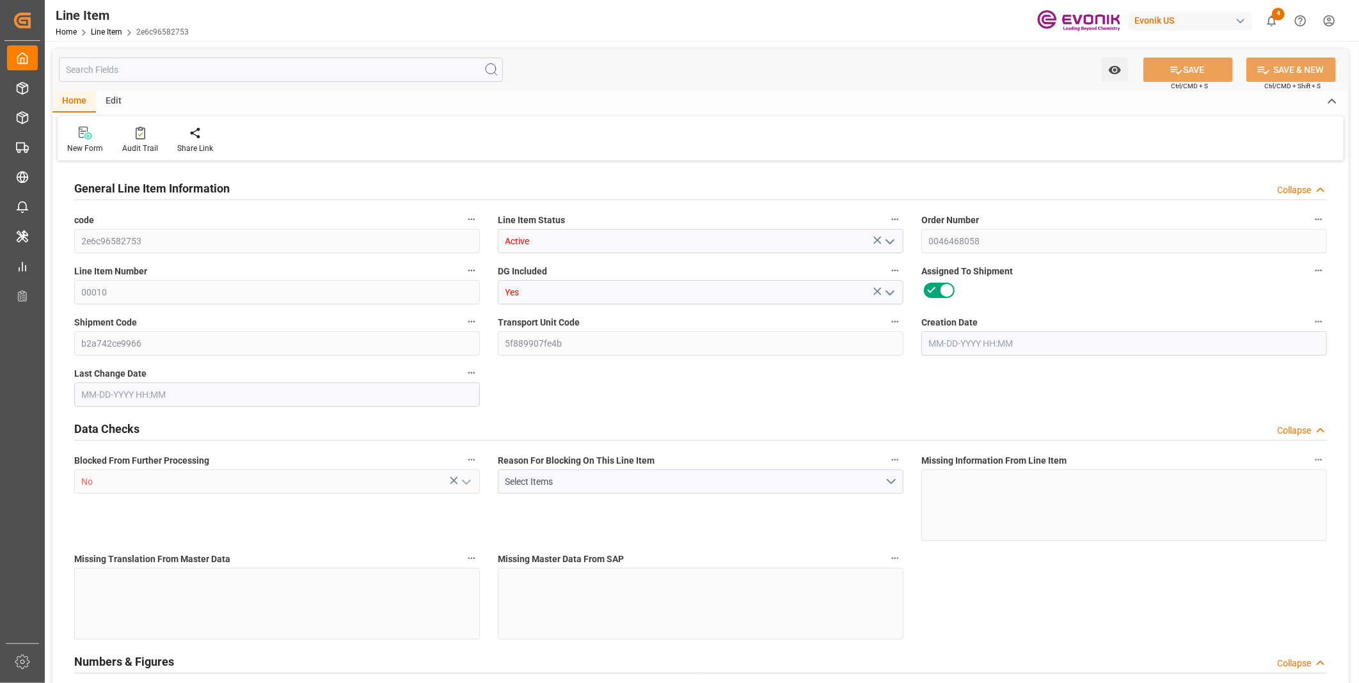
type input "160000"
type input "20000"
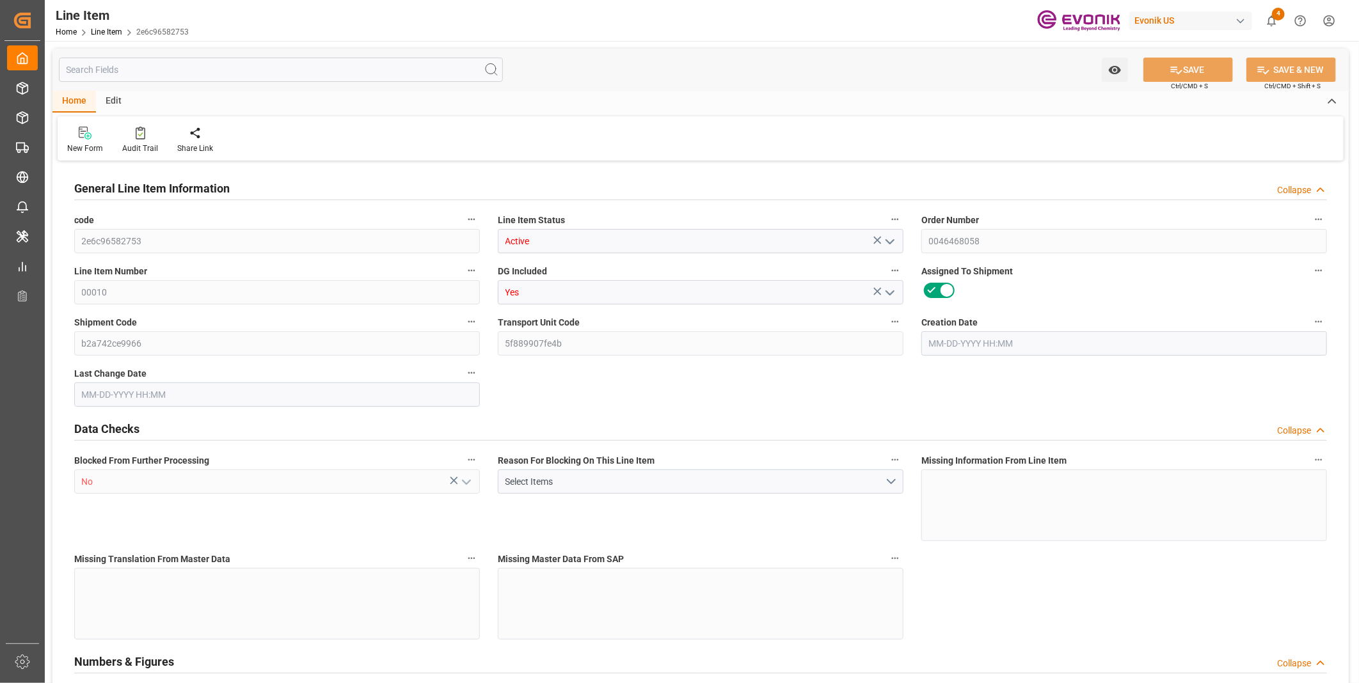
type input "20000"
type input "0"
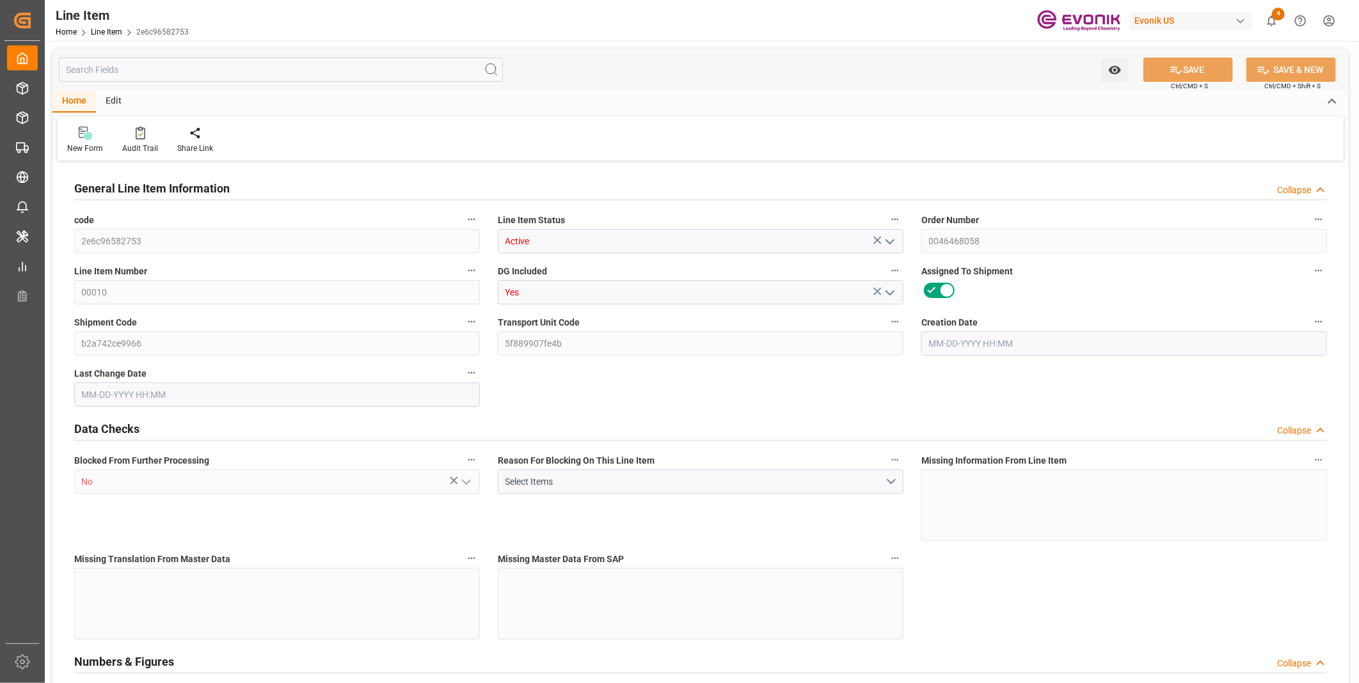
type input "0"
type input "89"
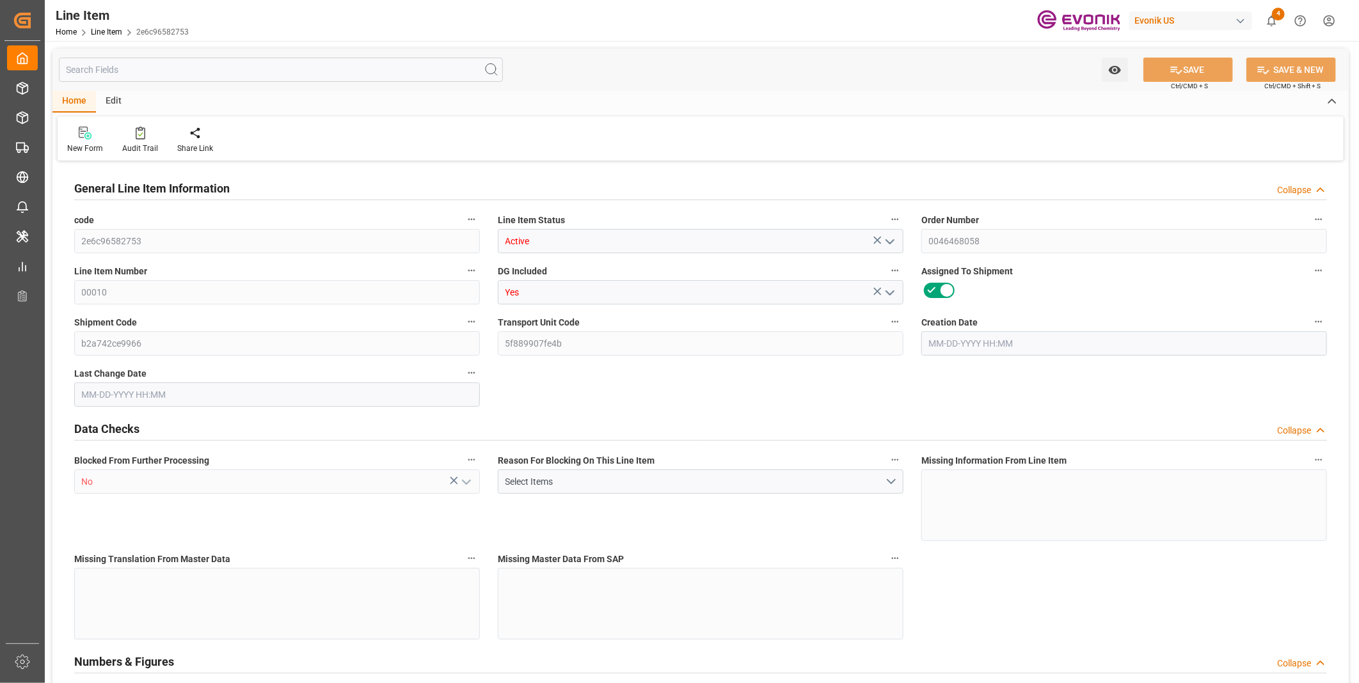
type input "89"
type input "[DATE] 18:39"
type input "[DATE] 14:53"
type input "[DATE]"
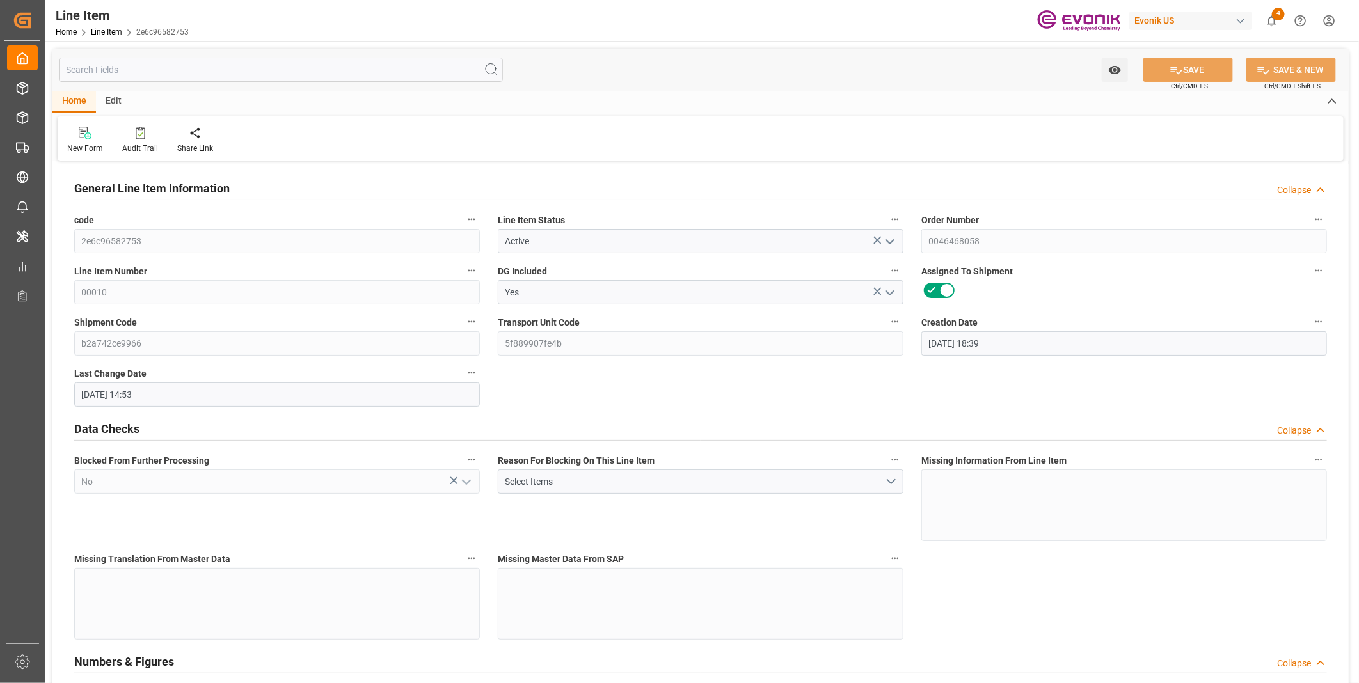
type input "[DATE]"
click at [219, 74] on input "text" at bounding box center [281, 70] width 444 height 24
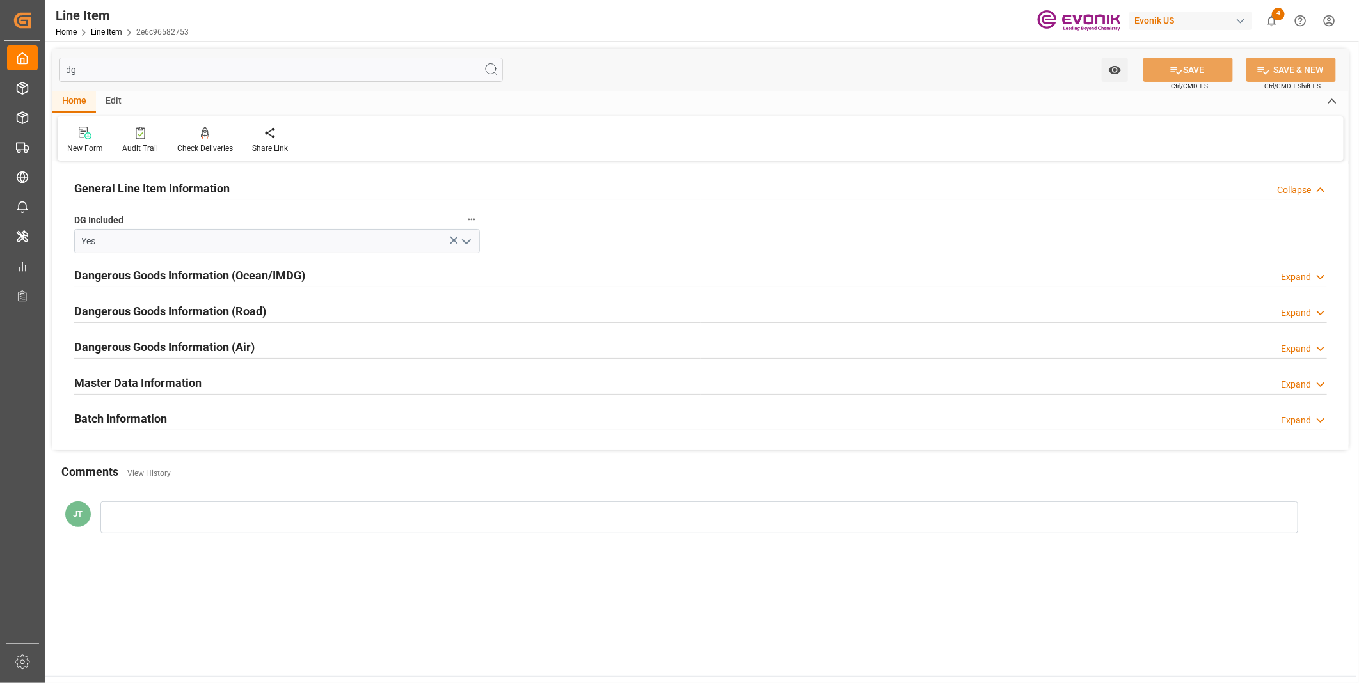
type input "dg"
click at [145, 414] on h2 "Batch Information" at bounding box center [120, 418] width 93 height 17
click at [175, 420] on div "Batch Information Collapse" at bounding box center [700, 418] width 1253 height 24
click at [180, 382] on h2 "Master Data Information" at bounding box center [137, 382] width 127 height 17
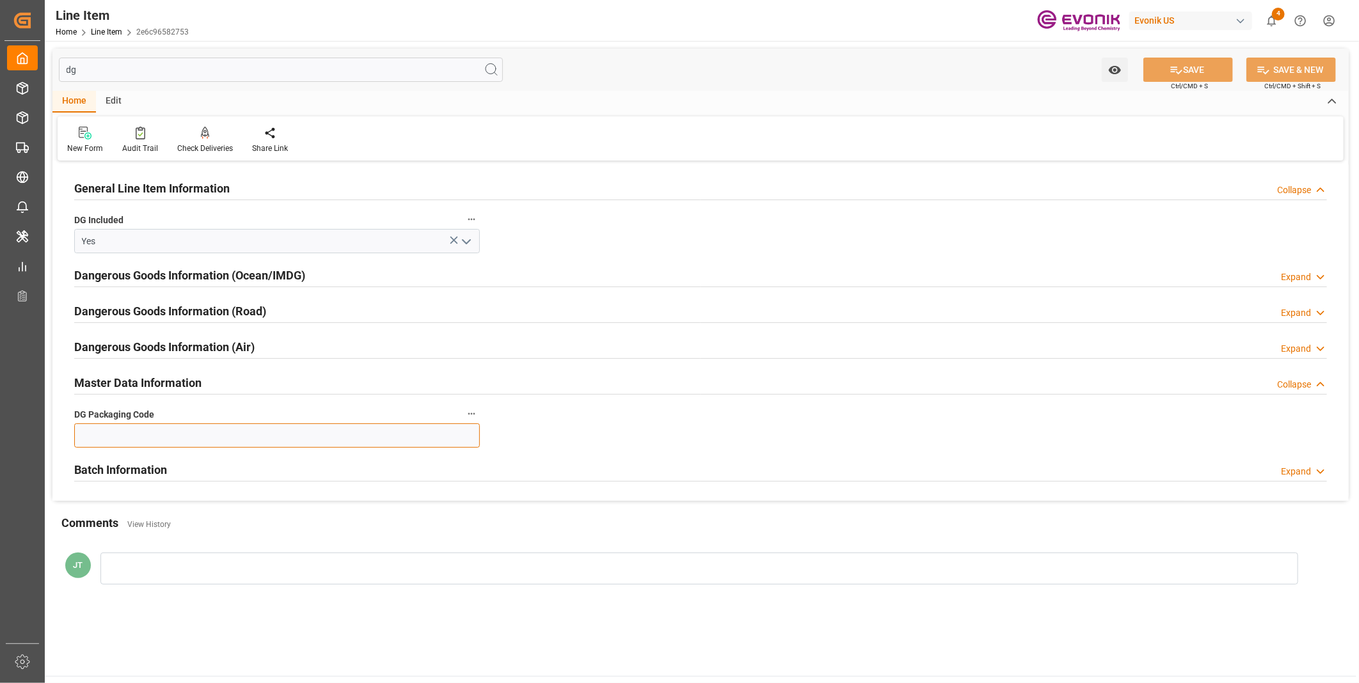
click at [138, 434] on input at bounding box center [277, 436] width 406 height 24
type input "T14"
click at [1199, 69] on button "SAVE" at bounding box center [1188, 70] width 90 height 24
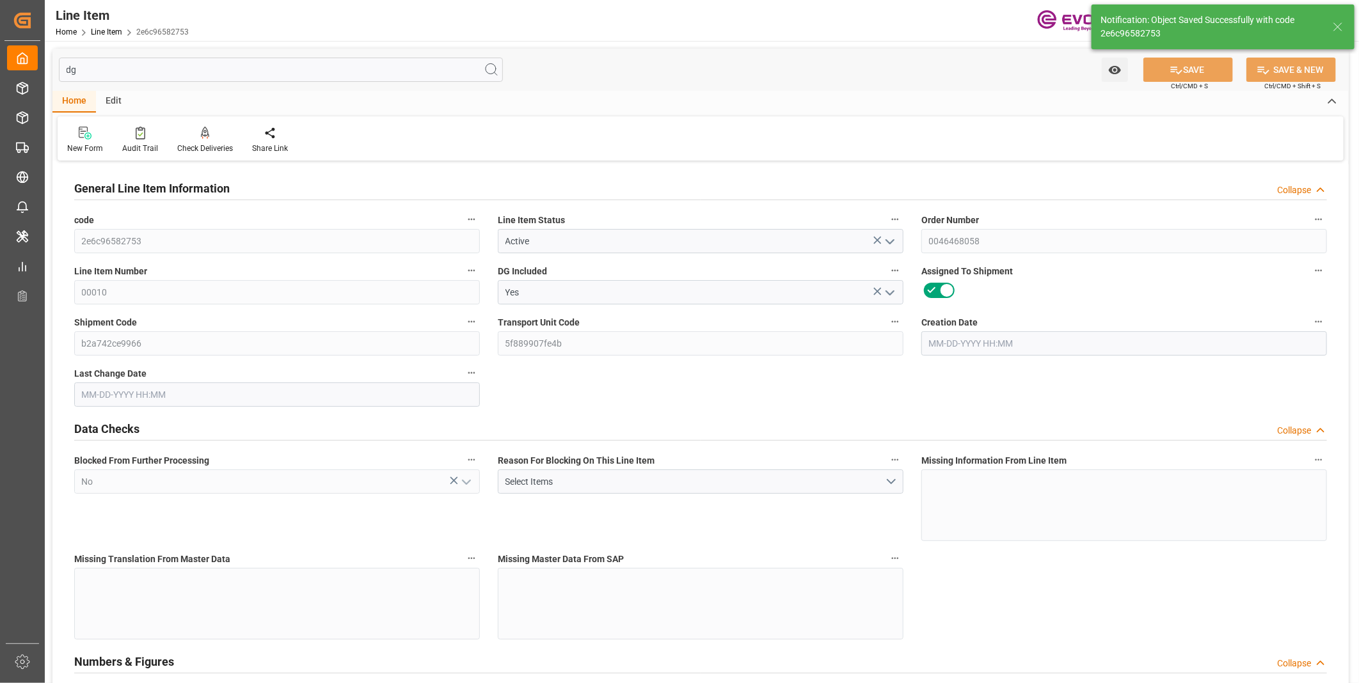
type input "0"
type input "20000"
type input "0"
type input "20000"
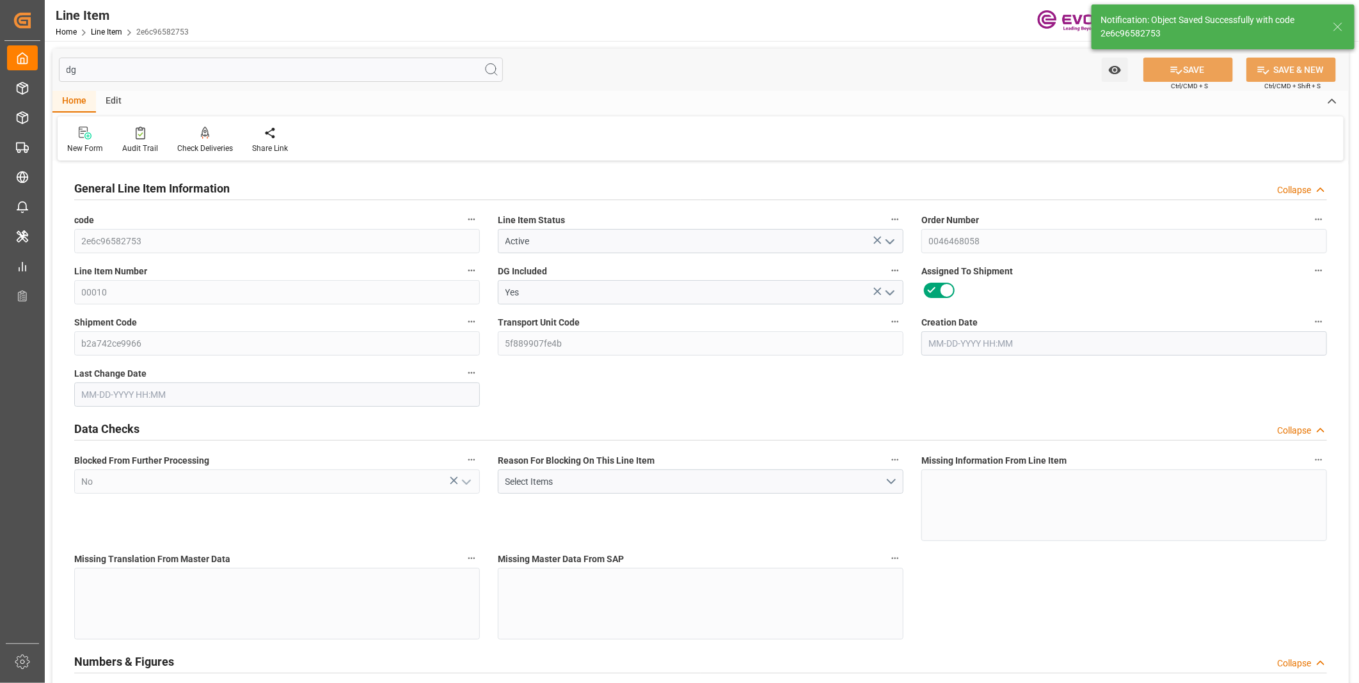
type input "160000"
type input "20000"
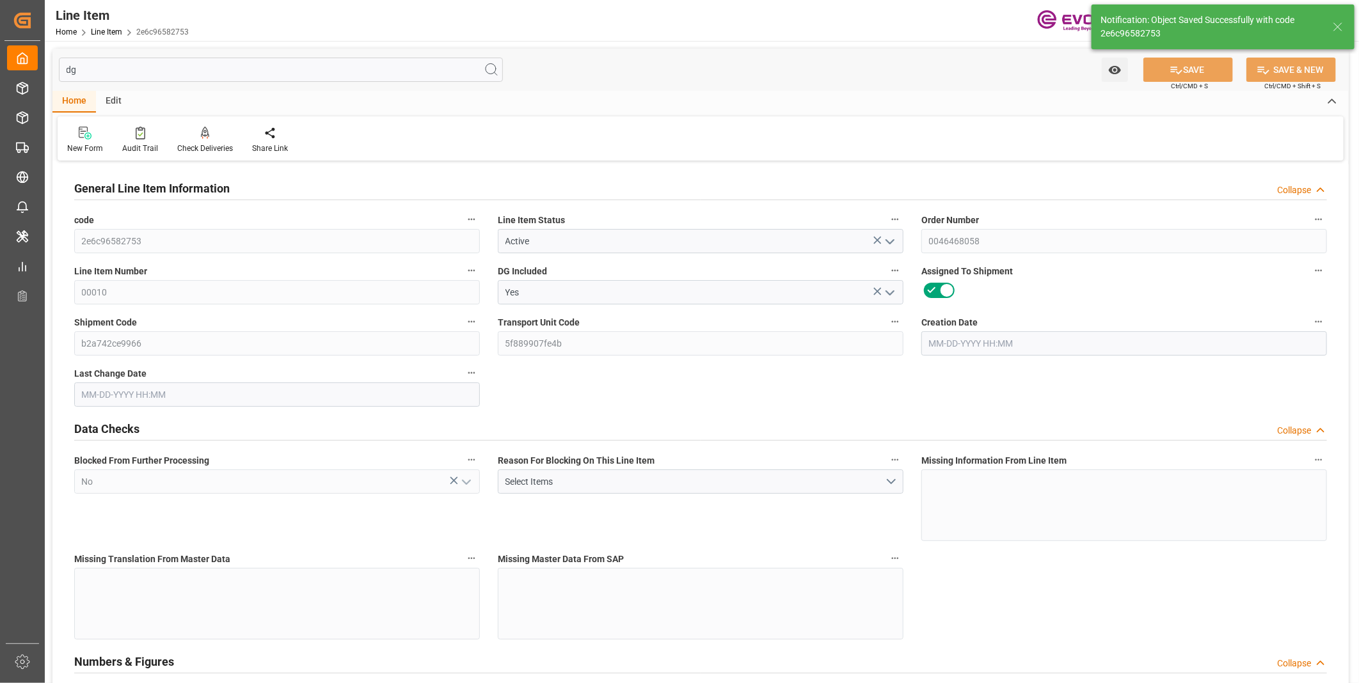
type input "20000"
type input "0"
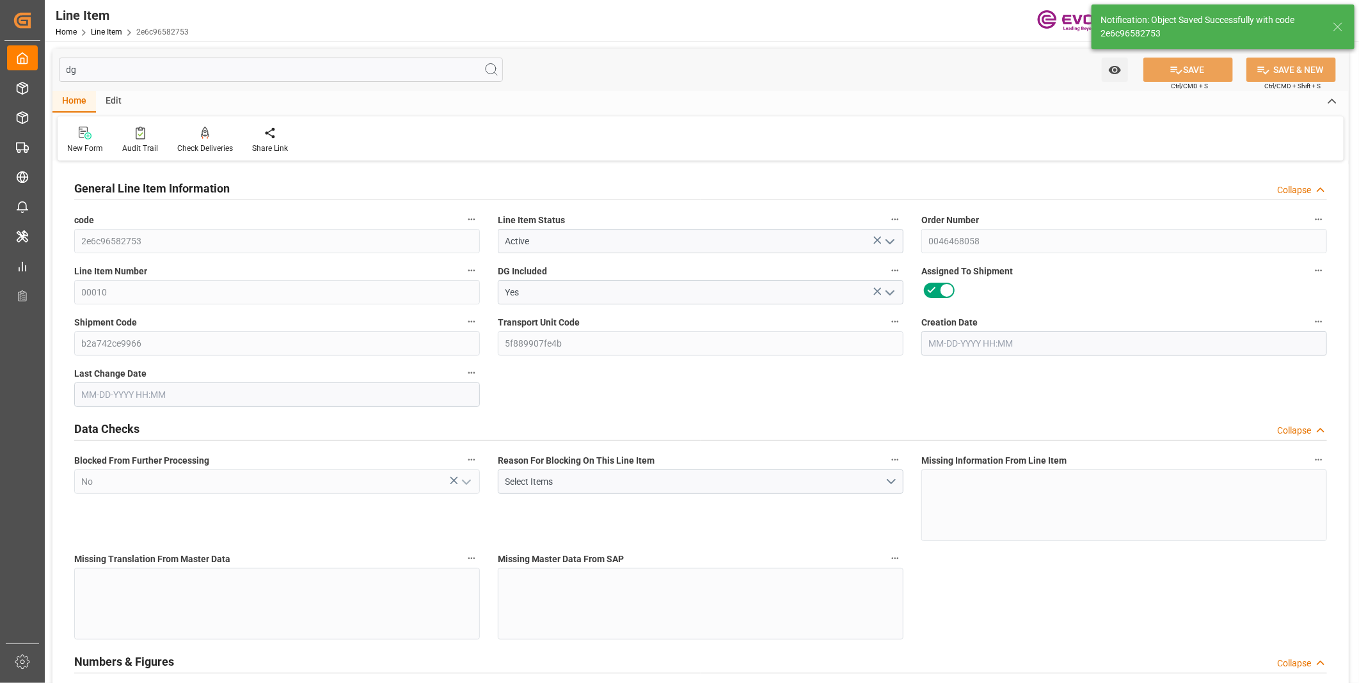
type input "0"
type input "[DATE] 18:39"
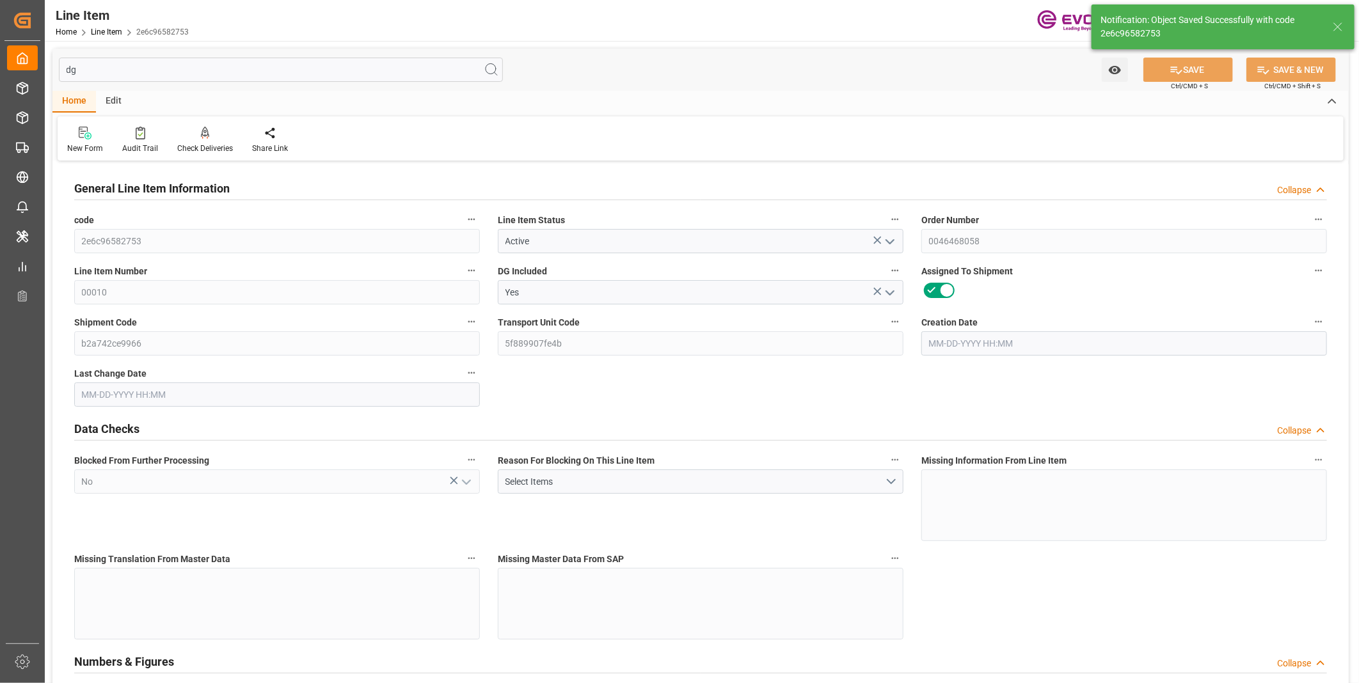
type input "[DATE] 15:17"
type input "[DATE]"
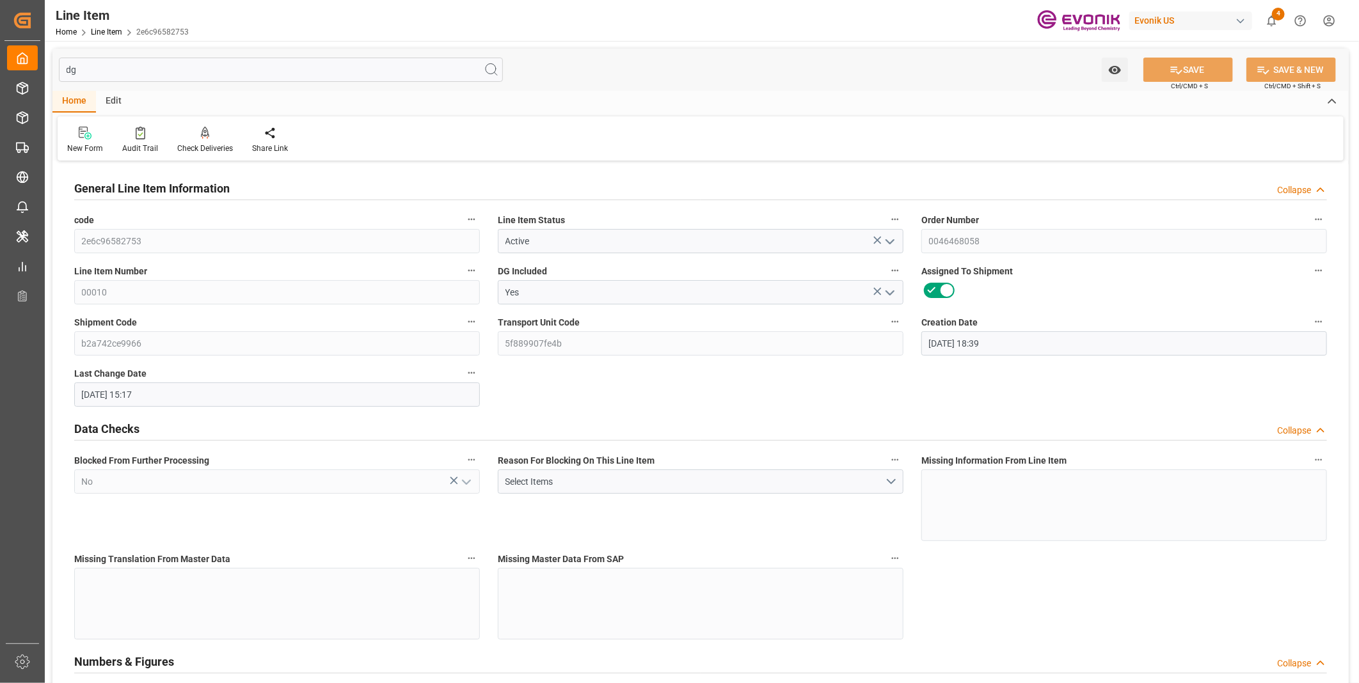
click at [152, 65] on input "dg" at bounding box center [281, 70] width 444 height 24
type input "d"
type input "20000"
type input "0"
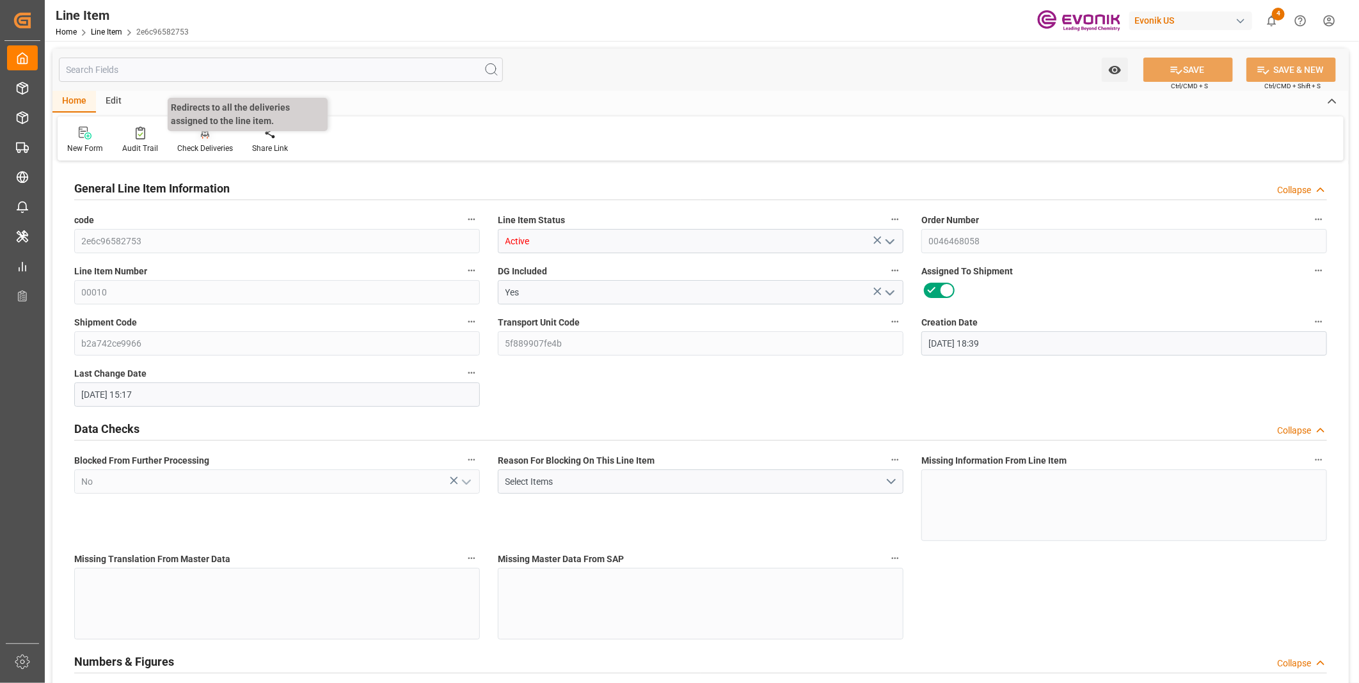
type input "20000"
type input "160000"
type input "20000"
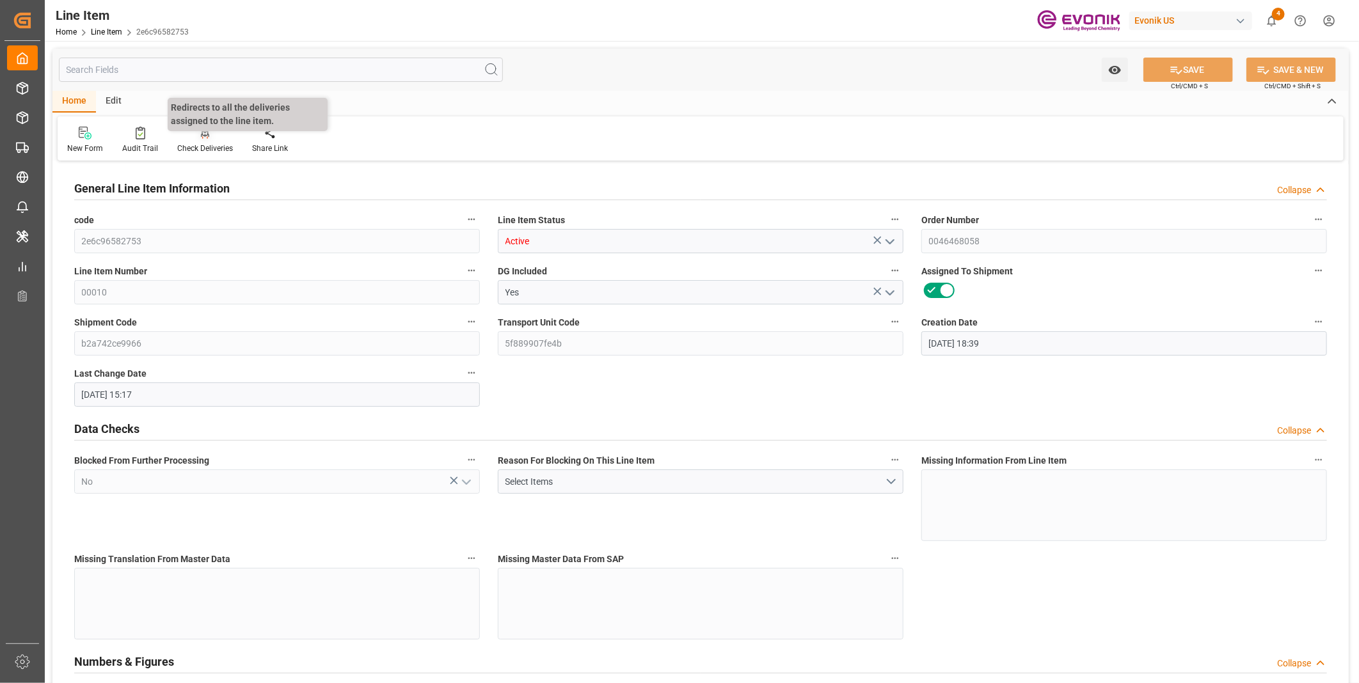
type input "0"
type input "dg"
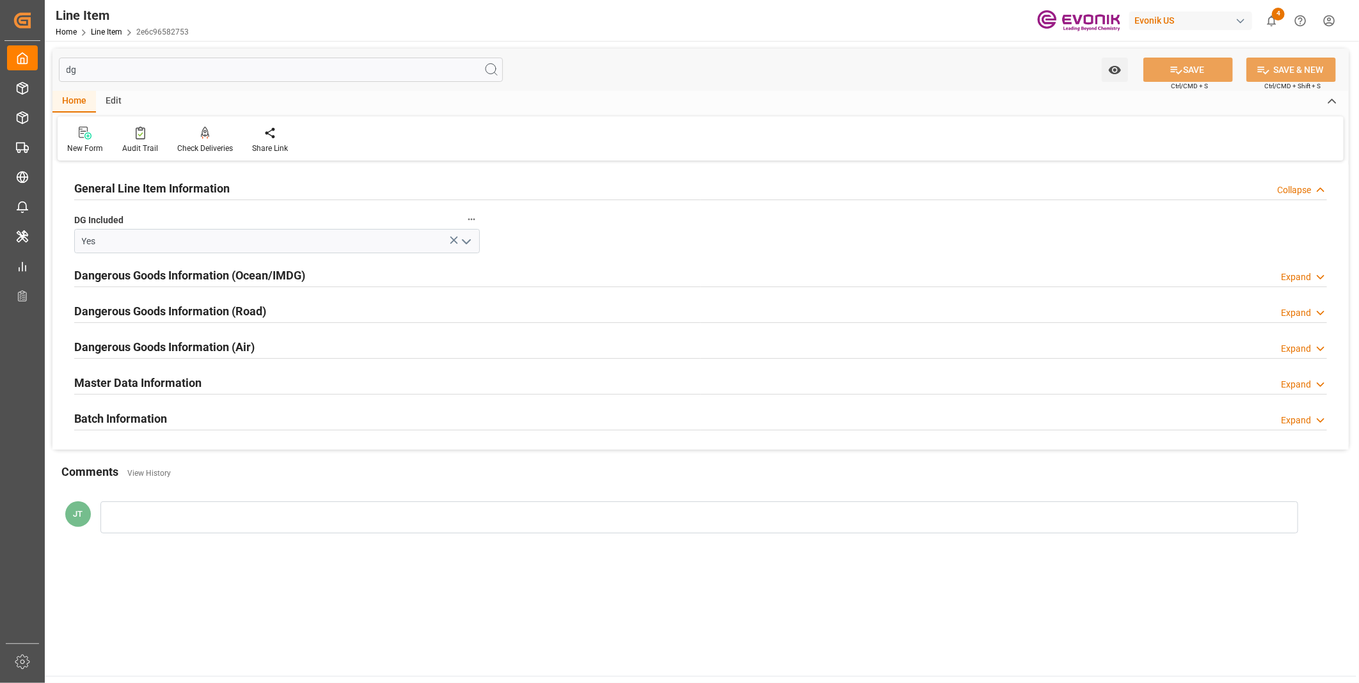
click at [241, 273] on h2 "Dangerous Goods Information (Ocean/IMDG)" at bounding box center [189, 275] width 231 height 17
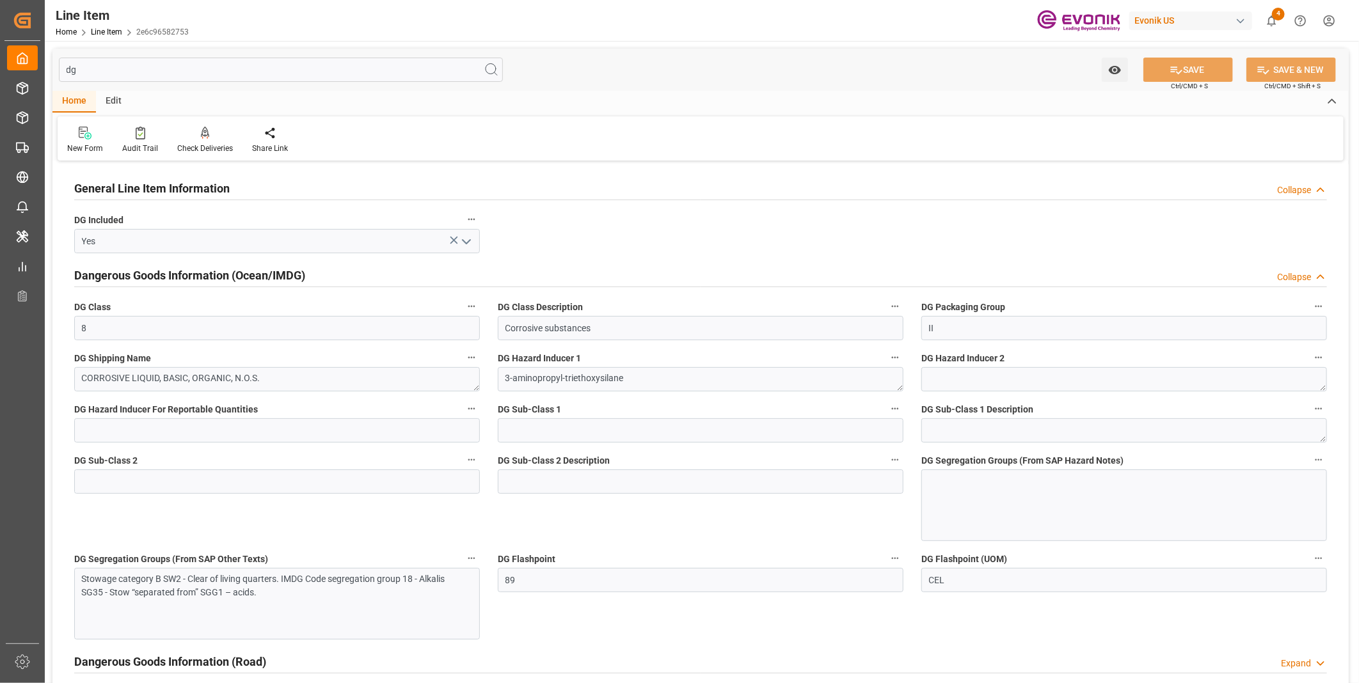
click at [953, 489] on div at bounding box center [1124, 506] width 406 height 72
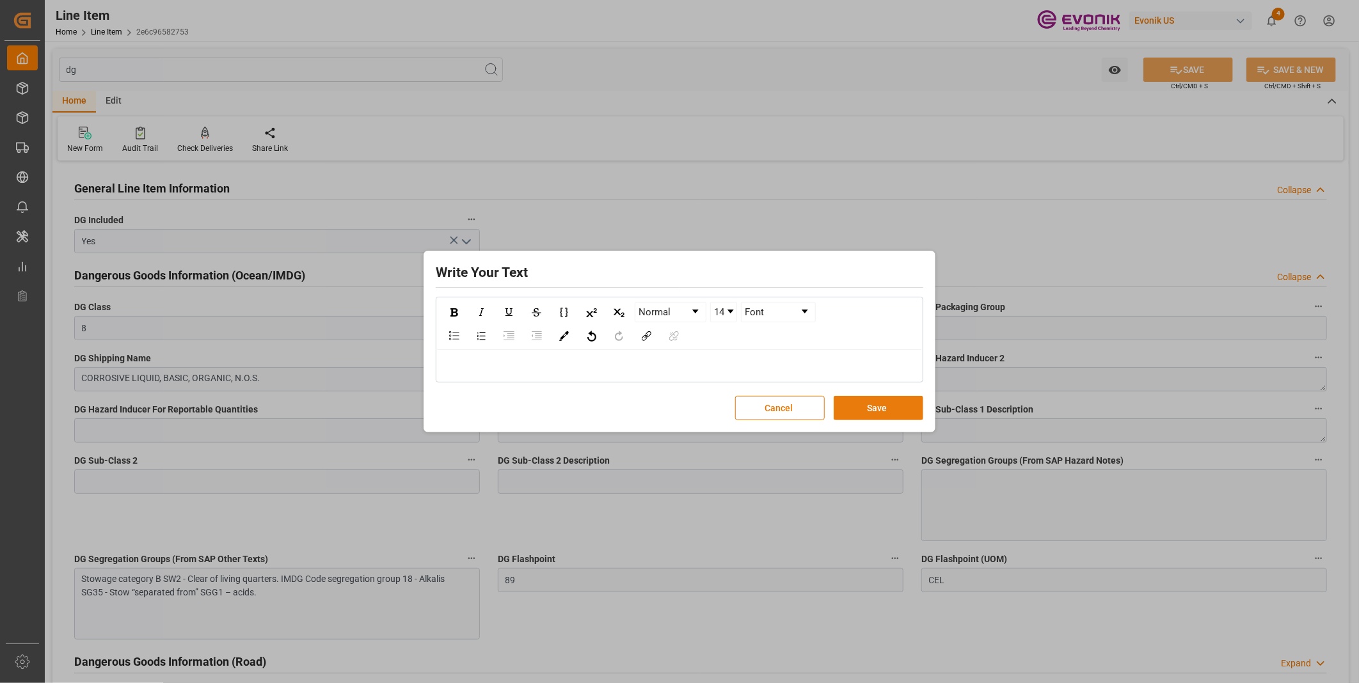
click at [875, 411] on button "Save" at bounding box center [879, 408] width 90 height 24
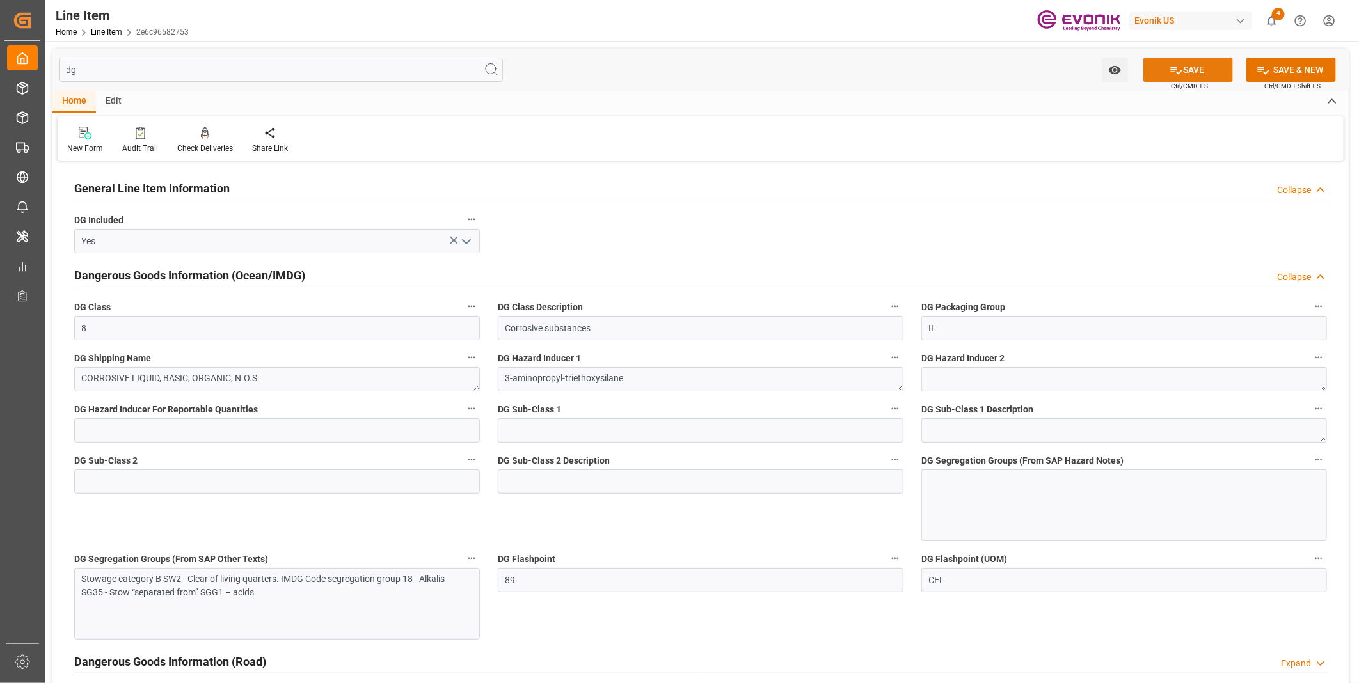
click at [1175, 73] on icon at bounding box center [1175, 69] width 13 height 13
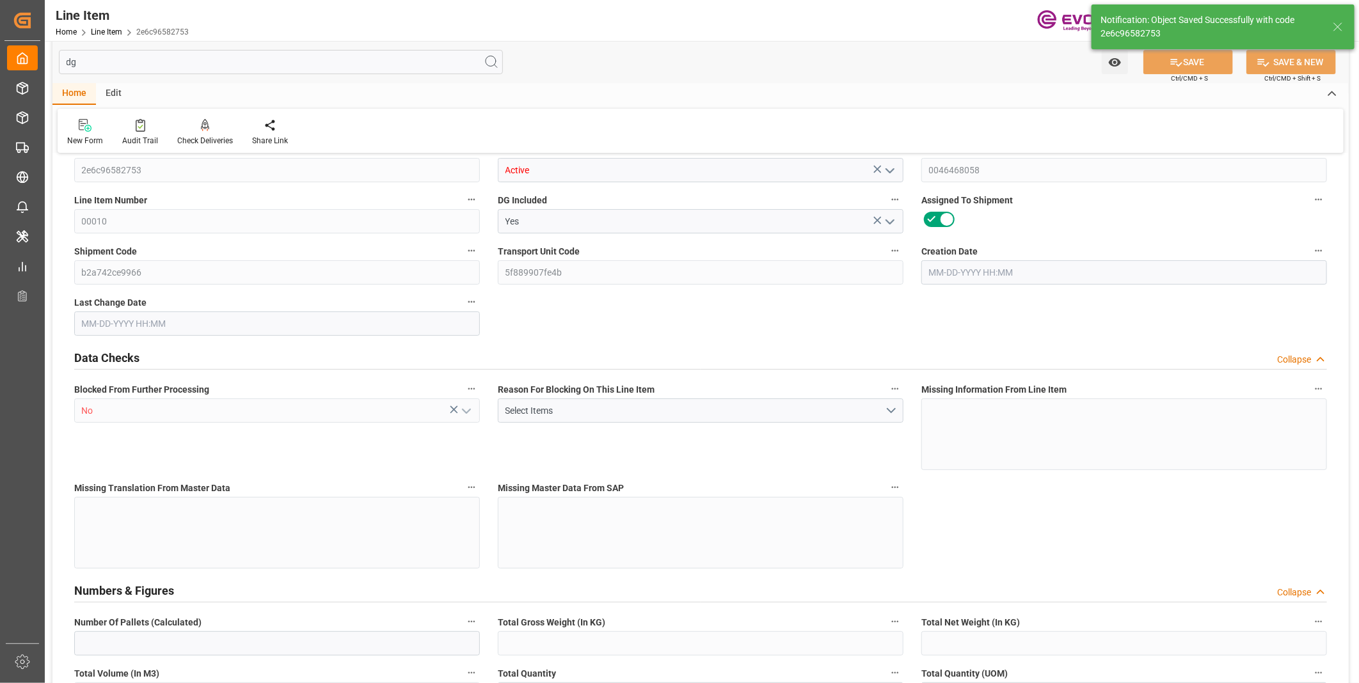
type input "0"
type input "20000"
type input "0"
type input "20000"
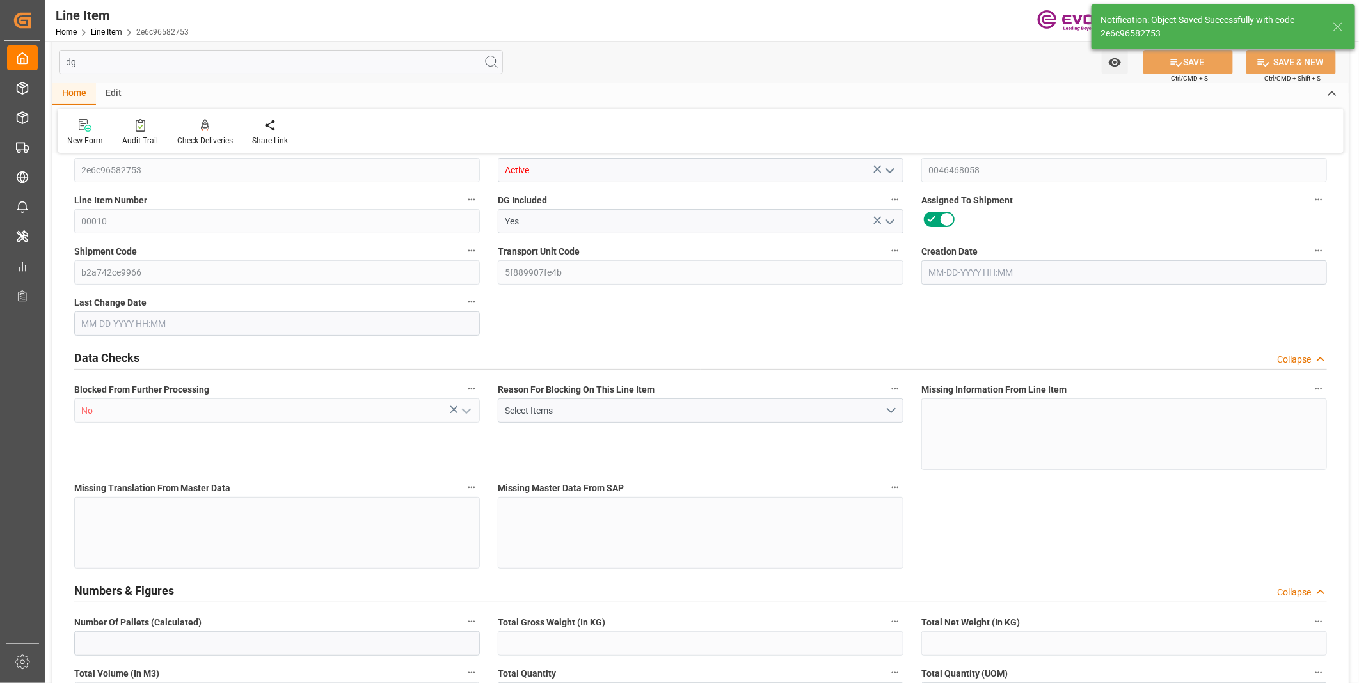
type input "160000"
type input "20000"
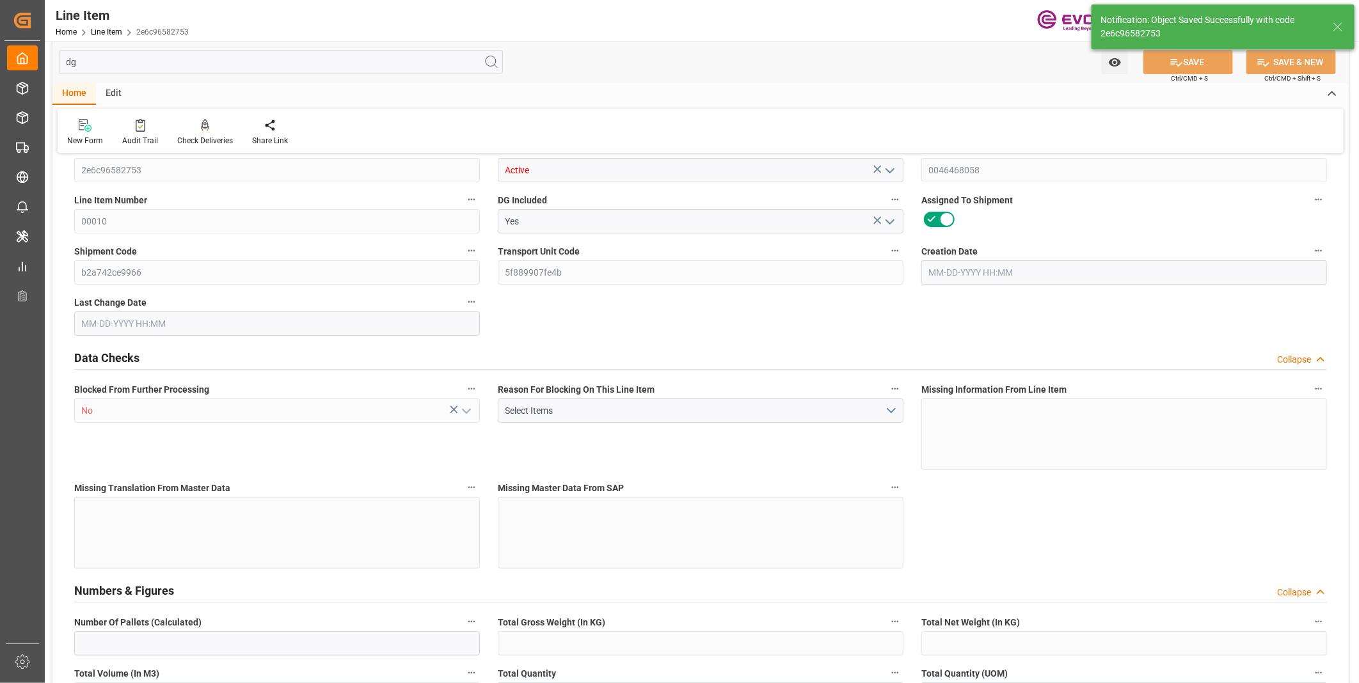
type input "20000"
type input "0"
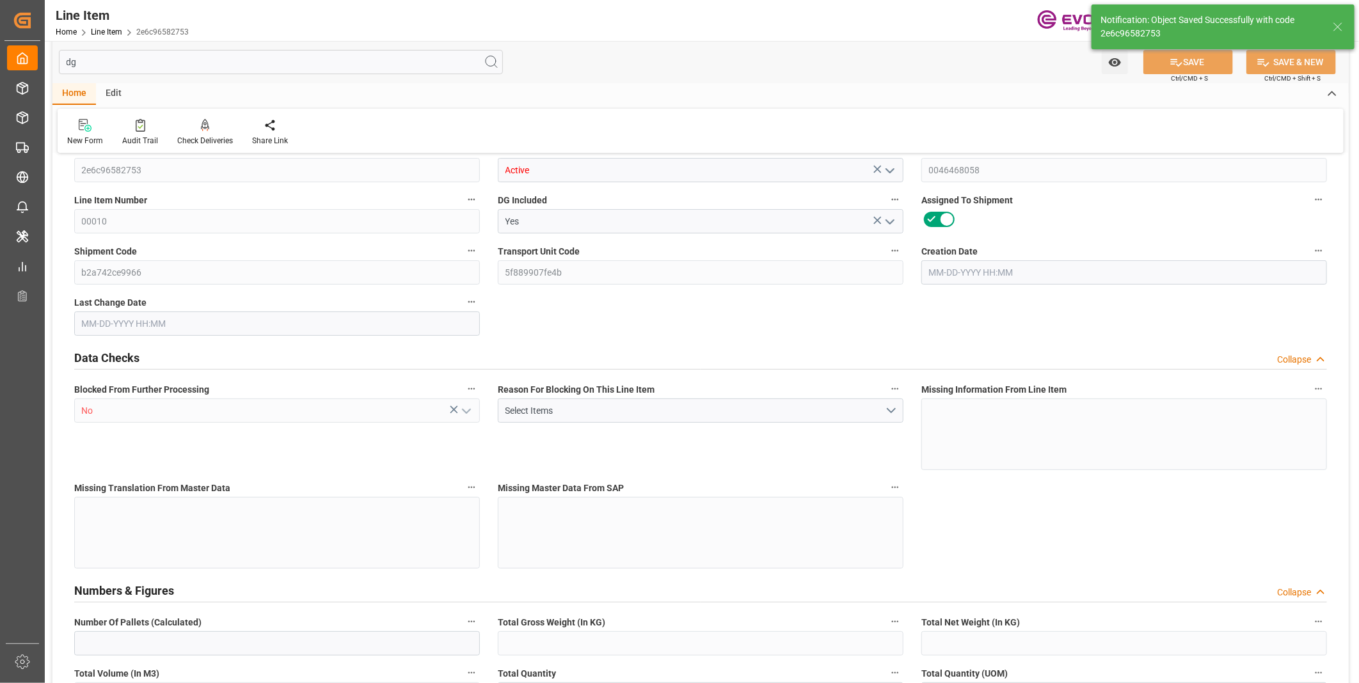
type input "0"
type input "[DATE] 18:39"
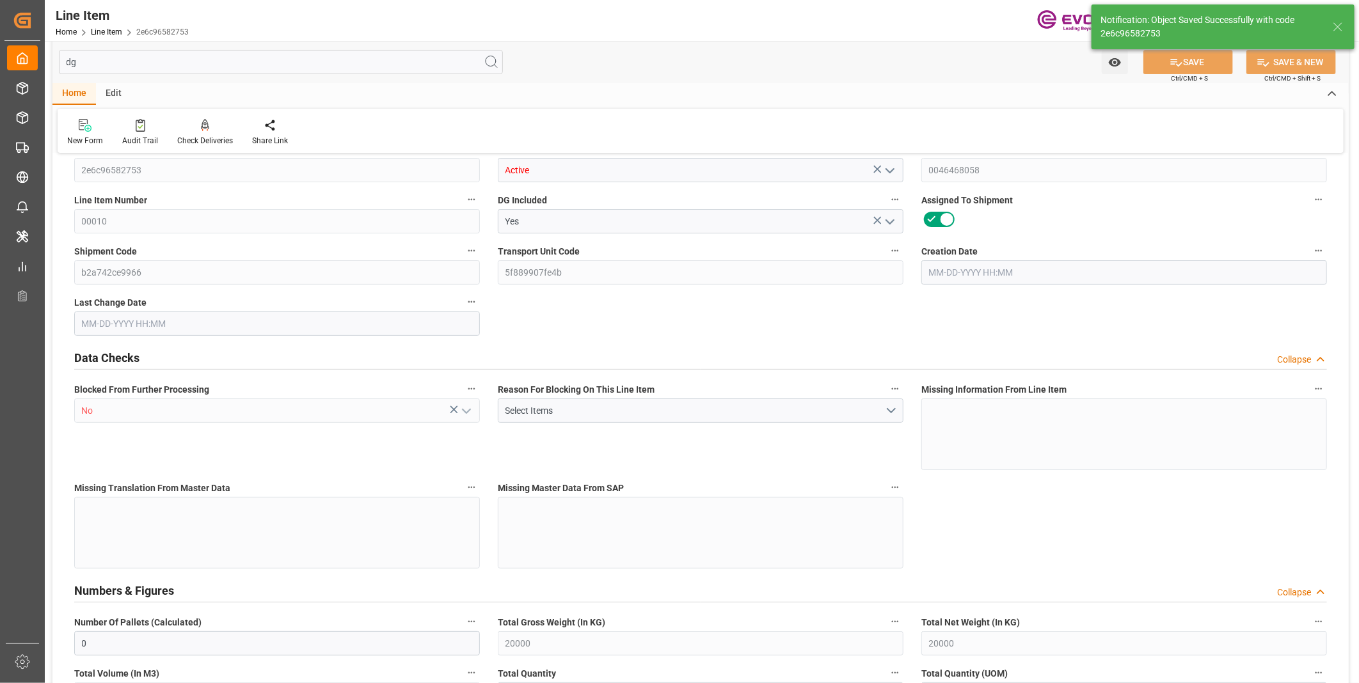
type input "[DATE] 15:18"
type input "[DATE]"
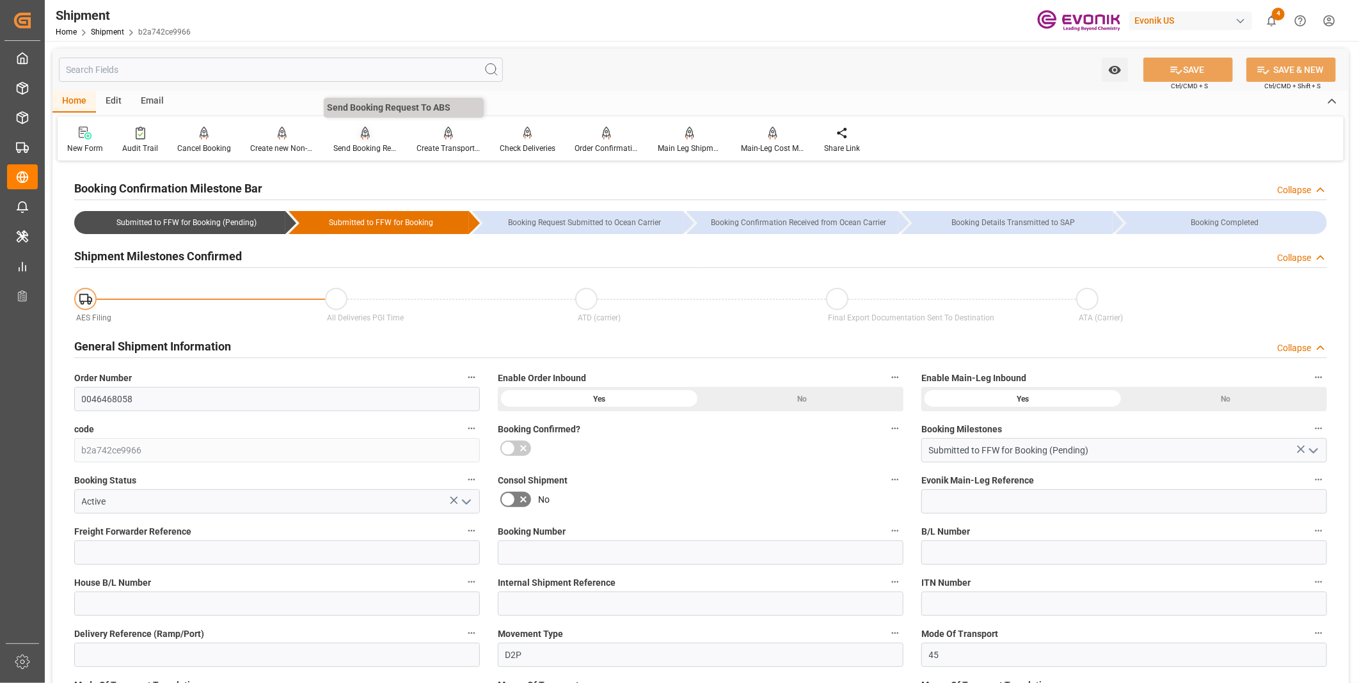
click at [354, 143] on div "Send Booking Request To ABS" at bounding box center [365, 149] width 64 height 12
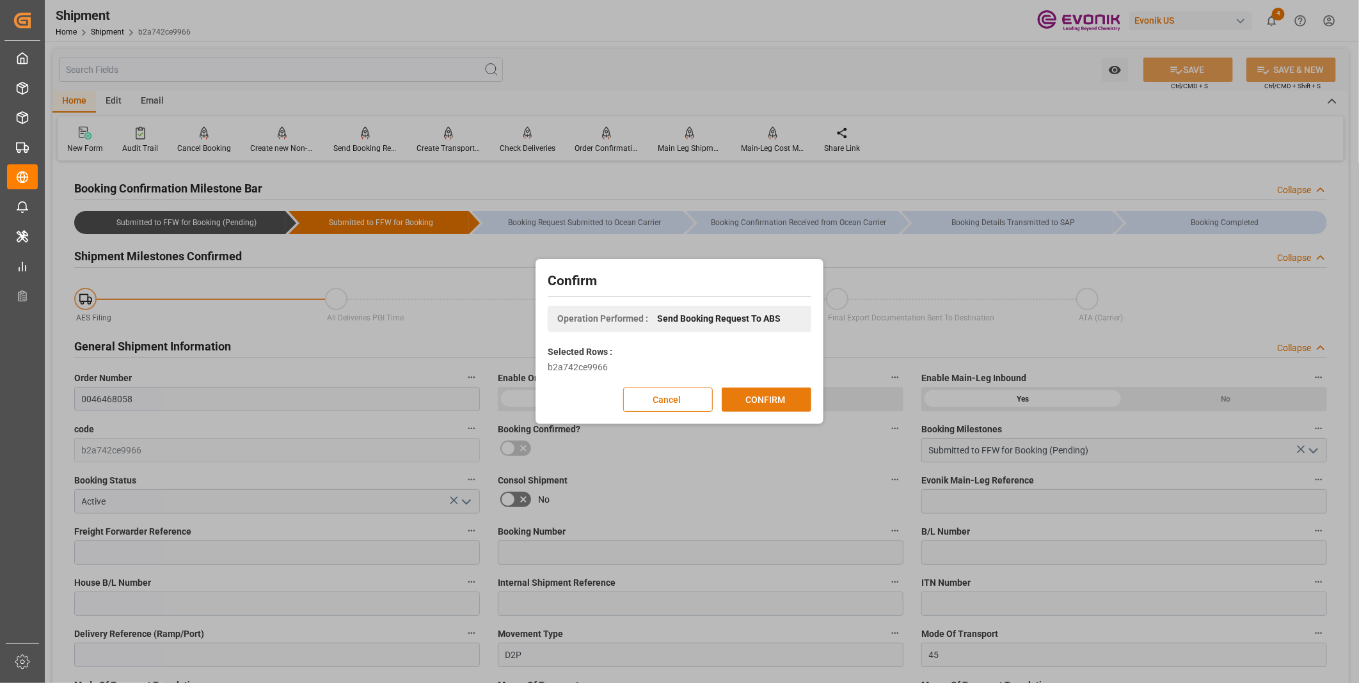
click at [756, 399] on button "CONFIRM" at bounding box center [767, 400] width 90 height 24
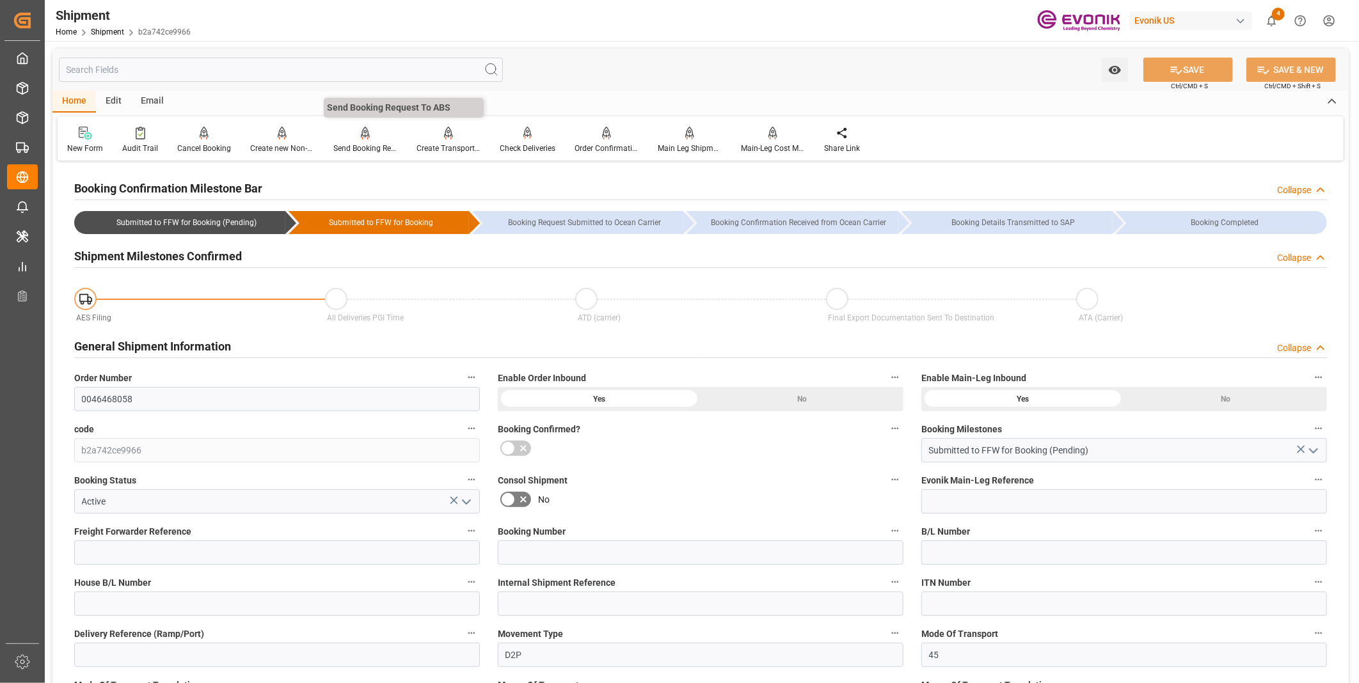
click at [346, 146] on div "Send Booking Request To ABS" at bounding box center [365, 149] width 64 height 12
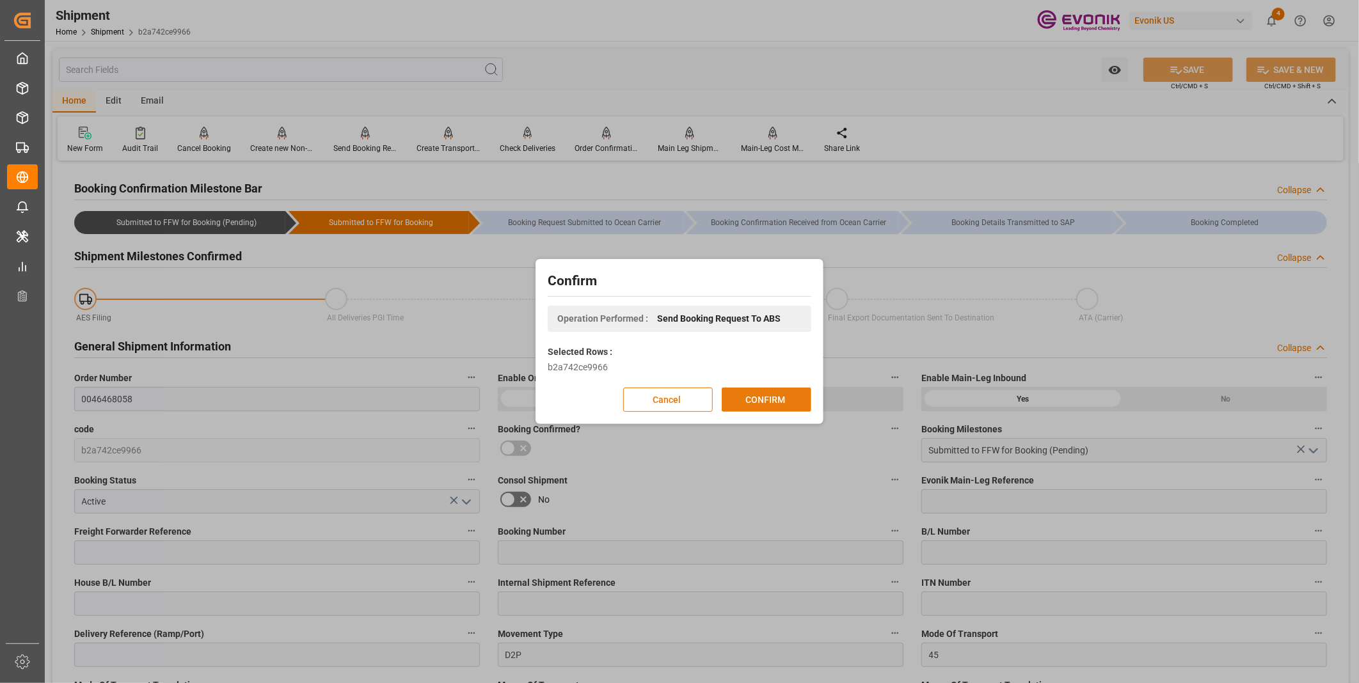
click at [738, 393] on button "CONFIRM" at bounding box center [767, 400] width 90 height 24
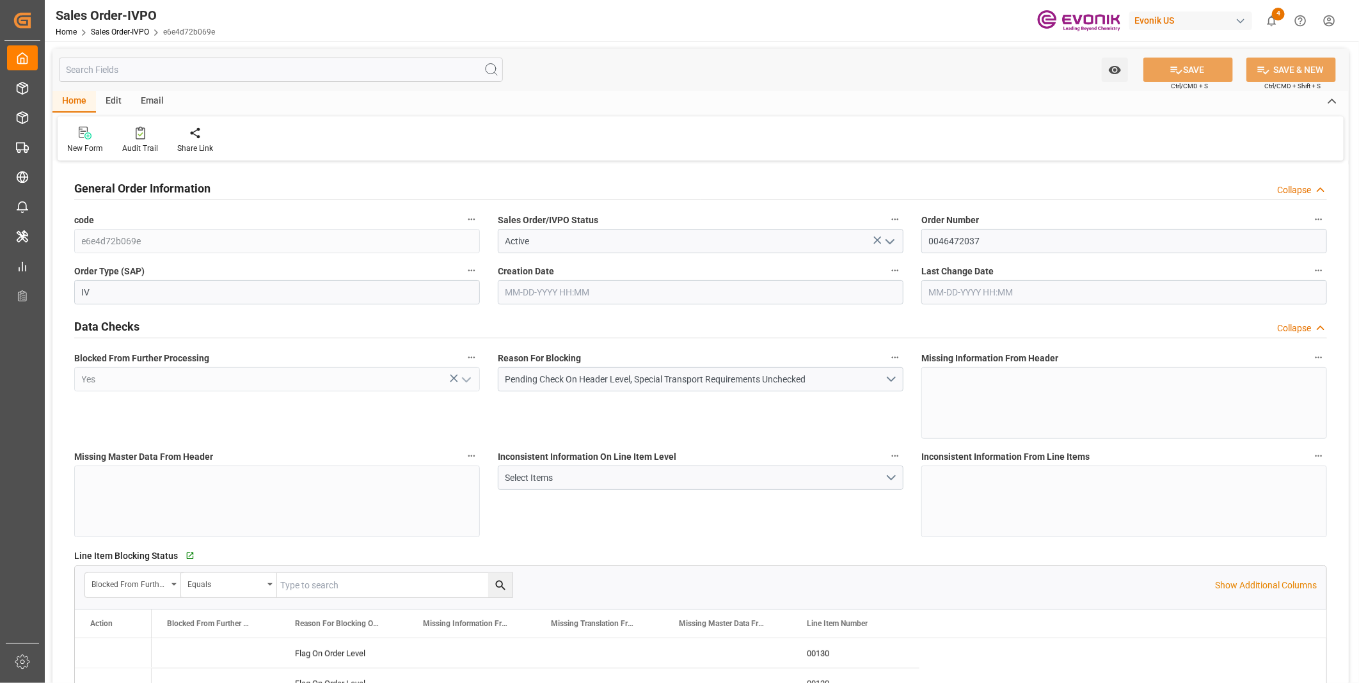
type input "PECLL"
type input "0"
type input "15"
type input "13"
type input "19"
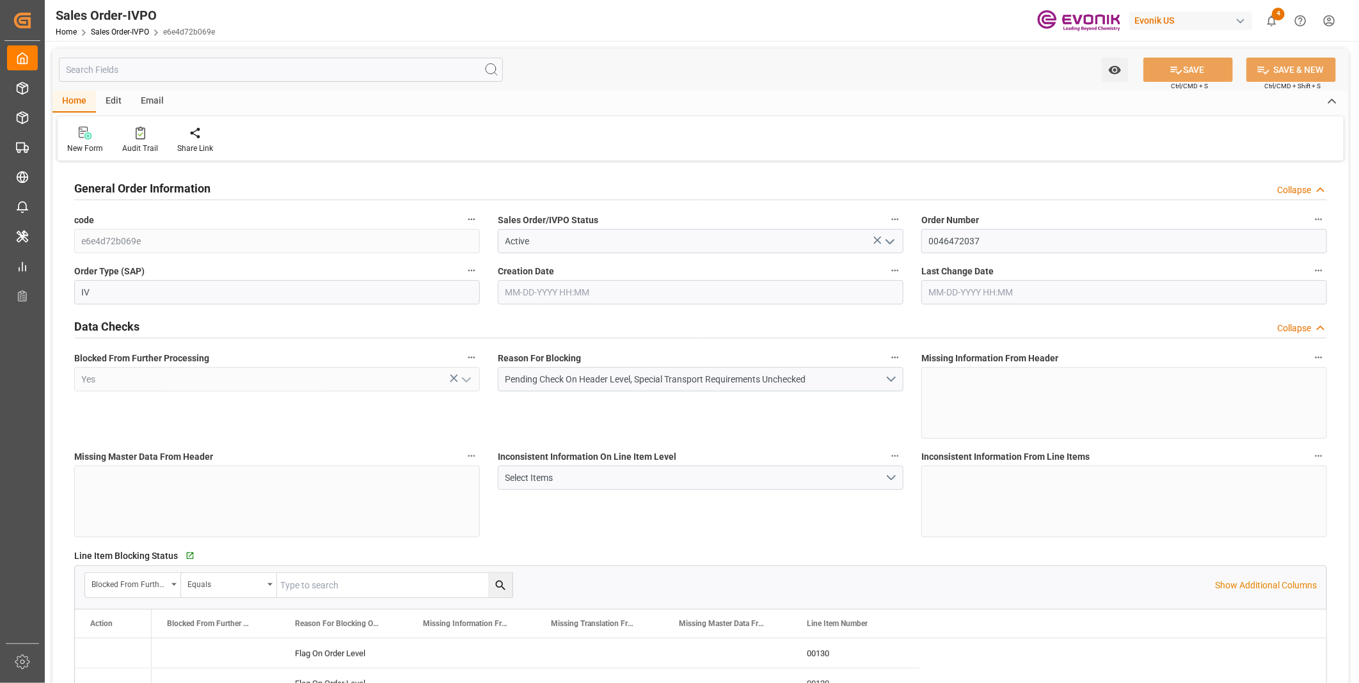
type input "306900"
type input "546"
type input "255000"
type input "450"
type input "09-08-2025 12:32"
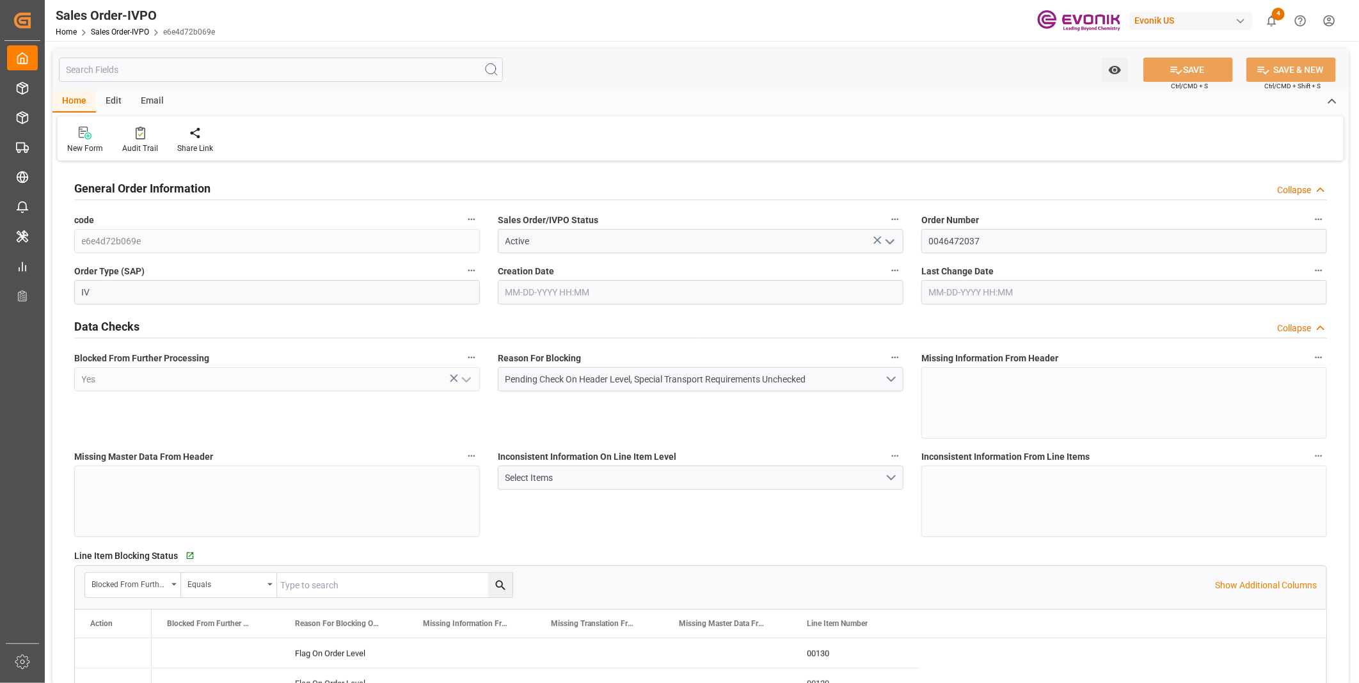
type input "09-08-2025 12:32"
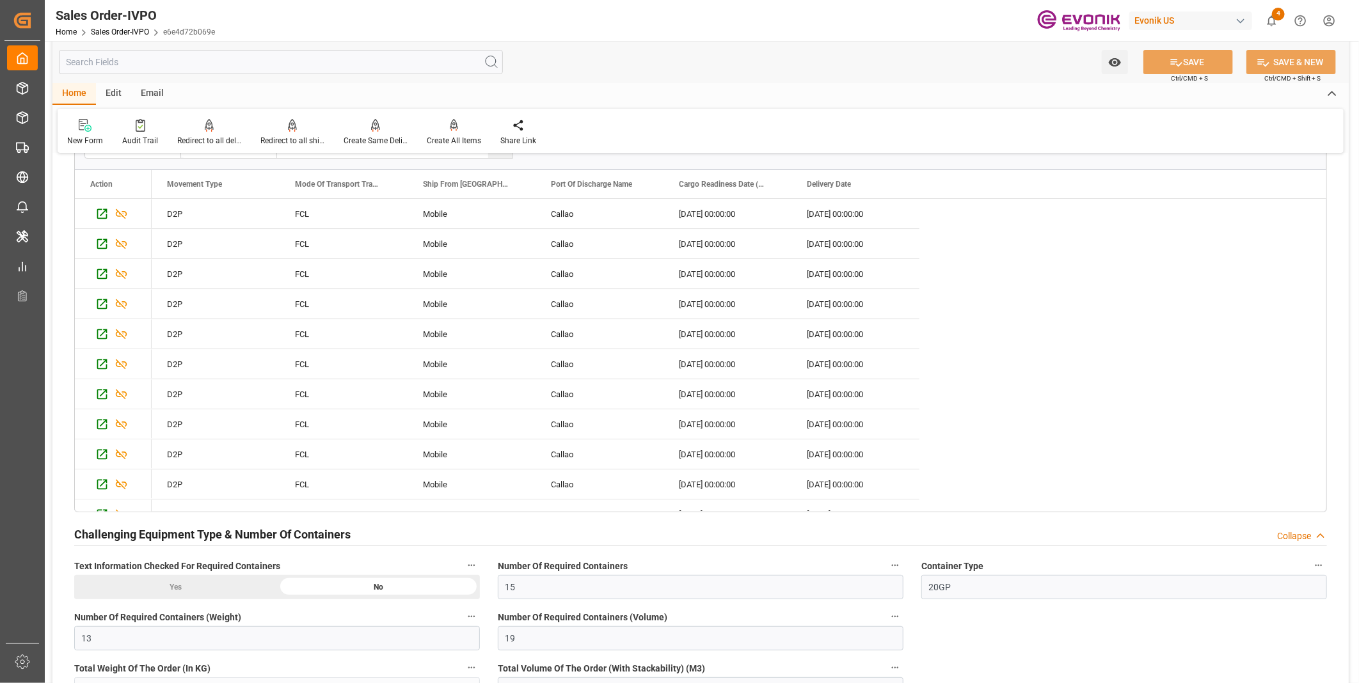
scroll to position [3127, 0]
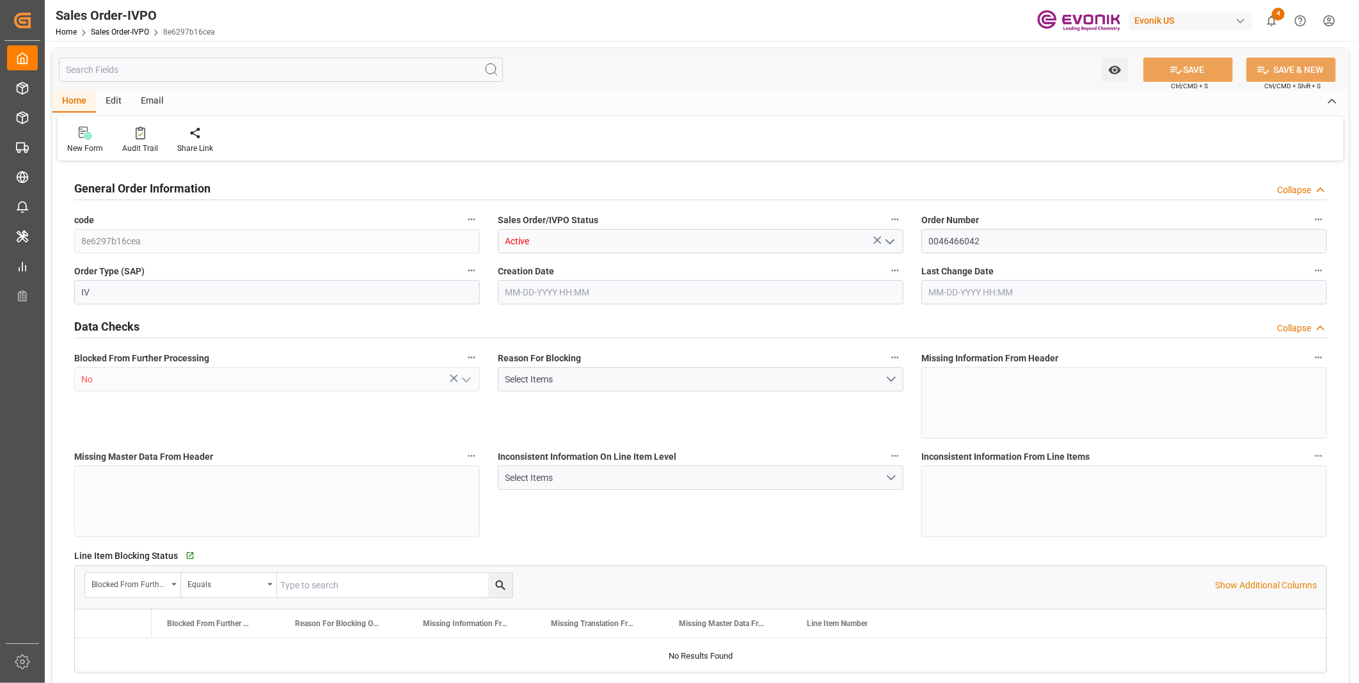
type input "JPYOK"
type input "0"
type input "1"
type input "878.832"
type input "[DATE] 12:39"
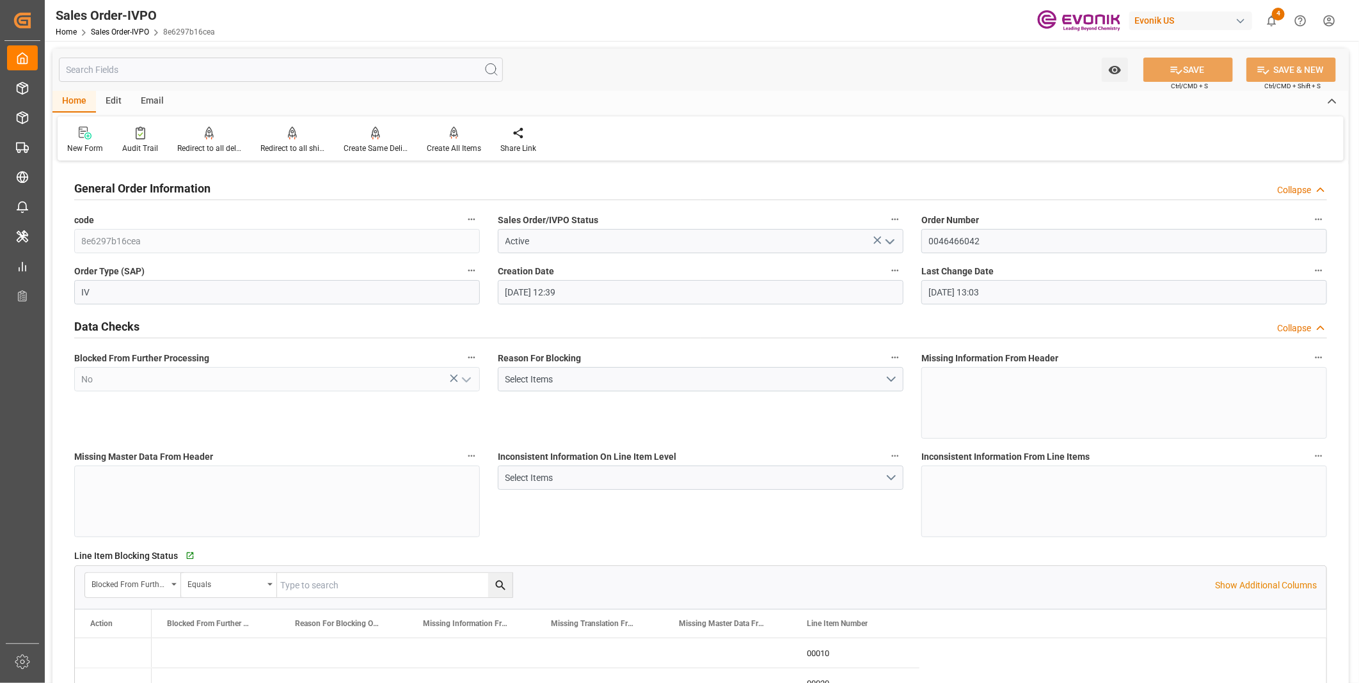
type input "[DATE] 13:03"
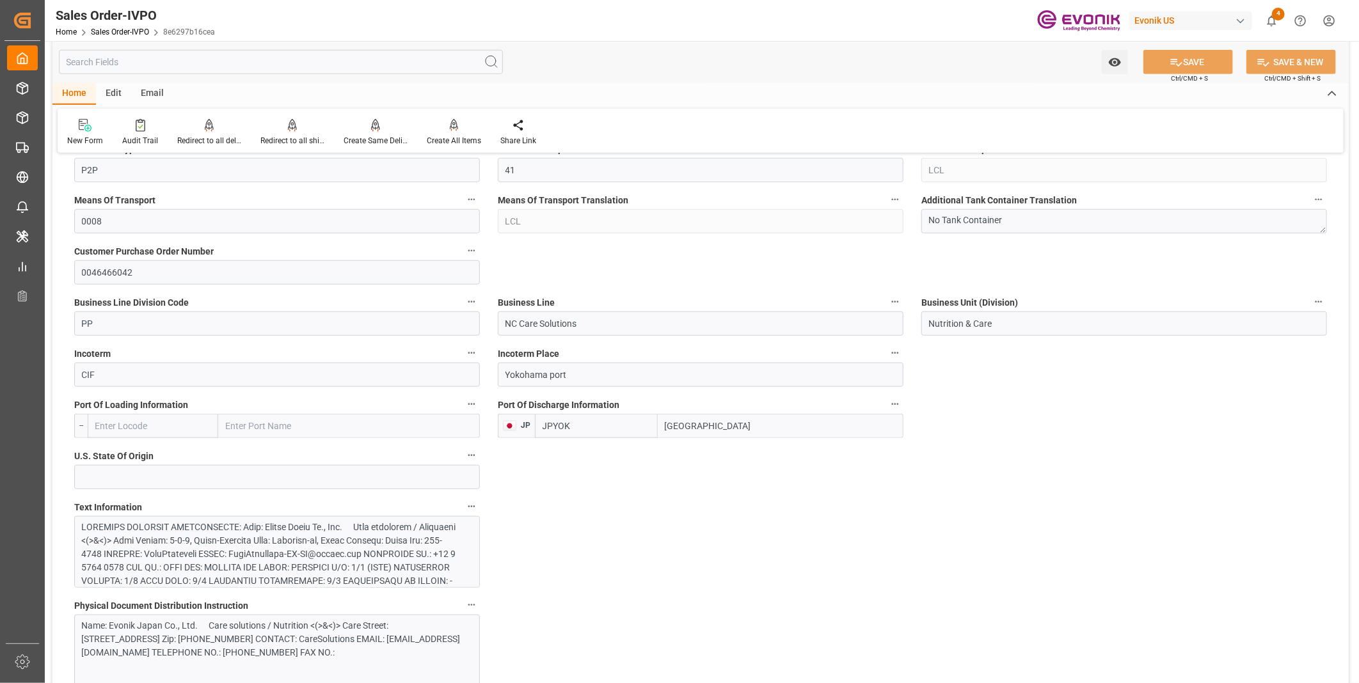
scroll to position [284, 0]
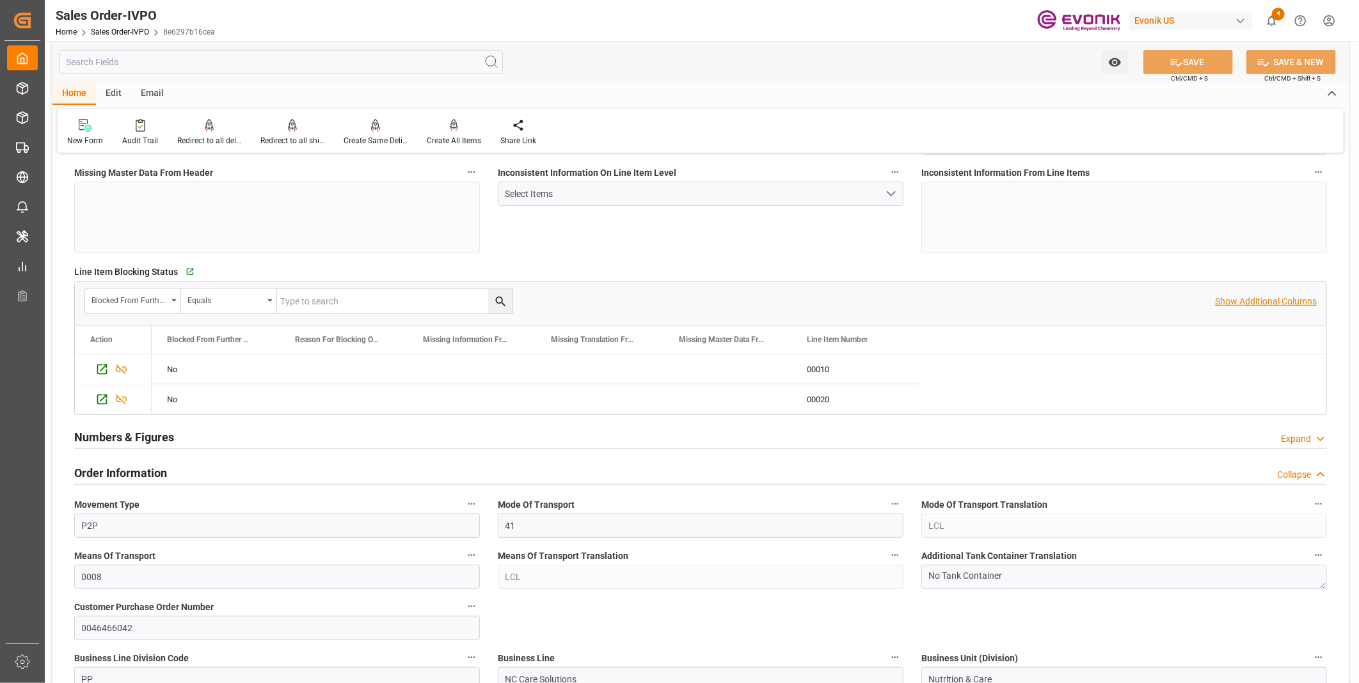
click at [1229, 304] on p "Show Additional Columns" at bounding box center [1266, 301] width 102 height 13
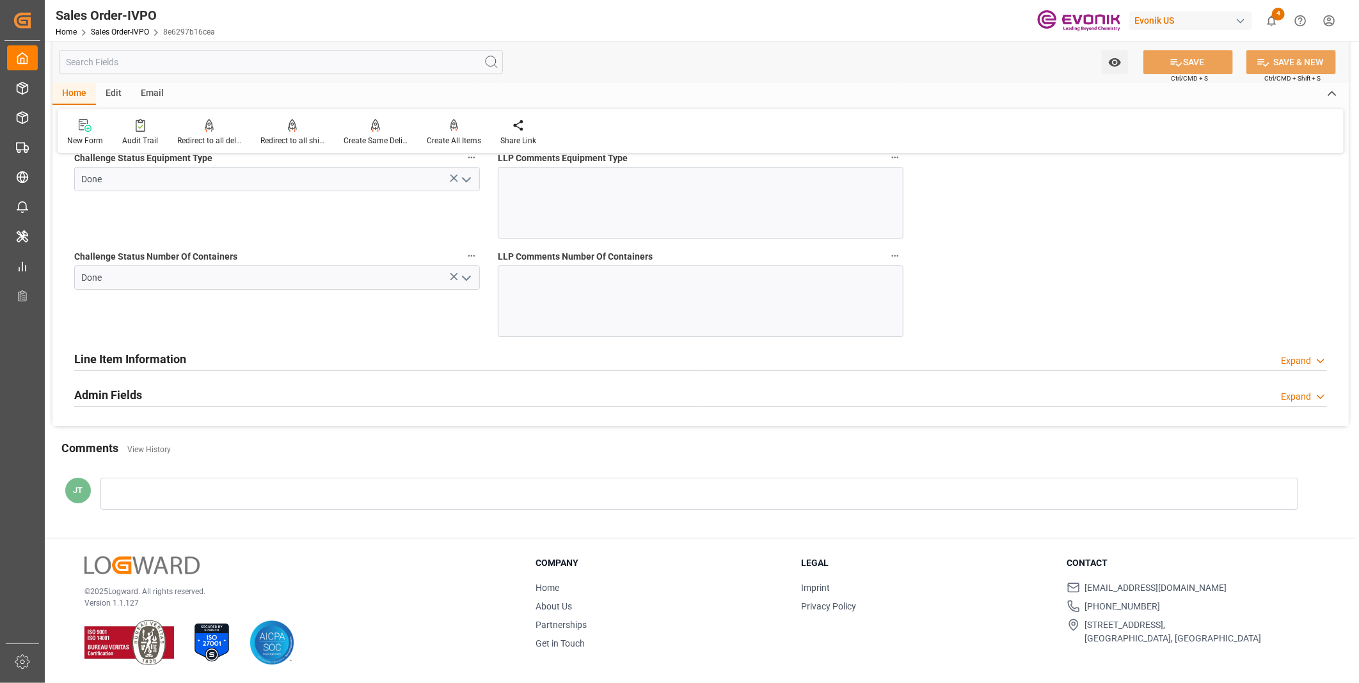
scroll to position [2446, 0]
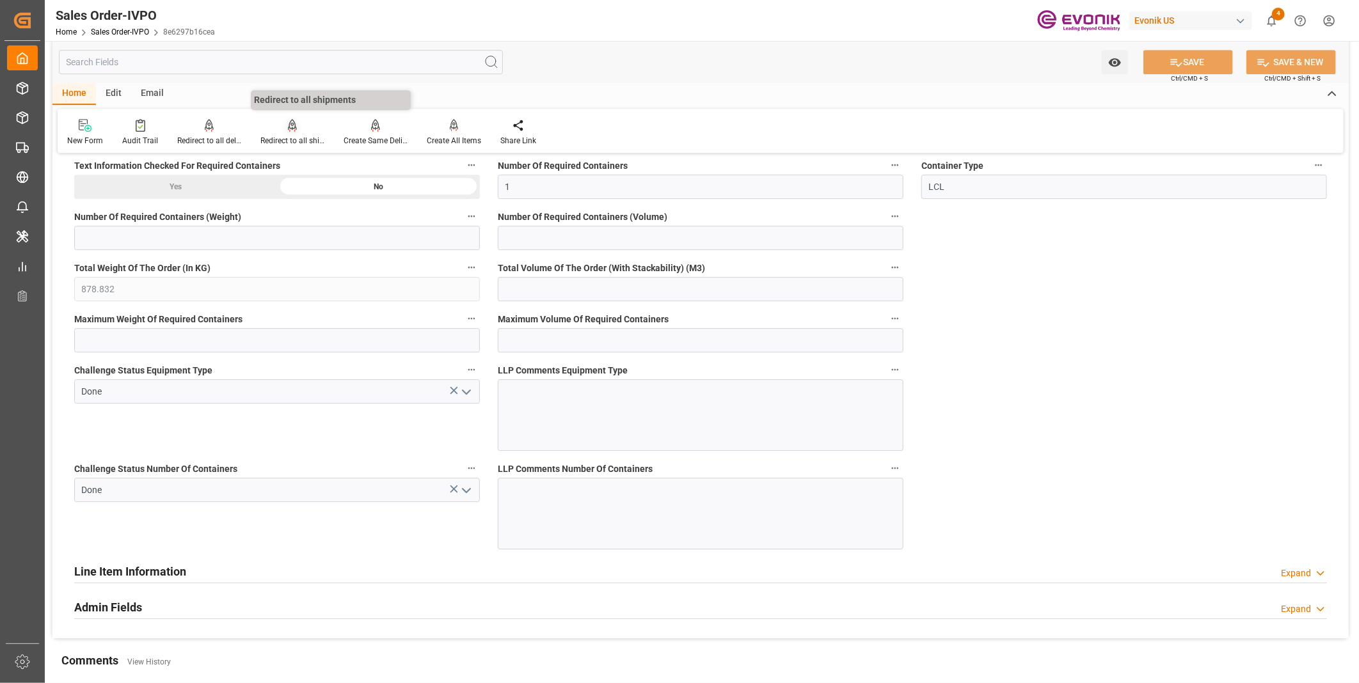
click at [276, 136] on div "Redirect to all shipments" at bounding box center [292, 141] width 64 height 12
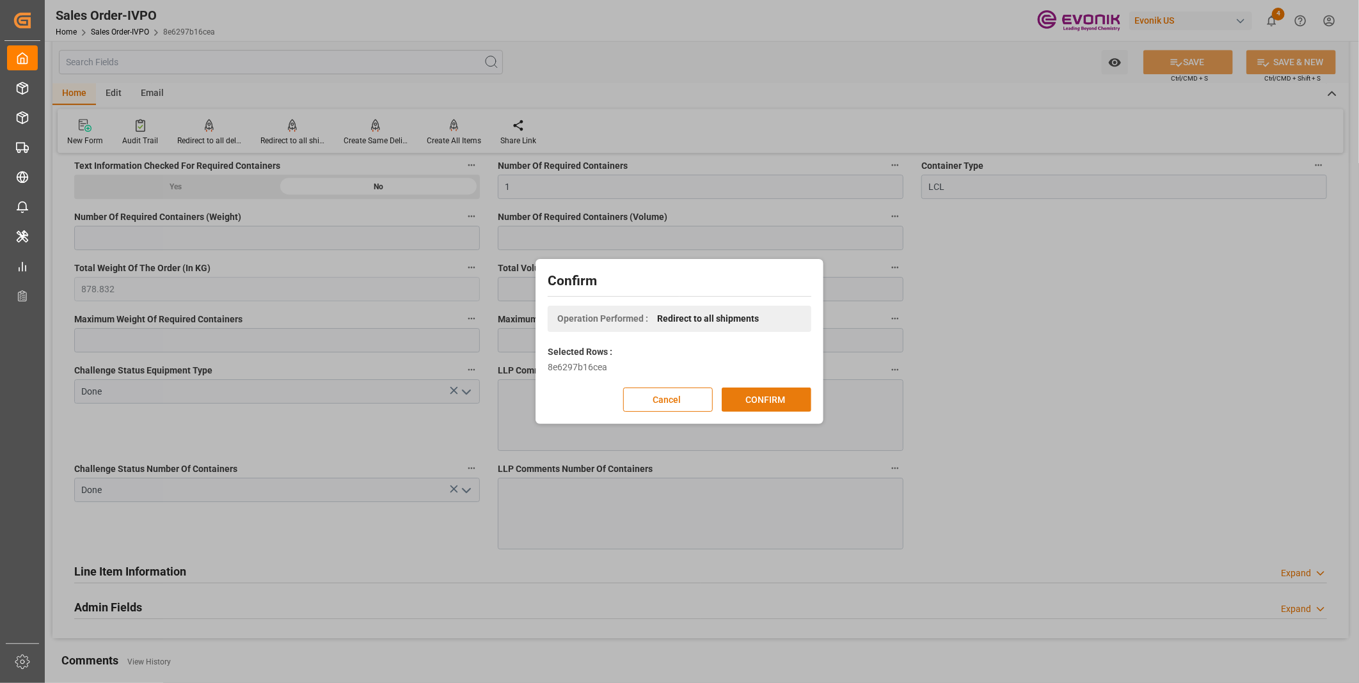
click at [738, 408] on button "CONFIRM" at bounding box center [767, 400] width 90 height 24
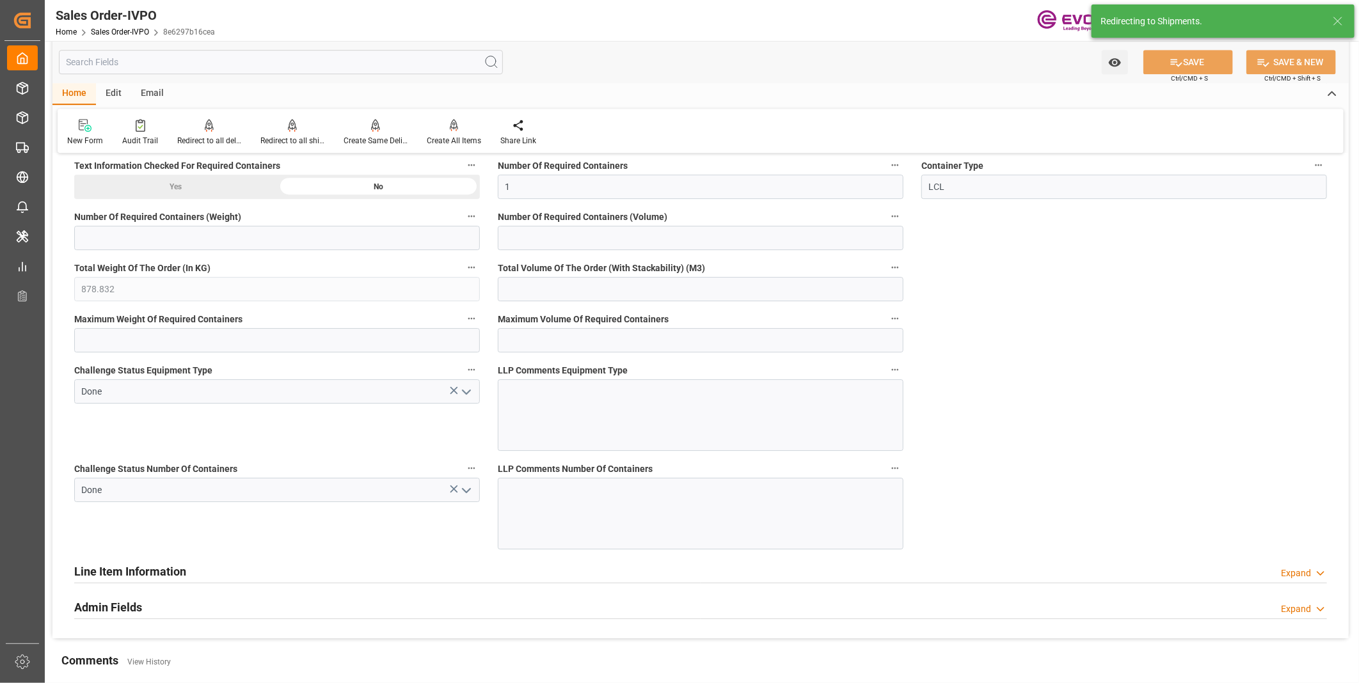
type input "07-30-2025 12:39"
type input "[DATE] 13:03"
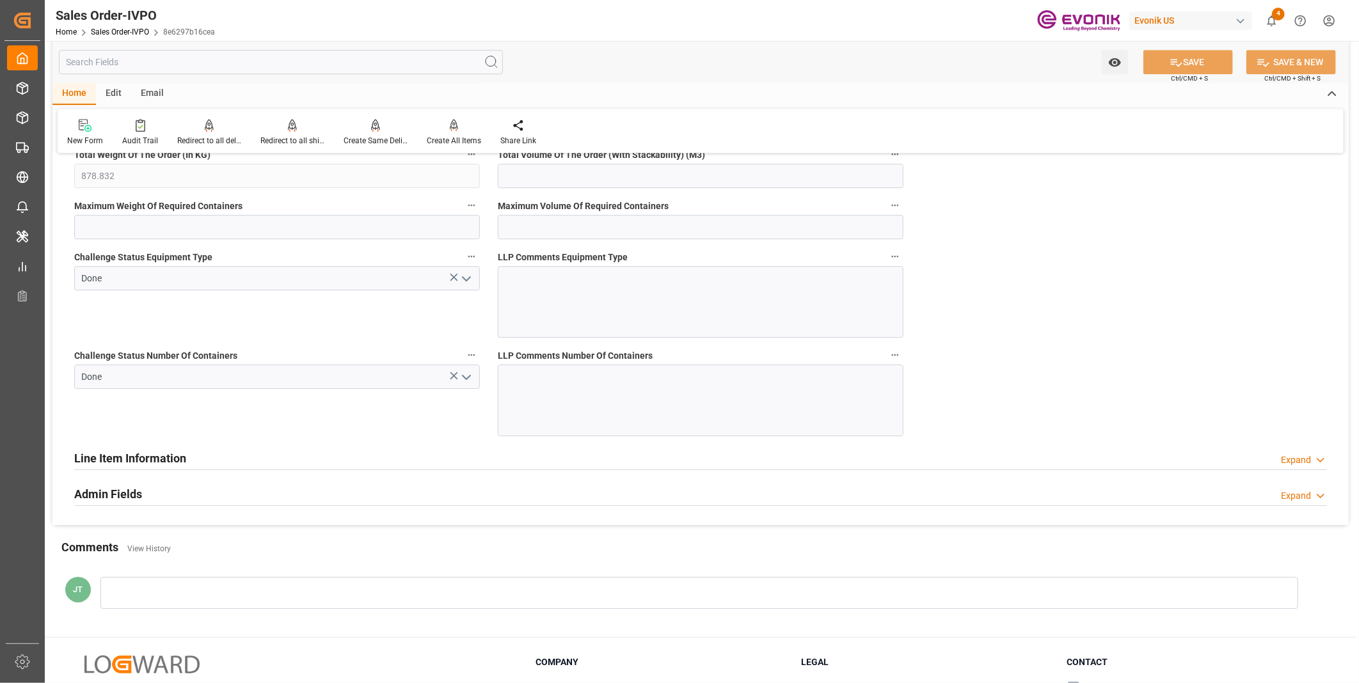
scroll to position [2659, 0]
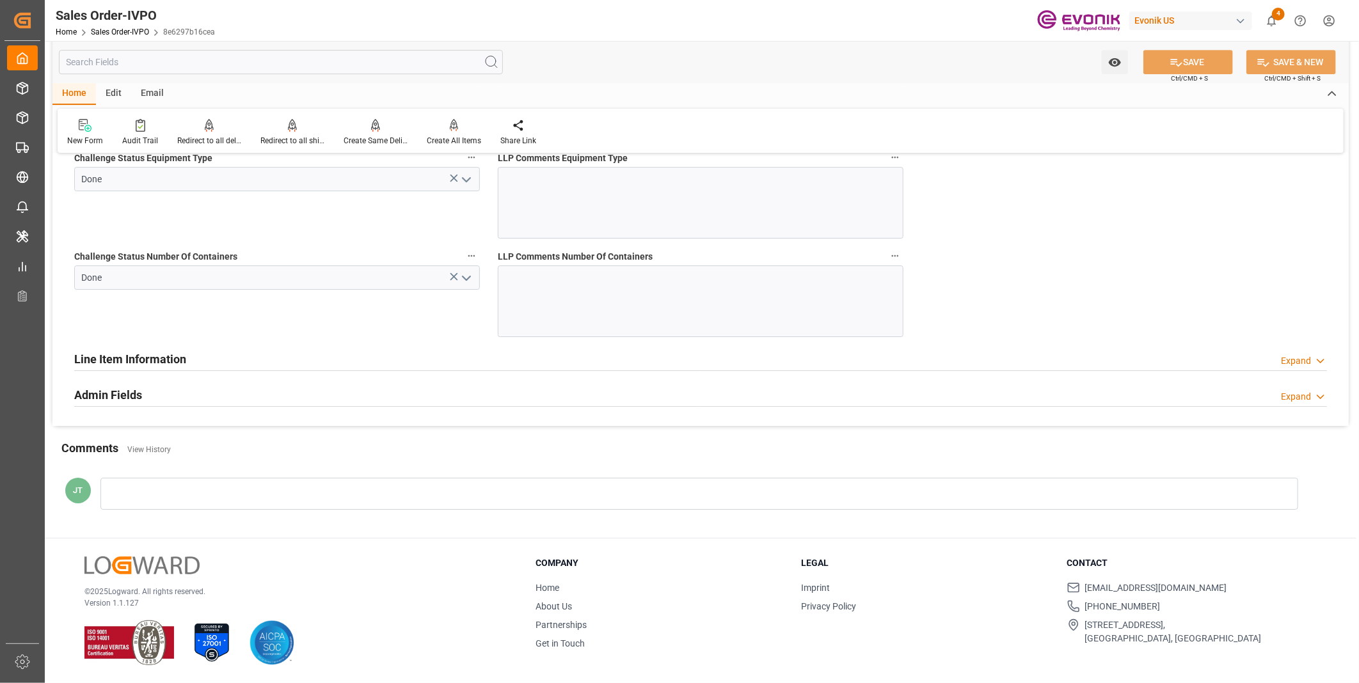
click at [511, 360] on div "Line Item Information Expand" at bounding box center [700, 358] width 1253 height 24
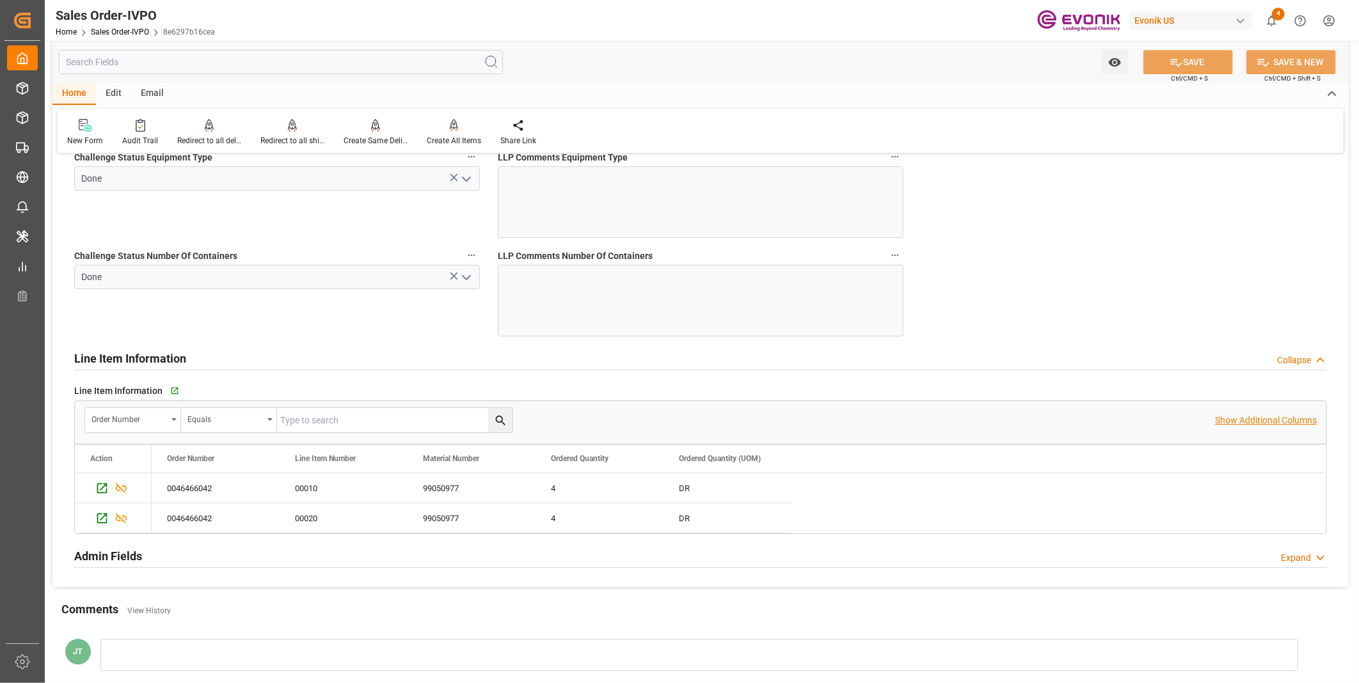
click at [1239, 420] on p "Show Additional Columns" at bounding box center [1266, 420] width 102 height 13
click at [694, 532] on div "DR" at bounding box center [727, 517] width 128 height 29
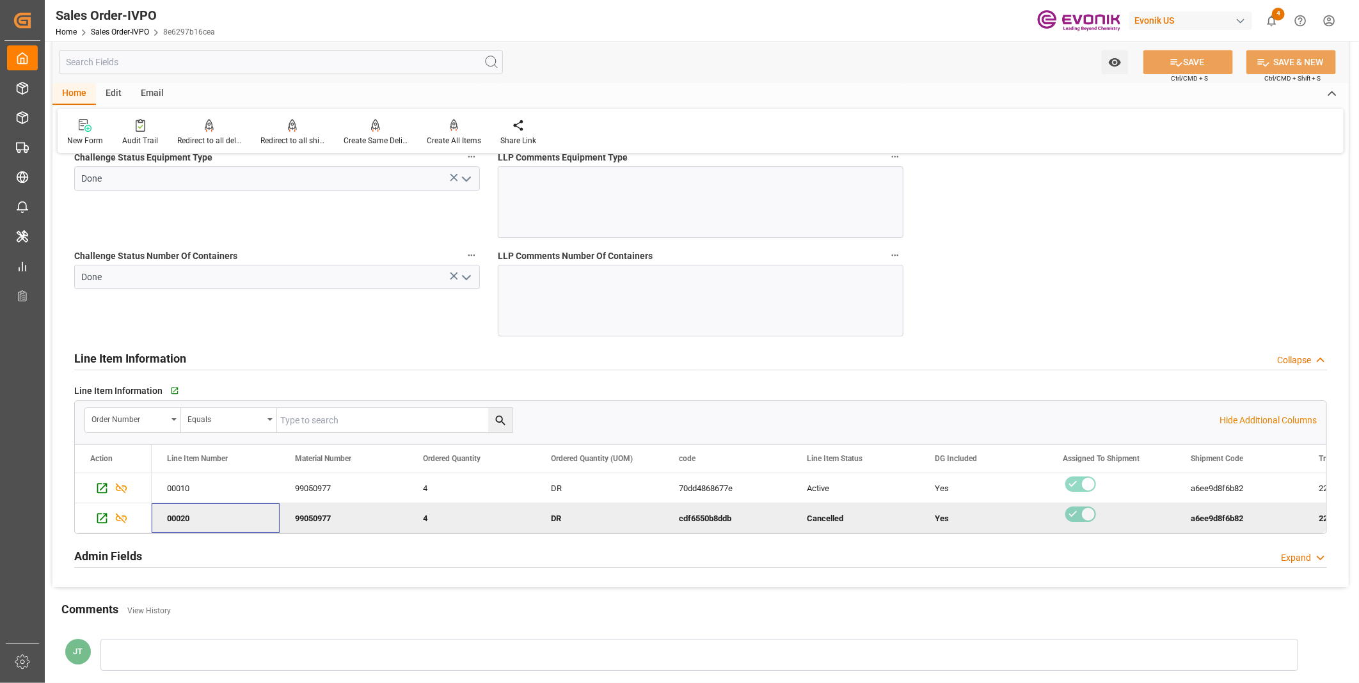
scroll to position [0, 0]
click at [932, 521] on div "Cancelled" at bounding box center [983, 517] width 128 height 29
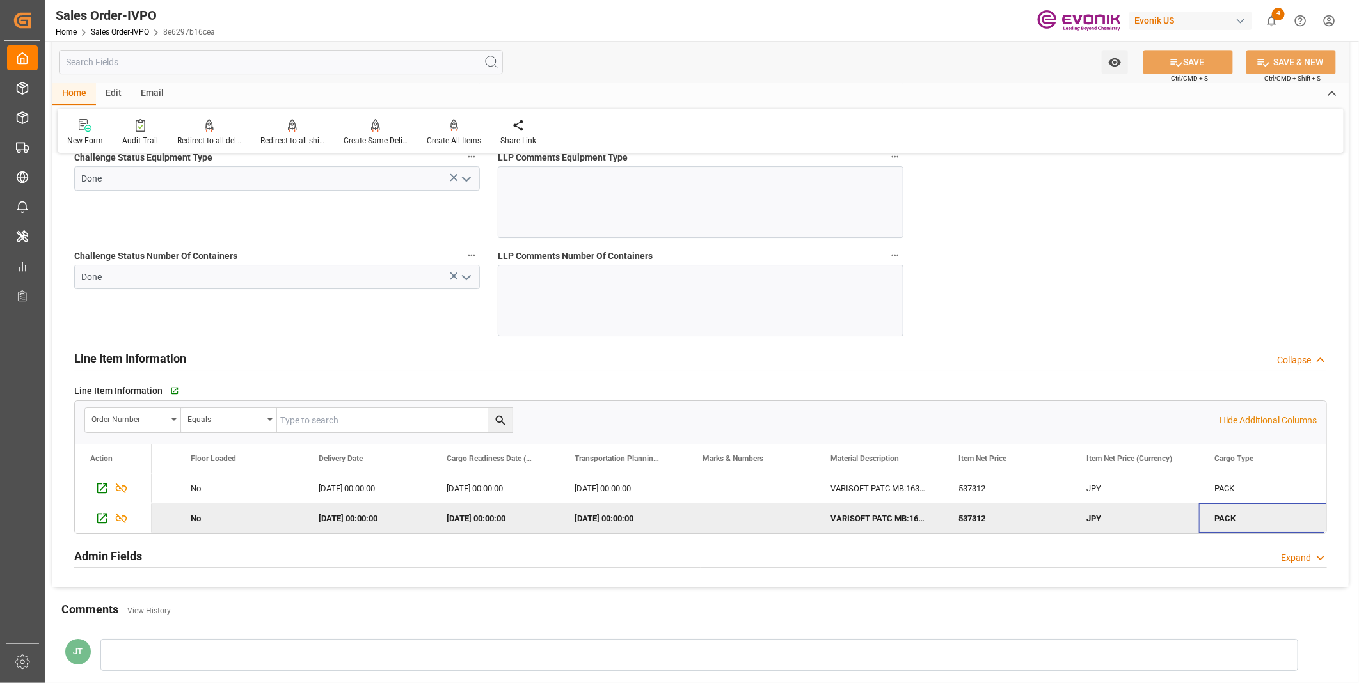
scroll to position [0, 3175]
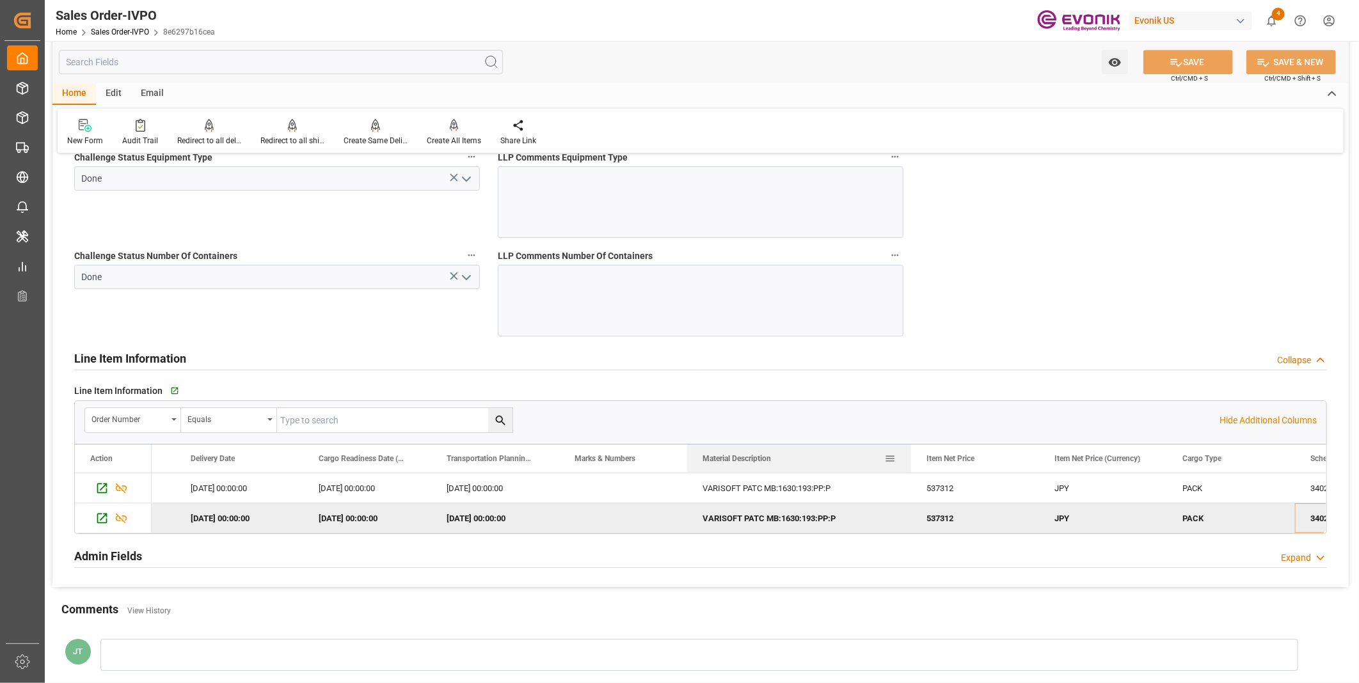
drag, startPoint x: 814, startPoint y: 459, endPoint x: 910, endPoint y: 461, distance: 96.0
click at [910, 461] on div at bounding box center [910, 459] width 5 height 28
click at [824, 512] on div "VARISOFT PATC MB:1630:193:PP:P" at bounding box center [799, 517] width 224 height 29
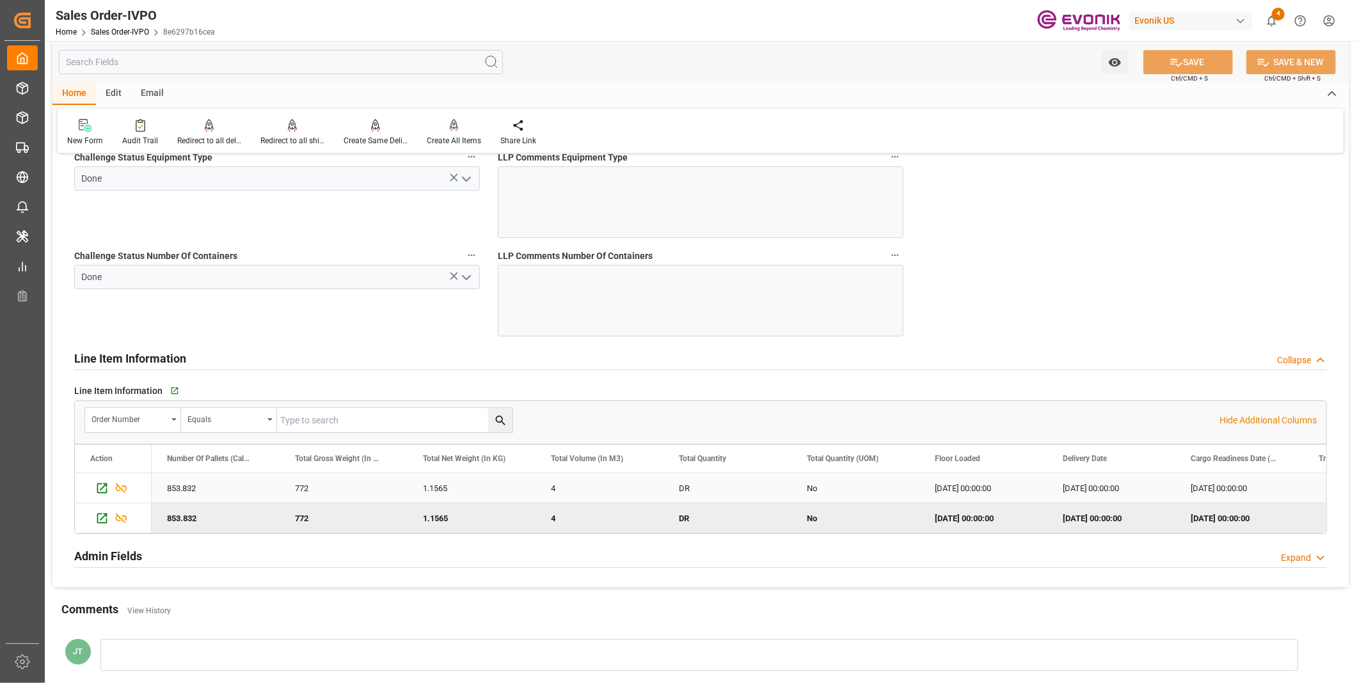
scroll to position [0, 2303]
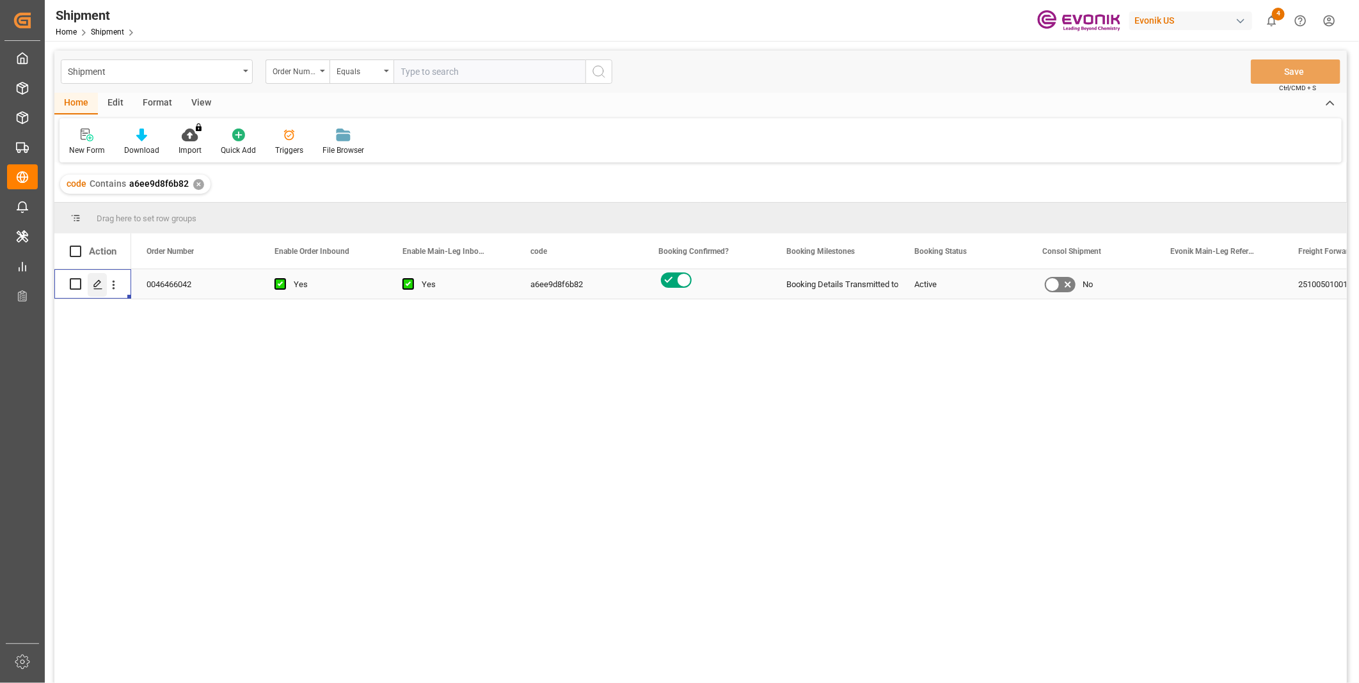
click at [104, 281] on div "Press SPACE to select this row." at bounding box center [97, 285] width 19 height 24
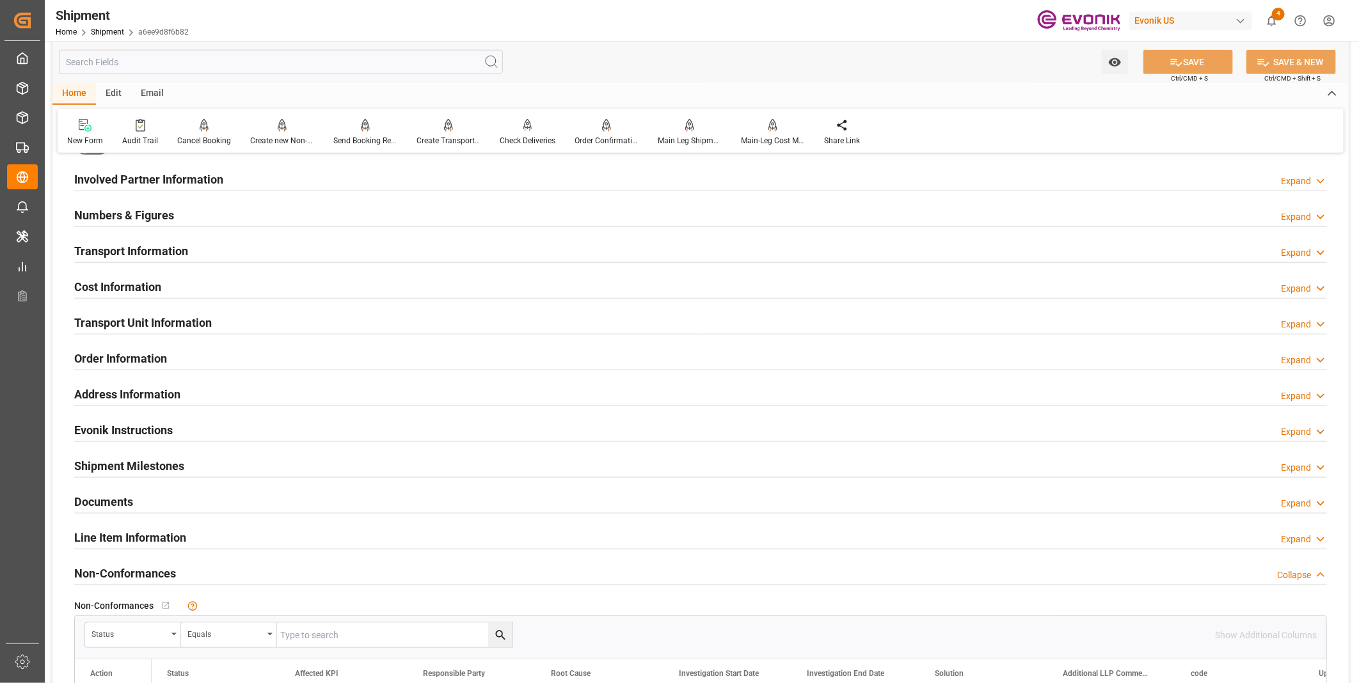
scroll to position [853, 0]
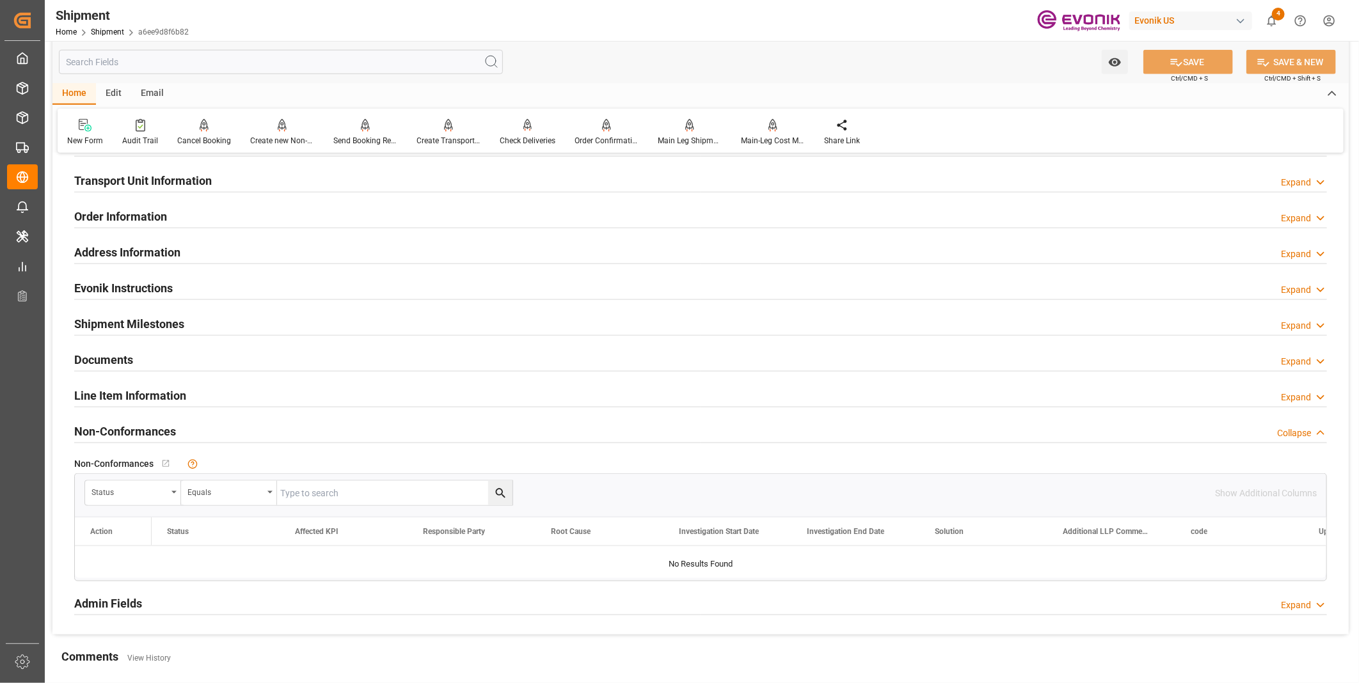
click at [276, 393] on div "Line Item Information Expand" at bounding box center [700, 395] width 1253 height 24
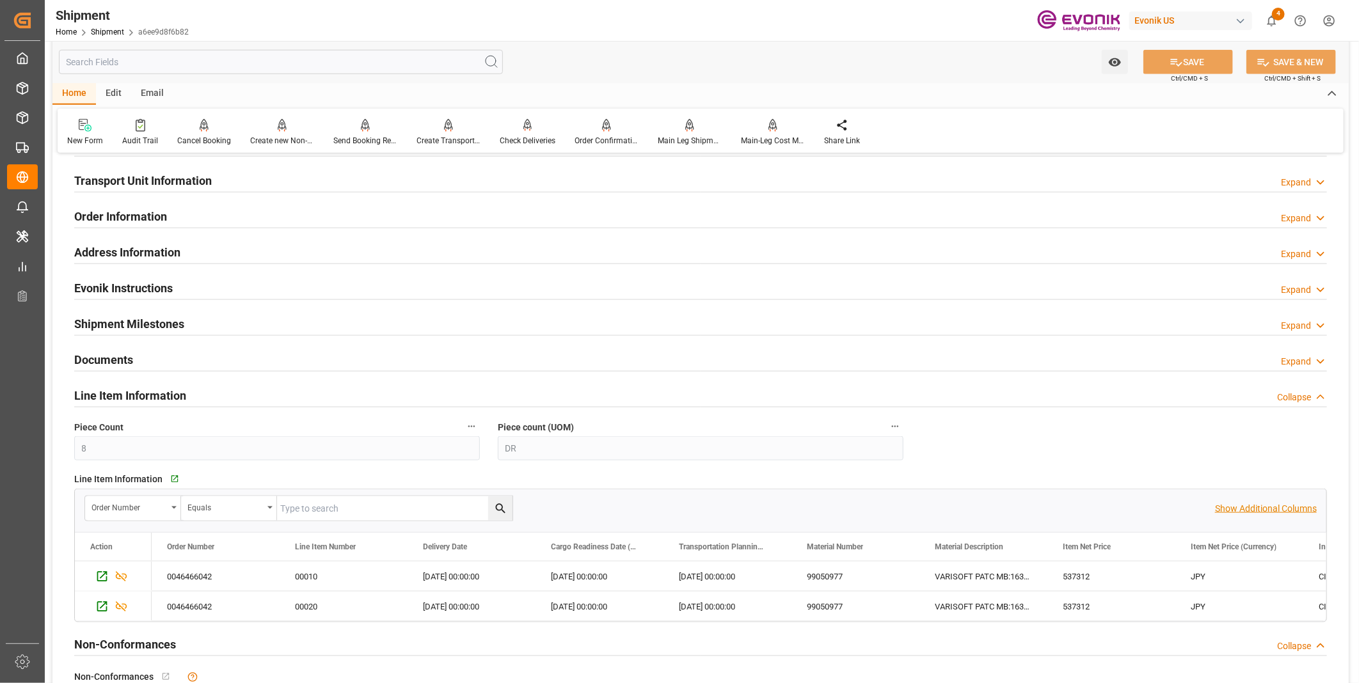
click at [1251, 509] on p "Show Additional Columns" at bounding box center [1266, 508] width 102 height 13
click at [1075, 599] on div "537312" at bounding box center [1111, 606] width 128 height 29
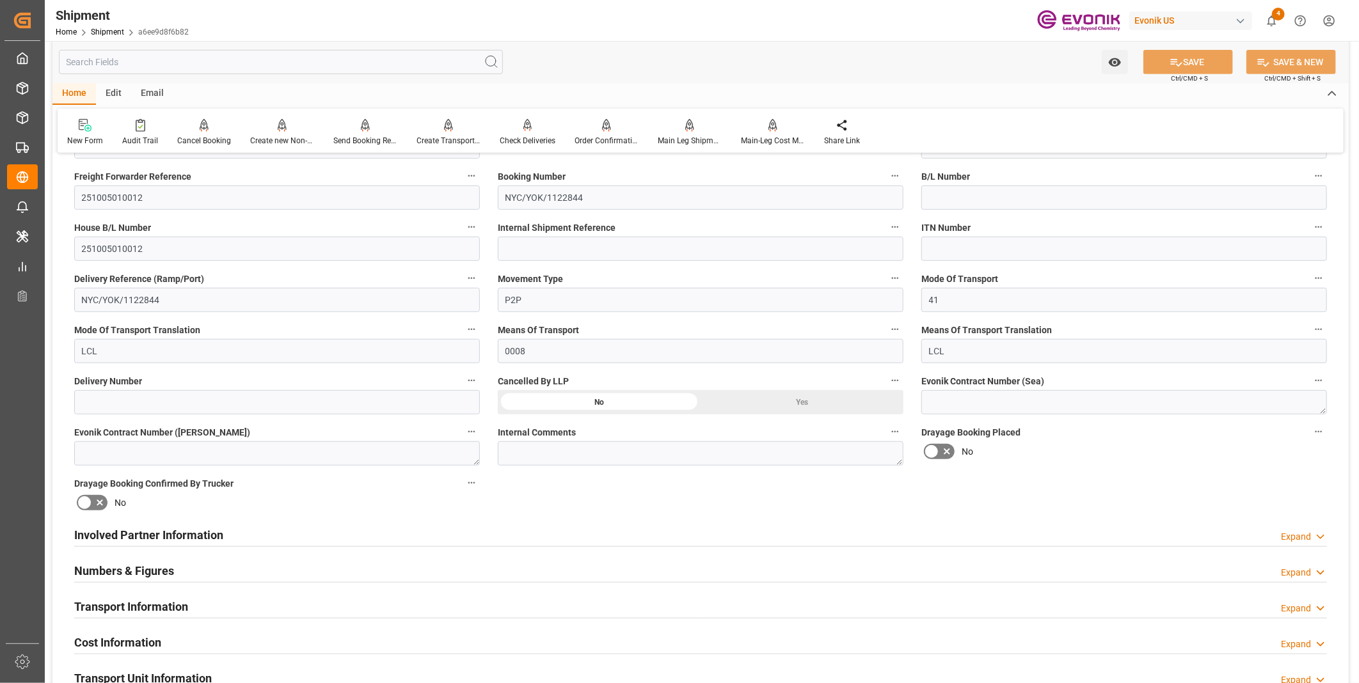
scroll to position [426, 0]
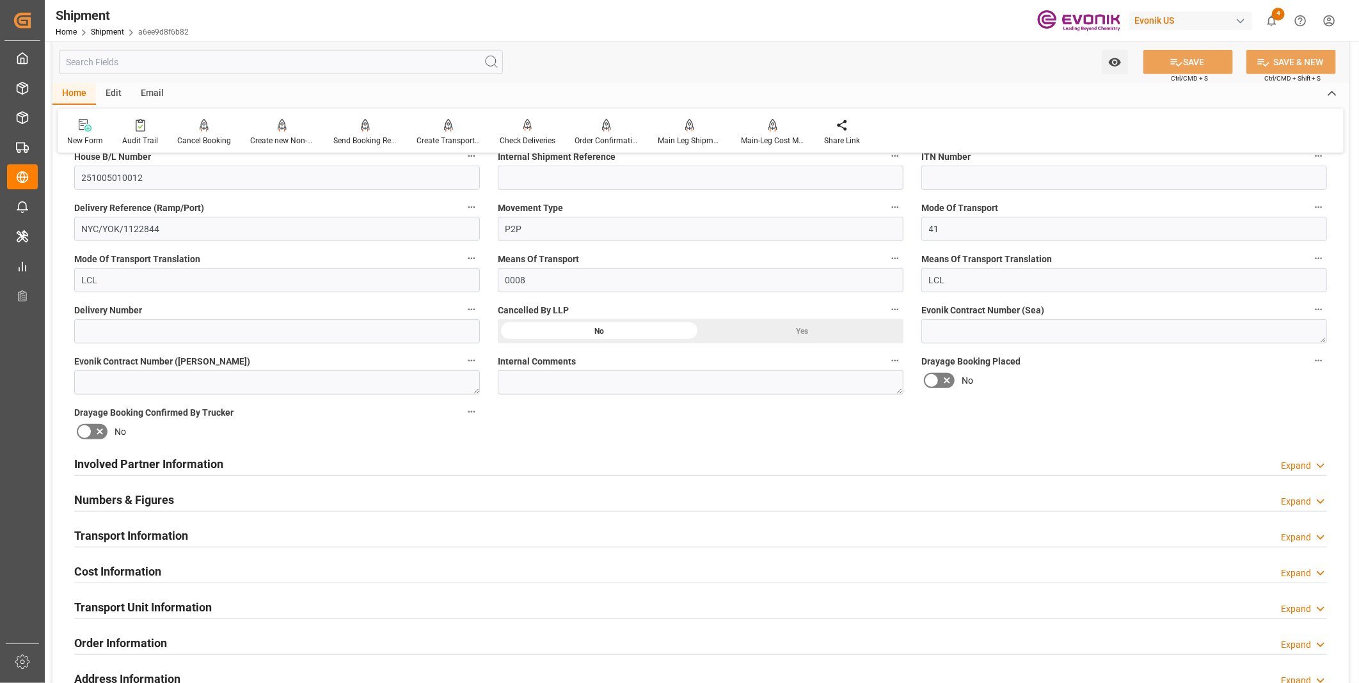
click at [558, 453] on div "Involved Partner Information Expand" at bounding box center [700, 463] width 1253 height 24
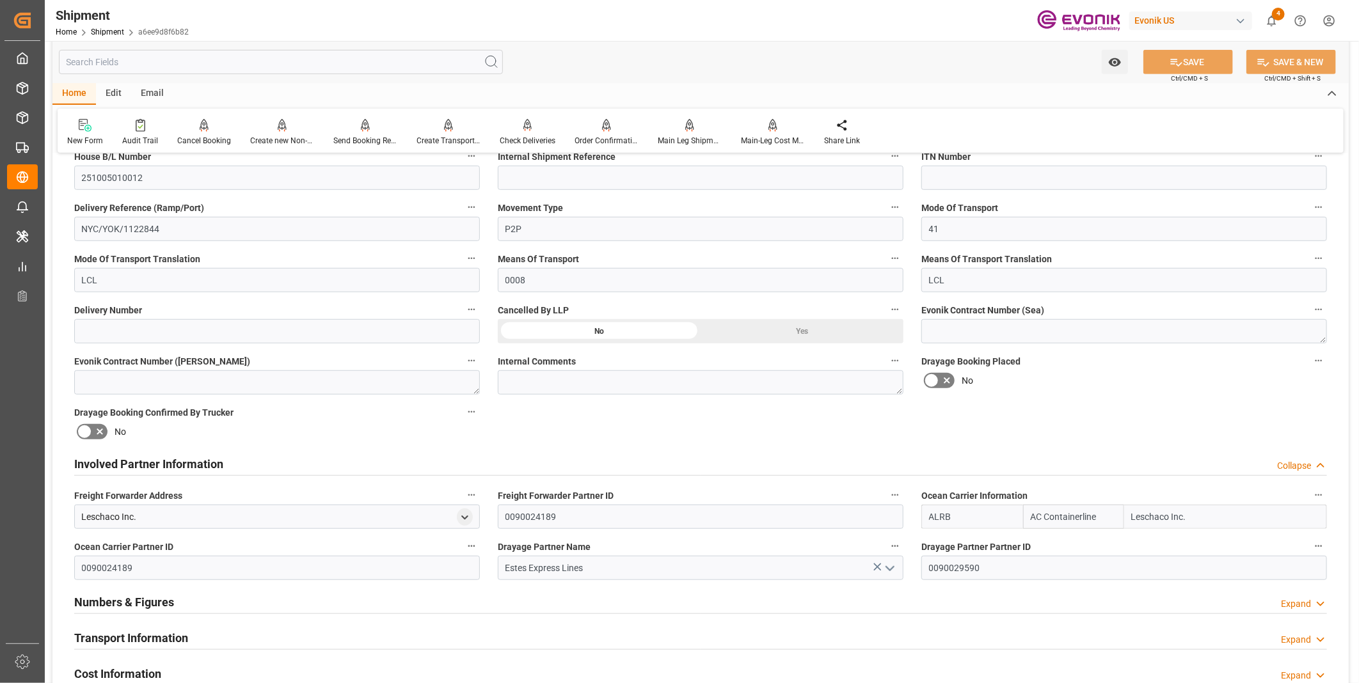
scroll to position [497, 0]
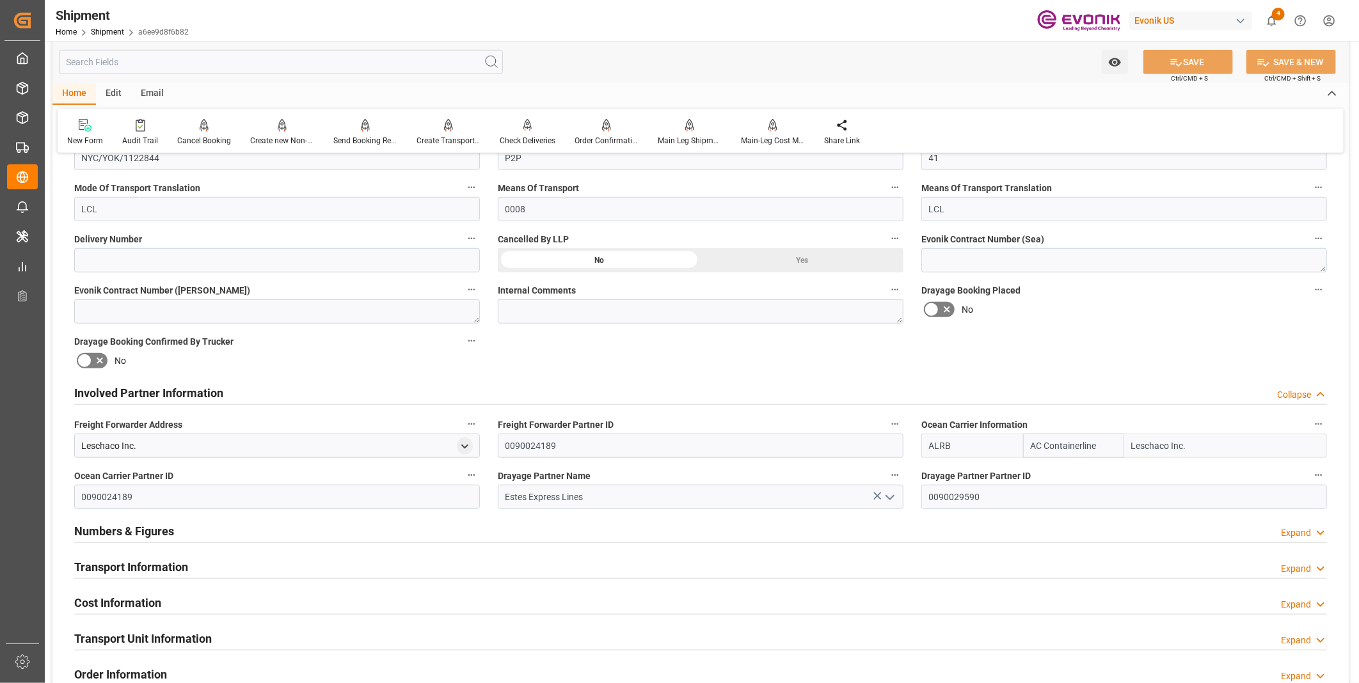
click at [551, 395] on div "Involved Partner Information Collapse" at bounding box center [700, 392] width 1253 height 24
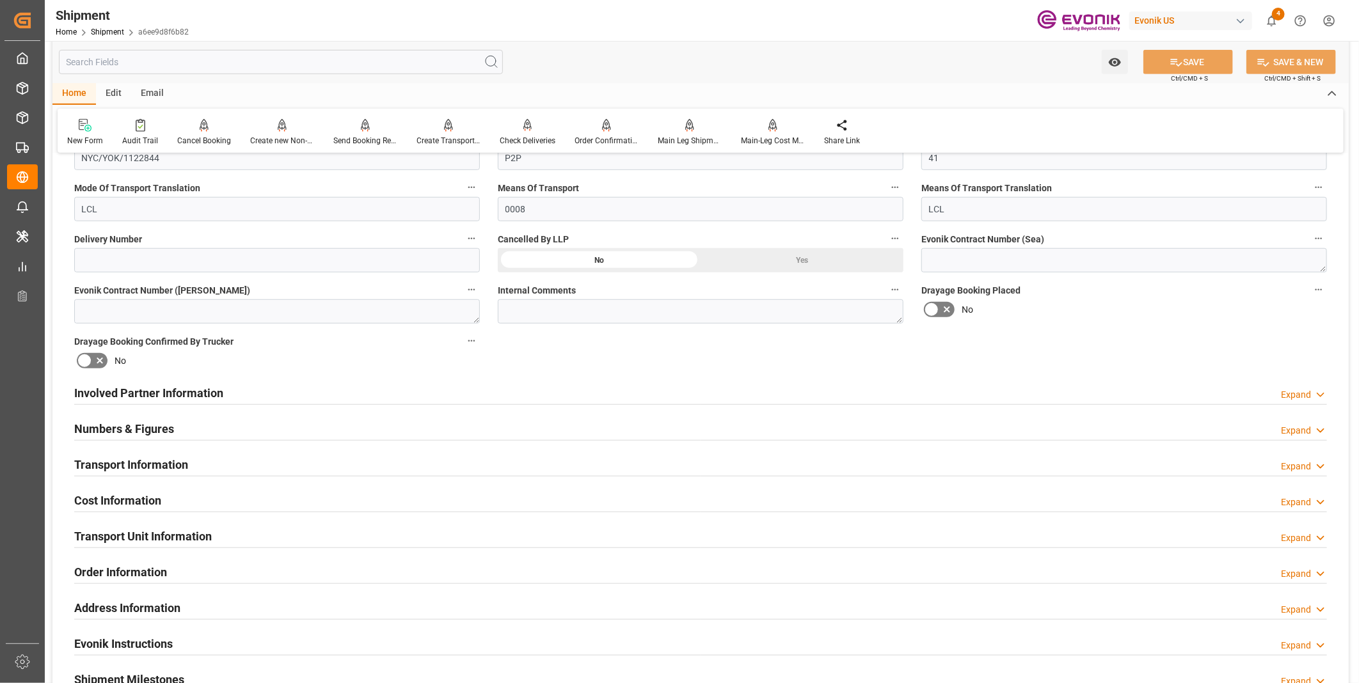
scroll to position [568, 0]
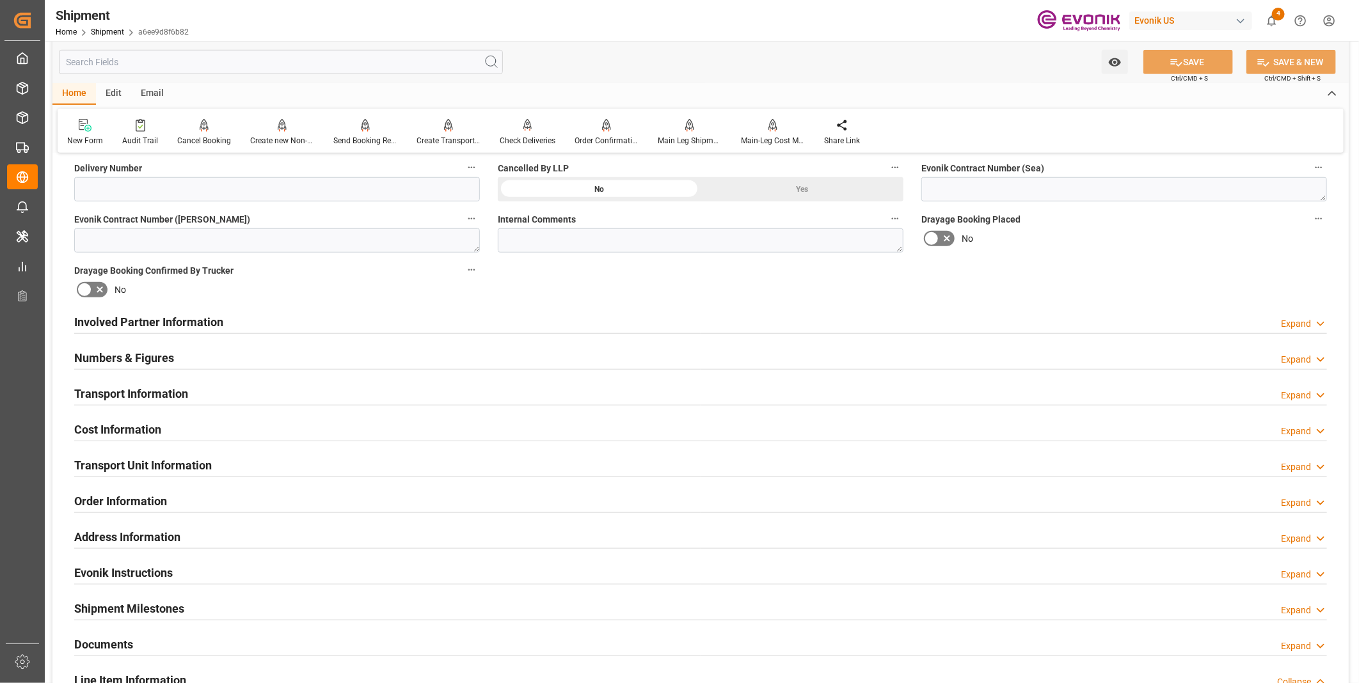
click at [441, 398] on div "Transport Information Expand" at bounding box center [700, 393] width 1253 height 24
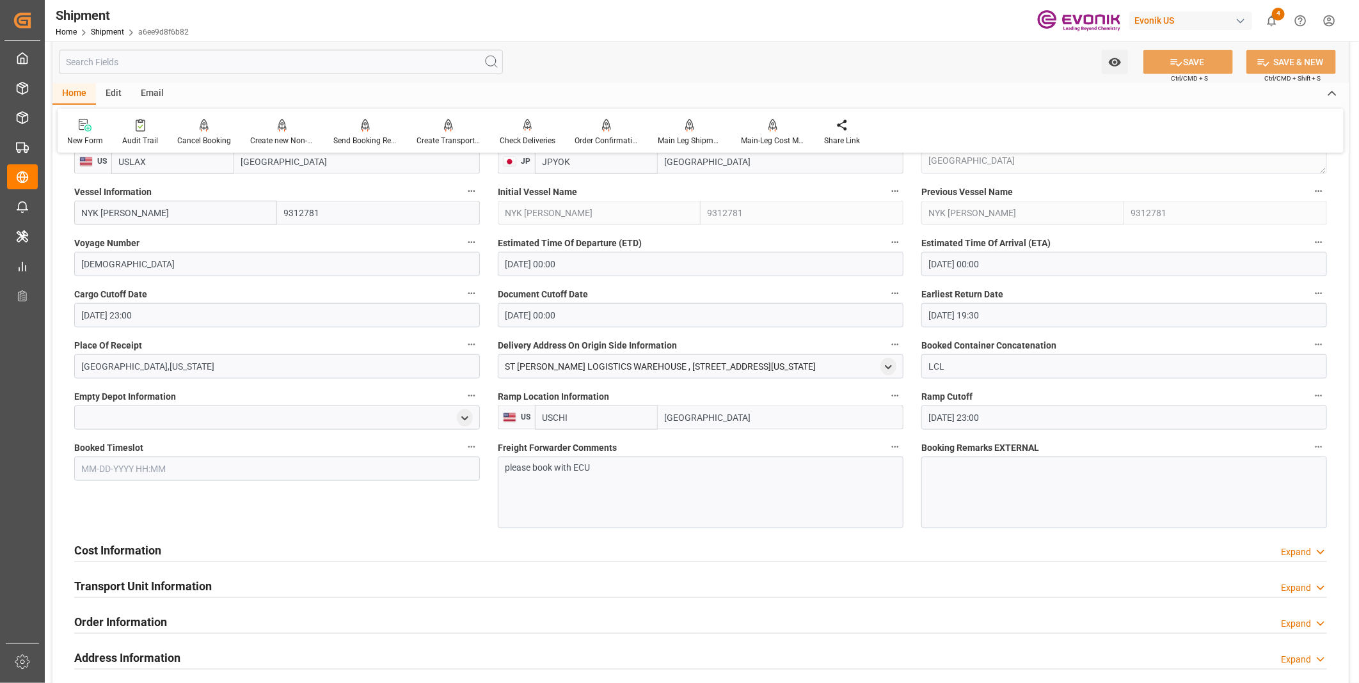
scroll to position [924, 0]
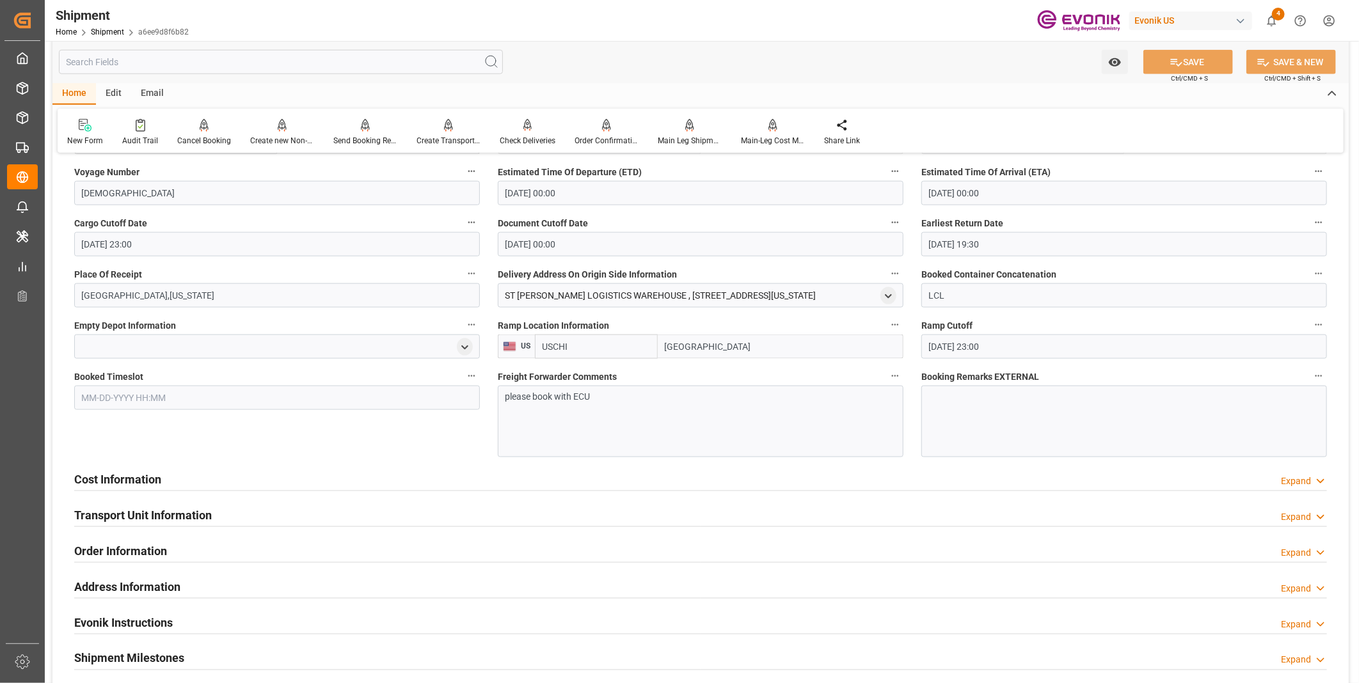
click at [624, 405] on div "please book with ECU" at bounding box center [701, 422] width 406 height 72
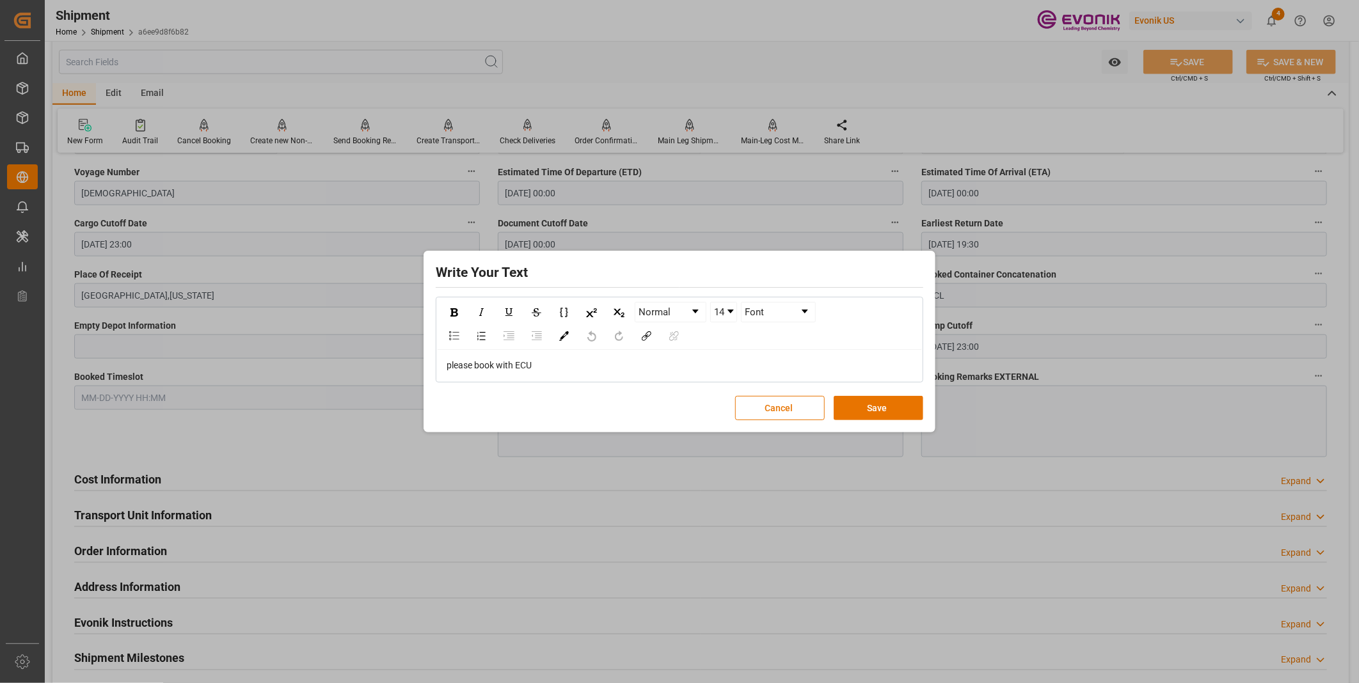
click at [617, 363] on div "please book with ECU" at bounding box center [680, 365] width 466 height 13
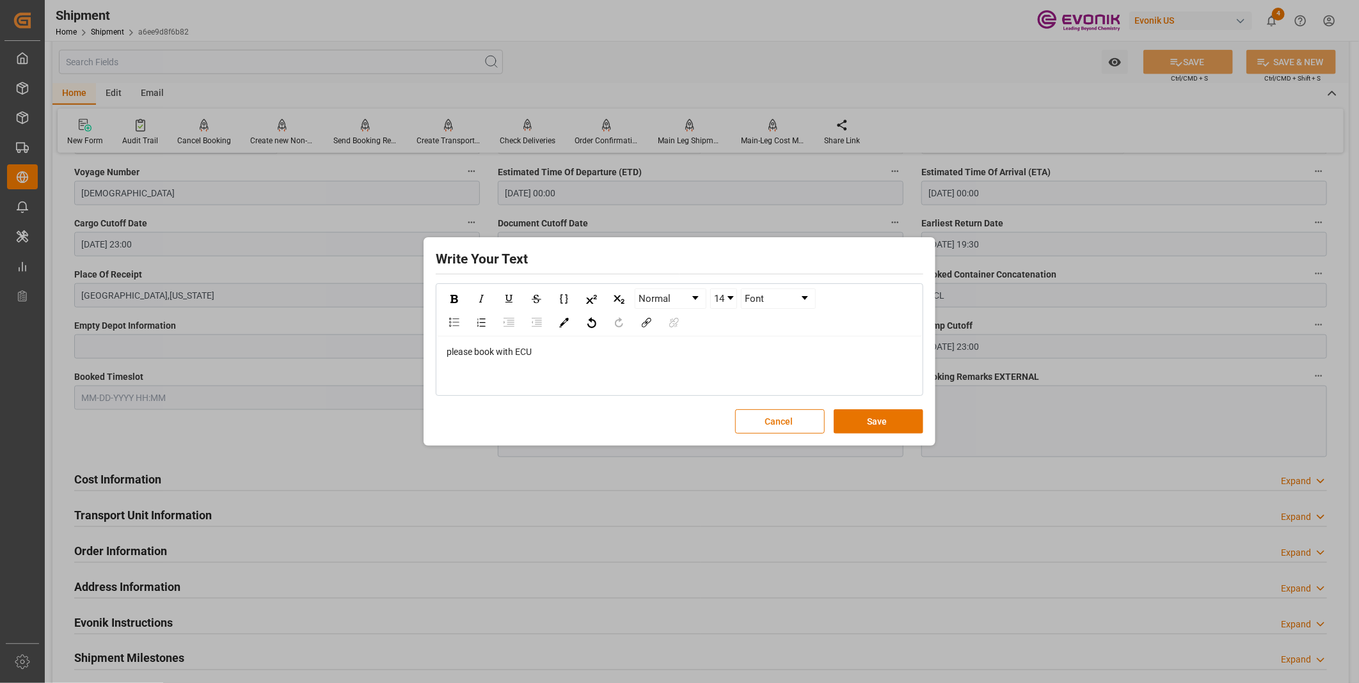
click at [523, 376] on div "rdw-editor" at bounding box center [680, 378] width 466 height 13
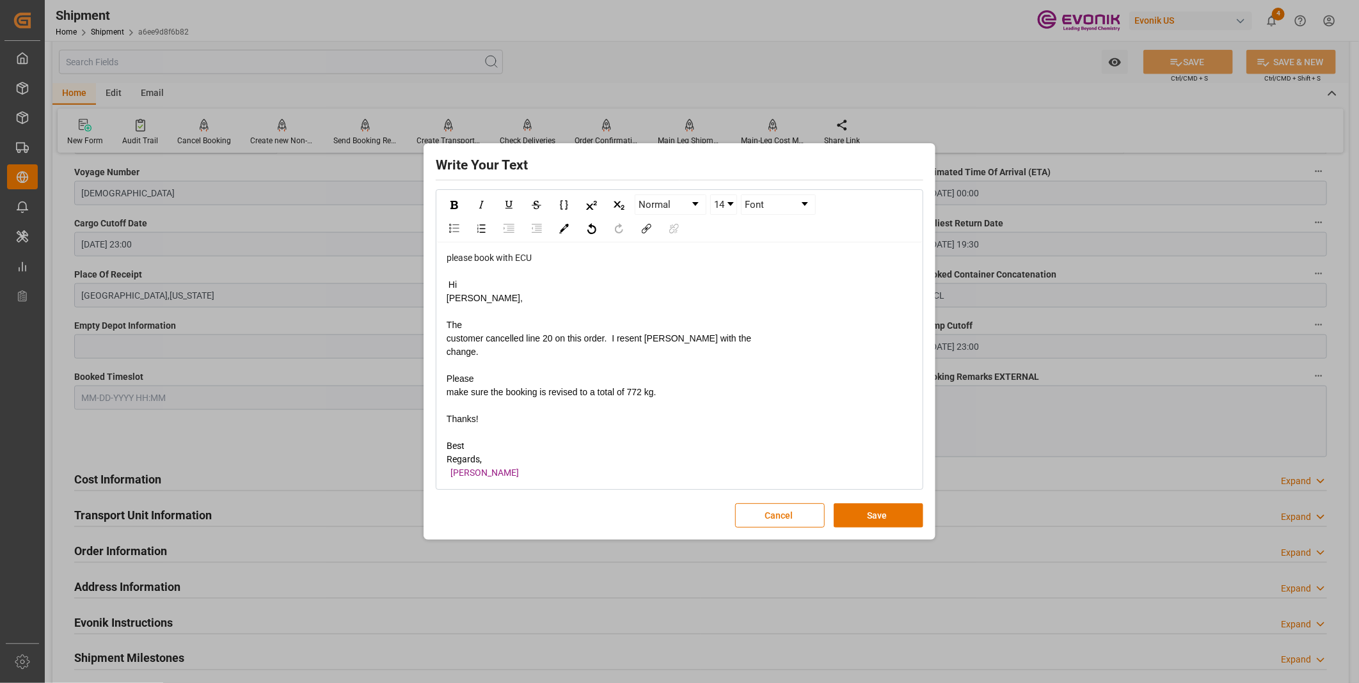
click at [445, 333] on div "please book with ECU Hi Julissa, The customer cancelled line 20 on this order. …" at bounding box center [679, 365] width 485 height 246
click at [450, 331] on span "The customer cancelled line 20 on this order. I resent EDI with the change." at bounding box center [599, 338] width 305 height 37
click at [449, 331] on span "The customer cancelled line 20 on this order. I resent EDI with the change." at bounding box center [599, 338] width 305 height 37
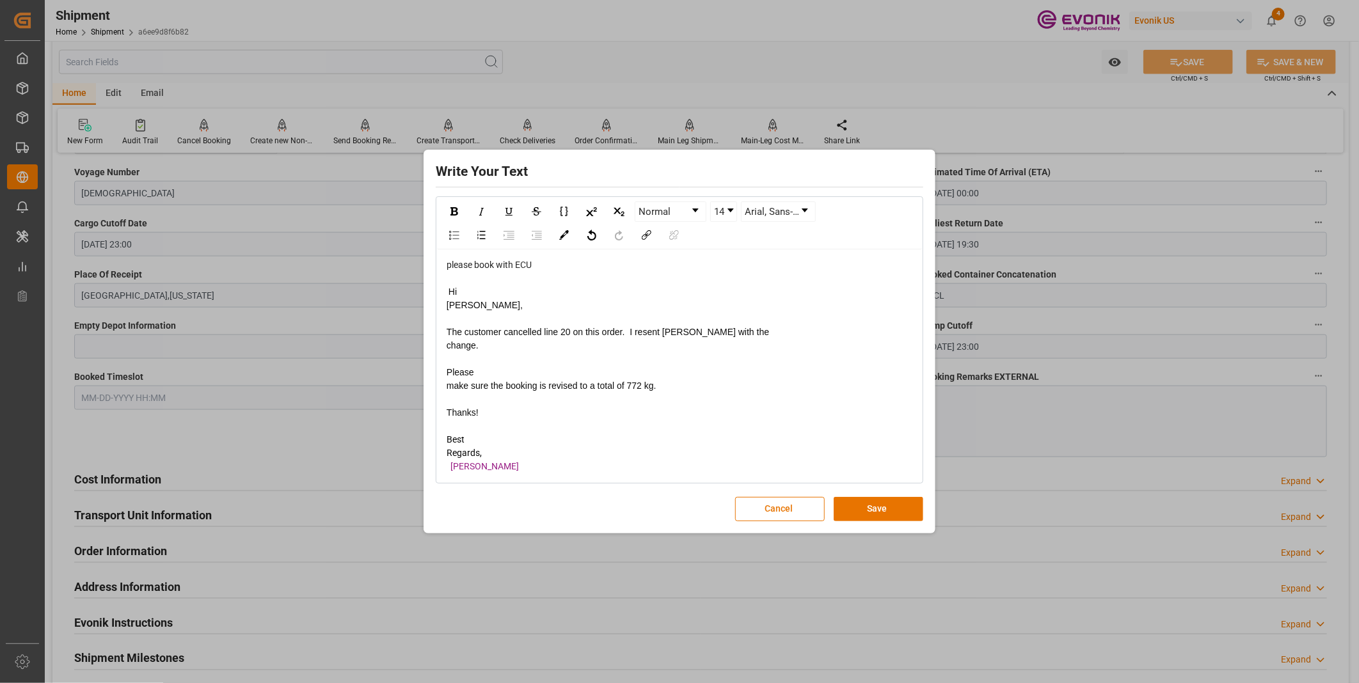
click at [448, 338] on span "The customer cancelled line 20 on this order. I resent EDI with the change." at bounding box center [608, 339] width 322 height 24
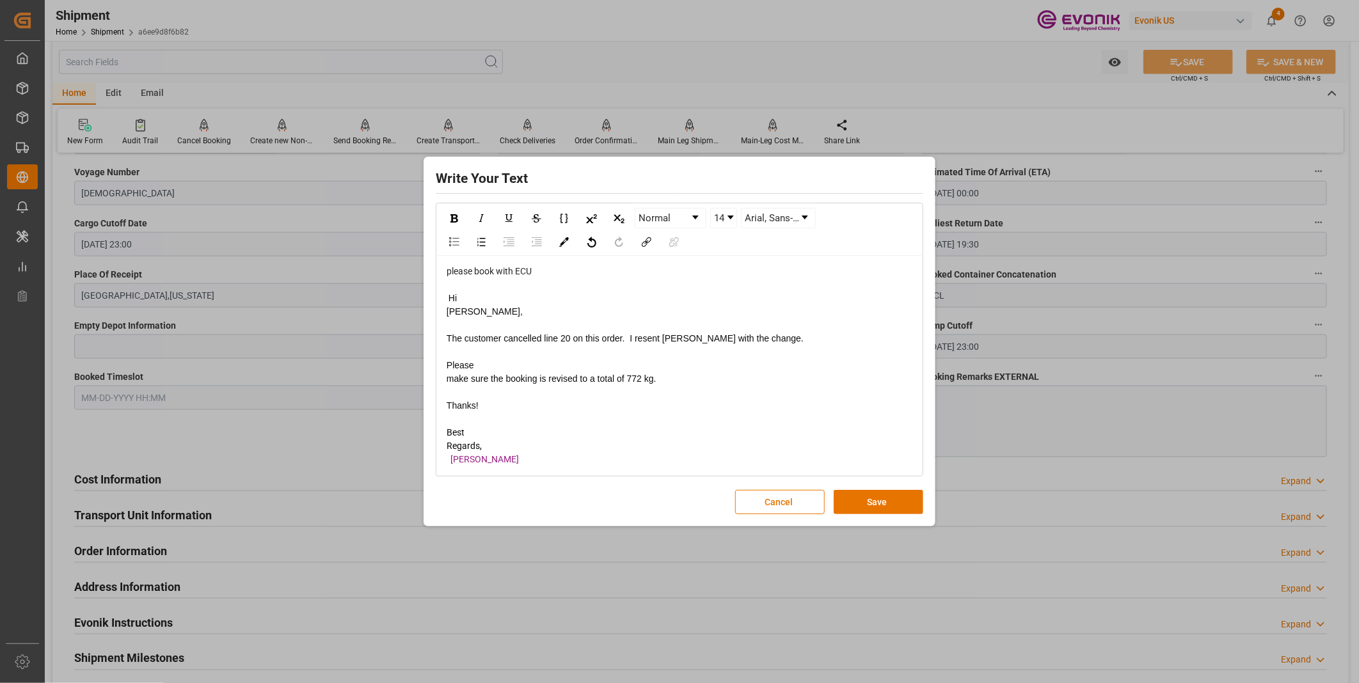
click at [450, 371] on span "Please make sure the booking is revised to a total of 772 kg." at bounding box center [552, 372] width 210 height 24
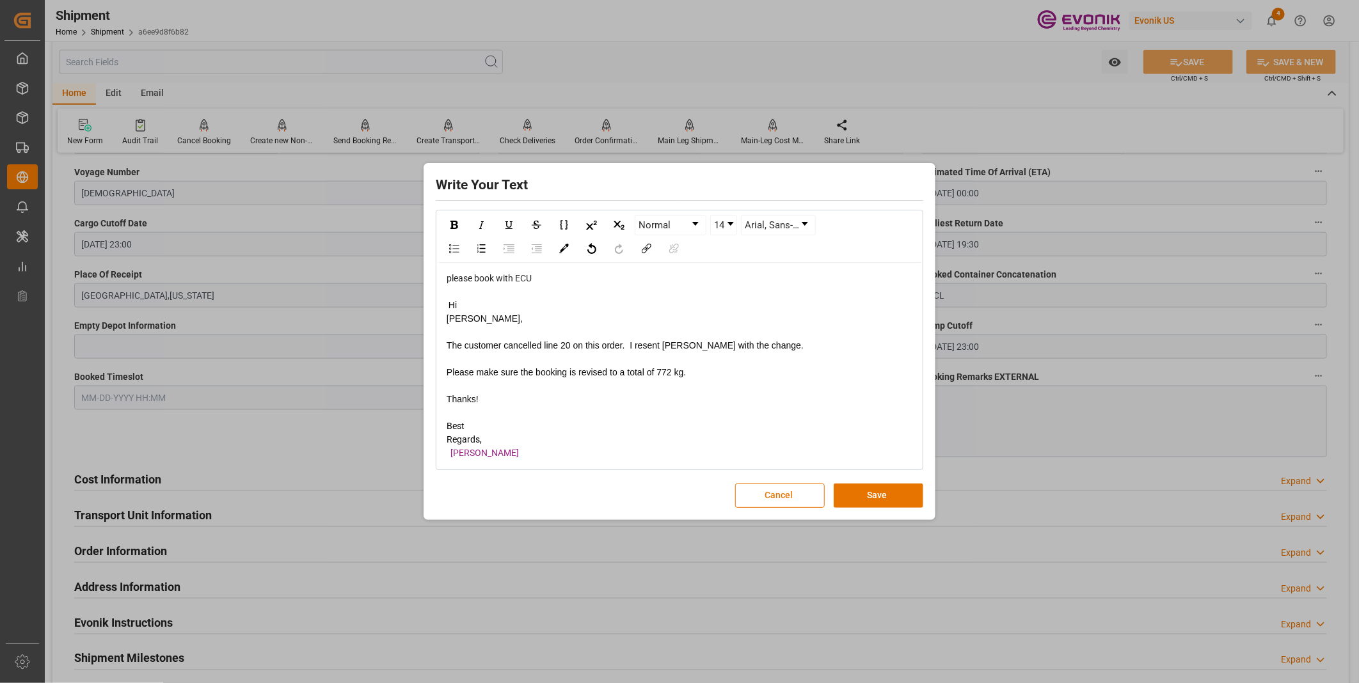
click at [447, 313] on span "Hi Julissa," at bounding box center [485, 312] width 76 height 24
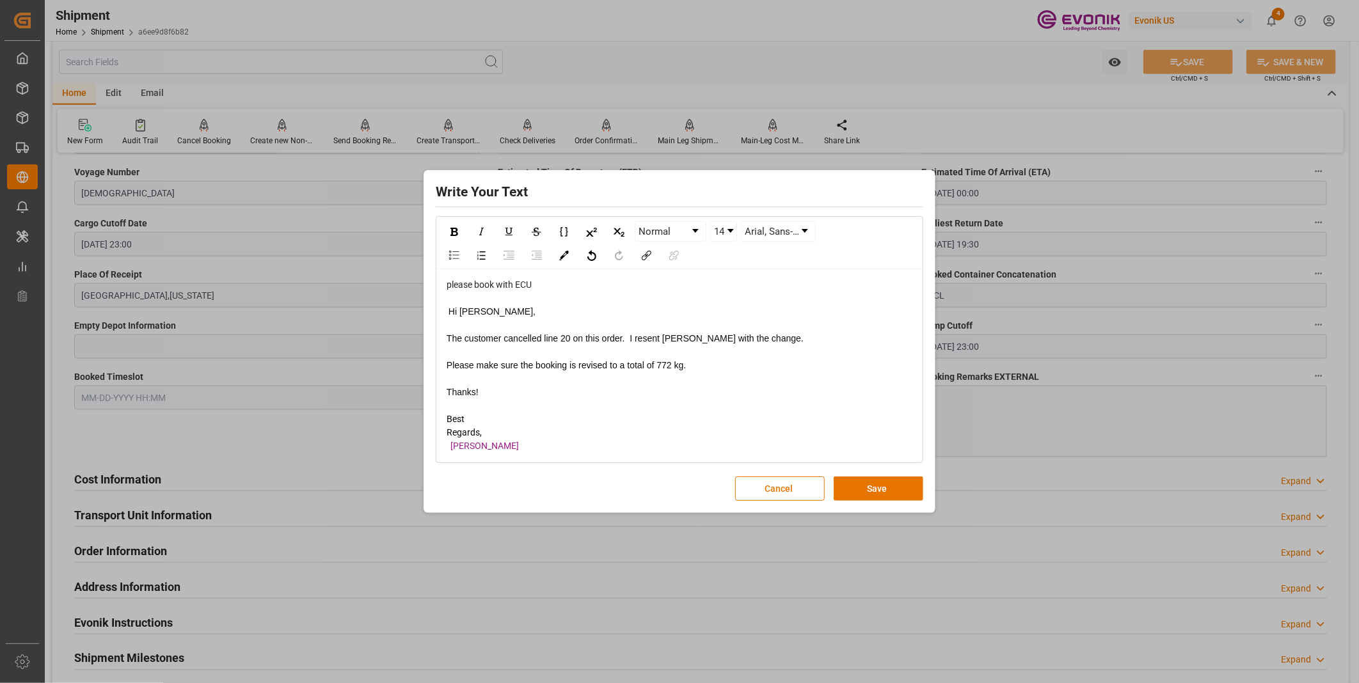
click at [560, 283] on div "please book with ECU" at bounding box center [680, 284] width 466 height 13
drag, startPoint x: 561, startPoint y: 277, endPoint x: 362, endPoint y: 274, distance: 199.0
click at [362, 274] on div "Write Your Text Normal 14 Font please book with ECU Hi Julissa, The customer ca…" at bounding box center [679, 341] width 1359 height 683
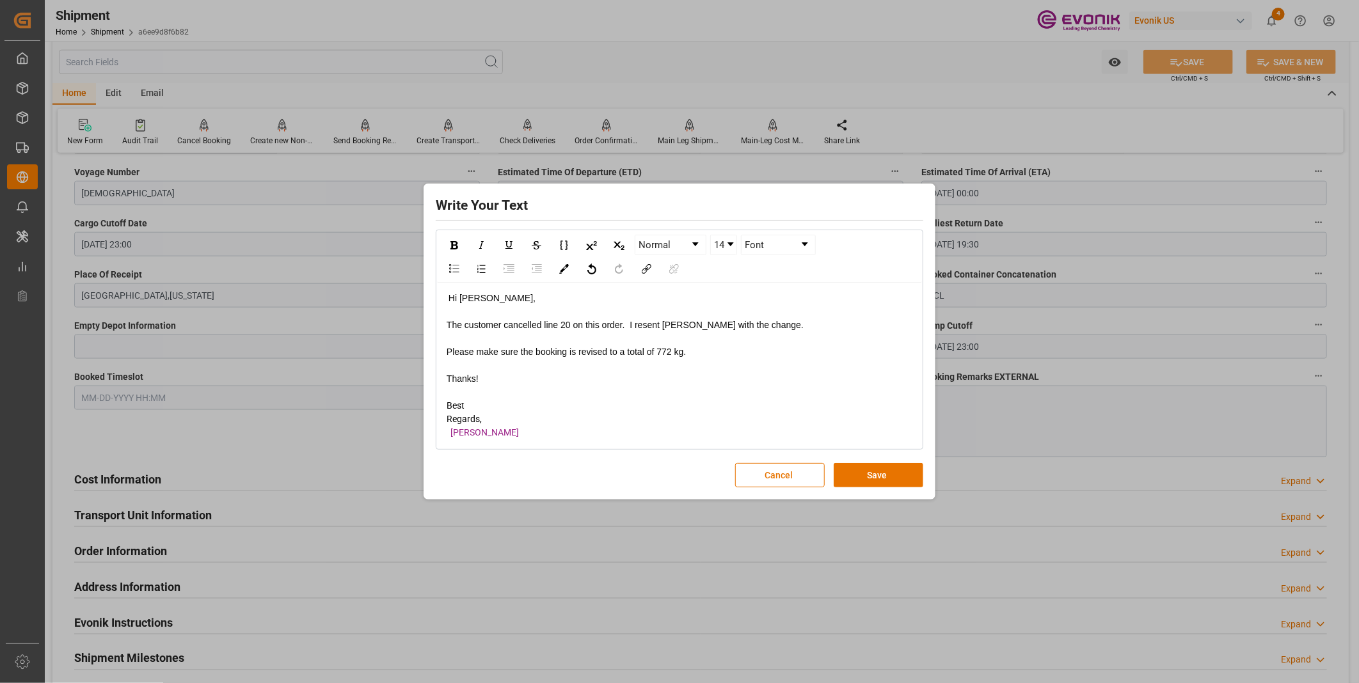
click at [441, 411] on div "Hi Julissa, The customer cancelled line 20 on this order. I resent EDI with the…" at bounding box center [679, 366] width 485 height 166
click at [449, 413] on span "Best Regards," at bounding box center [464, 412] width 35 height 24
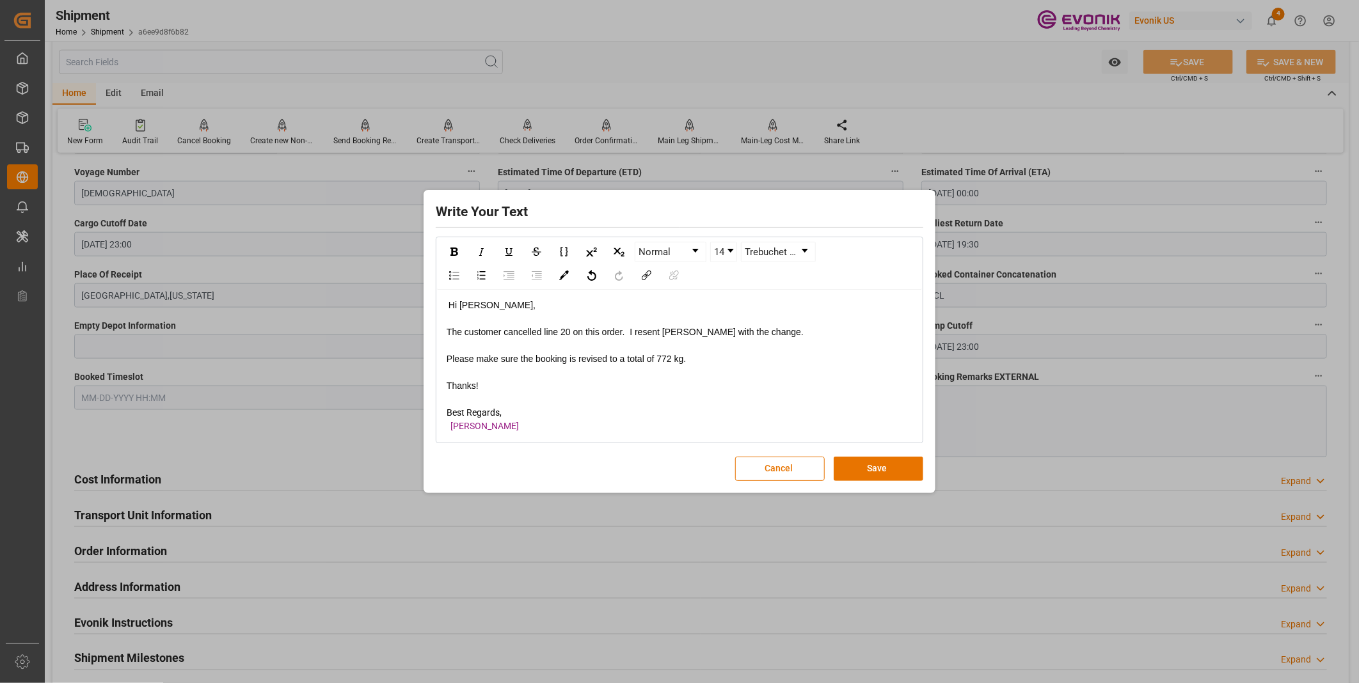
click at [450, 431] on span "Cynthia Lewis" at bounding box center [484, 426] width 68 height 10
click at [630, 405] on div "rdw-editor" at bounding box center [680, 399] width 466 height 13
click at [865, 474] on button "Save" at bounding box center [879, 469] width 90 height 24
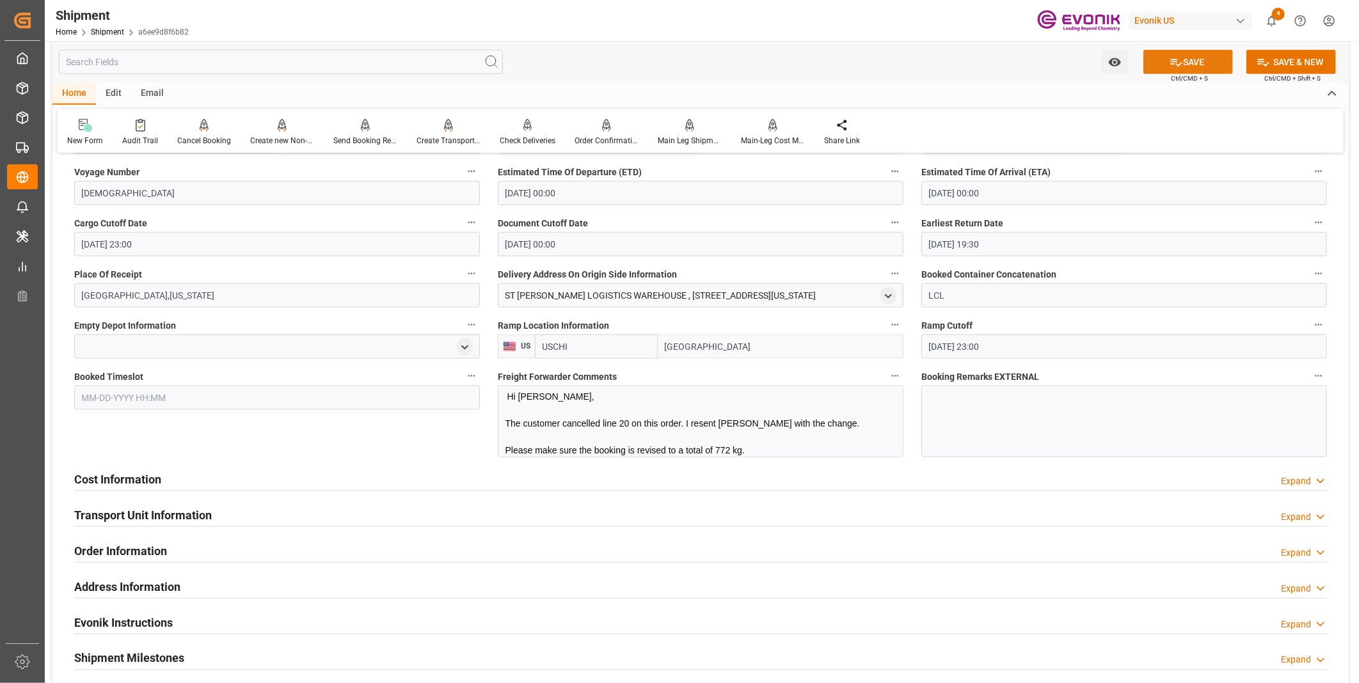
click at [1198, 59] on button "SAVE" at bounding box center [1188, 62] width 90 height 24
click at [345, 141] on div "Send Booking Request To ABS" at bounding box center [365, 141] width 64 height 12
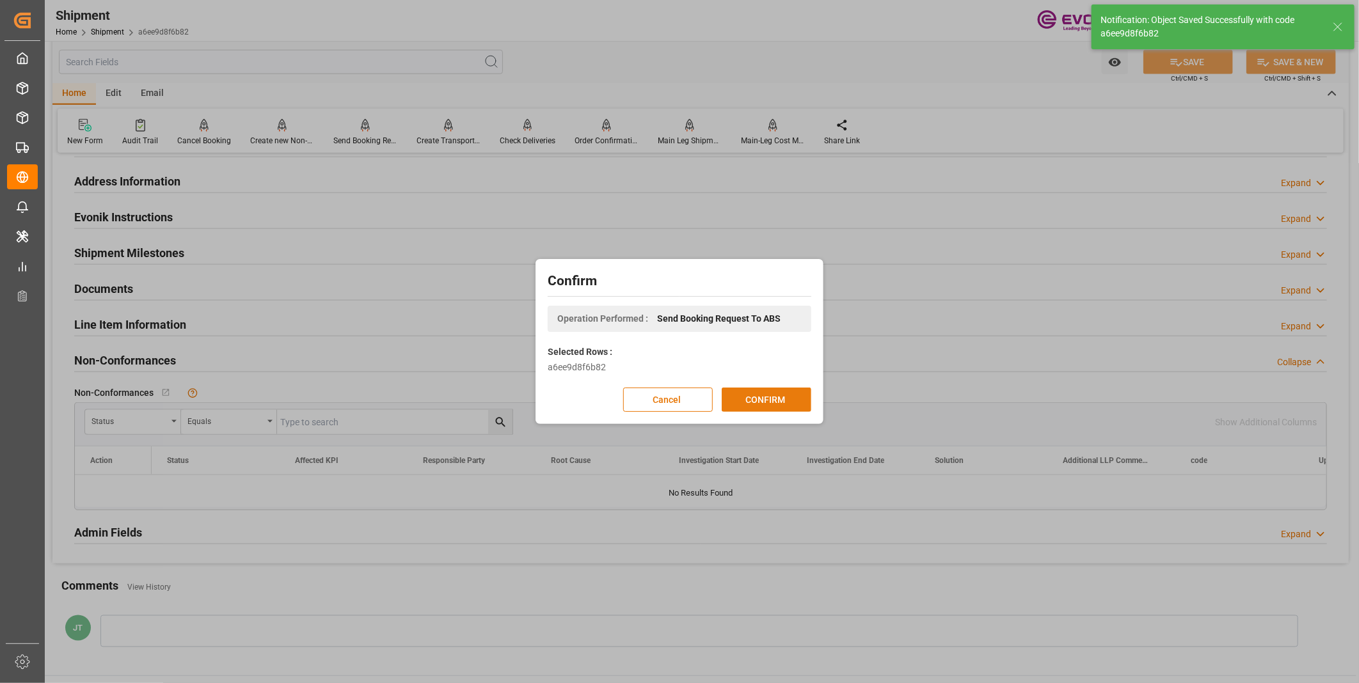
click at [745, 395] on button "CONFIRM" at bounding box center [767, 400] width 90 height 24
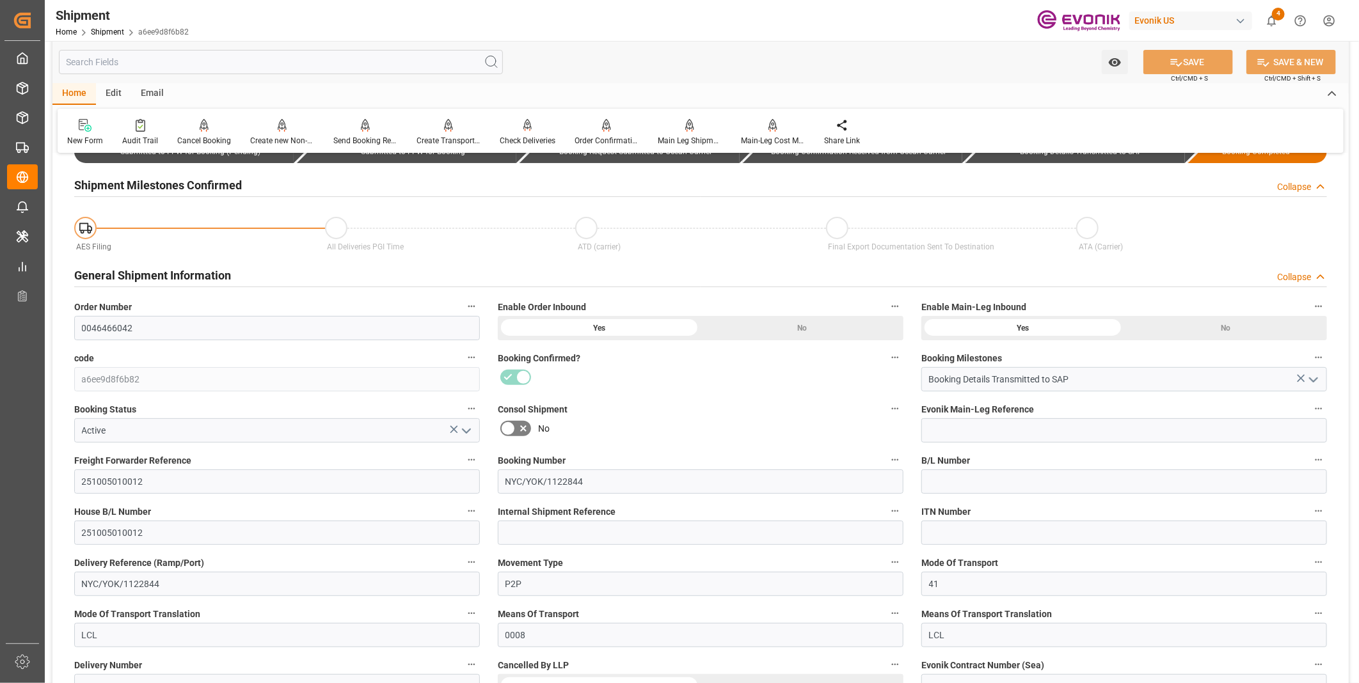
scroll to position [0, 0]
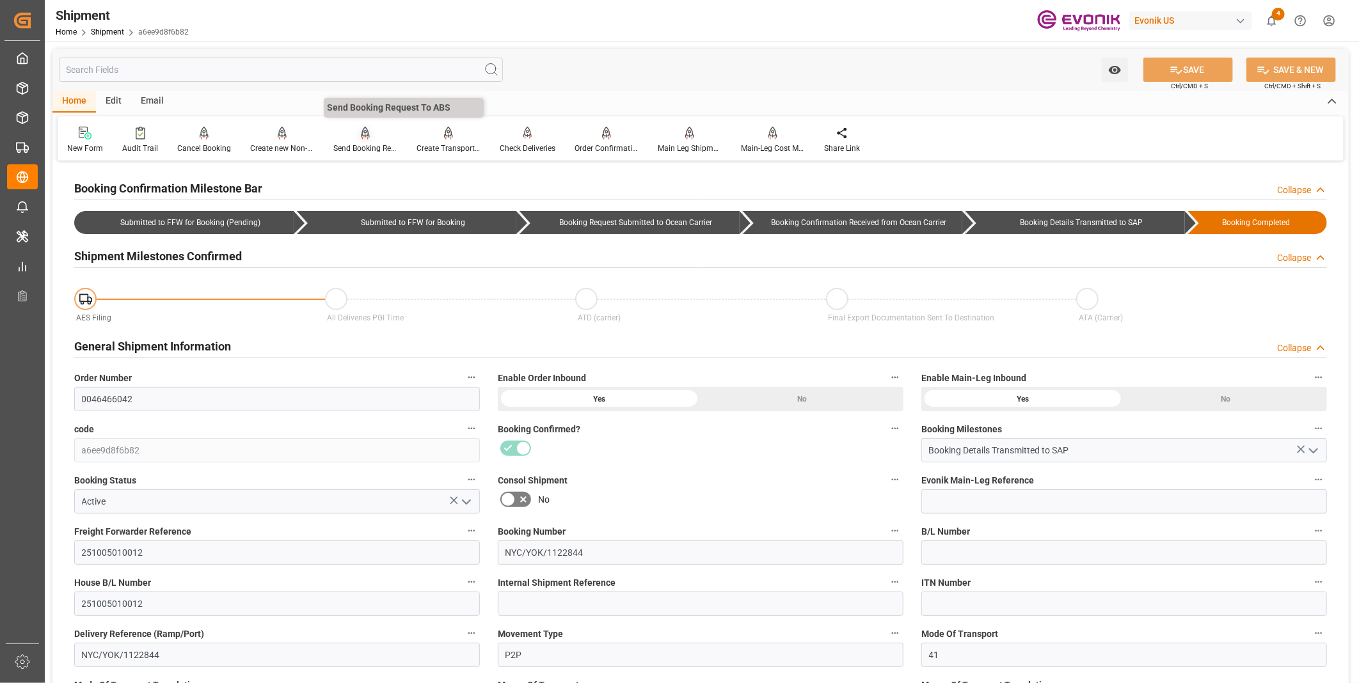
click at [348, 136] on div at bounding box center [365, 132] width 64 height 13
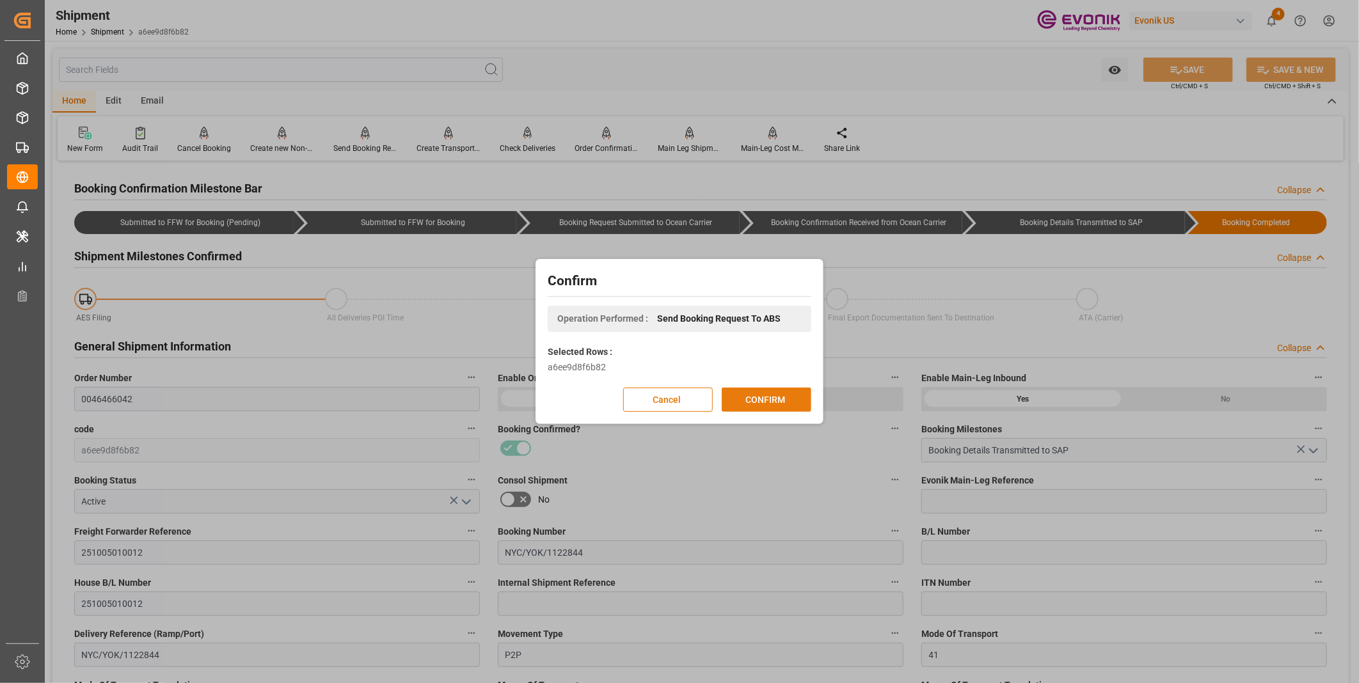
click at [750, 400] on button "CONFIRM" at bounding box center [767, 400] width 90 height 24
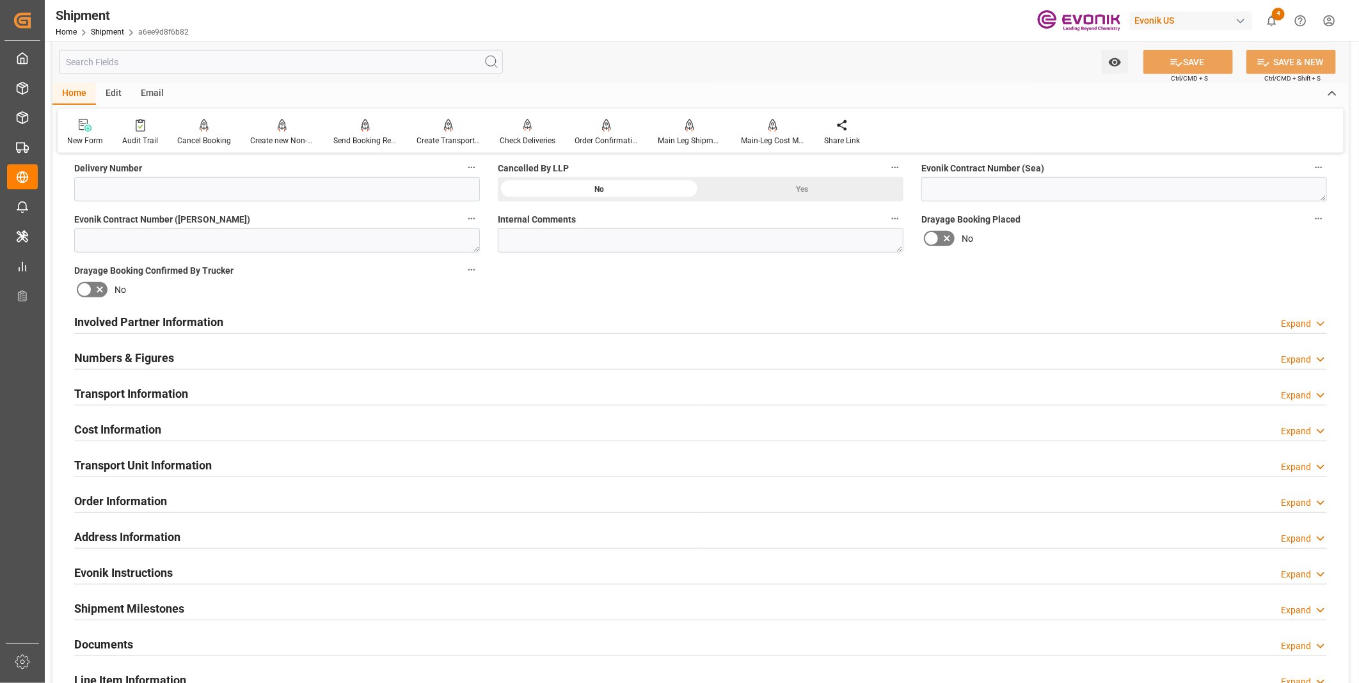
scroll to position [711, 0]
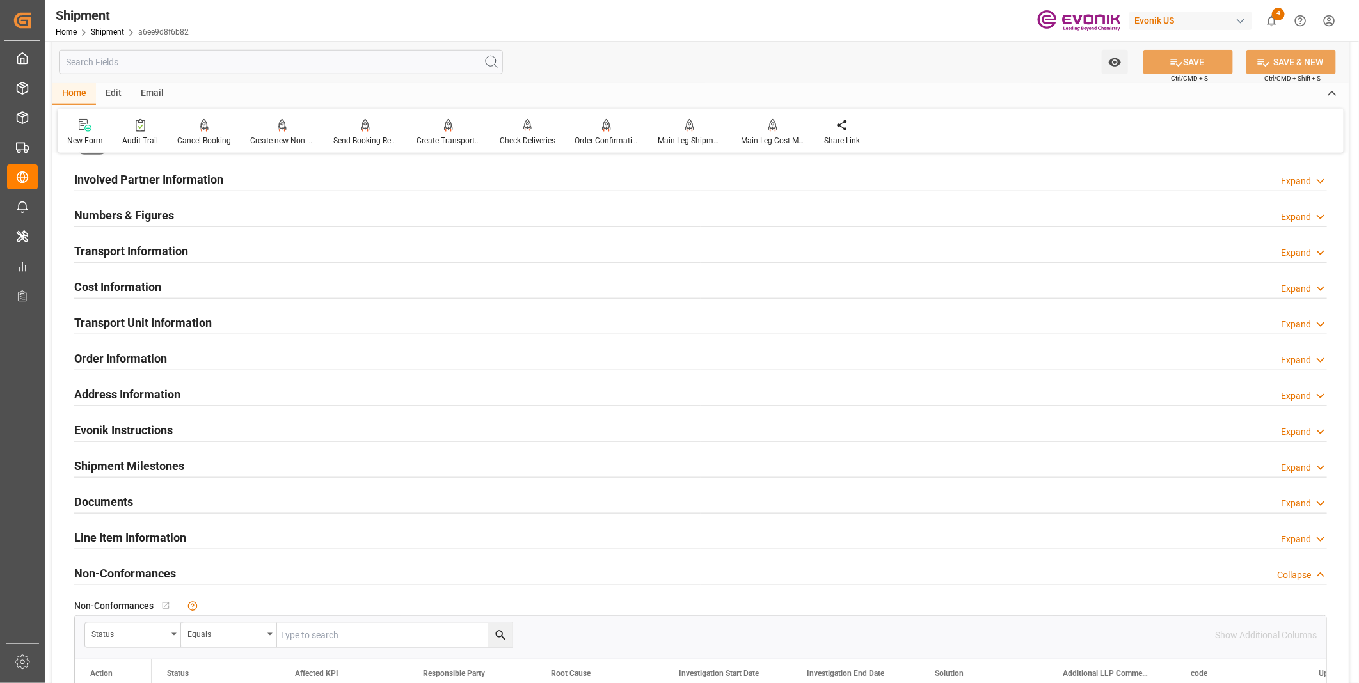
click at [246, 539] on div "Line Item Information Expand" at bounding box center [700, 537] width 1253 height 24
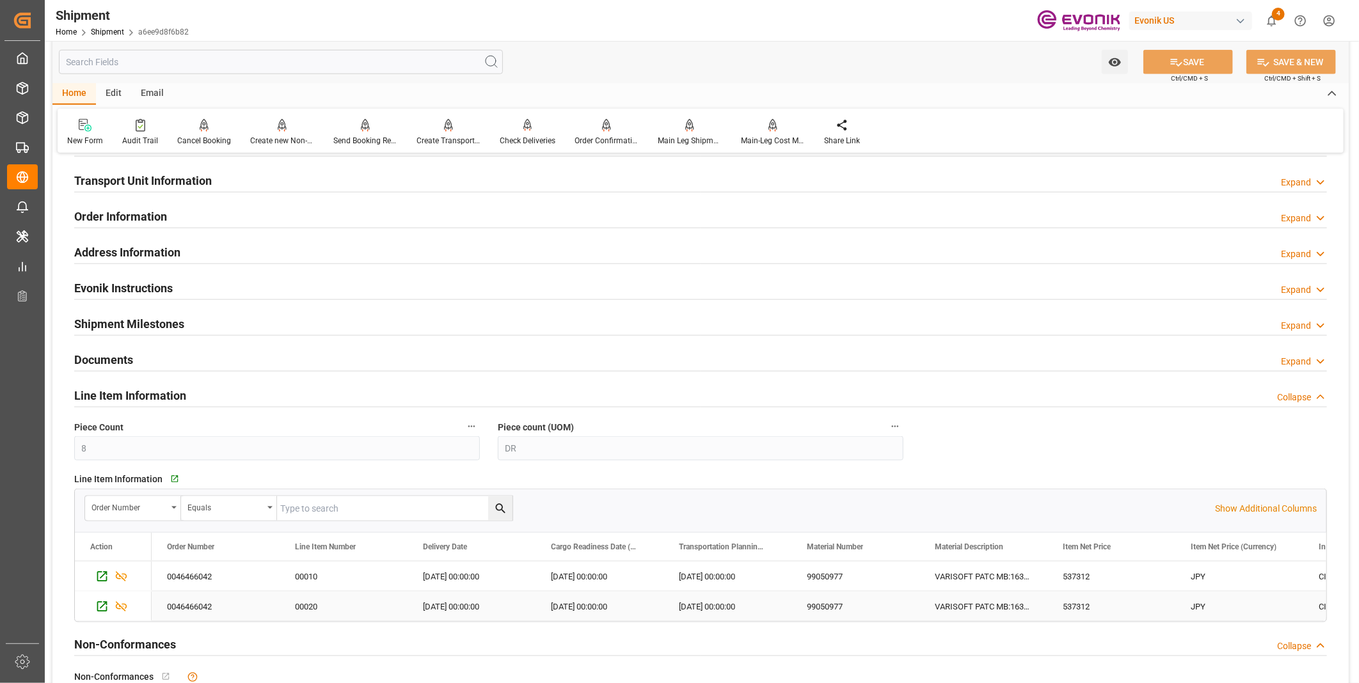
scroll to position [995, 0]
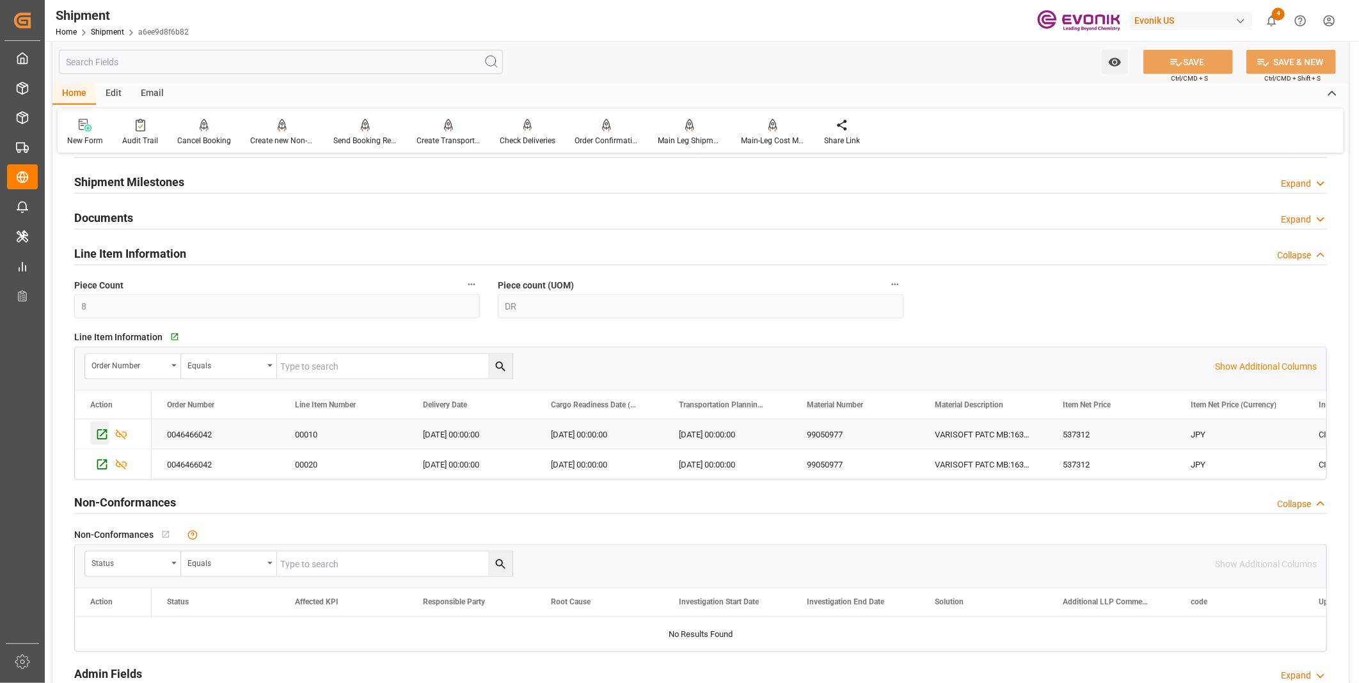
click at [102, 431] on icon "Press SPACE to select this row." at bounding box center [101, 434] width 13 height 13
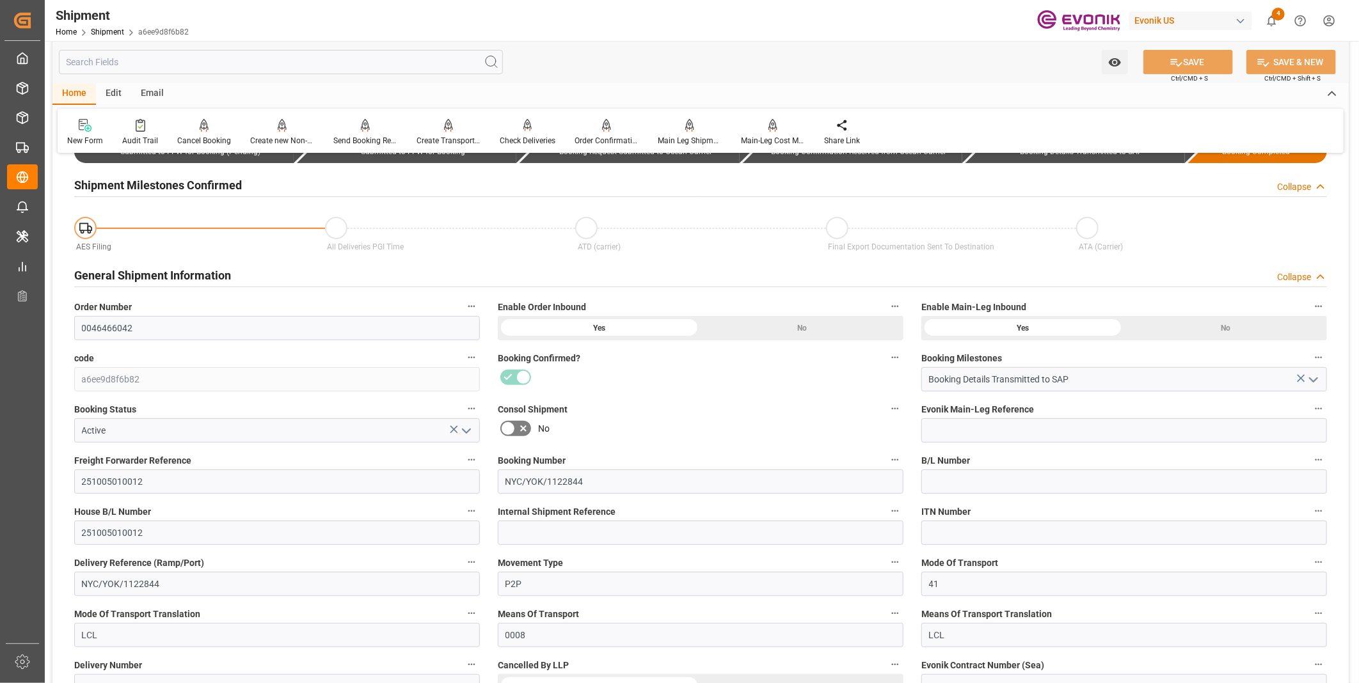
scroll to position [0, 0]
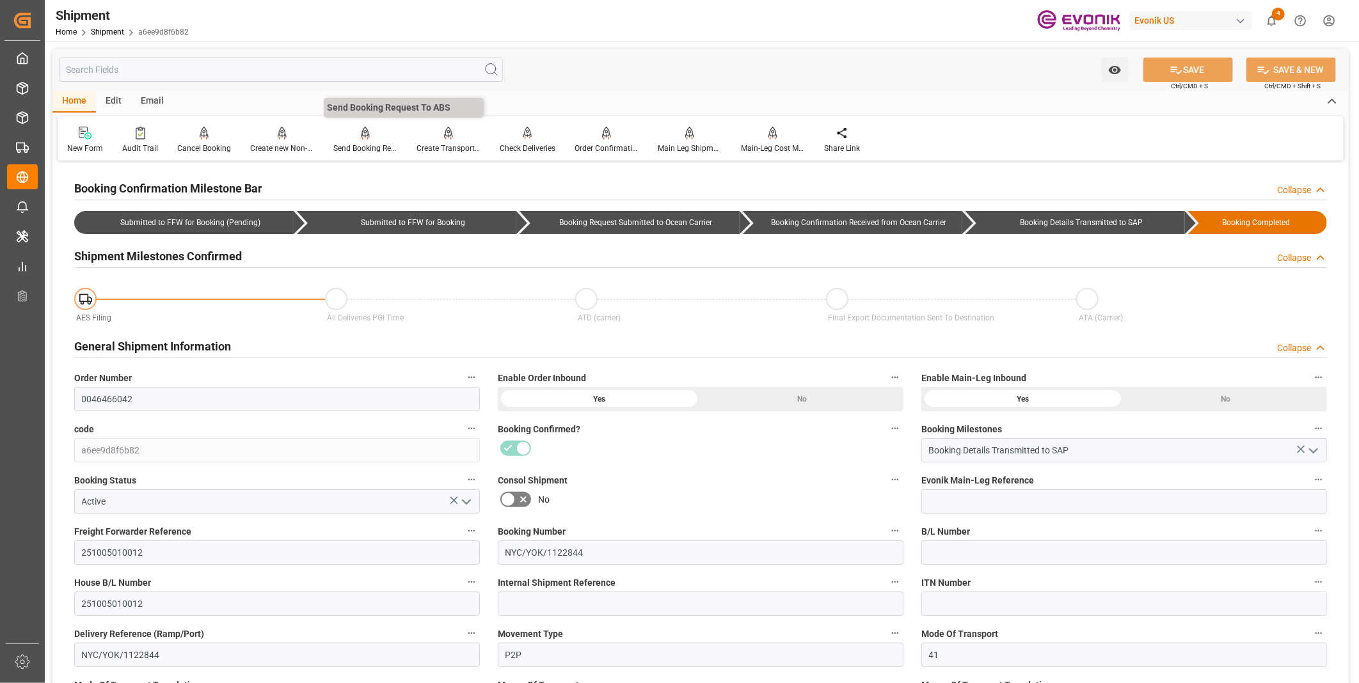
click at [368, 151] on div "Send Booking Request To ABS" at bounding box center [365, 149] width 64 height 12
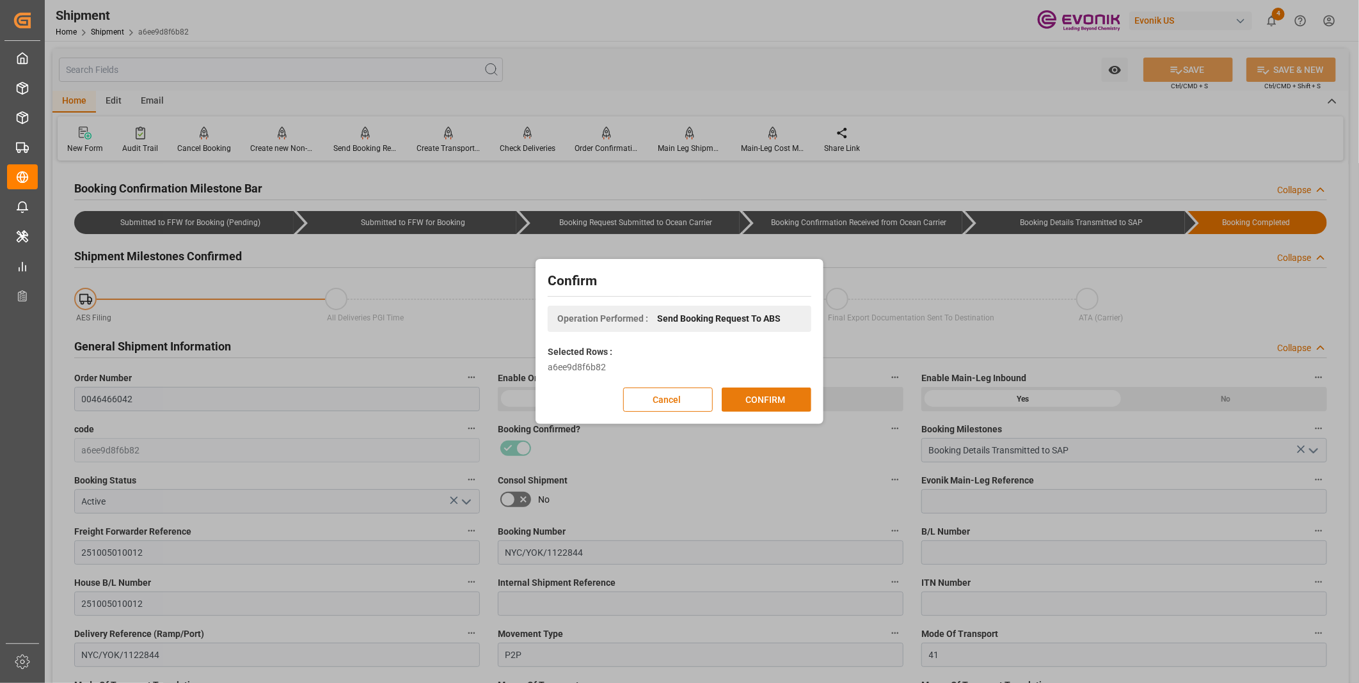
click at [764, 397] on button "CONFIRM" at bounding box center [767, 400] width 90 height 24
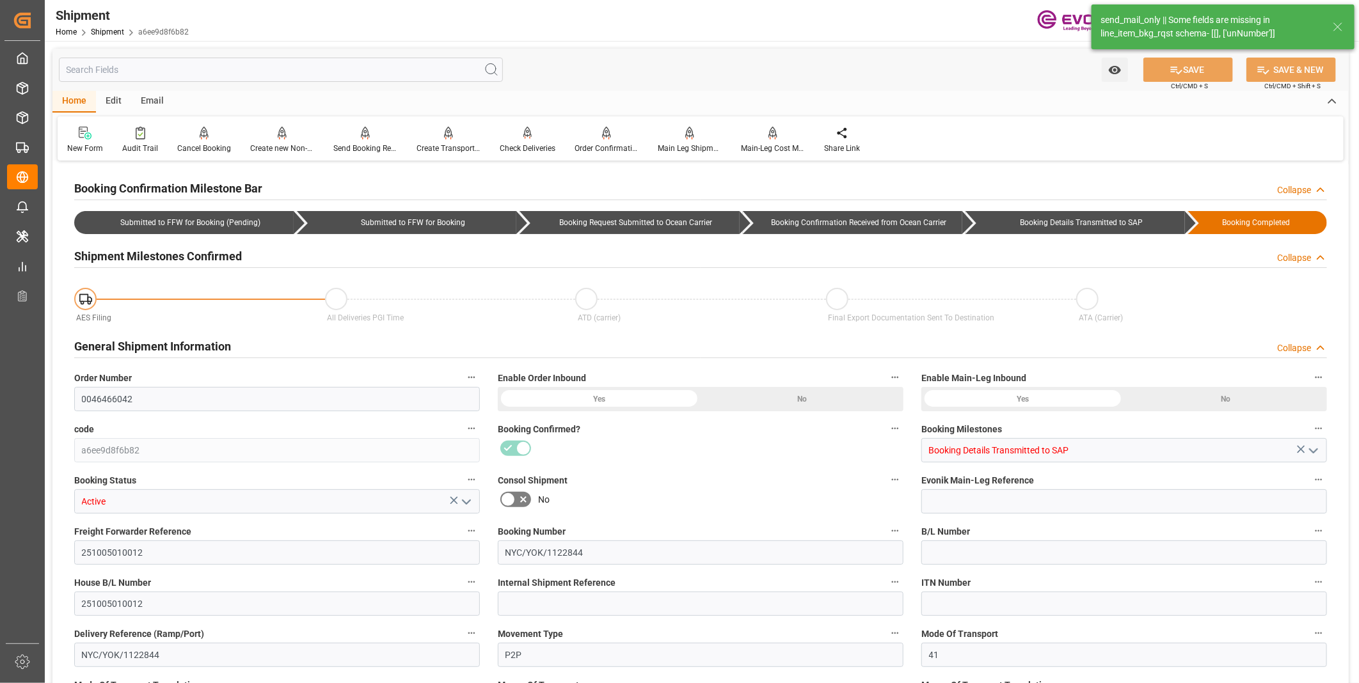
type input "0046466042"
type input "a6ee9d8f6b82"
type input "Booking Details Transmitted to SAP"
type input "Active"
type input "251005010012"
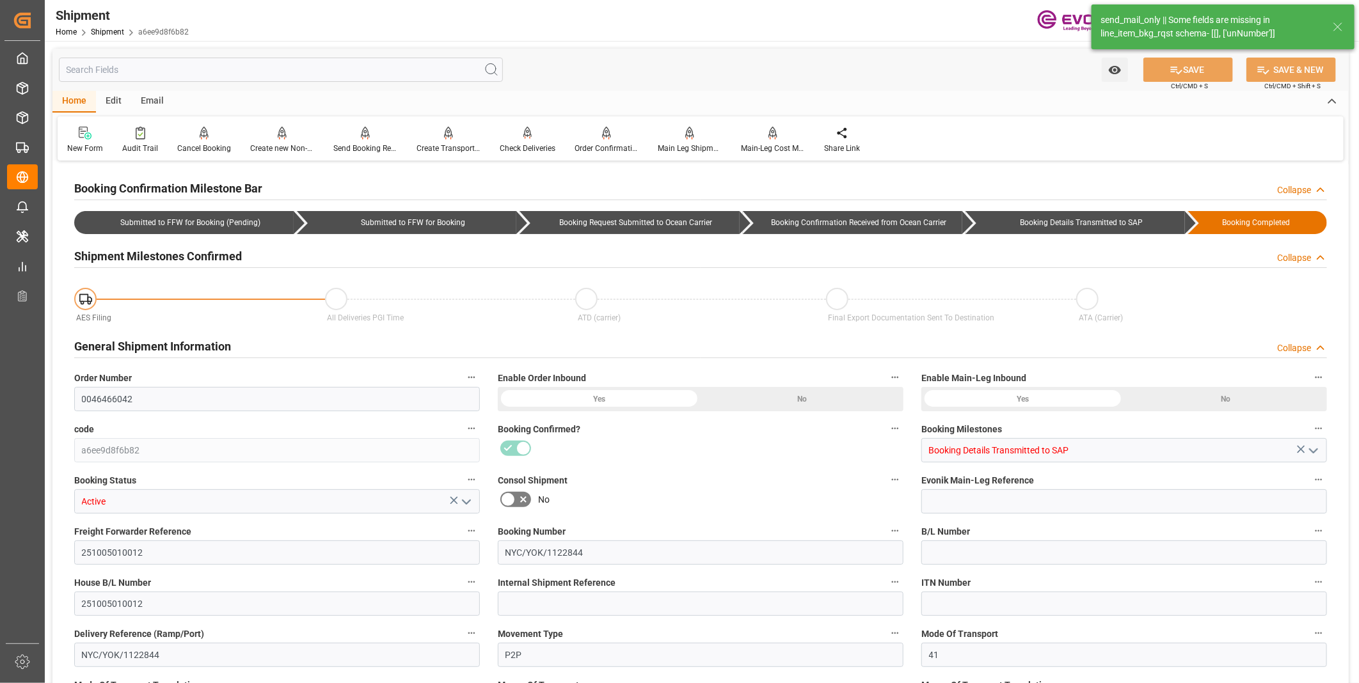
type input "NYC/YOK/1122844"
type input "251005010012"
type input "NYC/YOK/1122844"
type input "P2P"
type input "41"
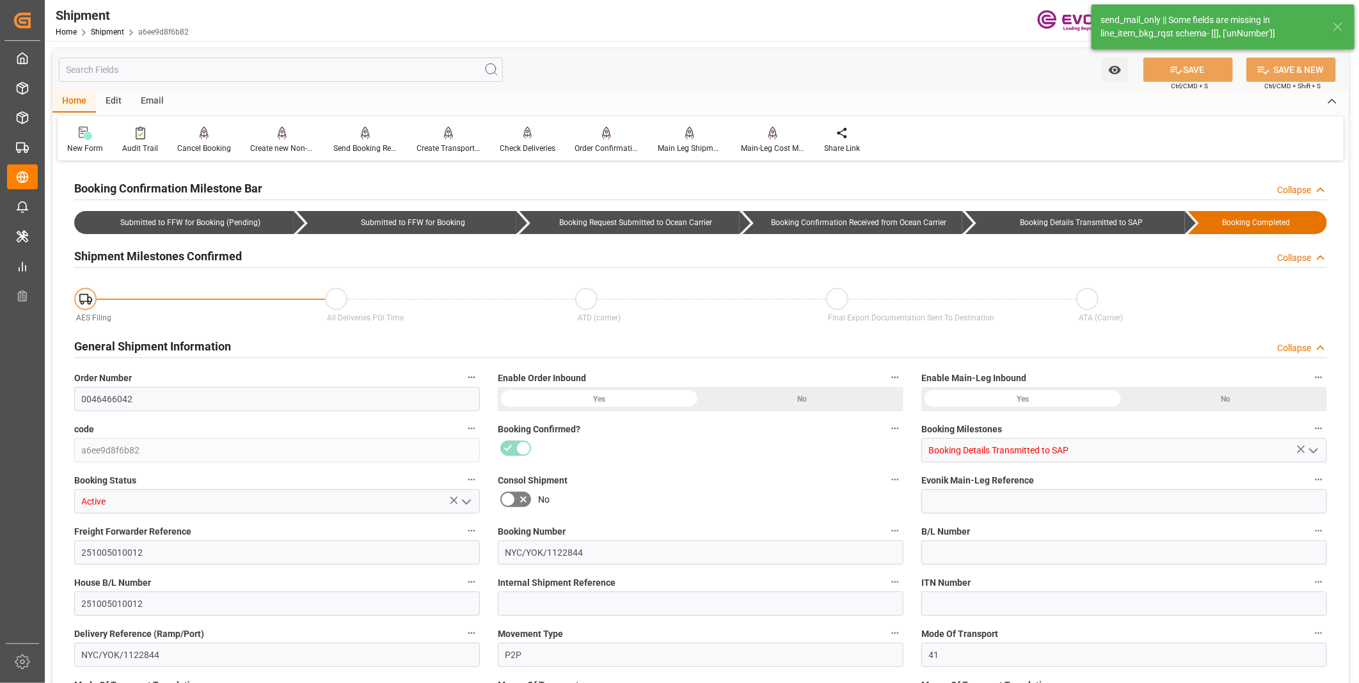
type input "LCL"
type input "0008"
type input "LCL"
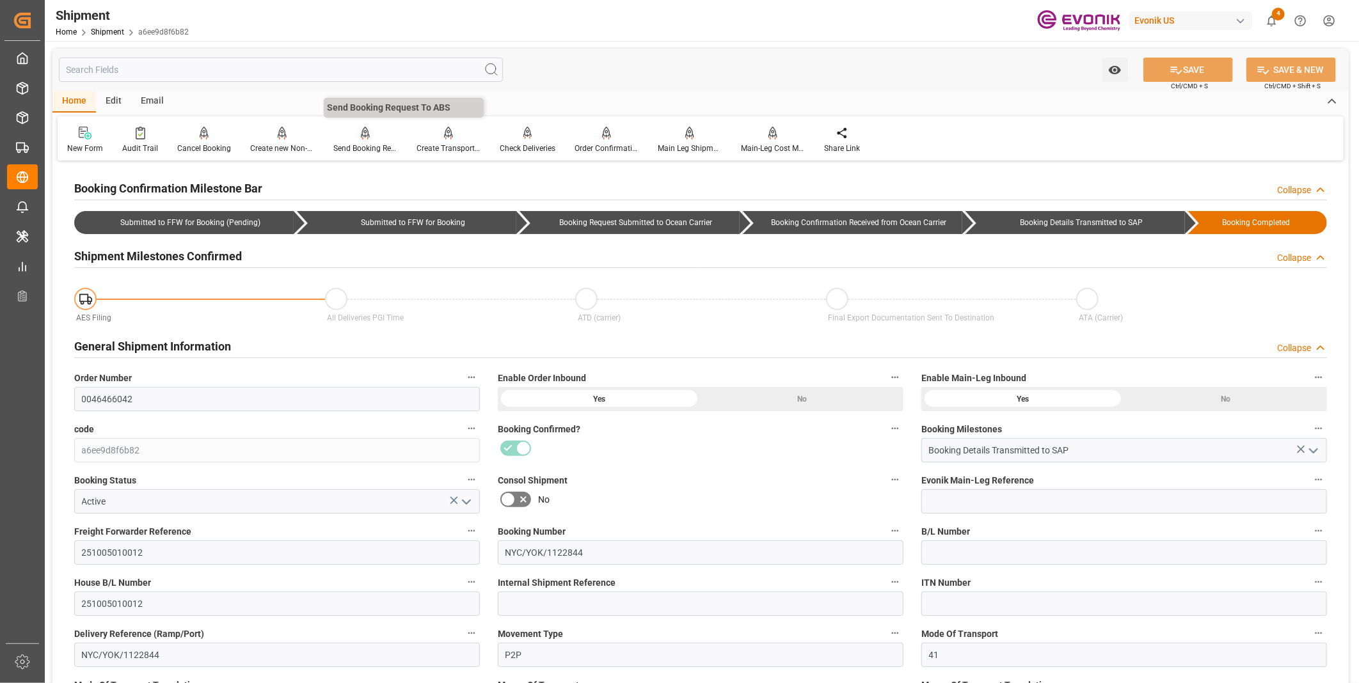
click at [356, 143] on div "Send Booking Request To ABS" at bounding box center [365, 149] width 64 height 12
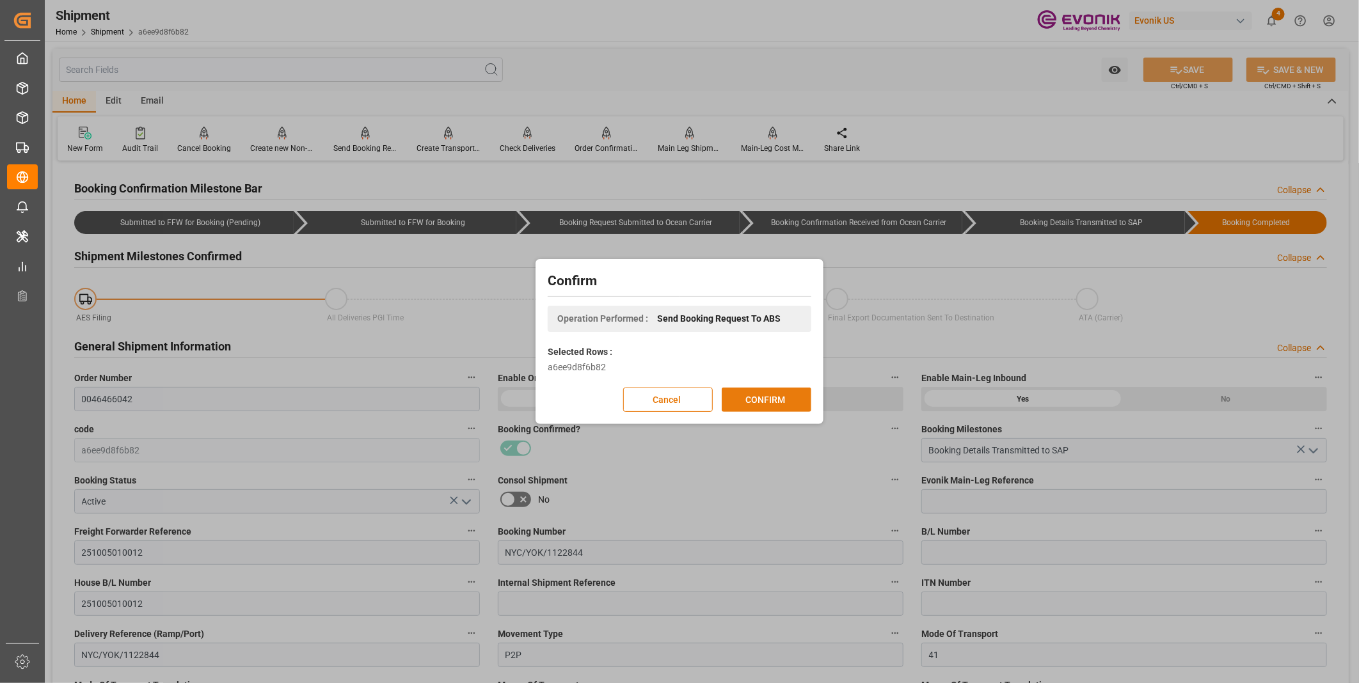
click at [762, 393] on button "CONFIRM" at bounding box center [767, 400] width 90 height 24
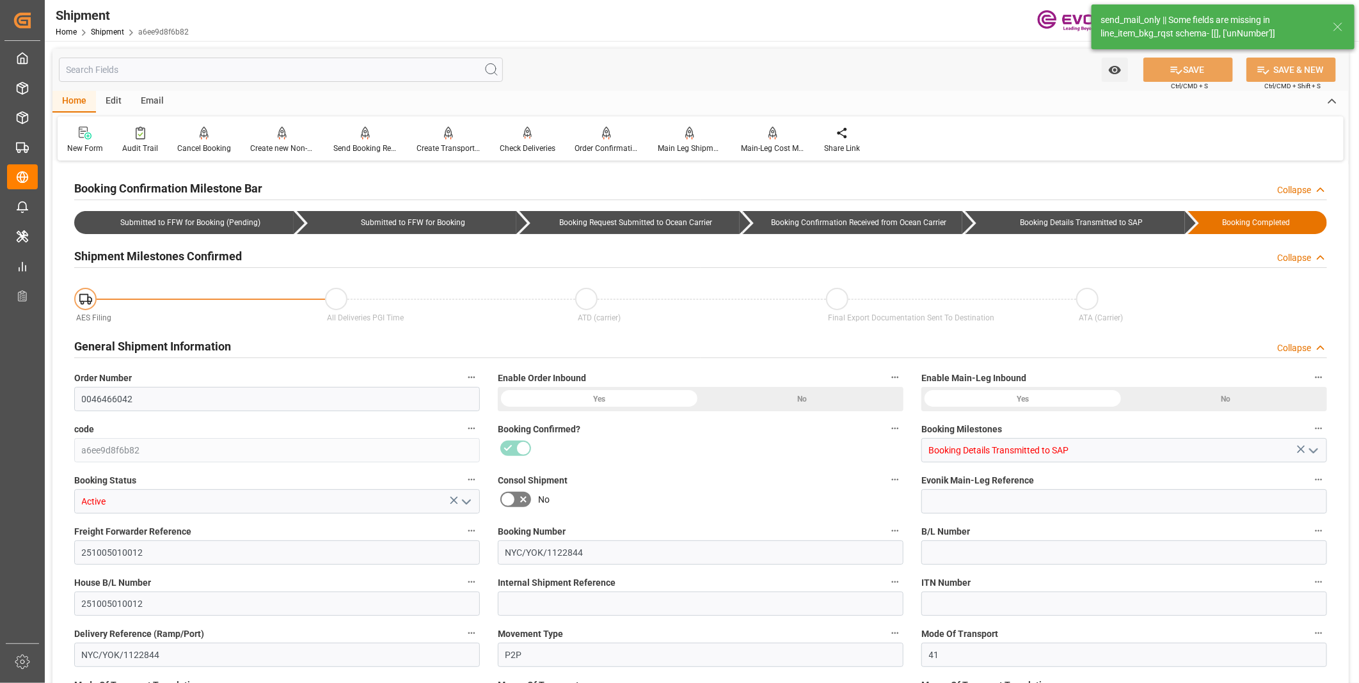
type input "8"
type input "DR"
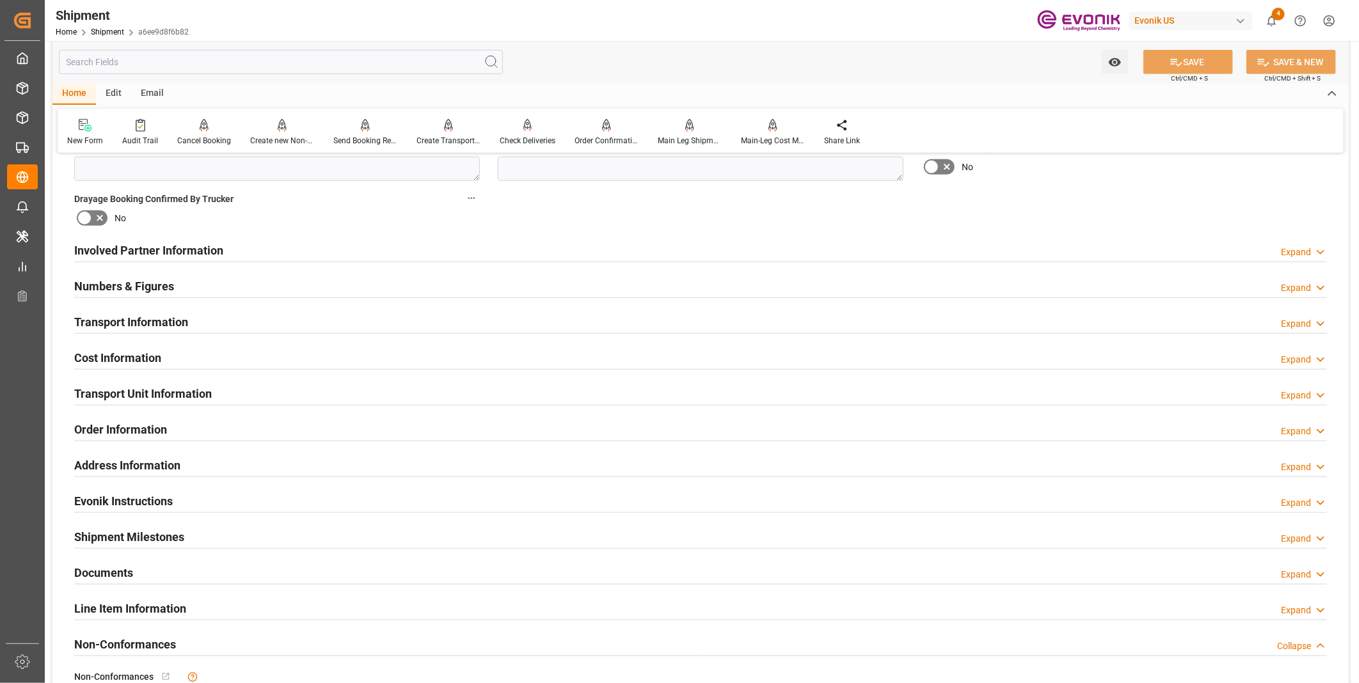
scroll to position [853, 0]
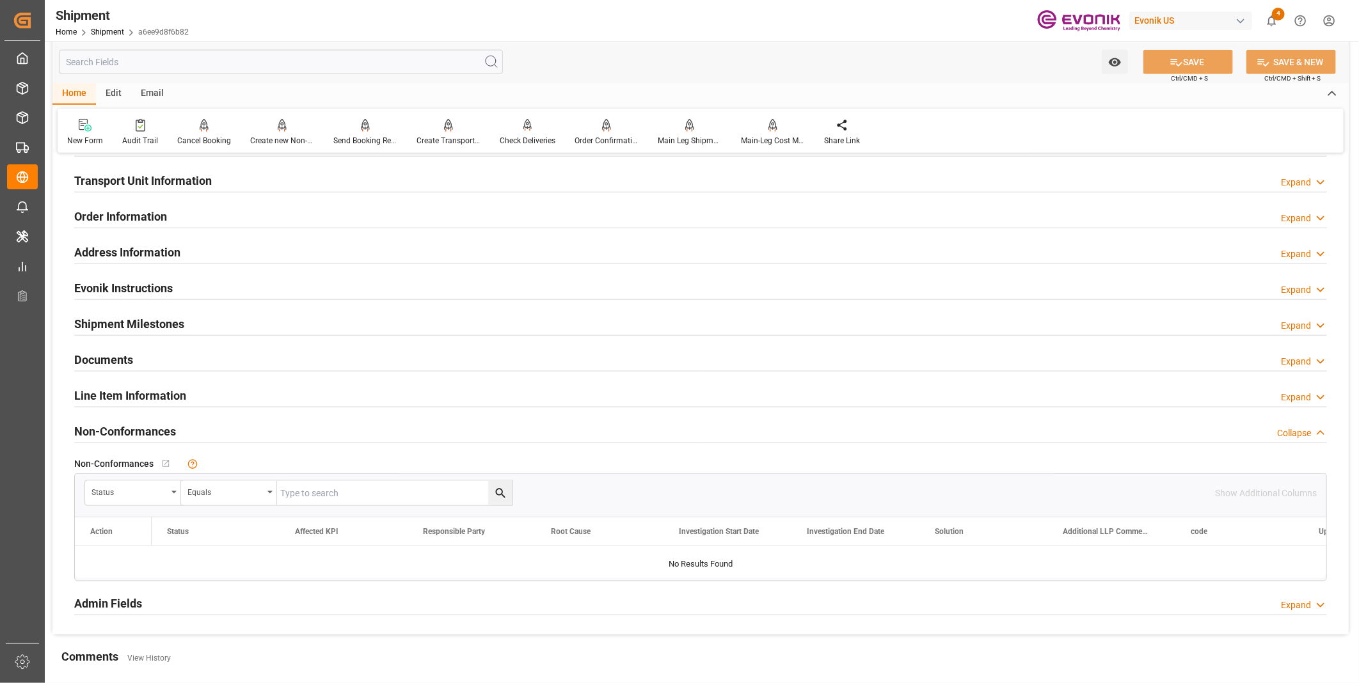
click at [141, 391] on h2 "Line Item Information" at bounding box center [130, 395] width 112 height 17
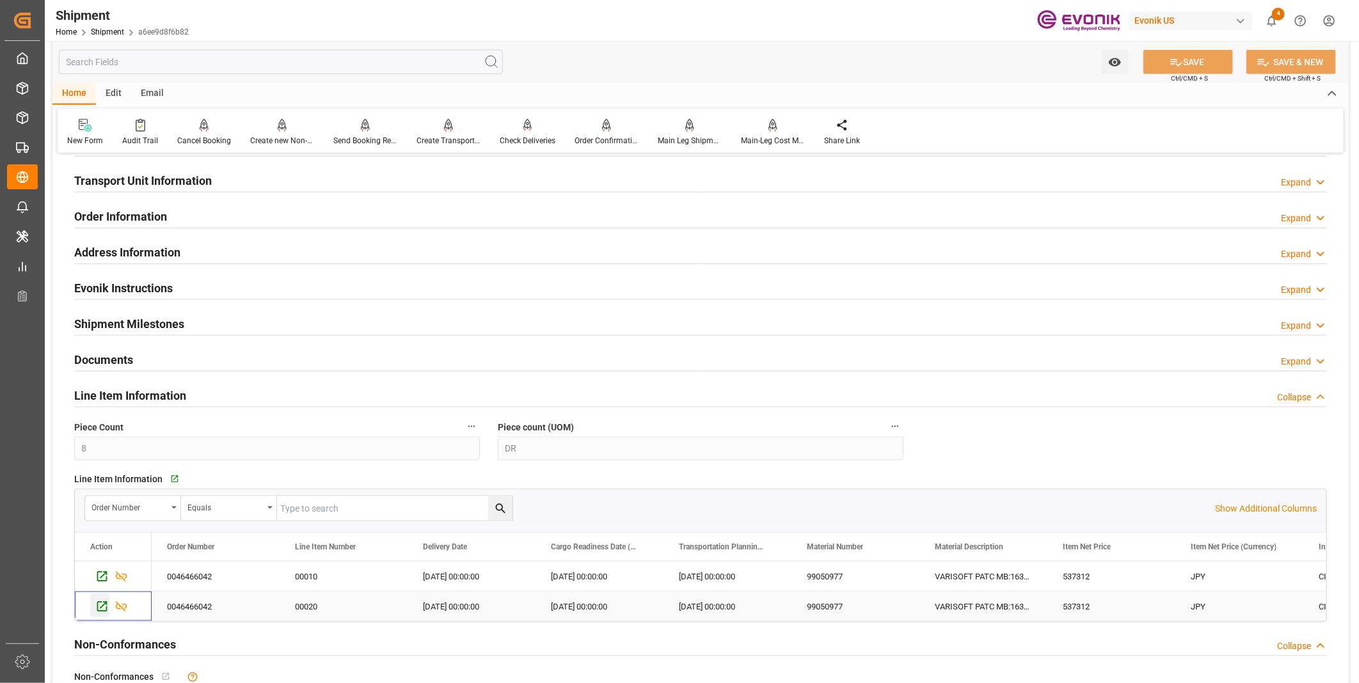
click at [103, 605] on icon "Press SPACE to select this row." at bounding box center [102, 607] width 10 height 10
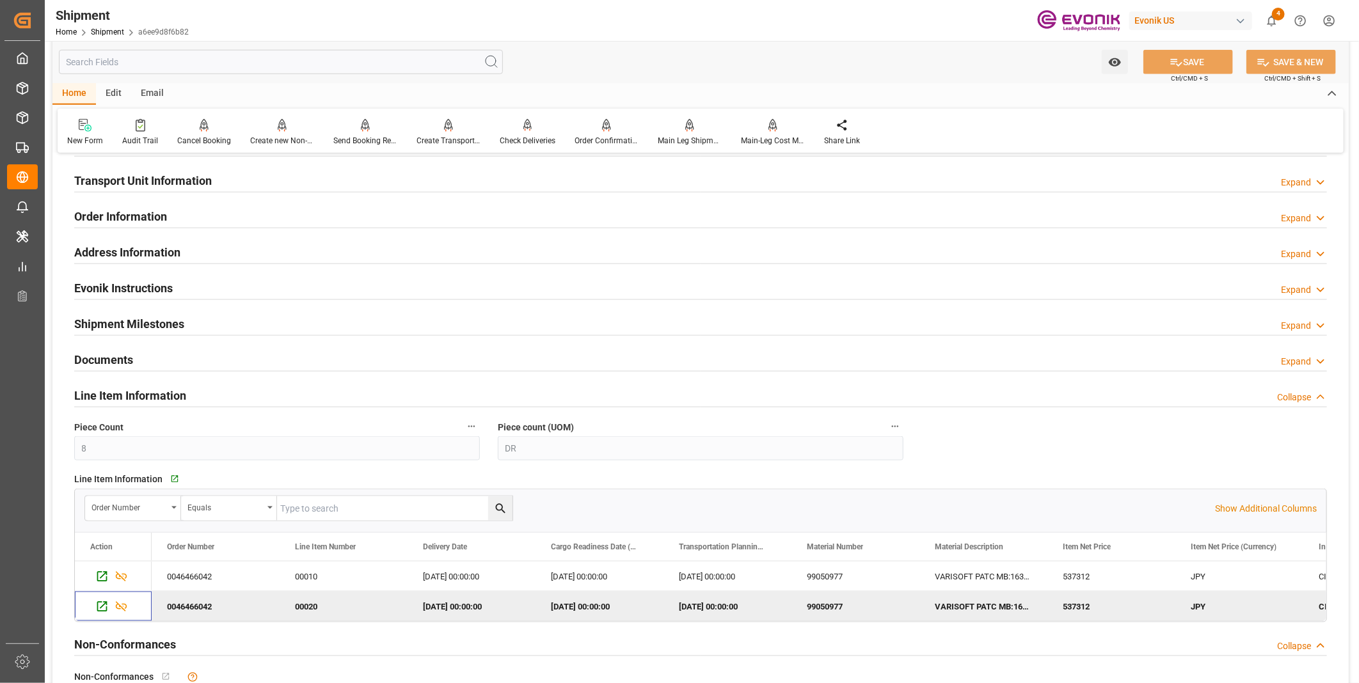
scroll to position [924, 0]
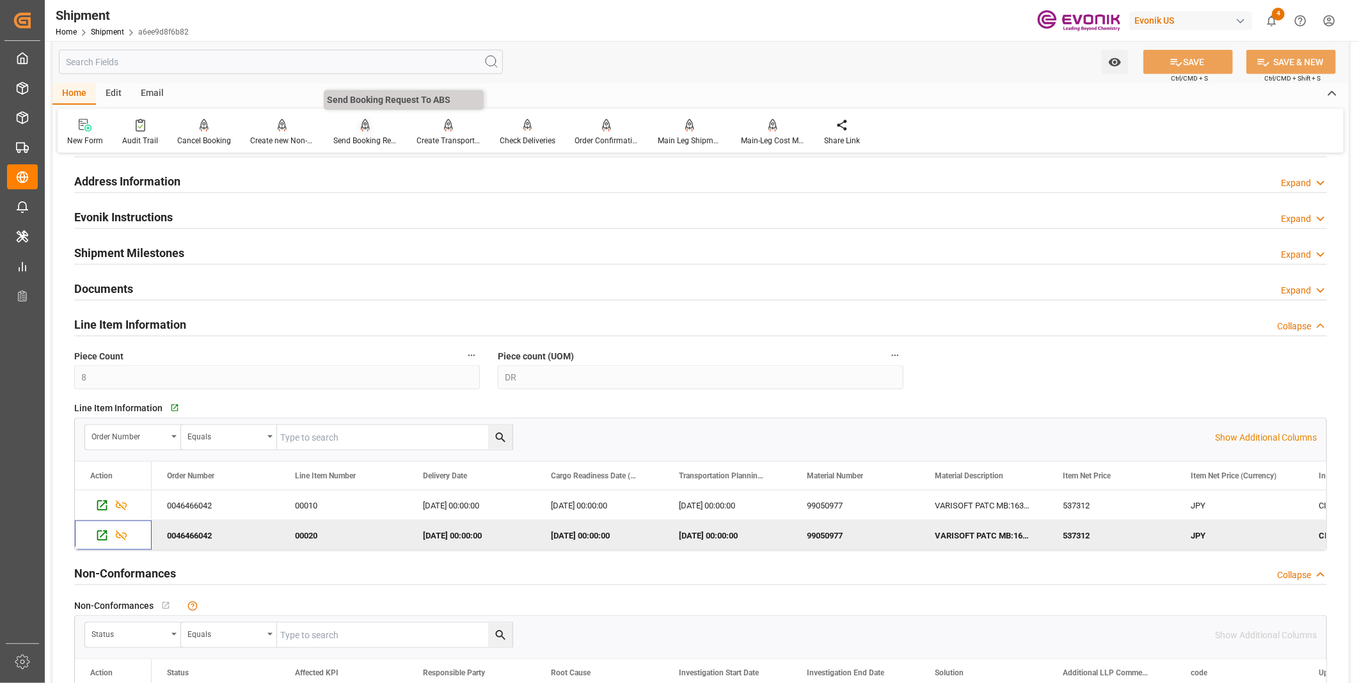
click at [350, 122] on div at bounding box center [365, 124] width 64 height 13
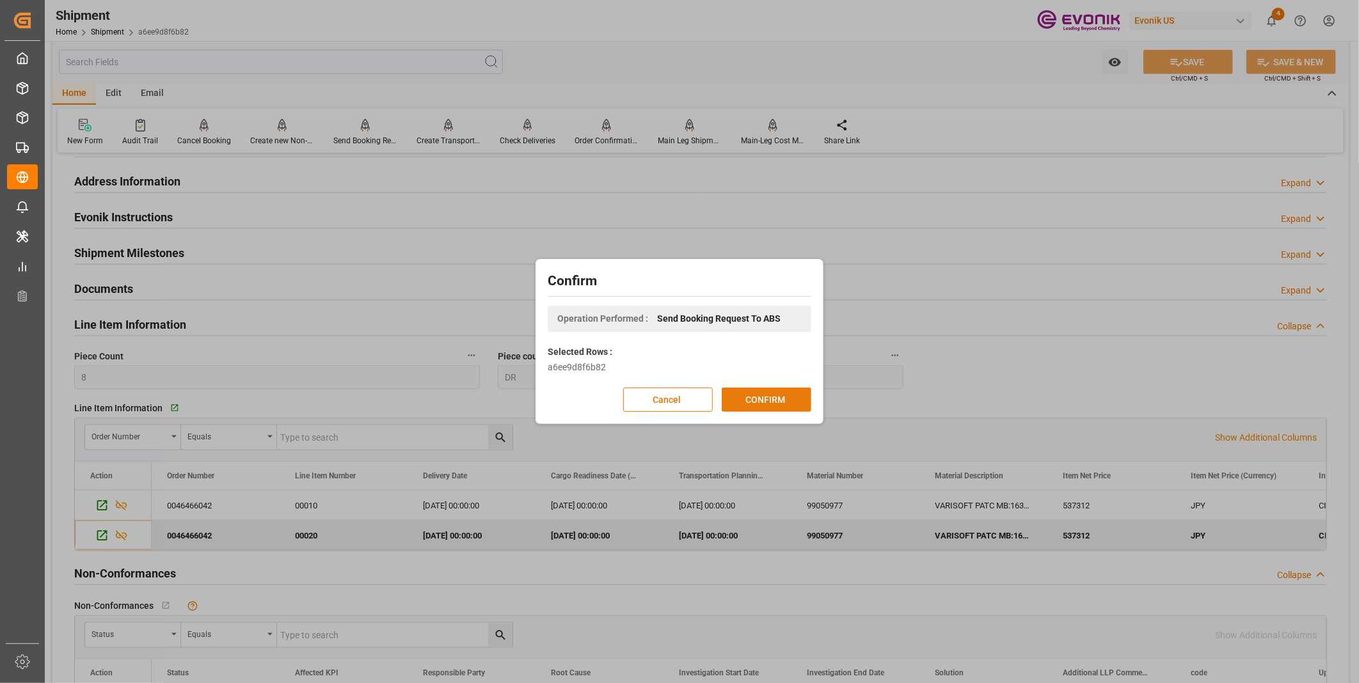
click at [742, 398] on button "CONFIRM" at bounding box center [767, 400] width 90 height 24
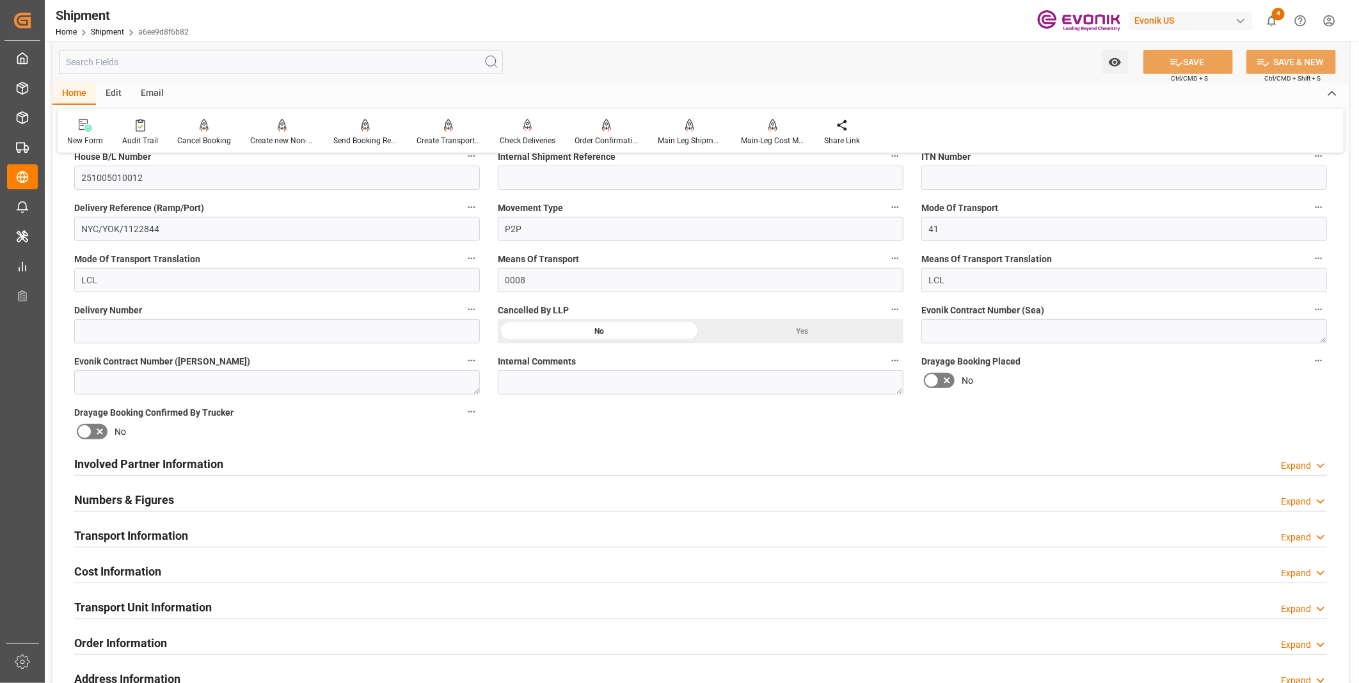
scroll to position [0, 0]
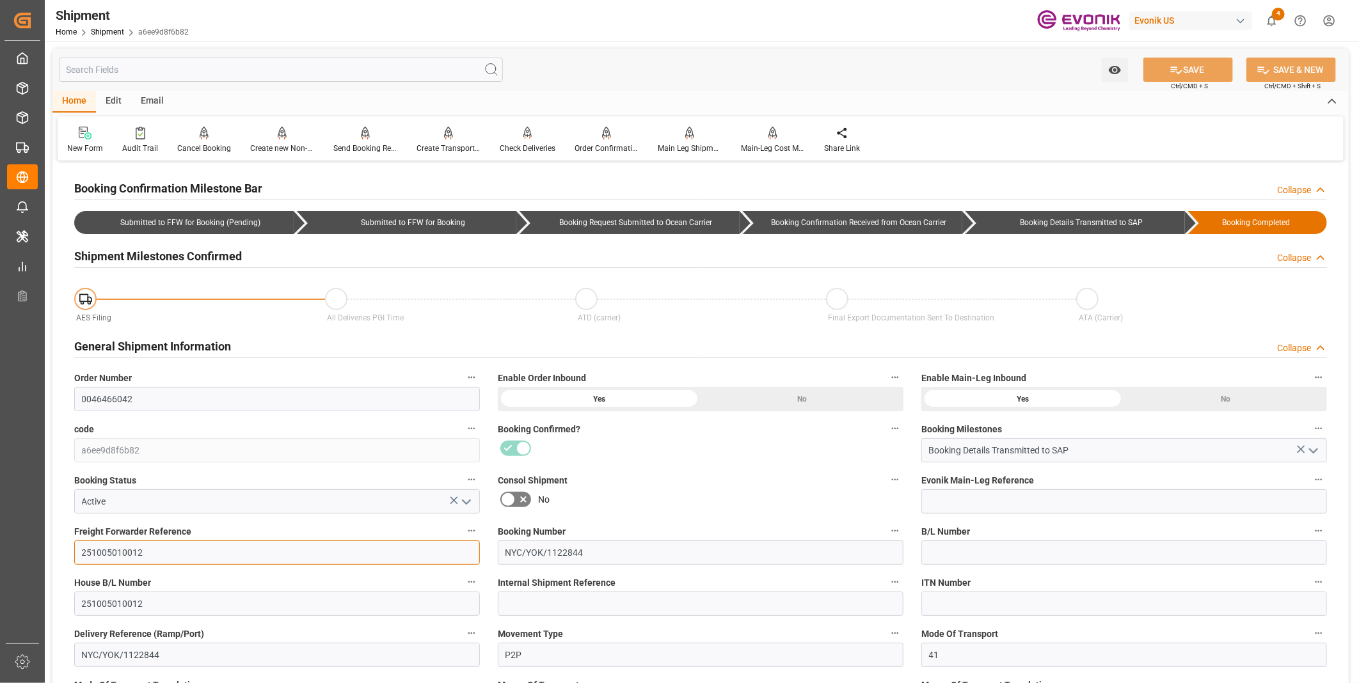
click at [110, 554] on input "251005010012" at bounding box center [277, 553] width 406 height 24
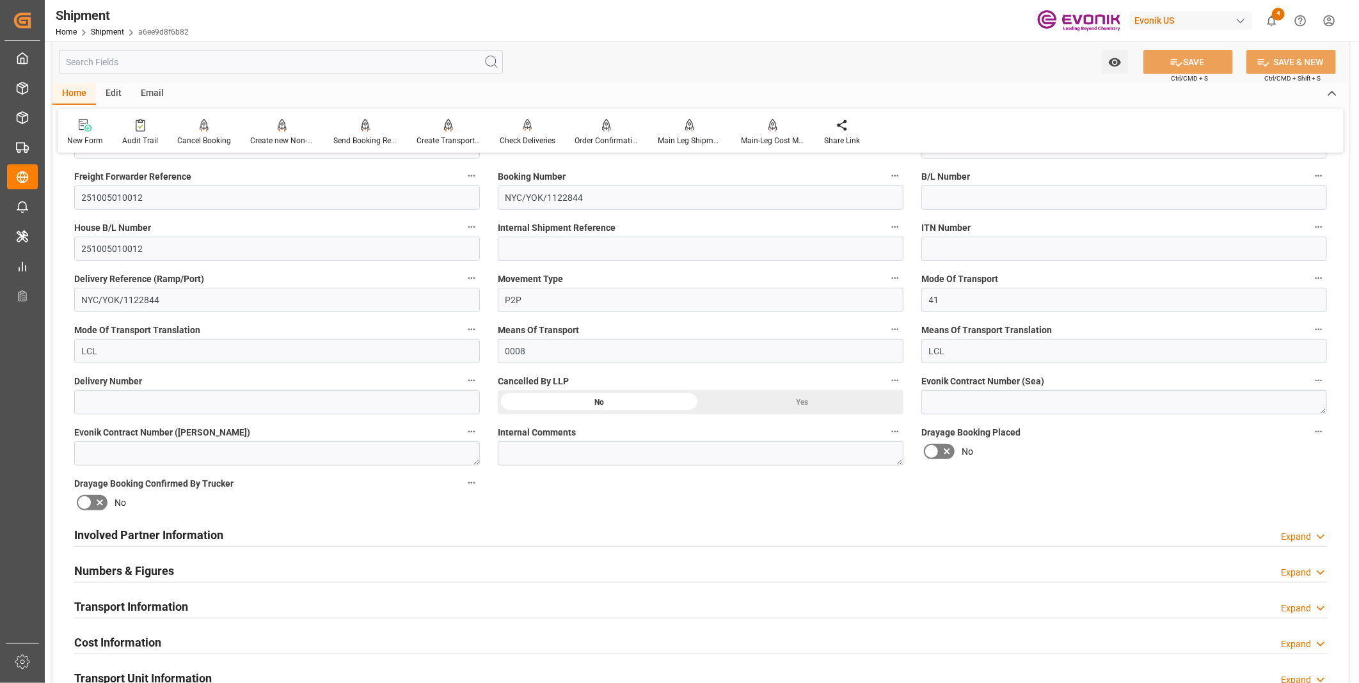
scroll to position [426, 0]
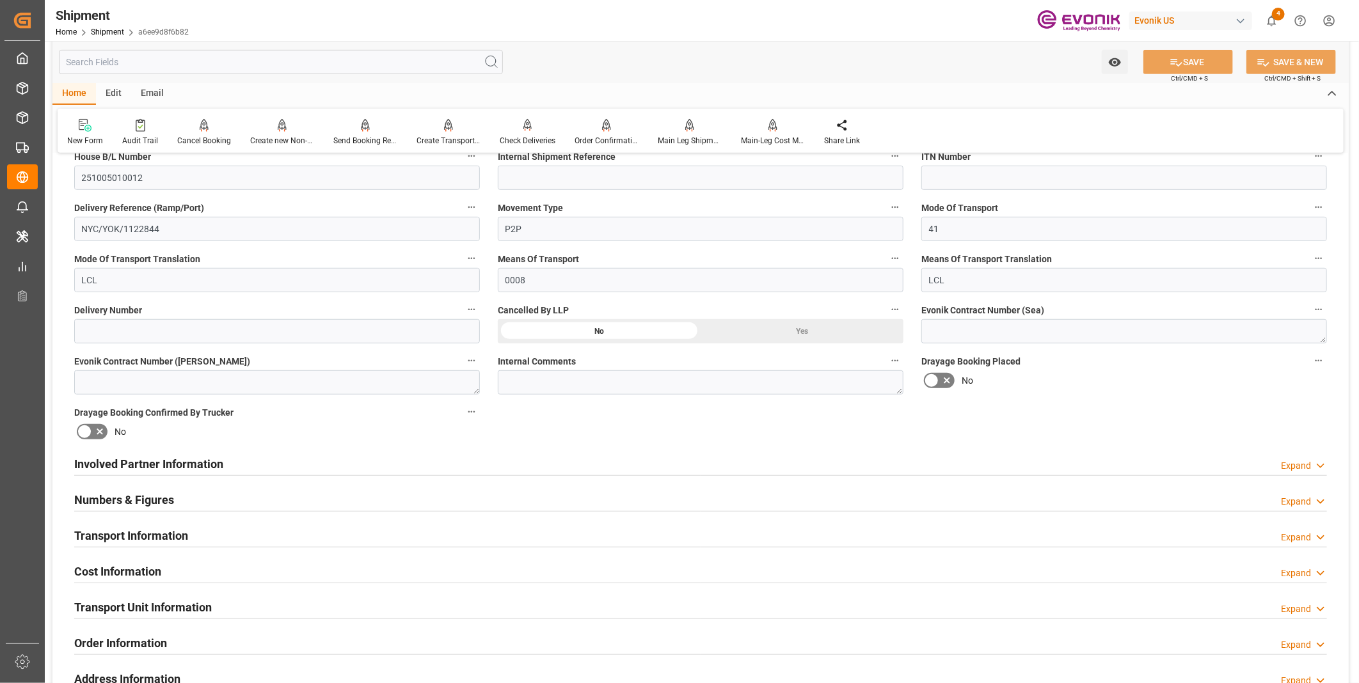
click at [459, 464] on div "Involved Partner Information Expand" at bounding box center [700, 463] width 1253 height 24
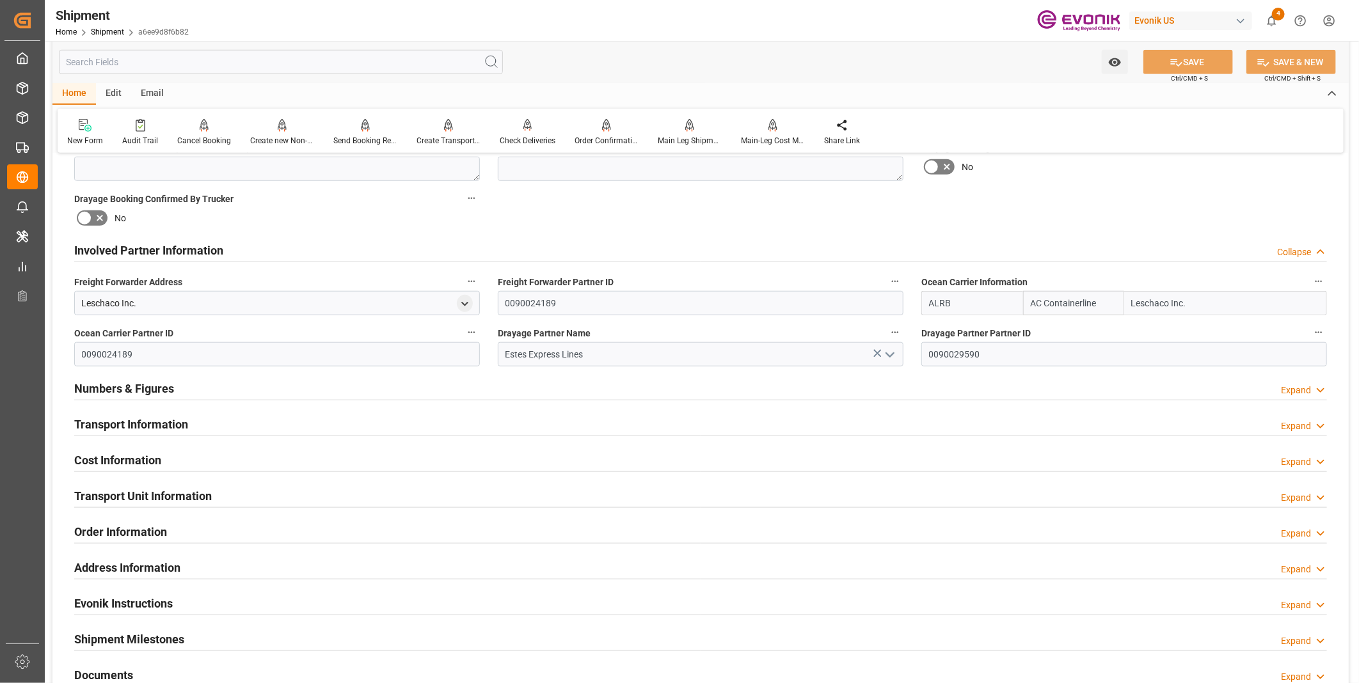
scroll to position [1162, 0]
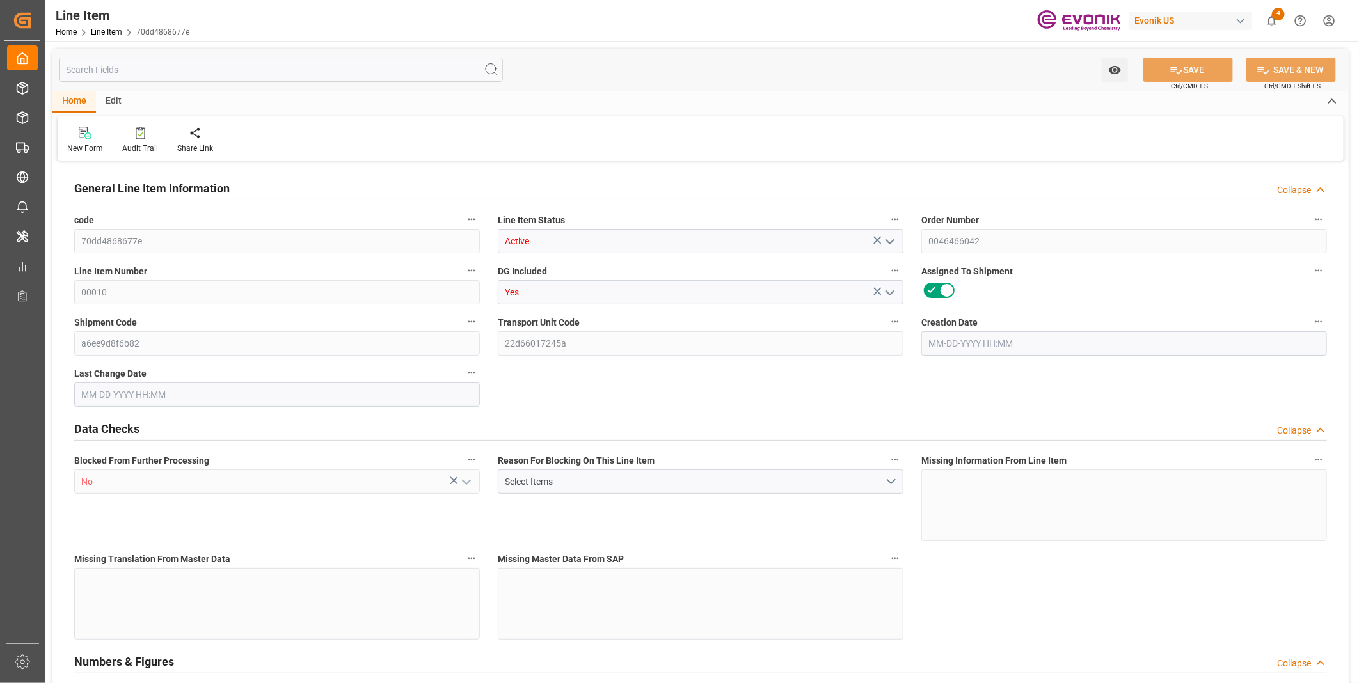
type input "1"
type input "853.832"
type input "772"
type input "1.1565"
type input "4"
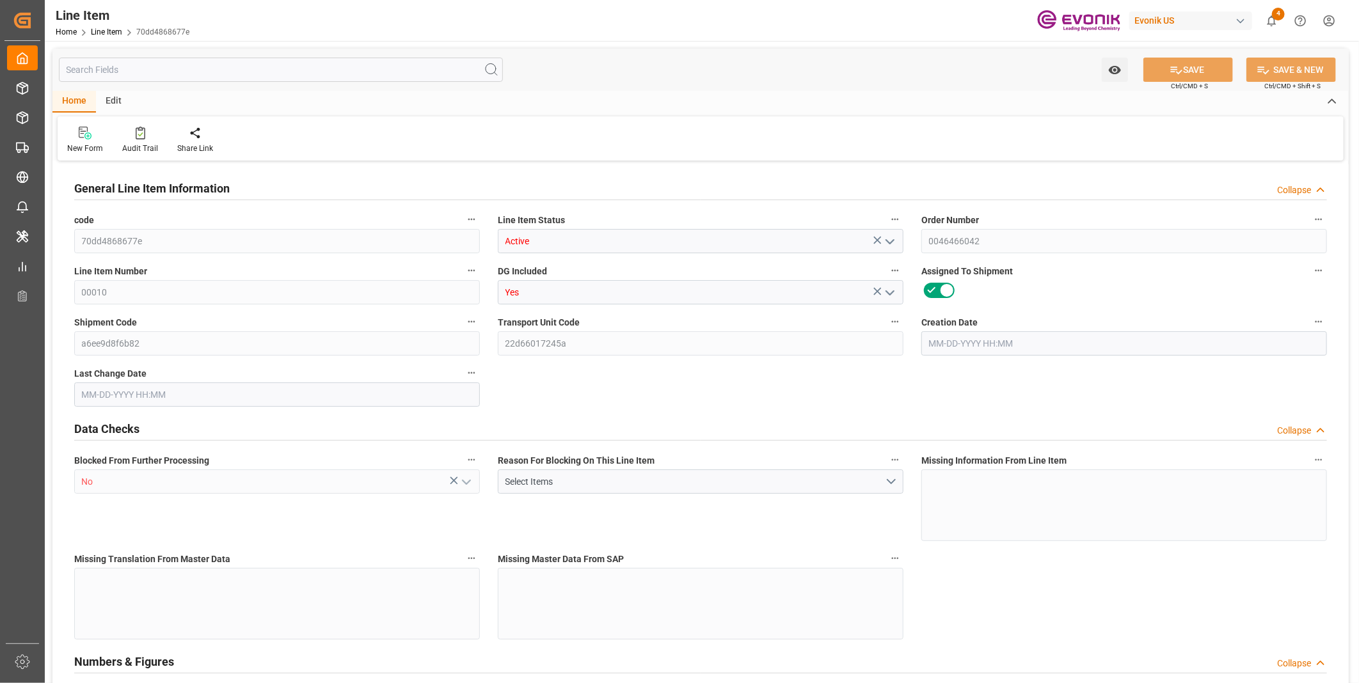
type input "537312"
type input "4"
type input "772"
type input "853.832"
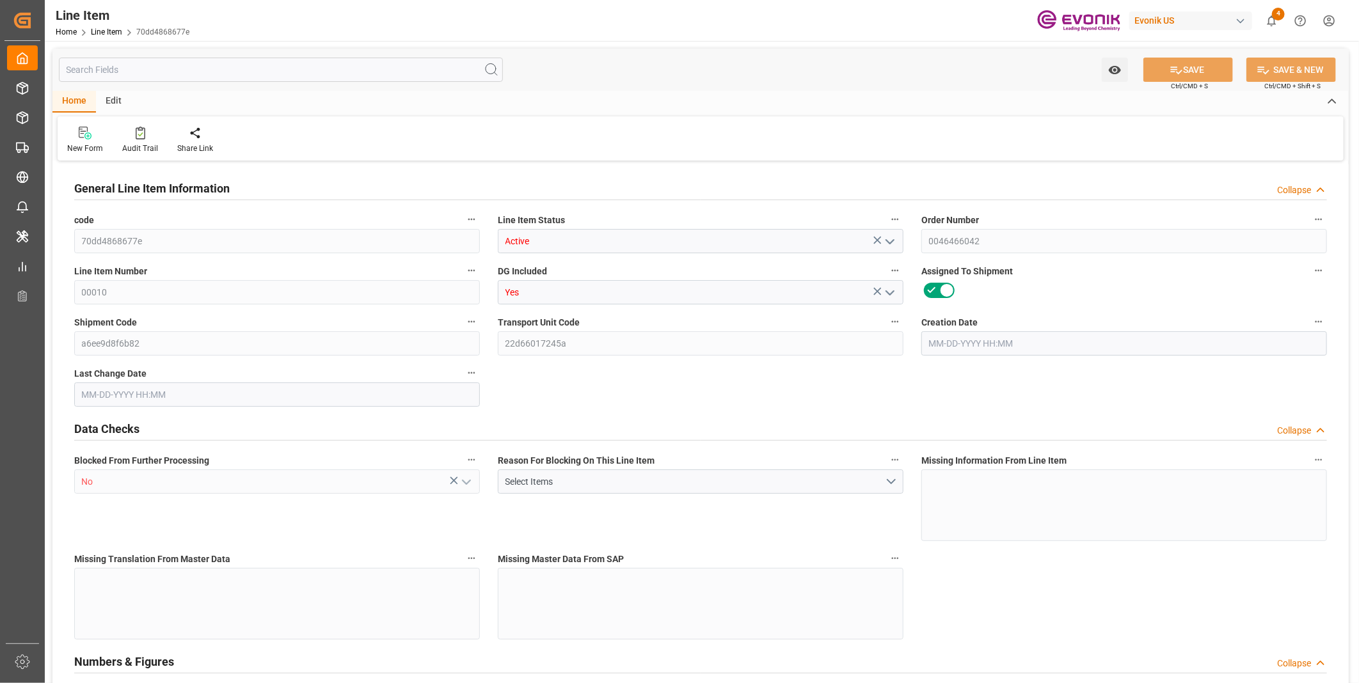
type input "878.832"
type input "772"
type input "1.1565"
type input "1156.456"
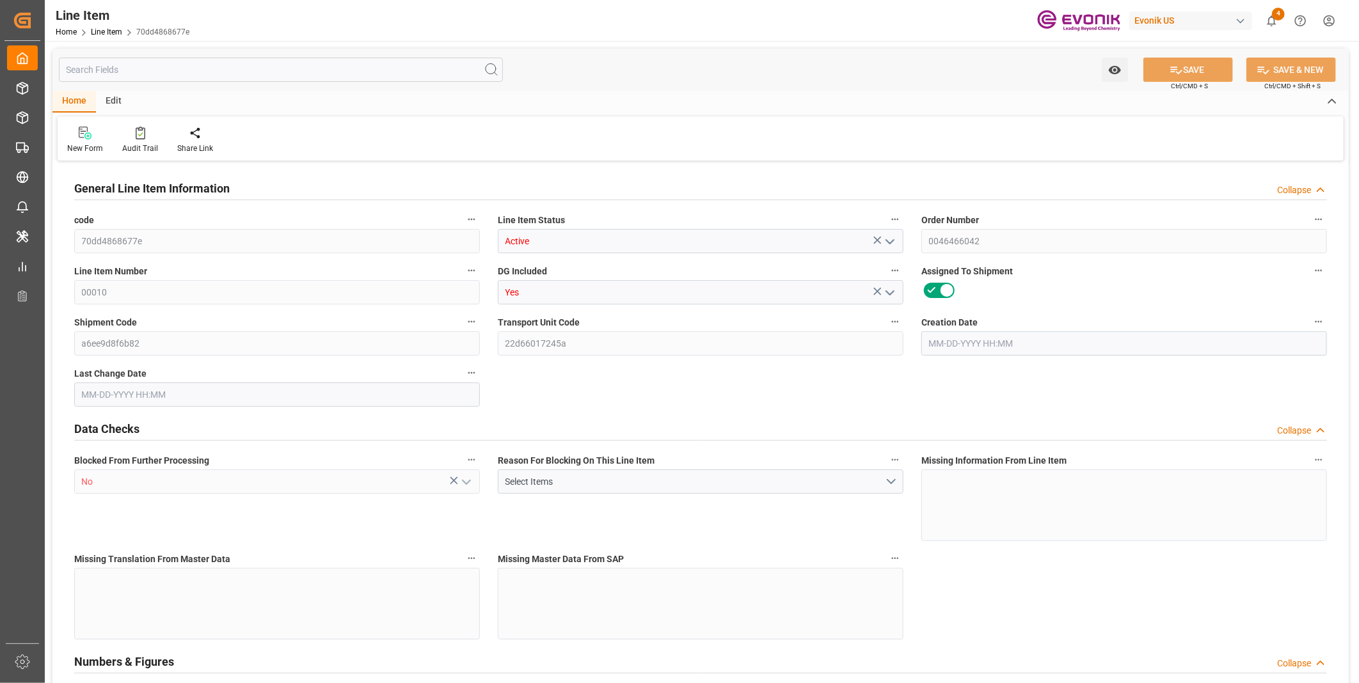
type input "0"
type input "[DATE] 12:39"
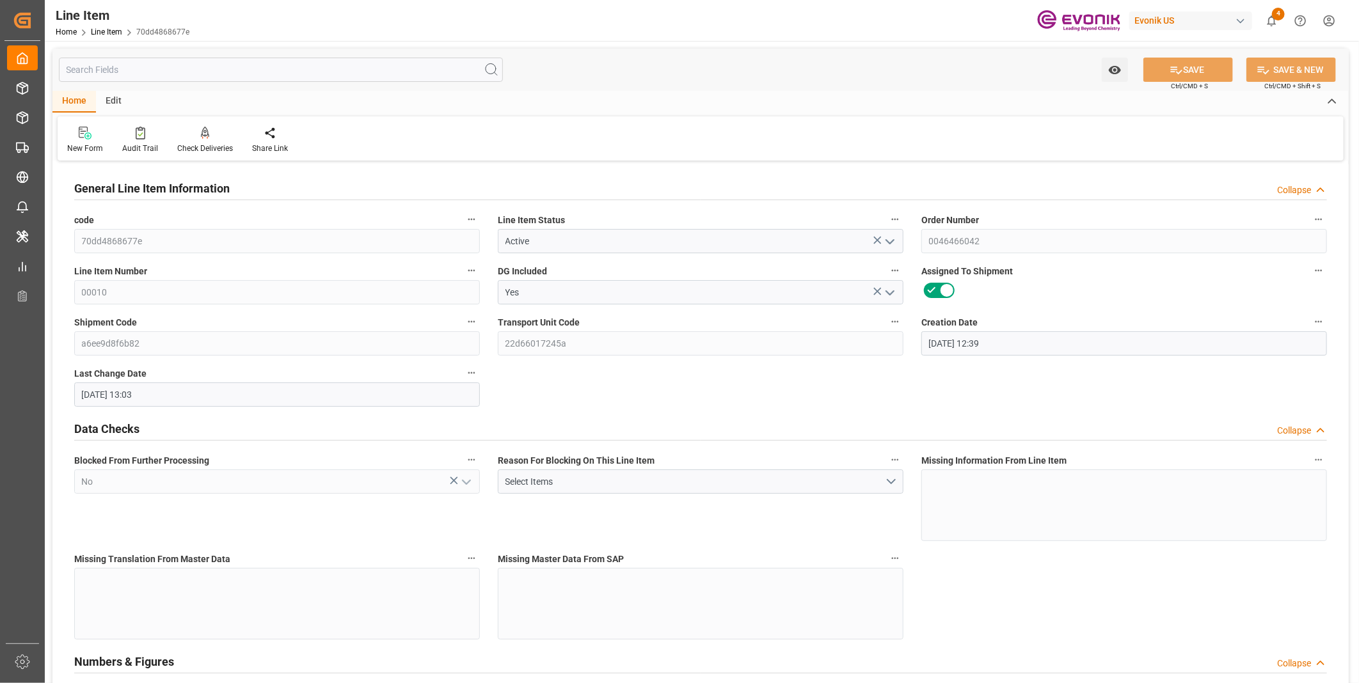
type input "09-08-2025 13:03"
type input "[DATE]"
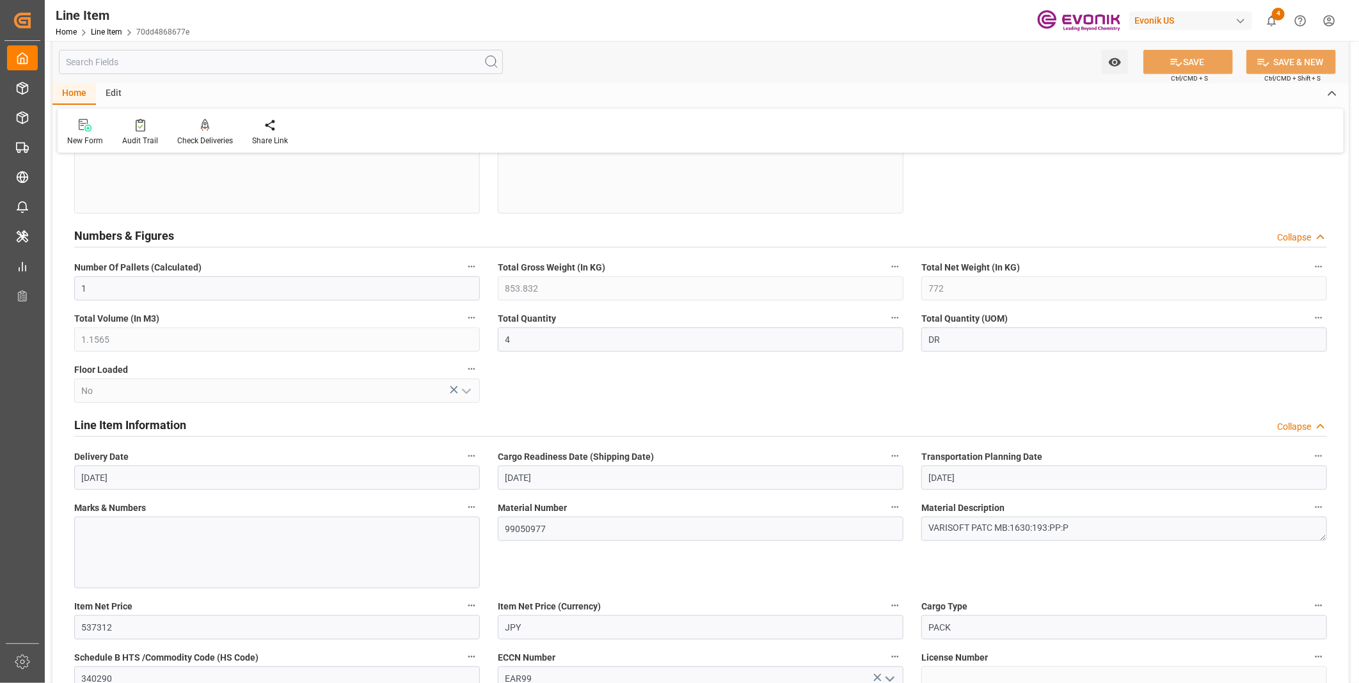
scroll to position [497, 0]
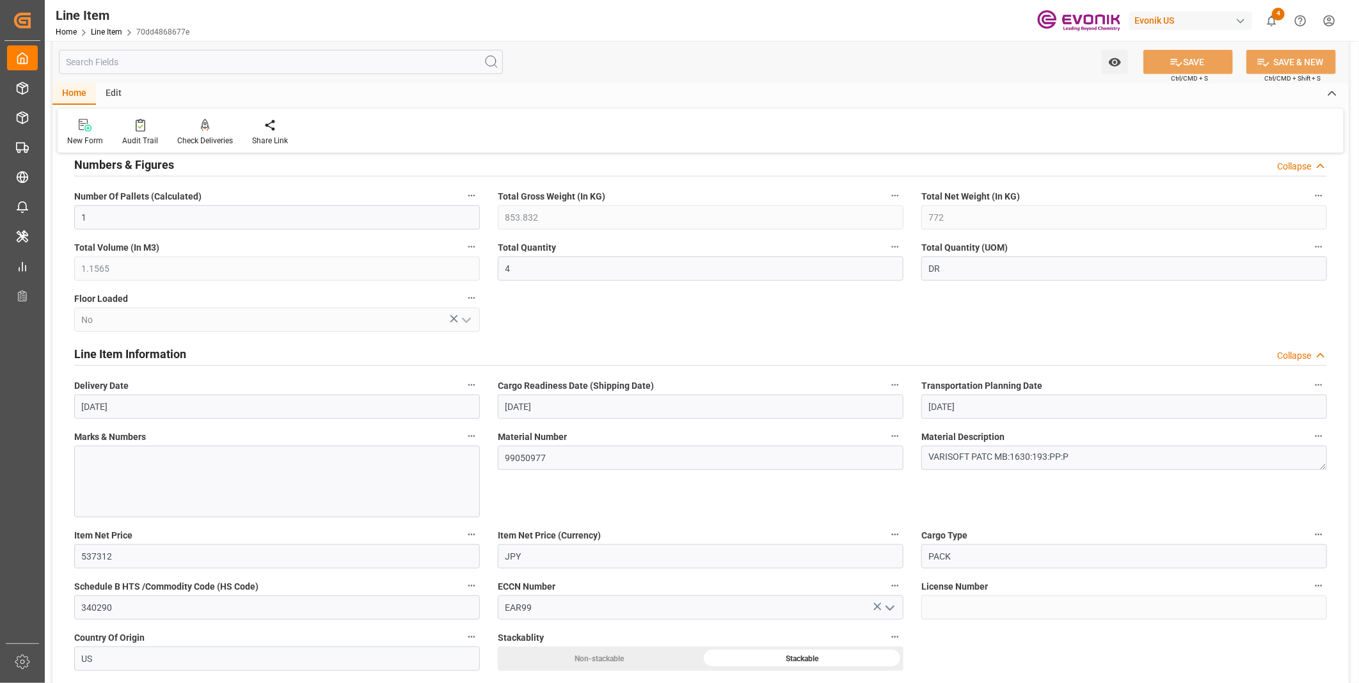
click at [148, 64] on input "text" at bounding box center [281, 62] width 444 height 24
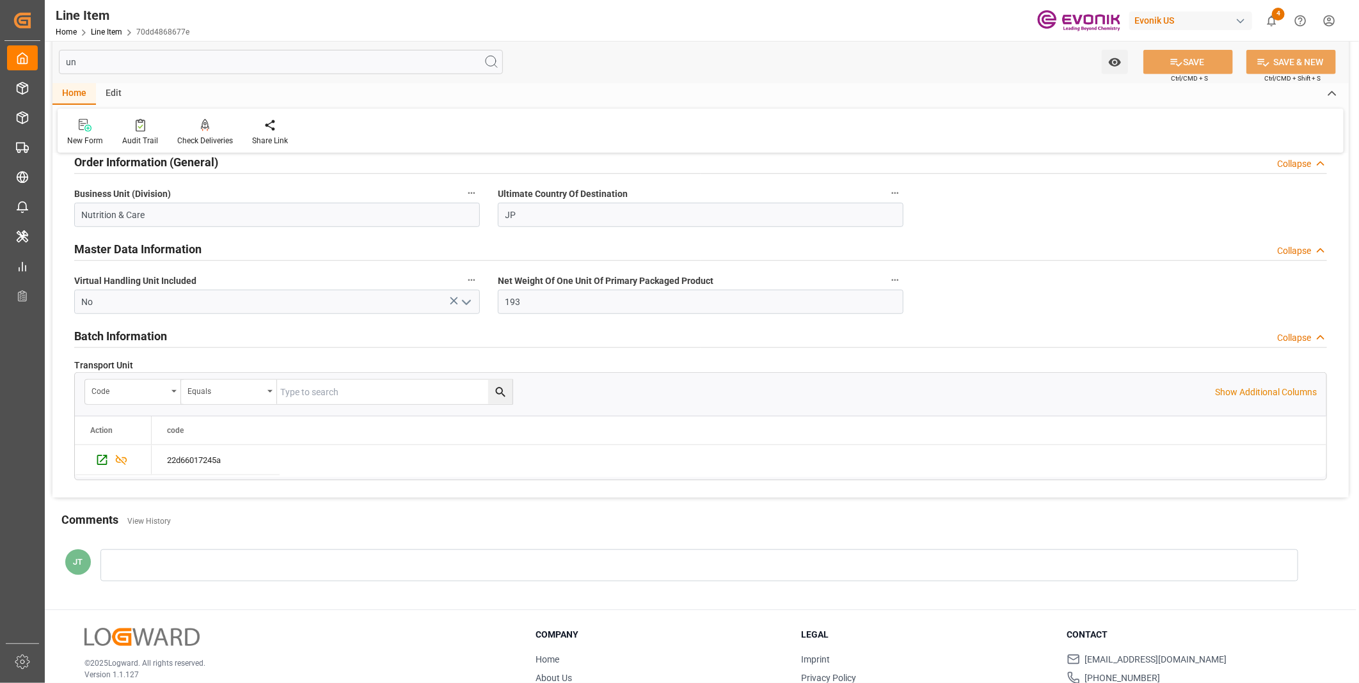
scroll to position [155, 0]
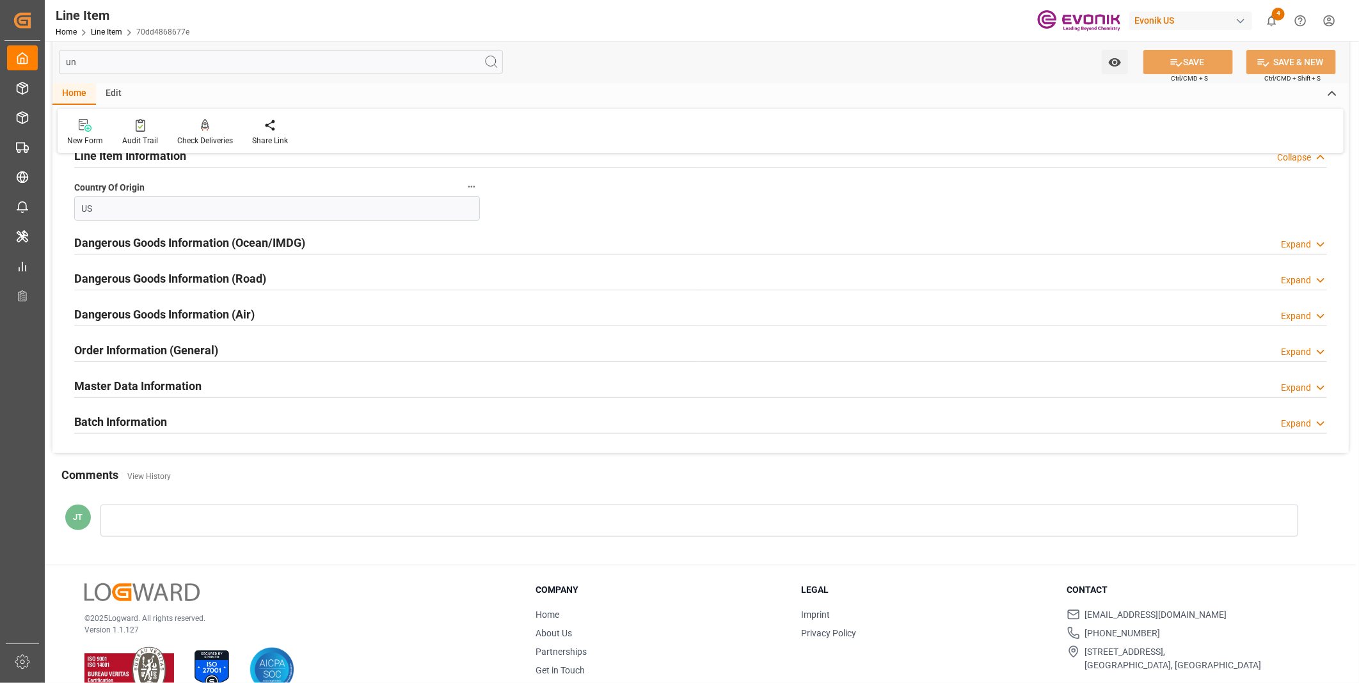
click at [248, 240] on h2 "Dangerous Goods Information (Ocean/IMDG)" at bounding box center [189, 242] width 231 height 17
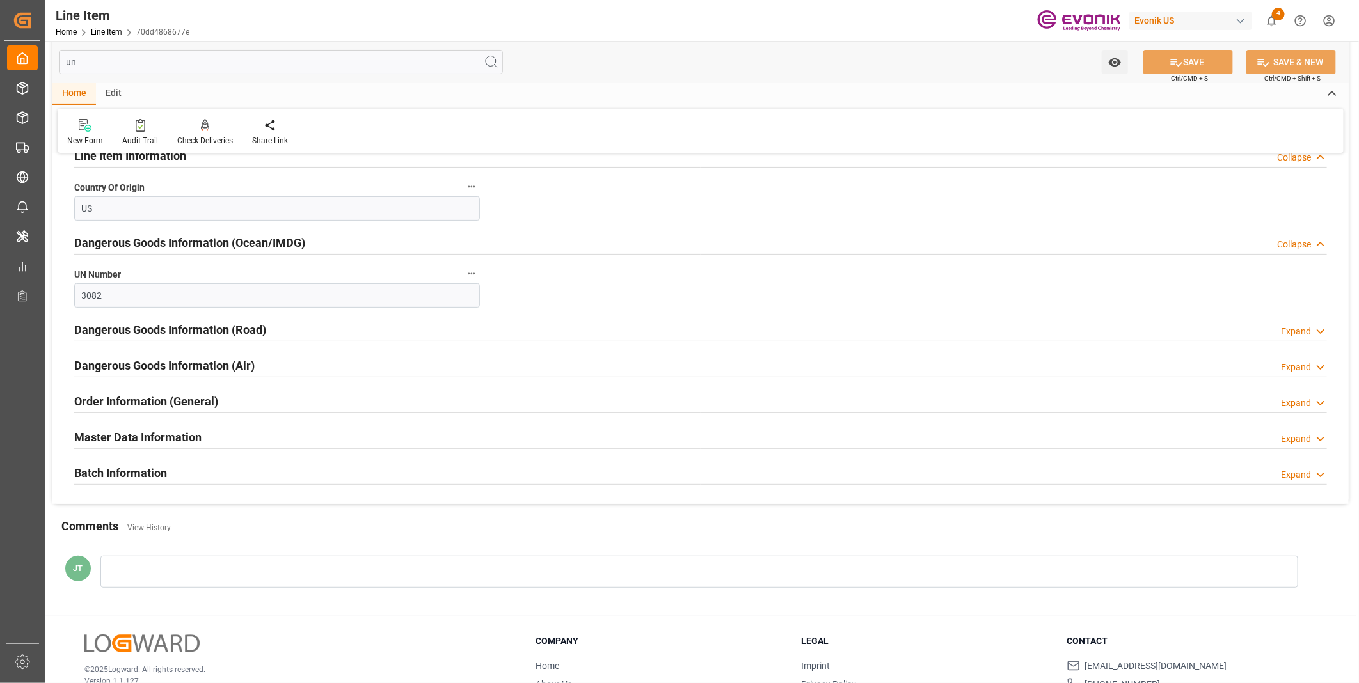
click at [110, 59] on input "un" at bounding box center [281, 62] width 444 height 24
type input "u"
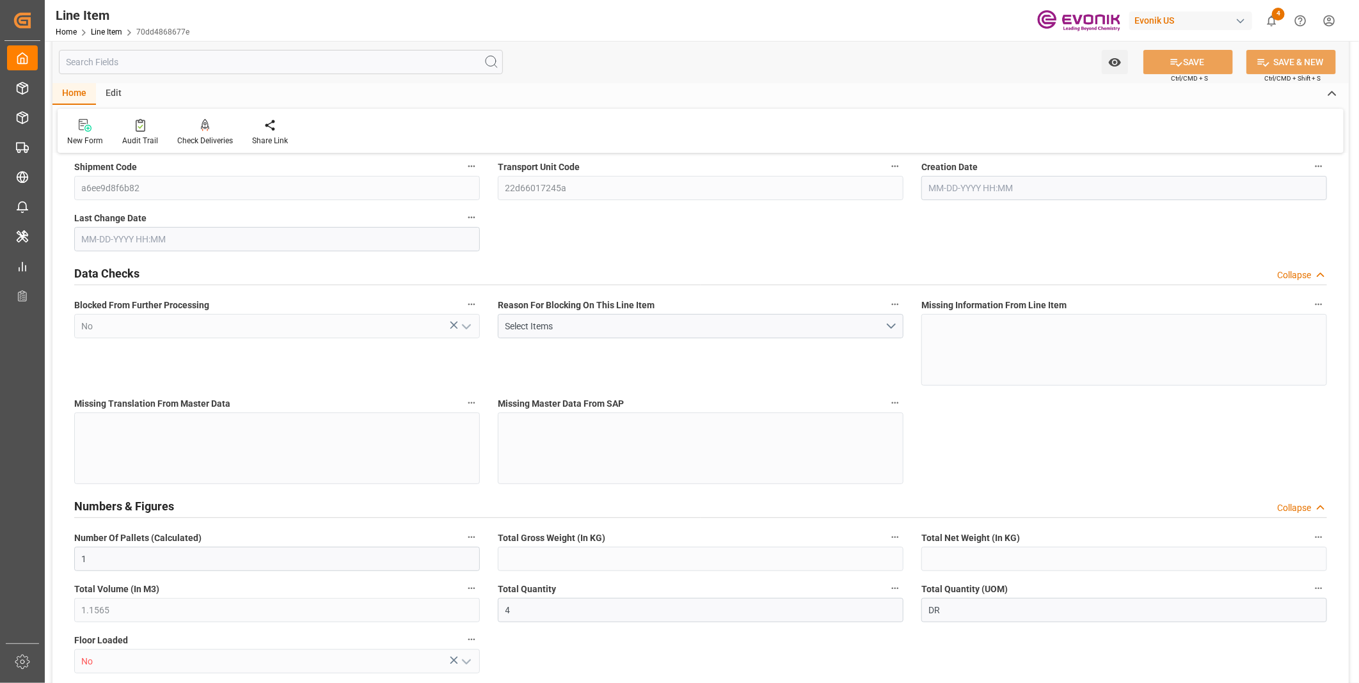
type input "853.832"
type input "772"
type input "537312"
type input "853.832"
type input "878.832"
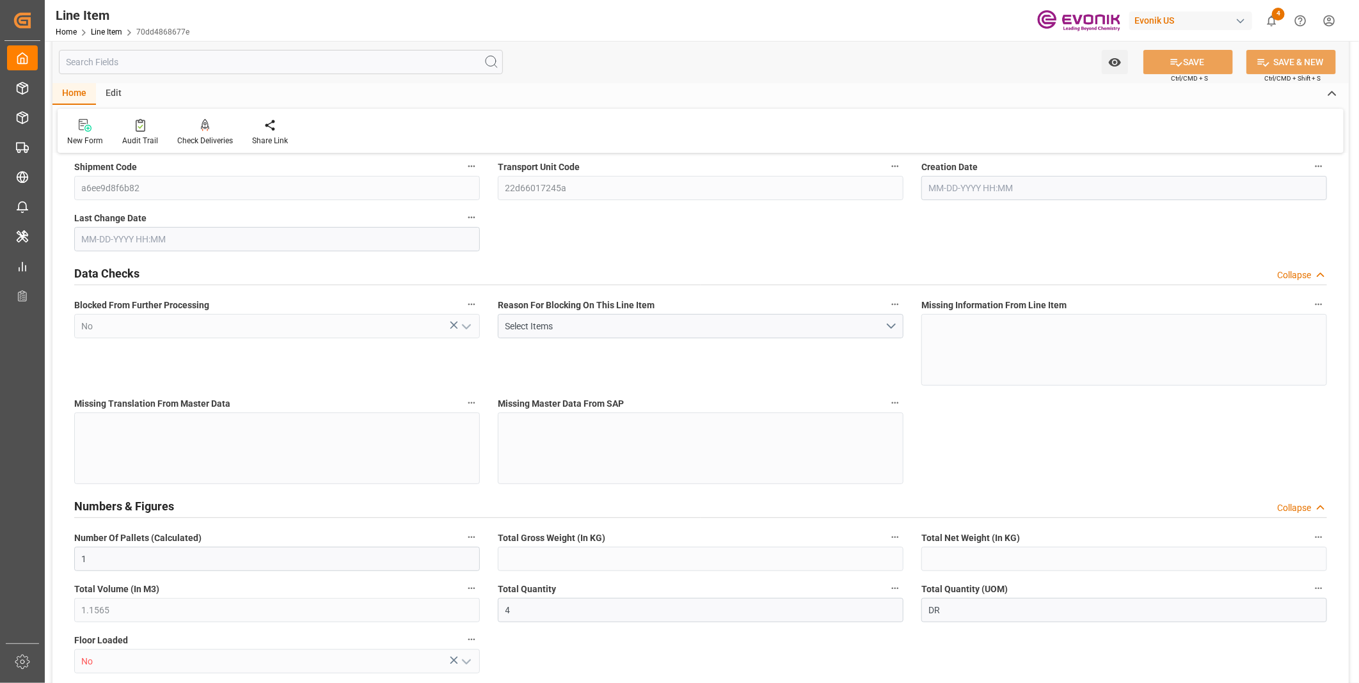
type input "772"
type input "07-30-2025 12:39"
type input "09-08-2025 13:03"
type input "11-01-2025"
type input "09-17-2025"
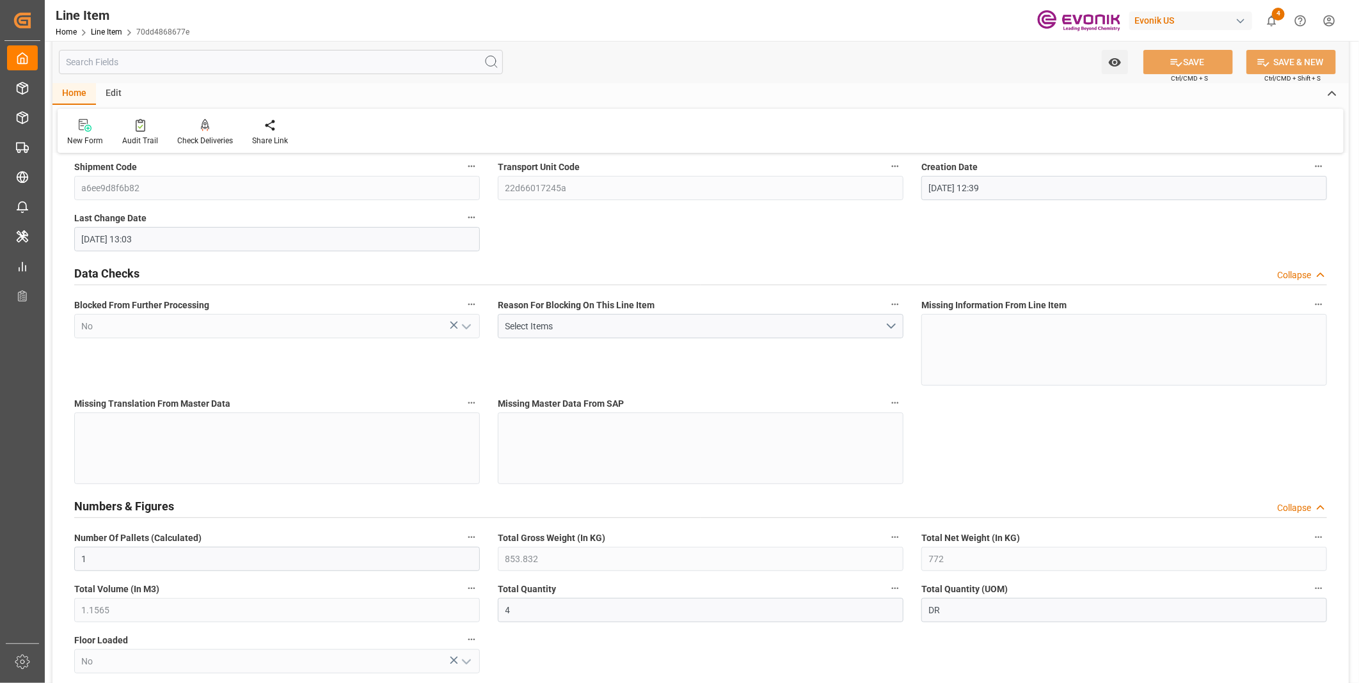
type input "09-10-2025"
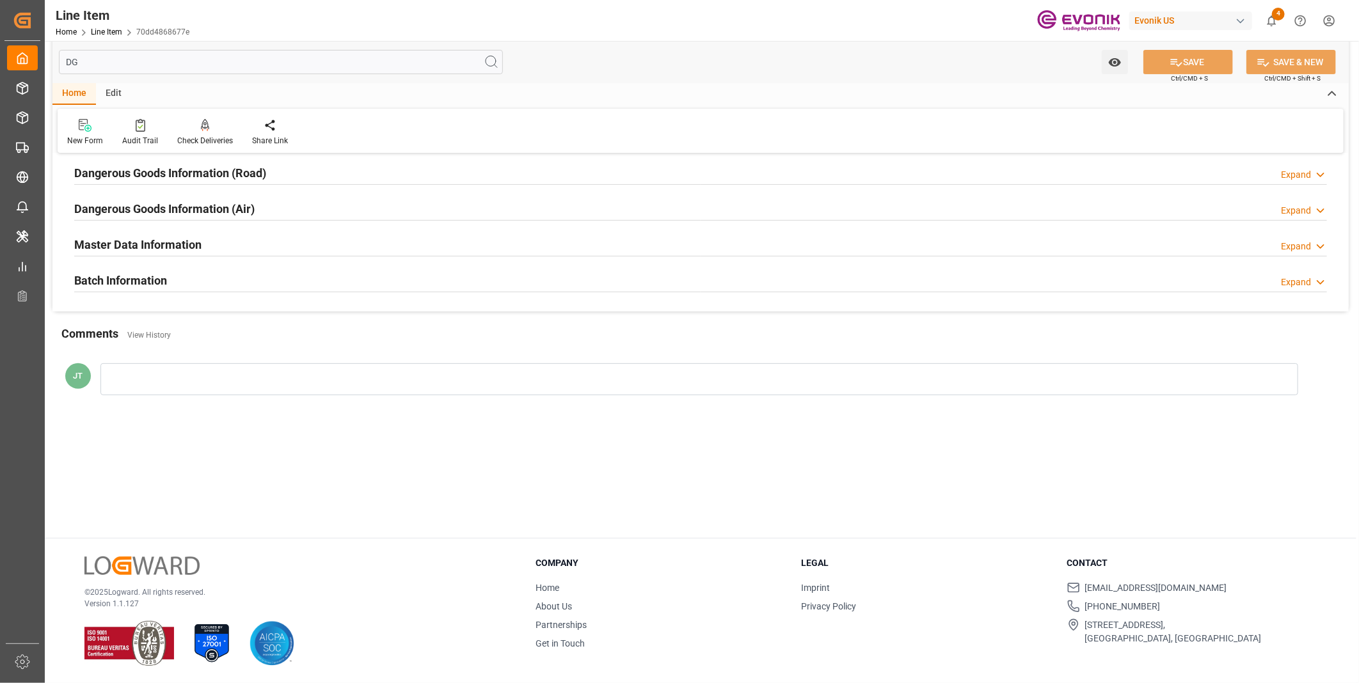
scroll to position [0, 0]
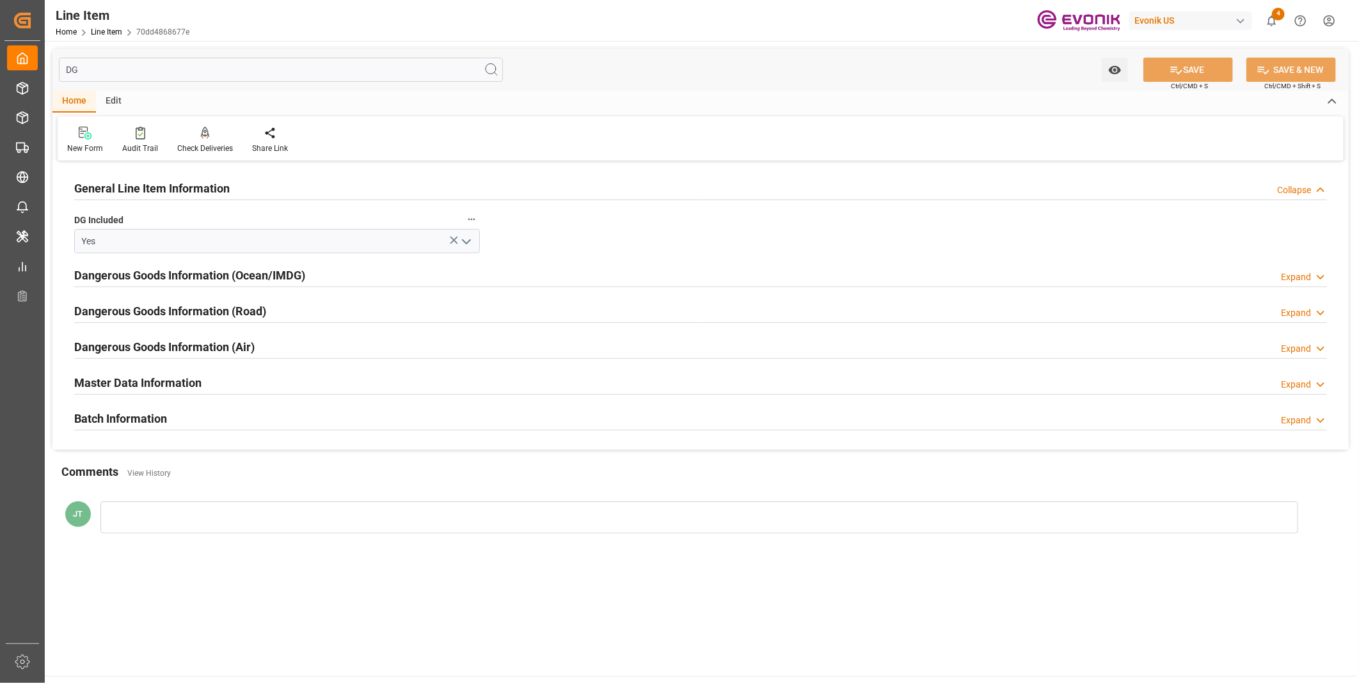
click at [288, 271] on h2 "Dangerous Goods Information (Ocean/IMDG)" at bounding box center [189, 275] width 231 height 17
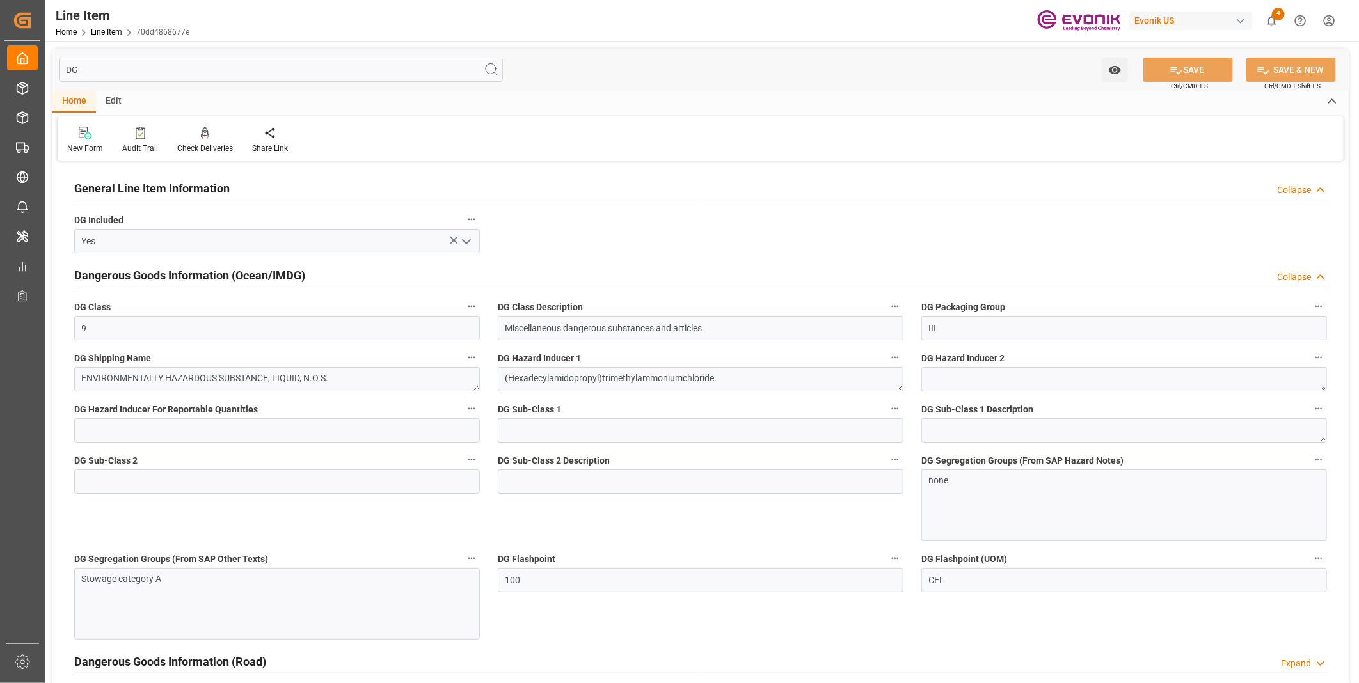
click at [237, 71] on input "DG" at bounding box center [281, 70] width 444 height 24
type input "D"
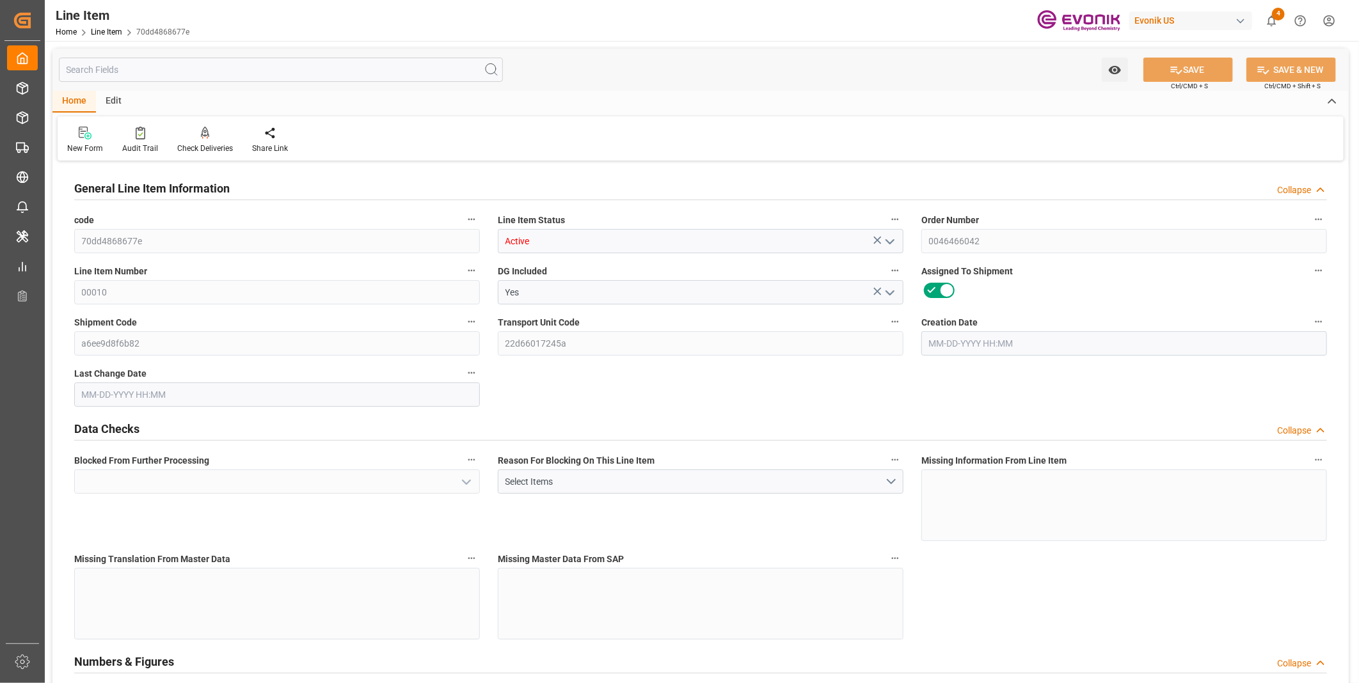
type input "No"
type input "1"
type input "853.832"
type input "772"
type input "1.1565"
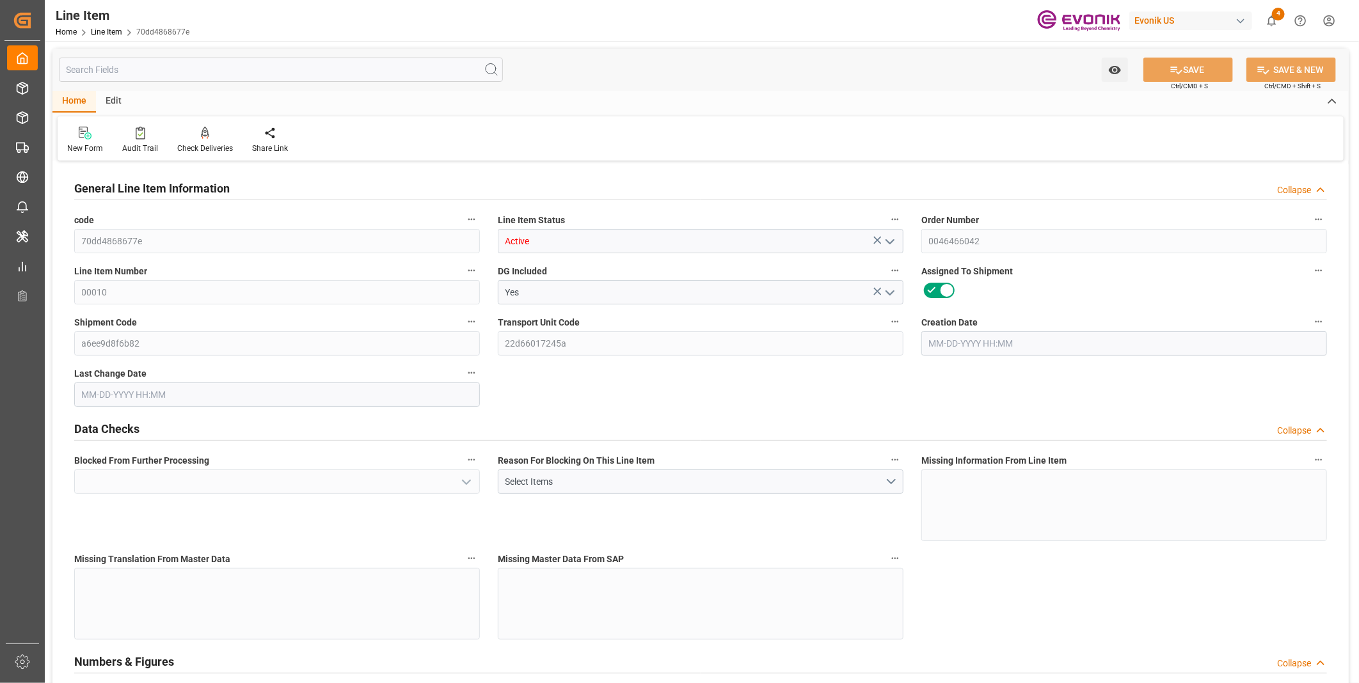
type input "4"
type input "No"
type input "537312"
type input "4"
type input "772"
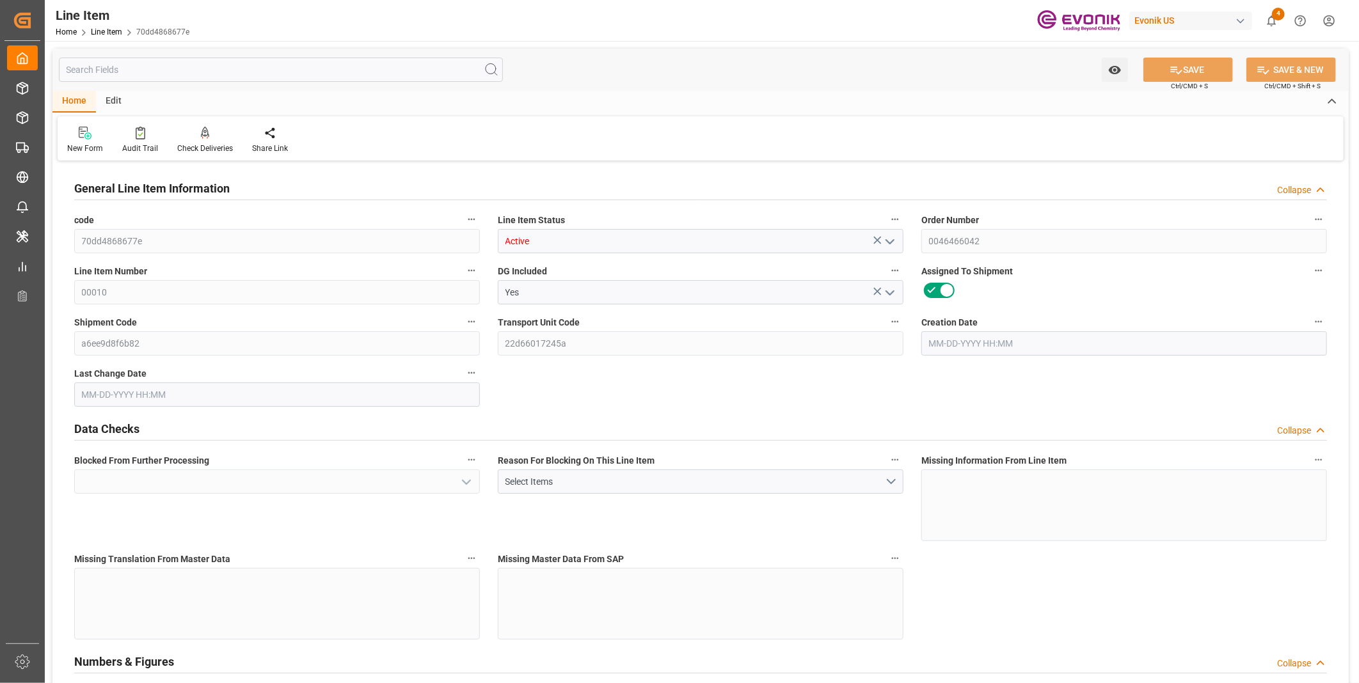
type input "853.832"
type input "878.832"
type input "772"
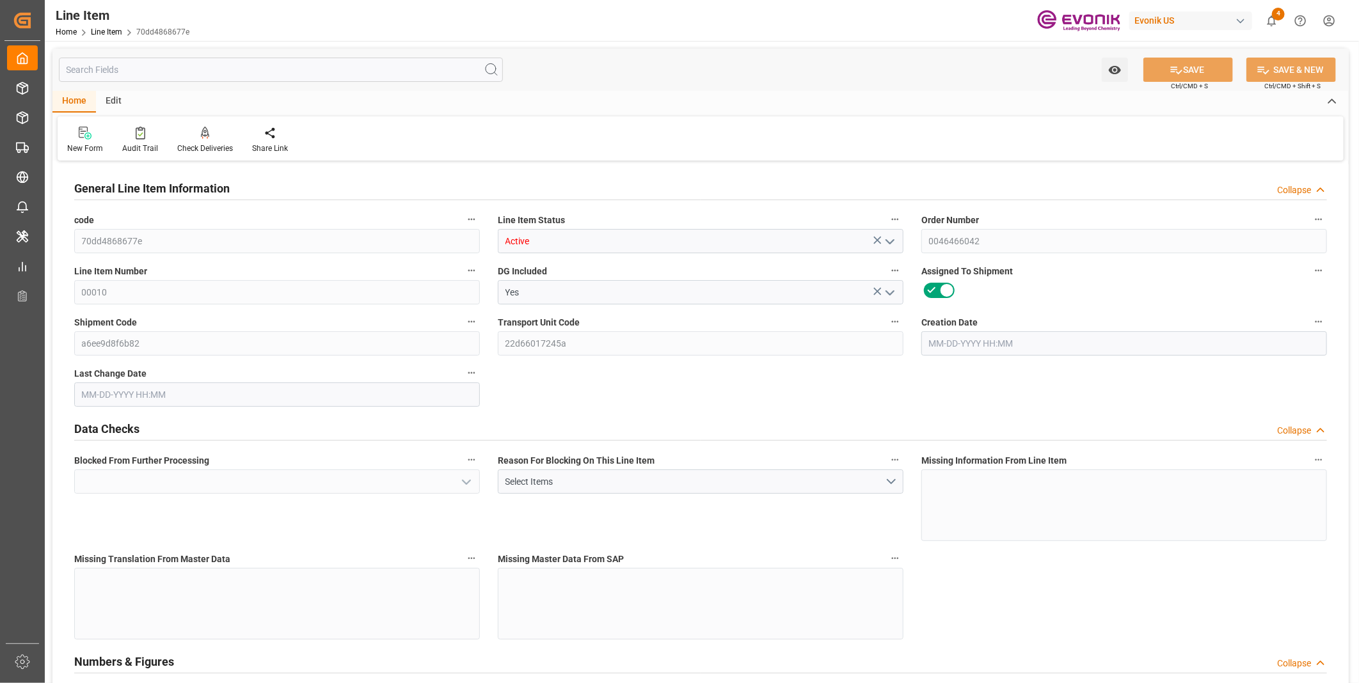
type input "1.1565"
type input "1156.456"
type input "0"
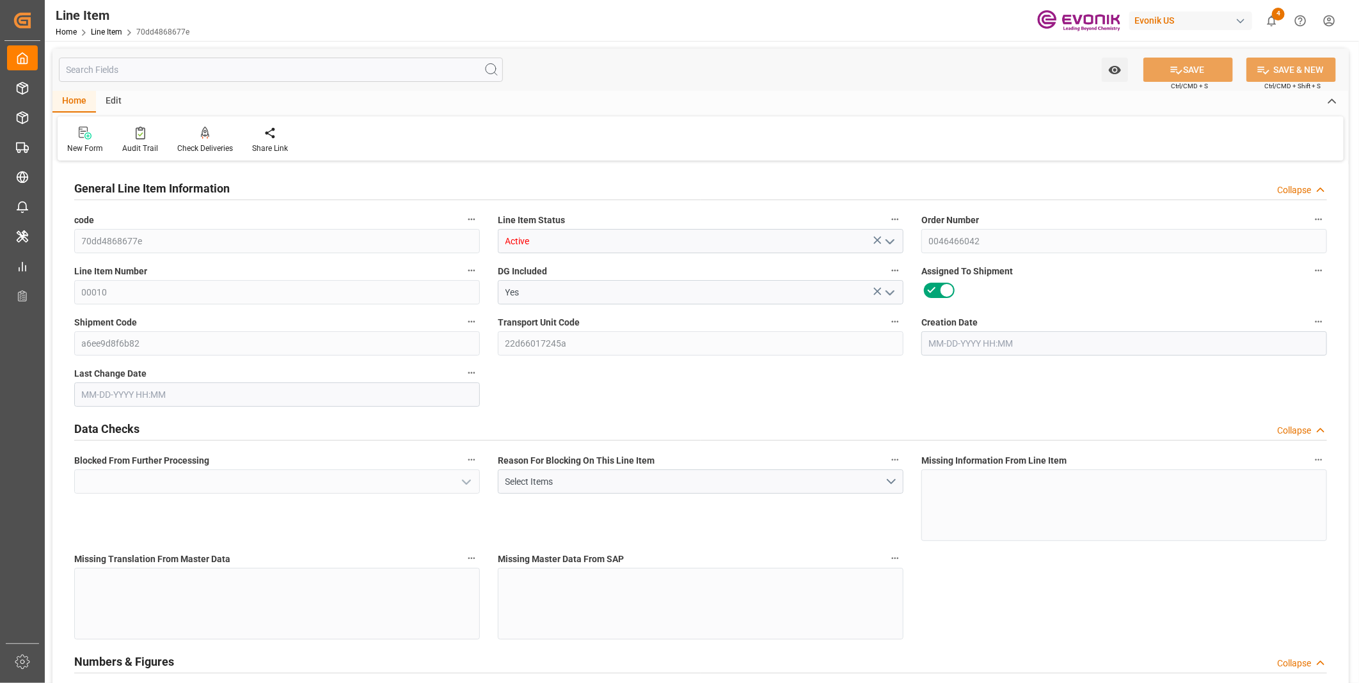
type input "0"
type input "07-30-2025 12:39"
type input "09-08-2025 13:03"
type input "11-01-2025"
type input "09-17-2025"
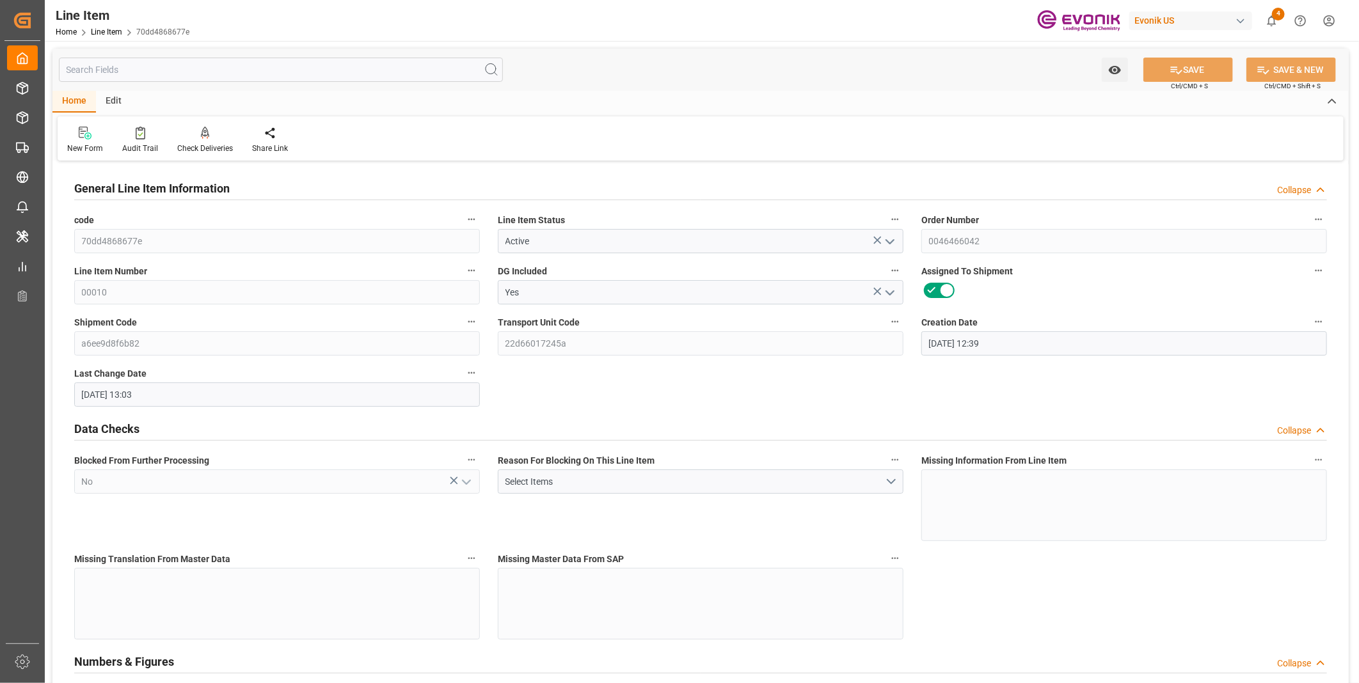
type input "09-10-2025"
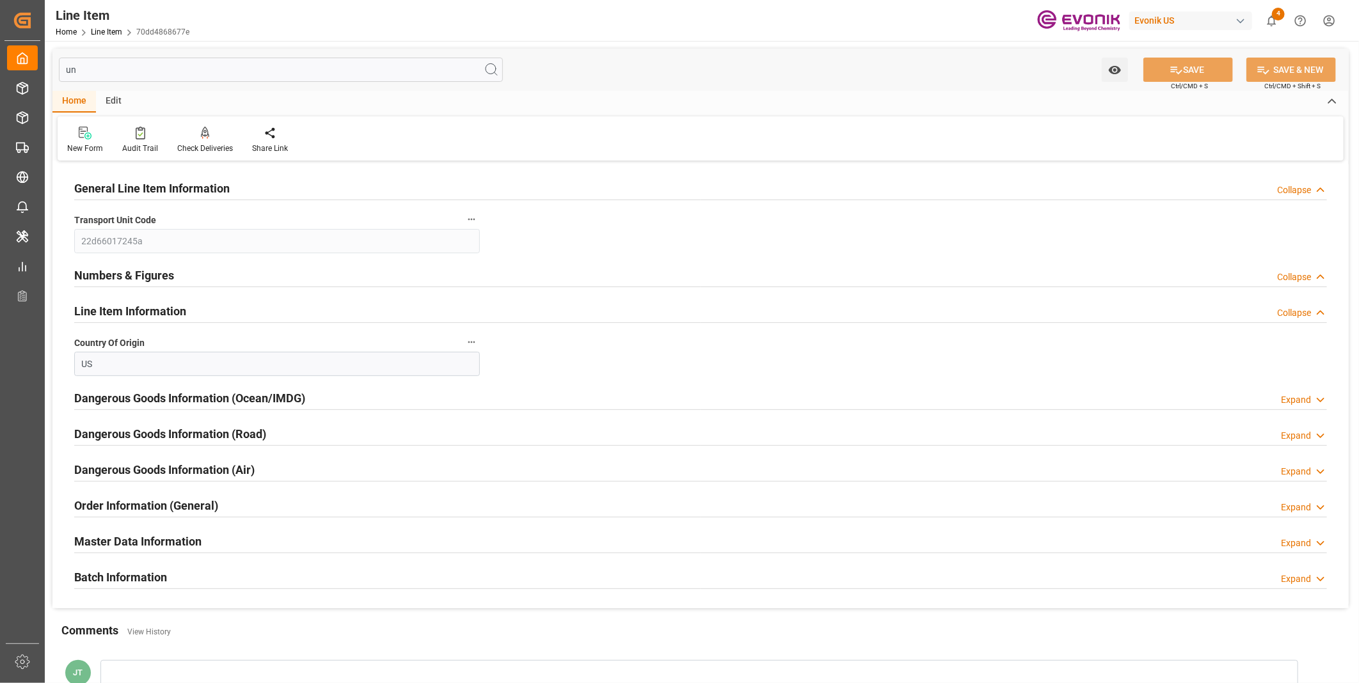
type input "un"
click at [297, 404] on h2 "Dangerous Goods Information (Ocean/IMDG)" at bounding box center [189, 398] width 231 height 17
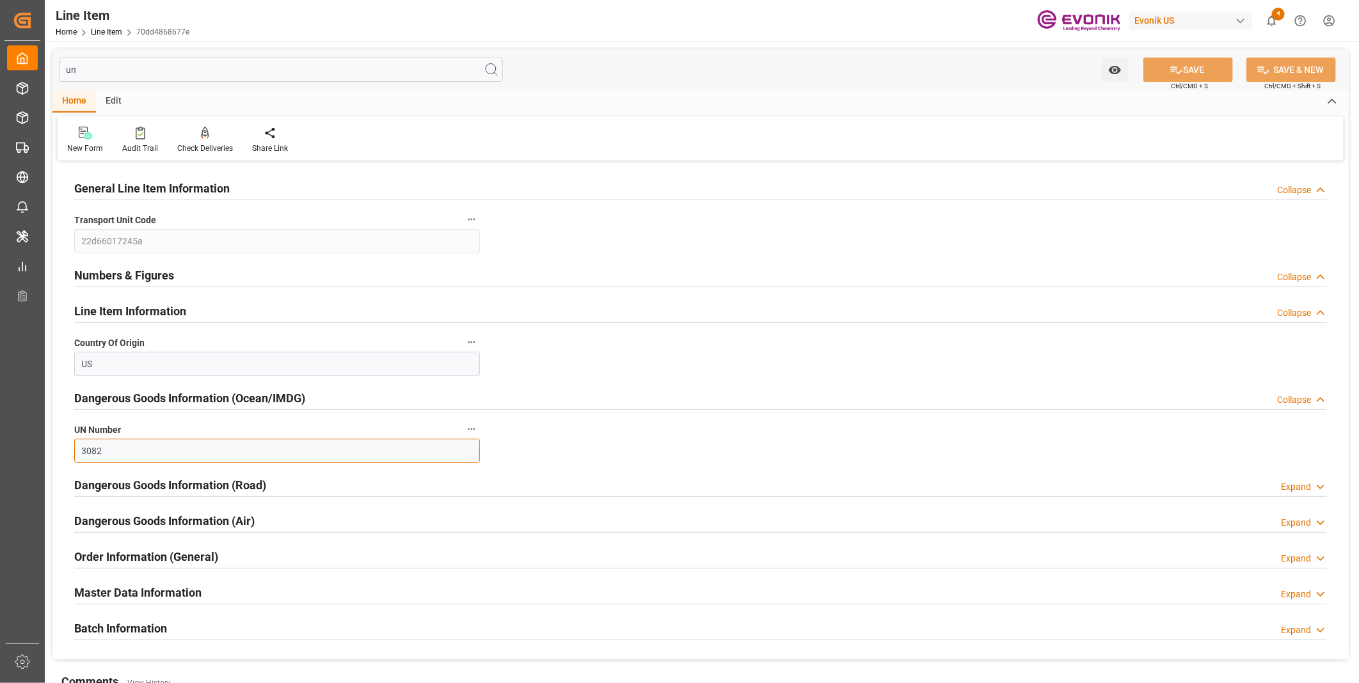
click at [169, 448] on input "3082" at bounding box center [277, 451] width 406 height 24
drag, startPoint x: 169, startPoint y: 448, endPoint x: 73, endPoint y: 450, distance: 96.0
click at [73, 450] on div "UN Number 3082" at bounding box center [277, 441] width 424 height 51
type input "3082"
click at [1181, 80] on button "SAVE" at bounding box center [1188, 70] width 90 height 24
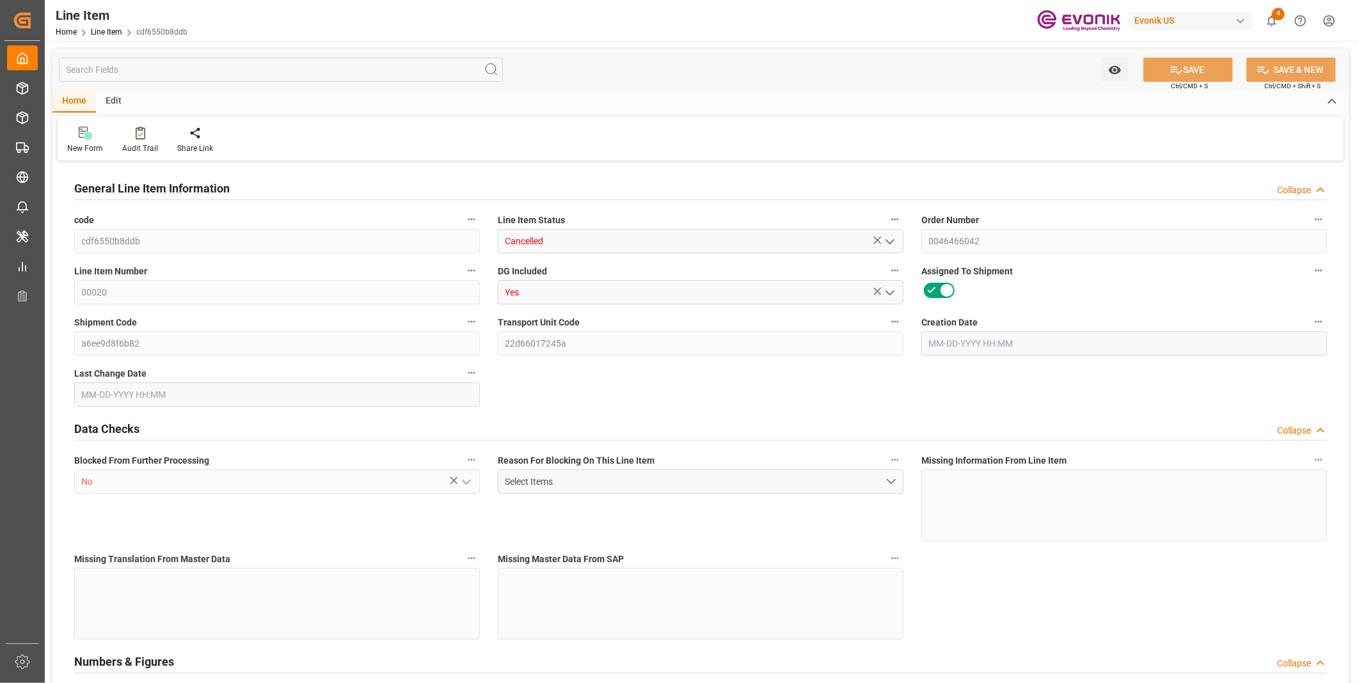
type input "1"
type input "853.832"
type input "772"
type input "1.1565"
type input "4"
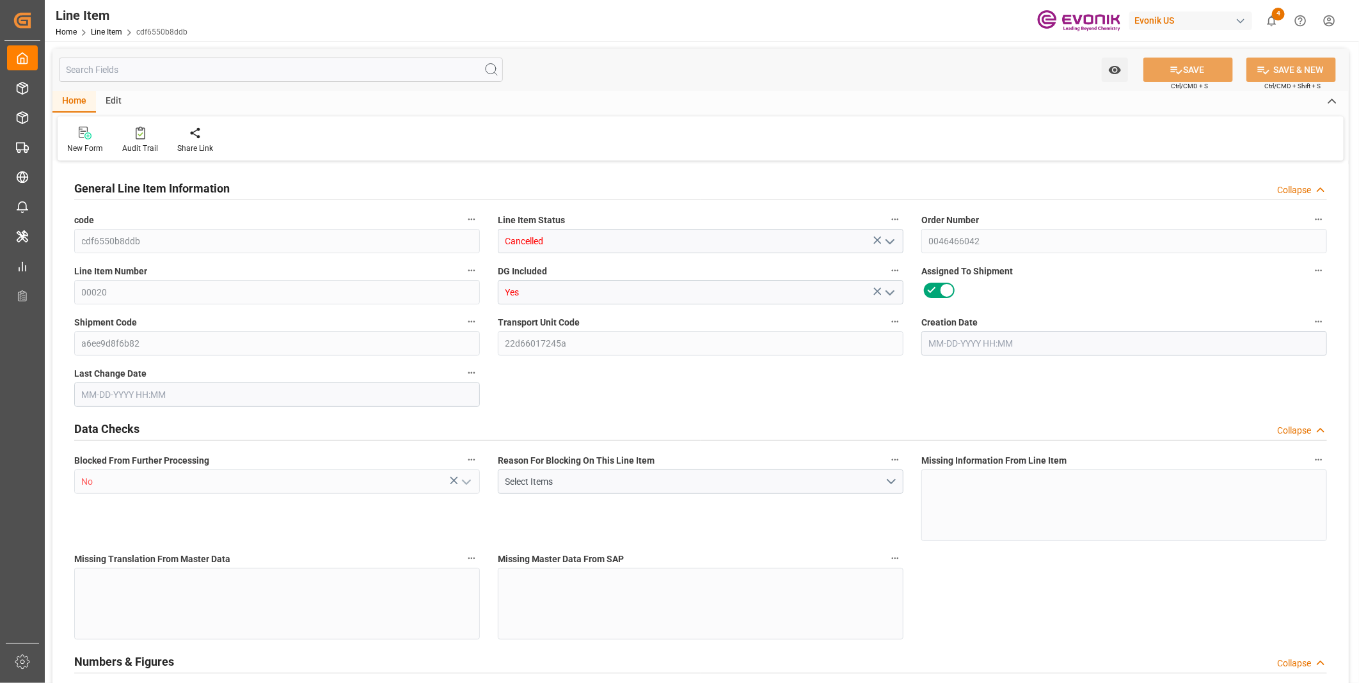
type input "537312"
type input "4"
type input "772"
type input "853.832"
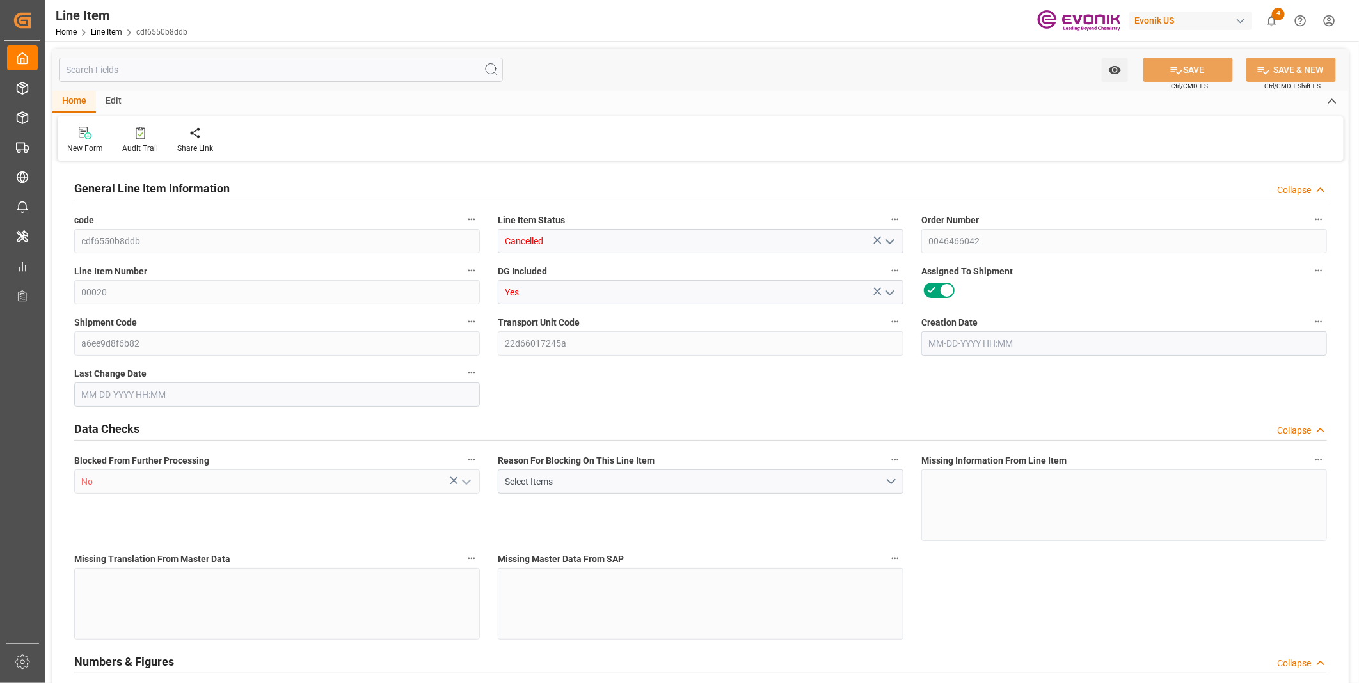
type input "878.832"
type input "772"
type input "1.1565"
type input "1156.456"
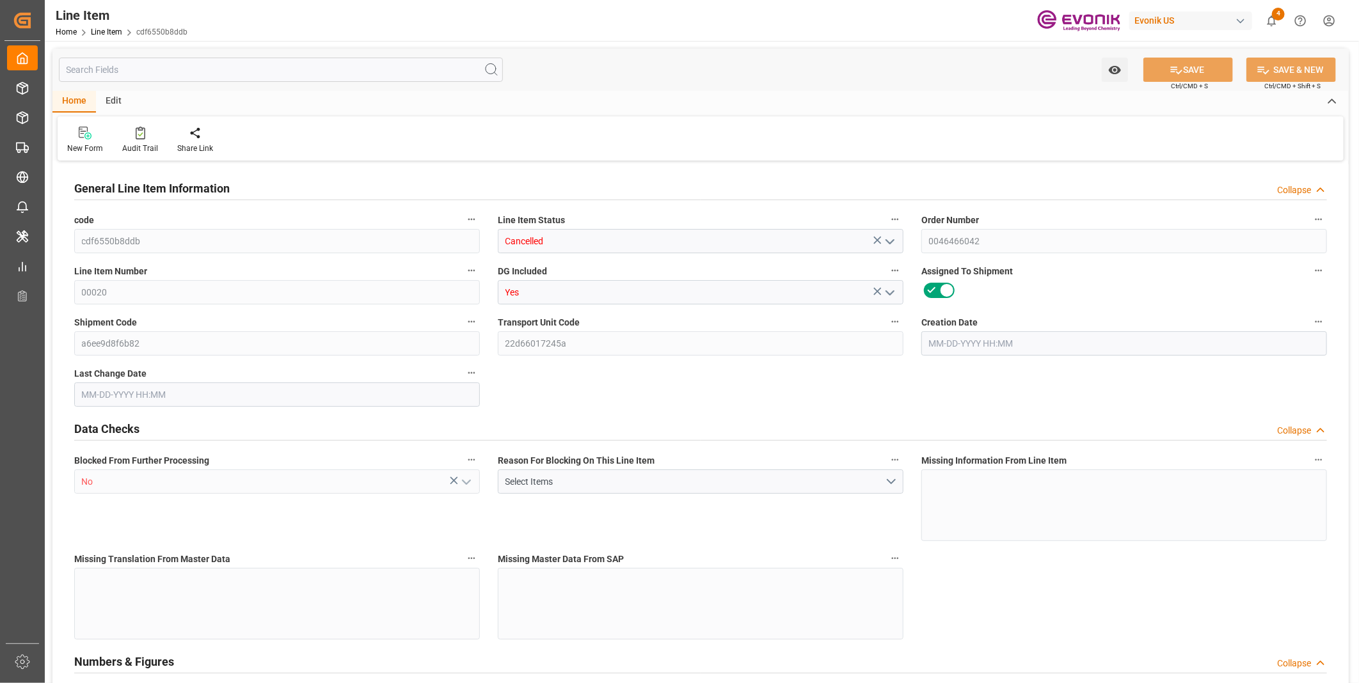
type input "0"
type input "[DATE] 12:39"
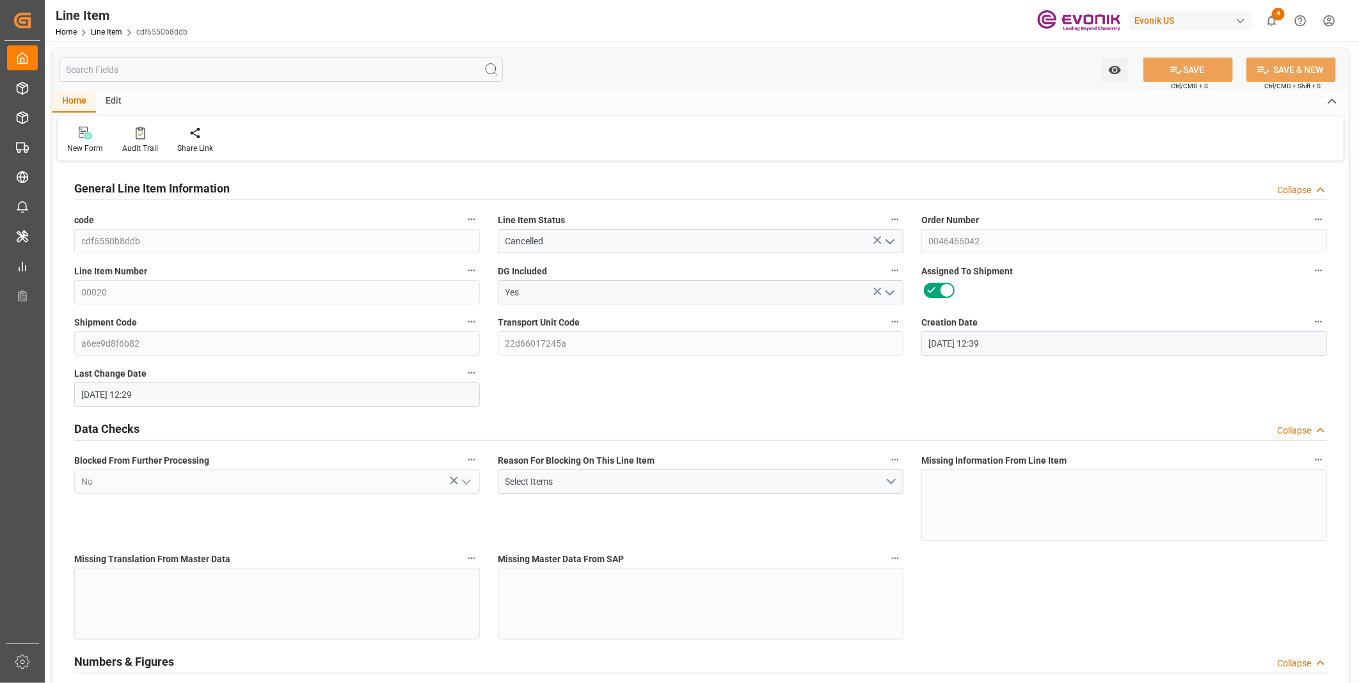
type input "[DATE] 12:29"
type input "[DATE]"
click at [155, 74] on input "text" at bounding box center [281, 70] width 444 height 24
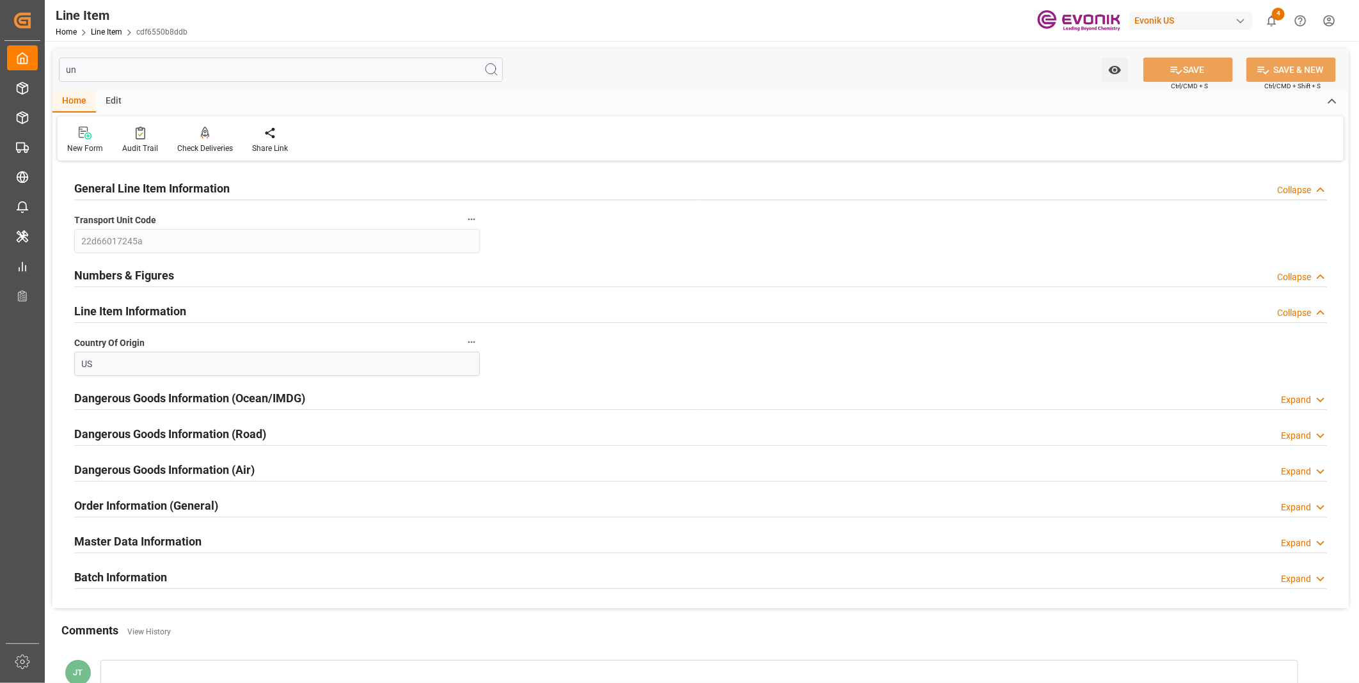
type input "un"
click at [125, 274] on h2 "Numbers & Figures" at bounding box center [124, 275] width 100 height 17
click at [109, 276] on h2 "Numbers & Figures" at bounding box center [124, 275] width 100 height 17
click at [1288, 274] on div "Collapse" at bounding box center [1294, 277] width 34 height 13
click at [124, 273] on h2 "Numbers & Figures" at bounding box center [124, 275] width 100 height 17
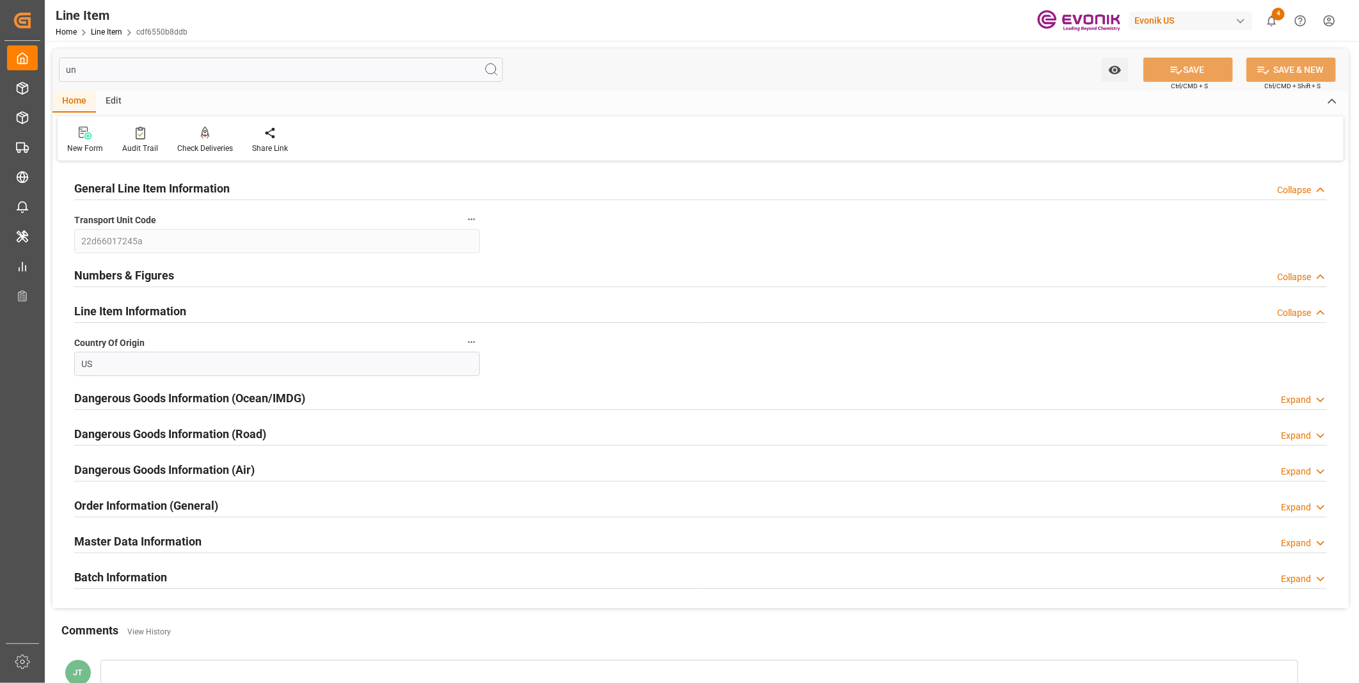
click at [1310, 278] on div "Collapse" at bounding box center [1294, 277] width 34 height 13
click at [209, 278] on div "Numbers & Figures Expand" at bounding box center [700, 274] width 1253 height 24
click at [124, 274] on h2 "Numbers & Figures" at bounding box center [124, 275] width 100 height 17
click at [1293, 278] on div "Expand" at bounding box center [1296, 277] width 30 height 13
click at [143, 276] on h2 "Numbers & Figures" at bounding box center [124, 275] width 100 height 17
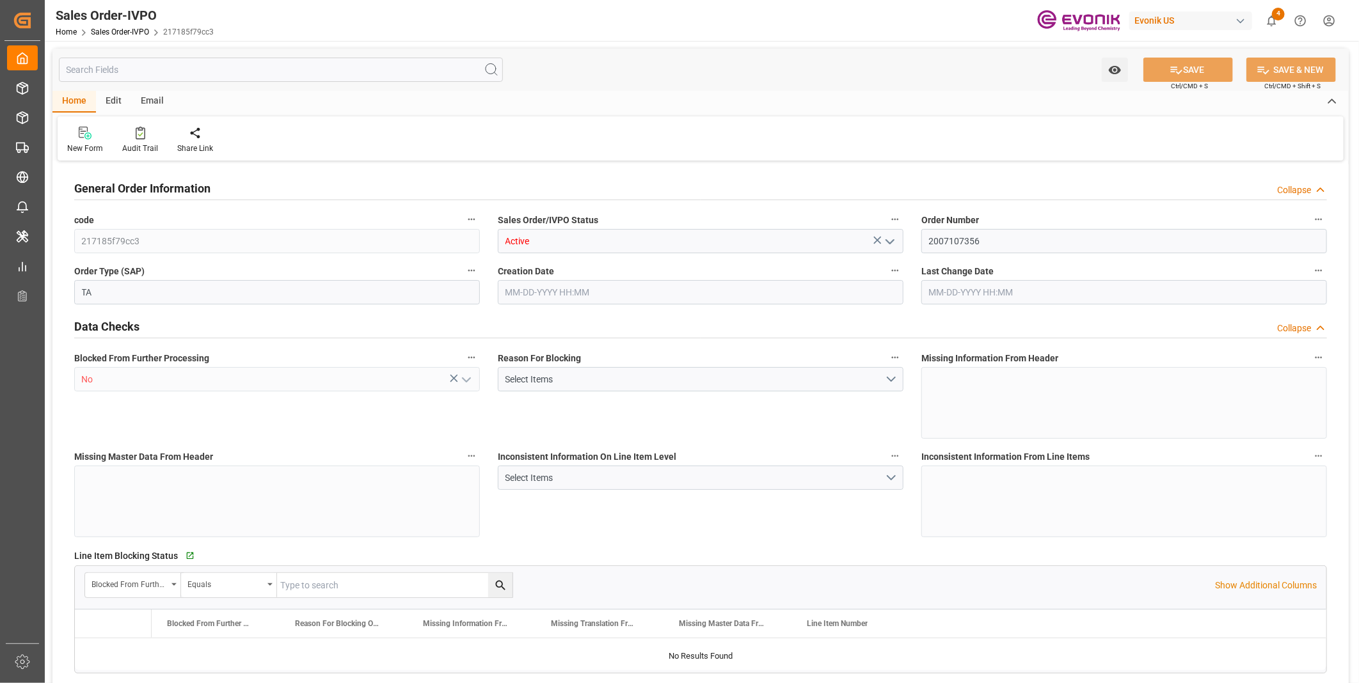
type input "IDJKT"
type input "0"
type input "1"
type input "228.8"
type input "[DATE] 19:16"
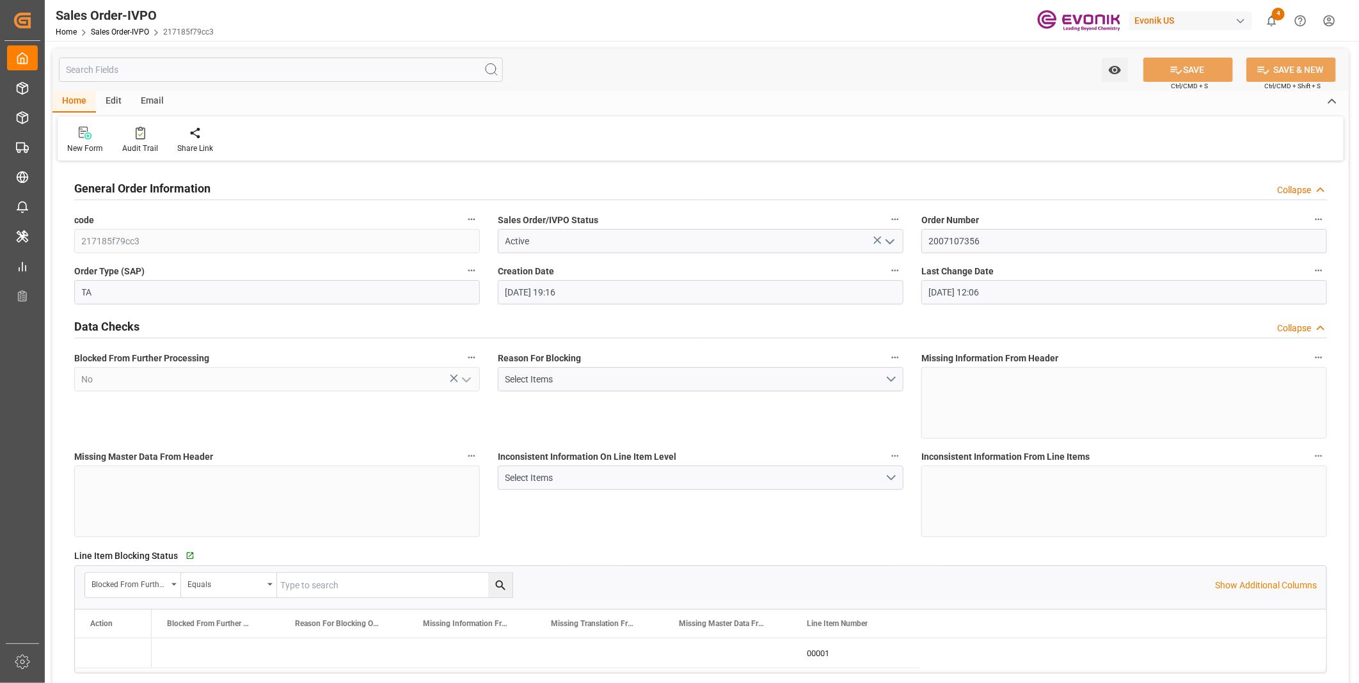
type input "[DATE] 12:06"
click at [280, 145] on div "Redirect to all shipments" at bounding box center [292, 149] width 64 height 12
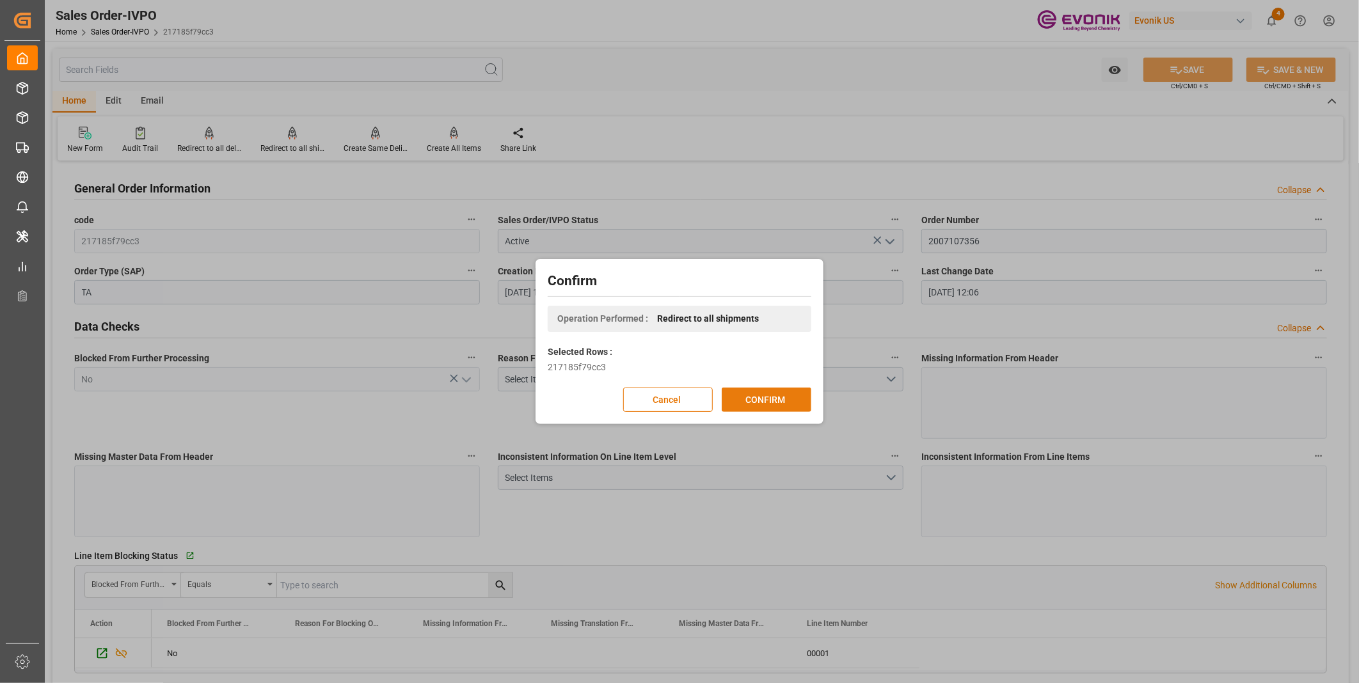
click at [756, 403] on button "CONFIRM" at bounding box center [767, 400] width 90 height 24
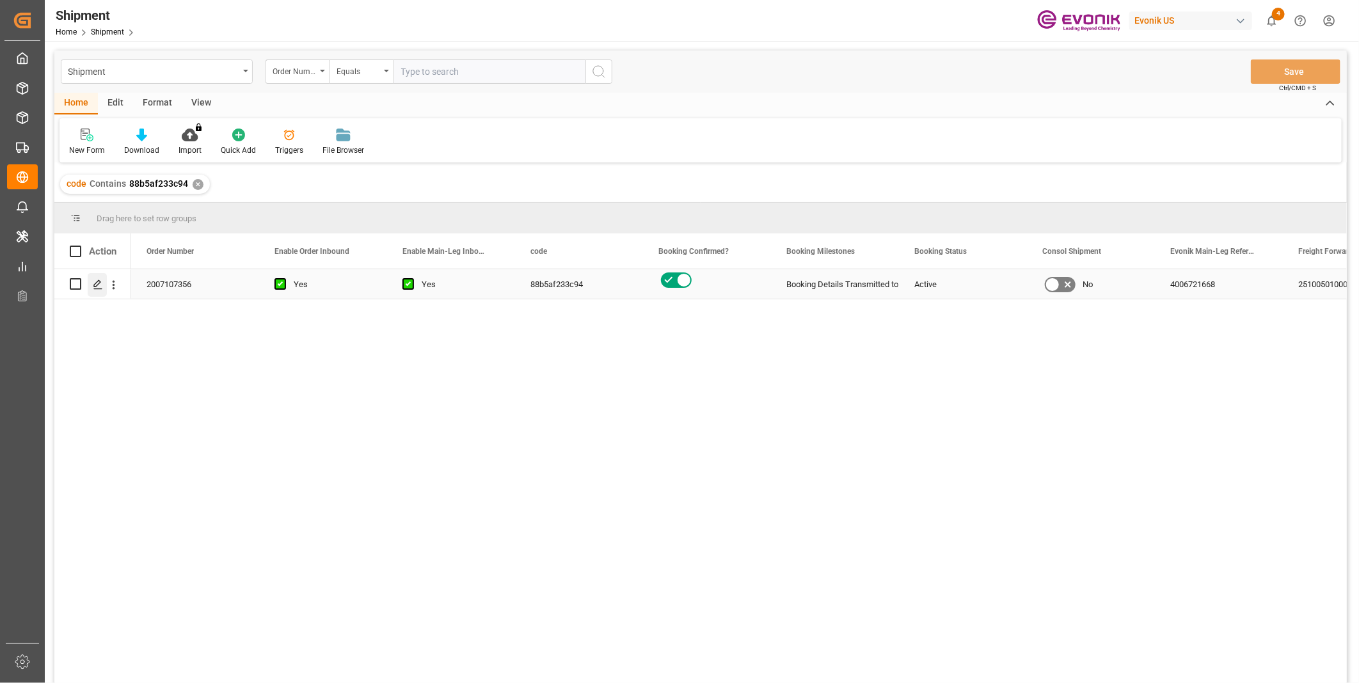
click at [97, 286] on icon "Press SPACE to select this row." at bounding box center [98, 285] width 10 height 10
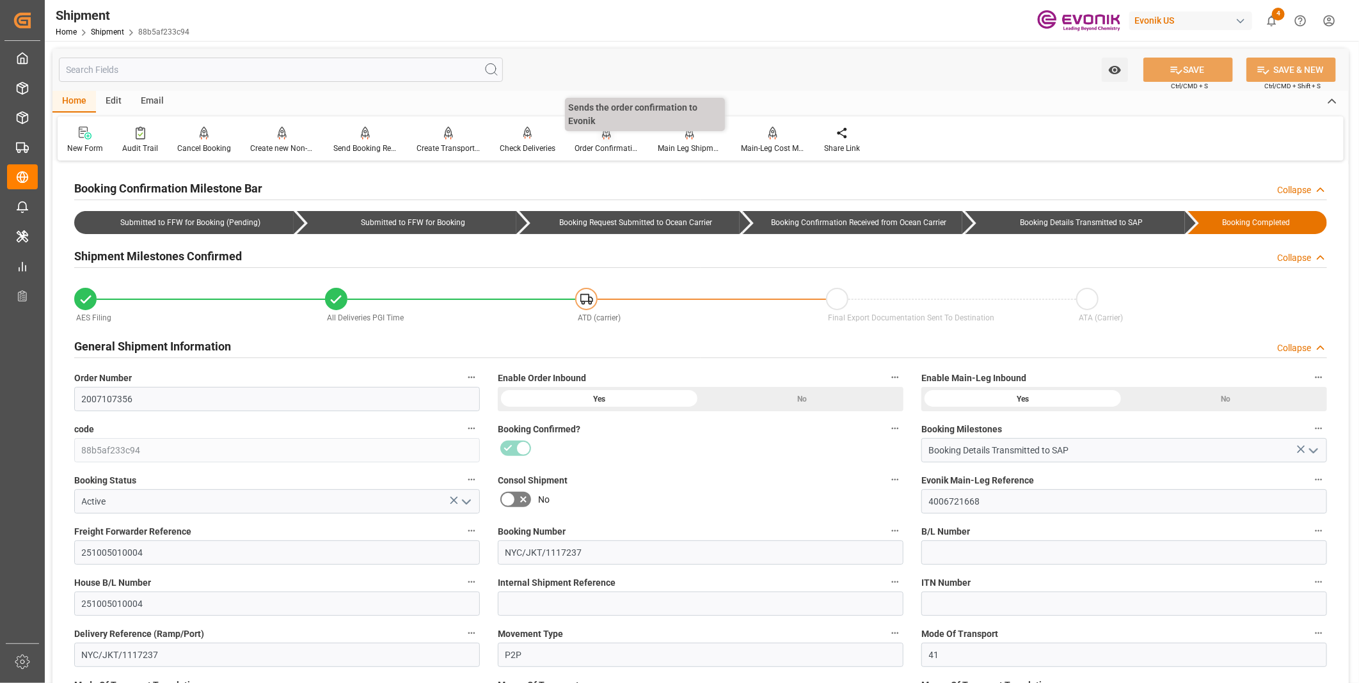
click at [595, 144] on div "Order Confirmation" at bounding box center [607, 149] width 64 height 12
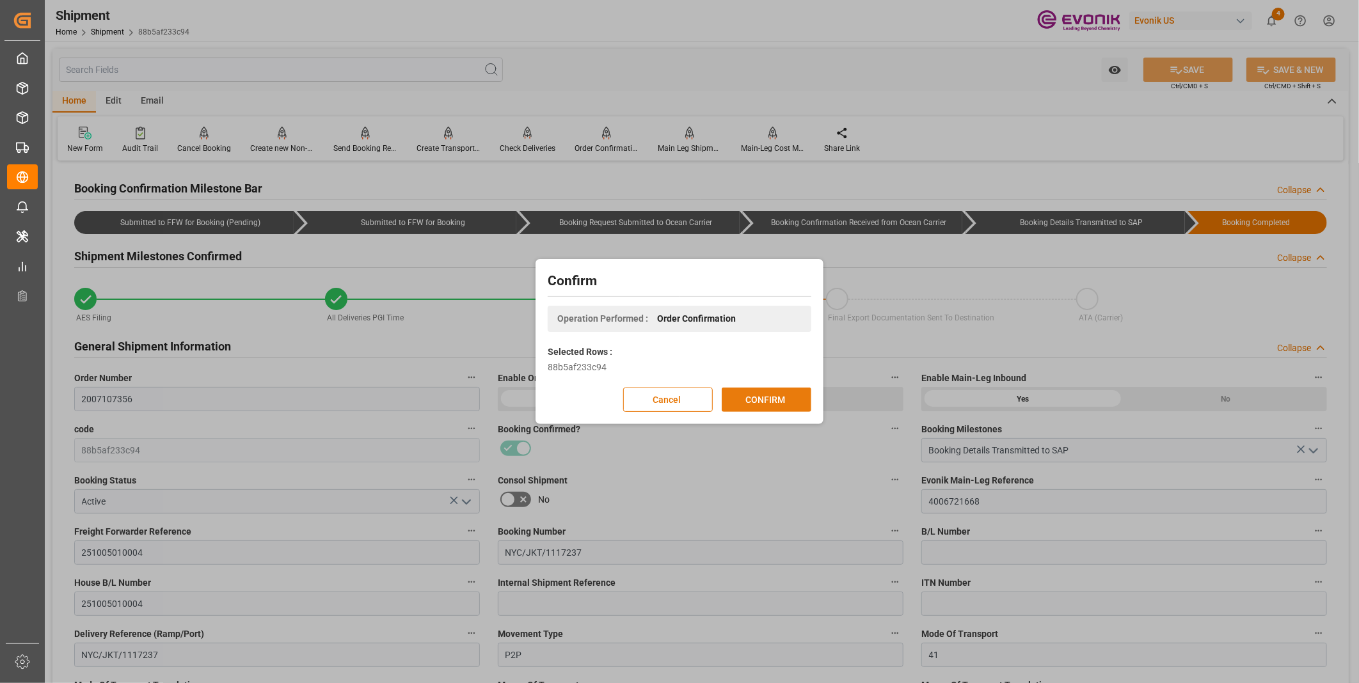
click at [763, 397] on button "CONFIRM" at bounding box center [767, 400] width 90 height 24
